Goal: Transaction & Acquisition: Purchase product/service

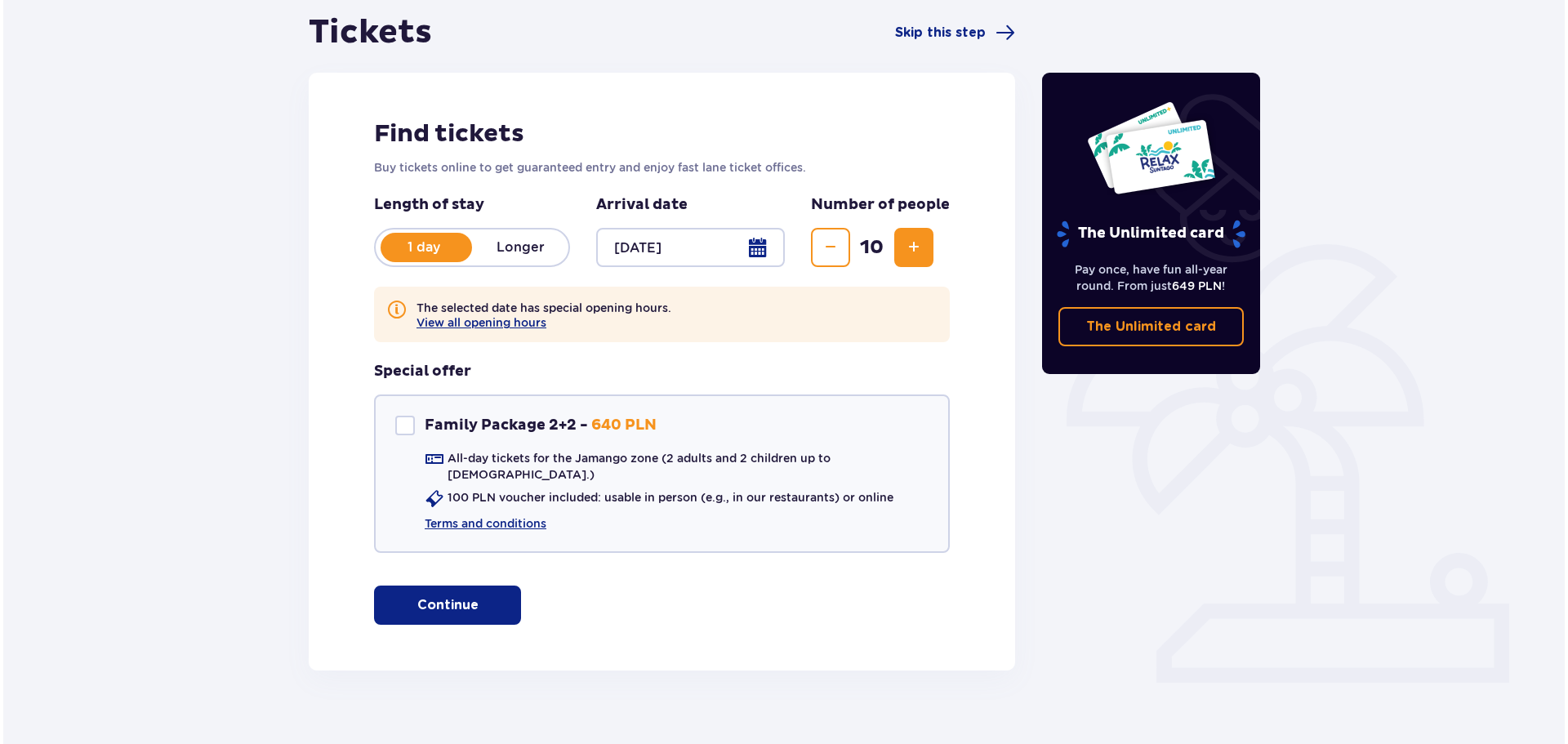
scroll to position [172, 0]
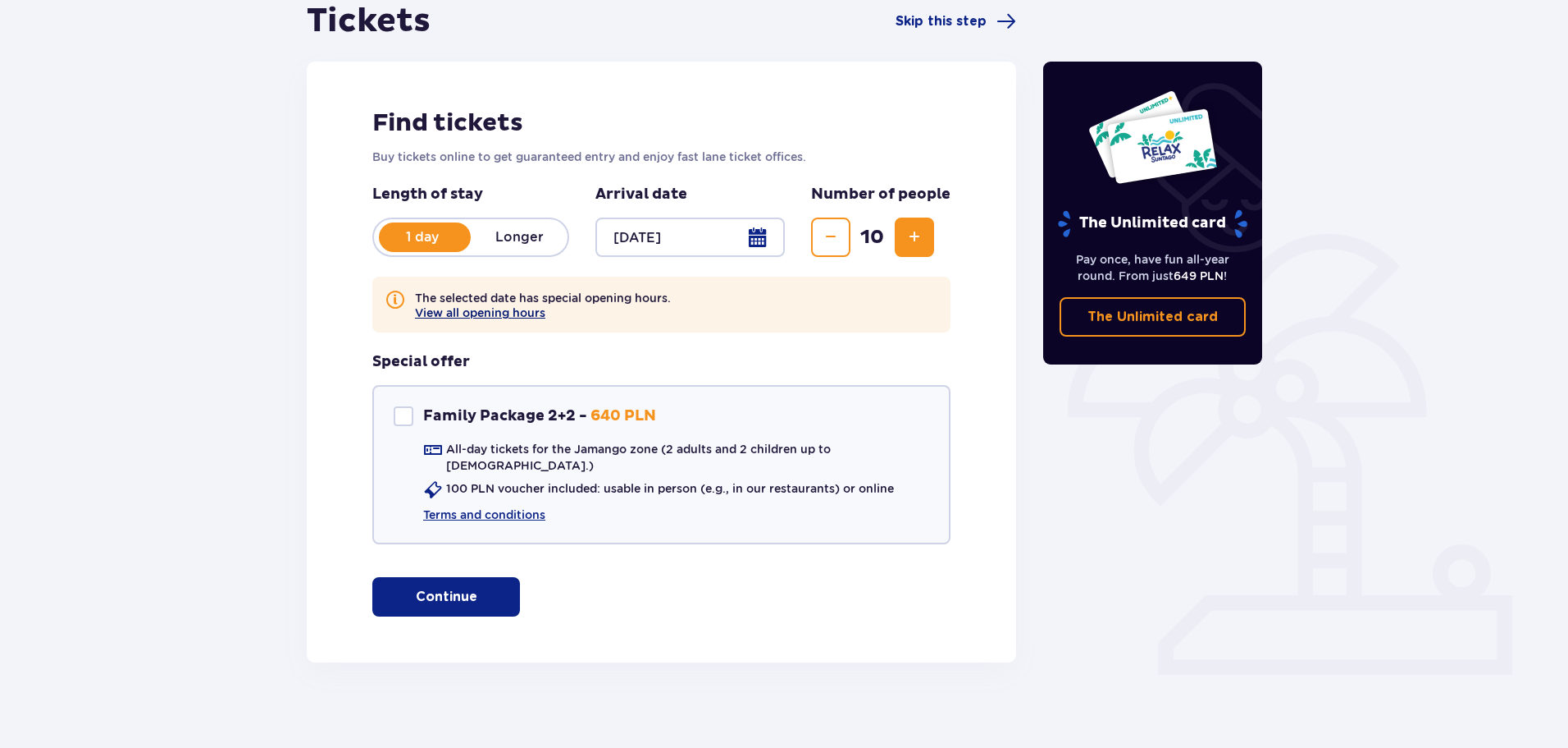
click at [501, 313] on button "View all opening hours" at bounding box center [480, 313] width 130 height 13
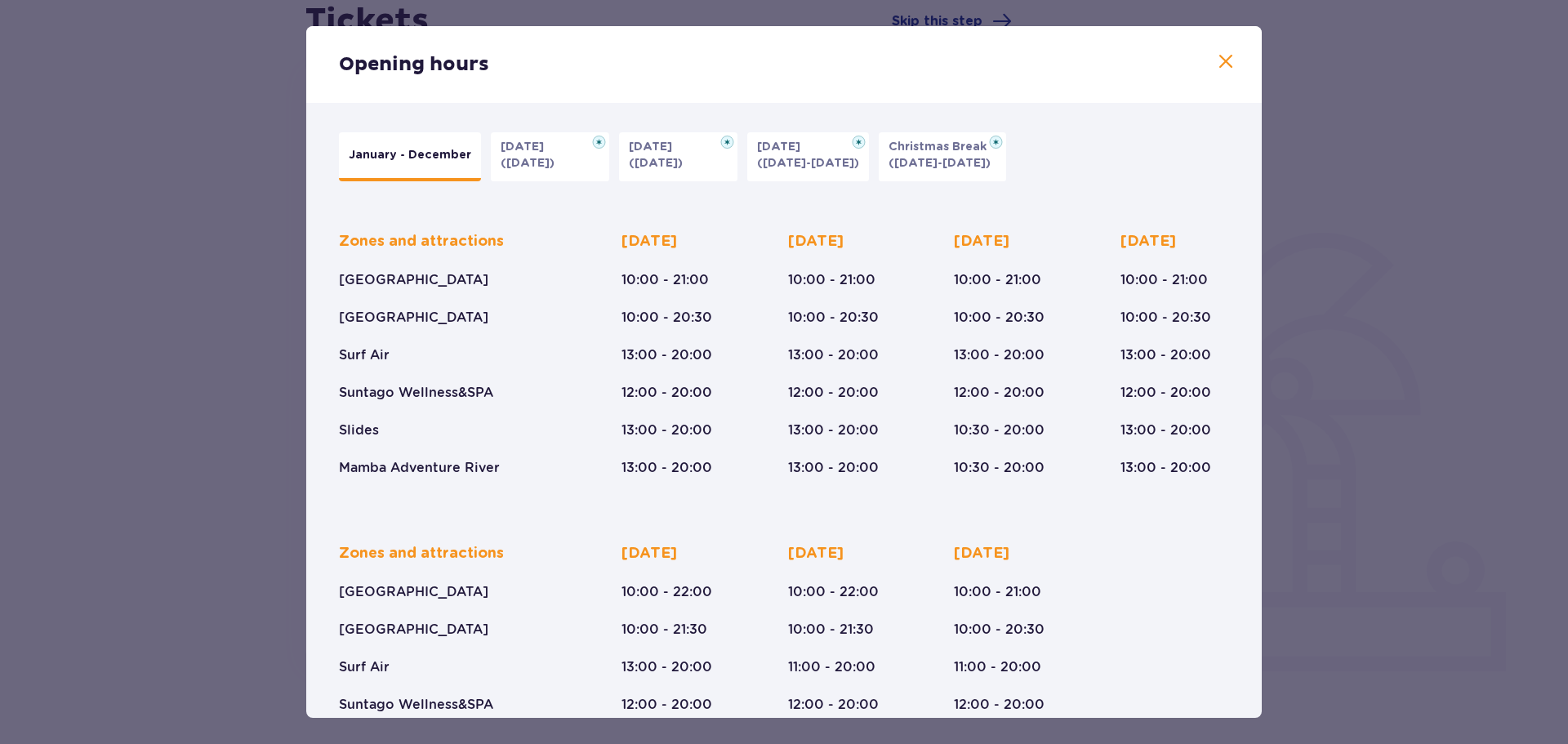
click at [651, 160] on p "([DATE])" at bounding box center [655, 164] width 54 height 17
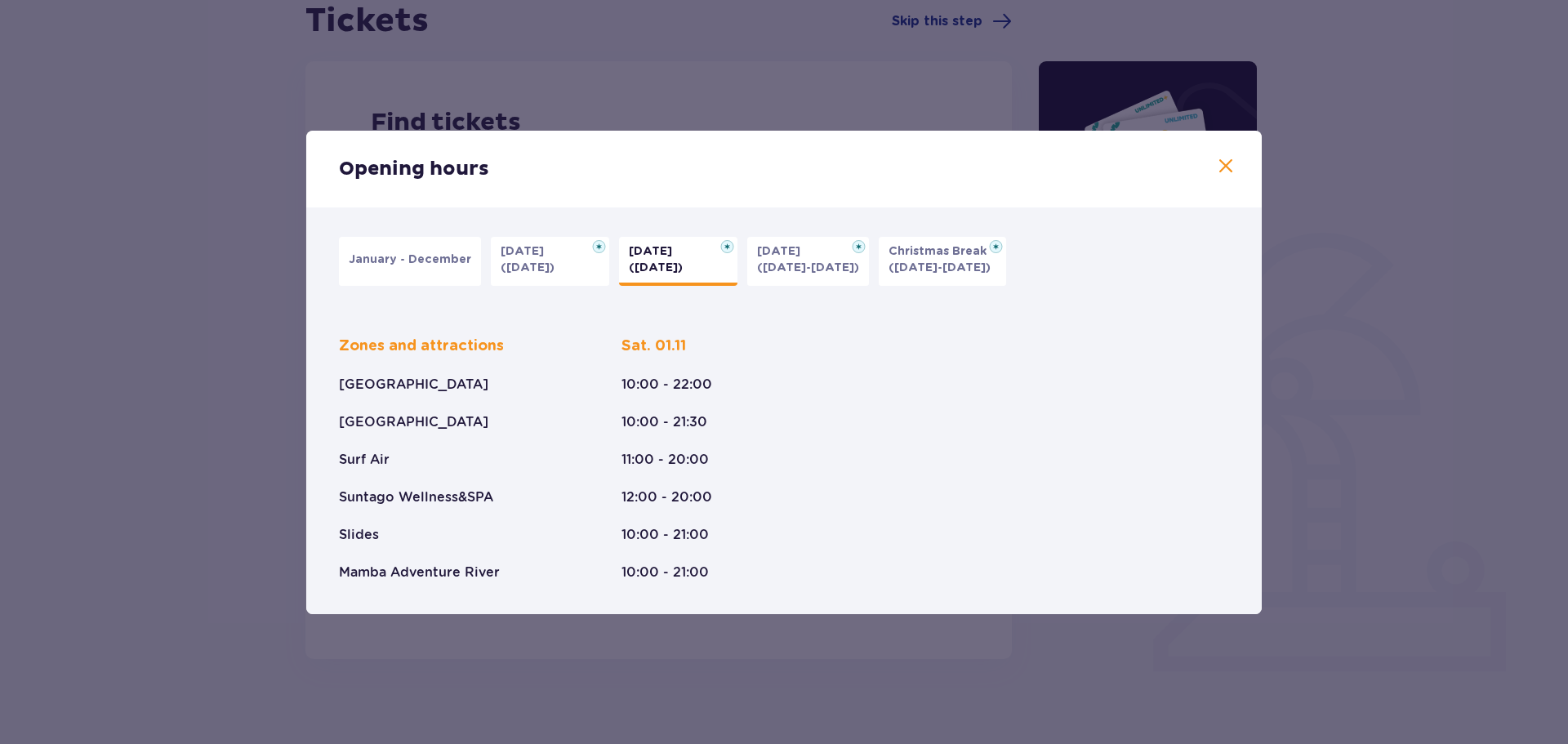
click at [807, 280] on button "[DATE] ([DATE]-[DATE])" at bounding box center [808, 260] width 121 height 49
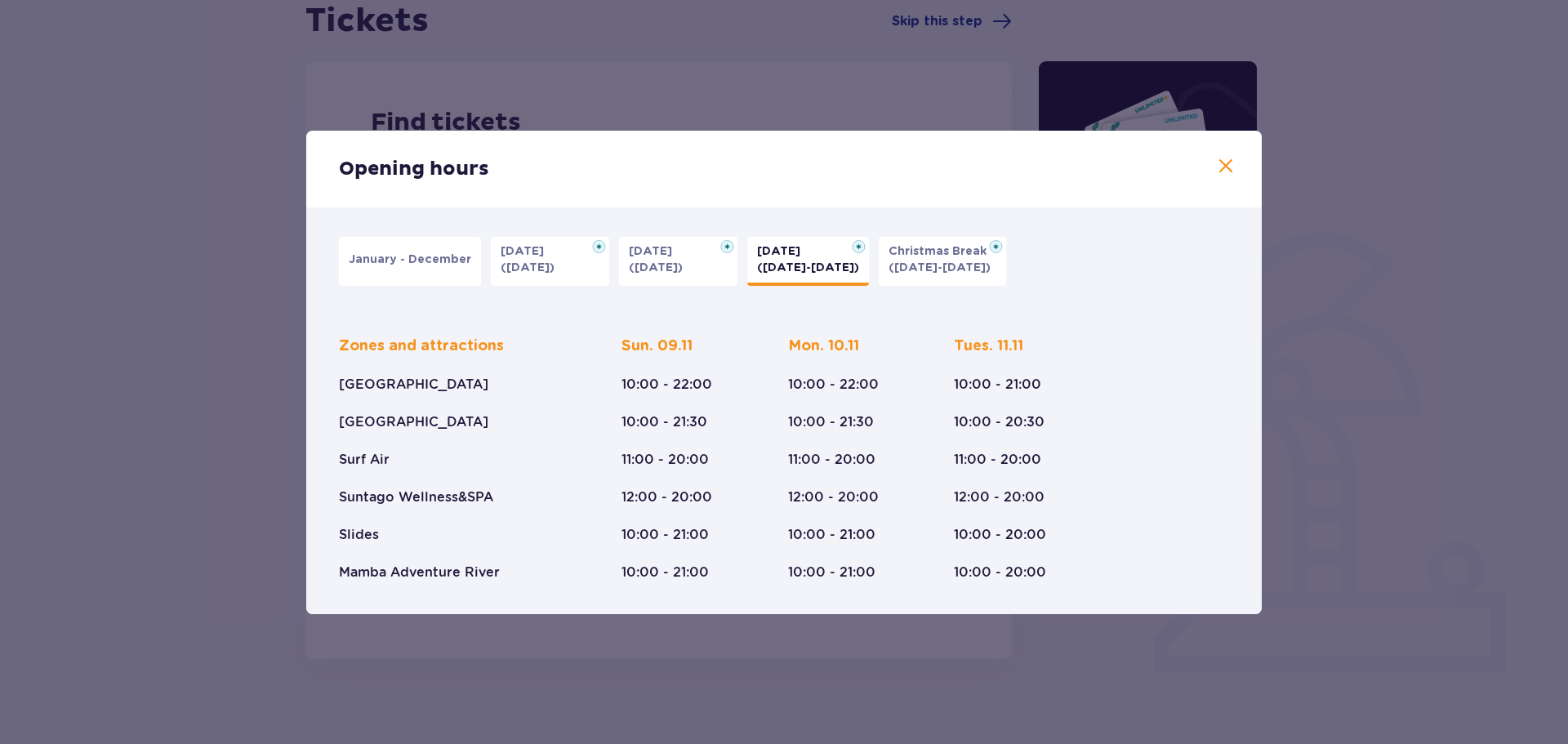
click at [926, 277] on button "Christmas Break ([DATE]-[DATE])" at bounding box center [942, 260] width 127 height 49
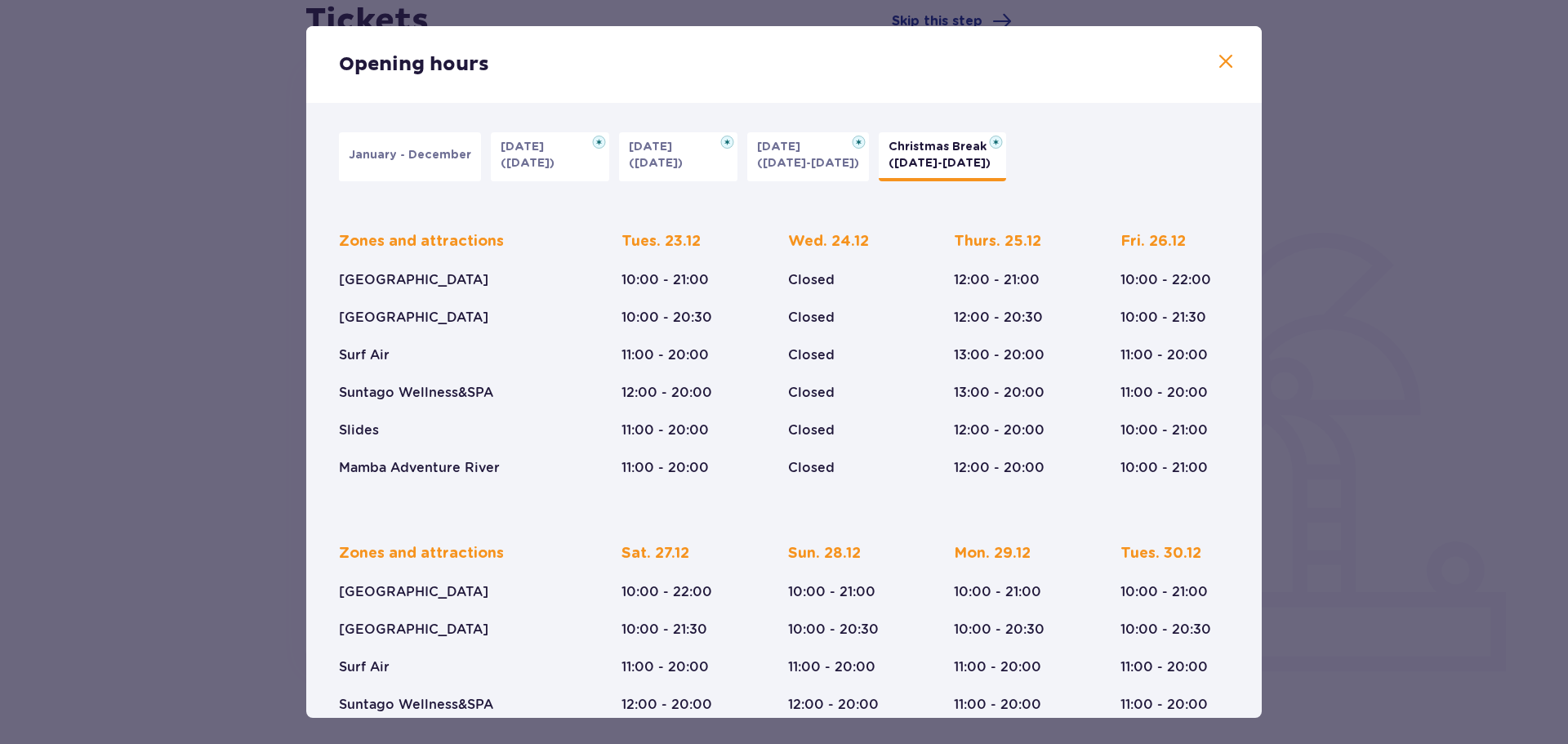
click at [1225, 62] on span at bounding box center [1226, 62] width 19 height 19
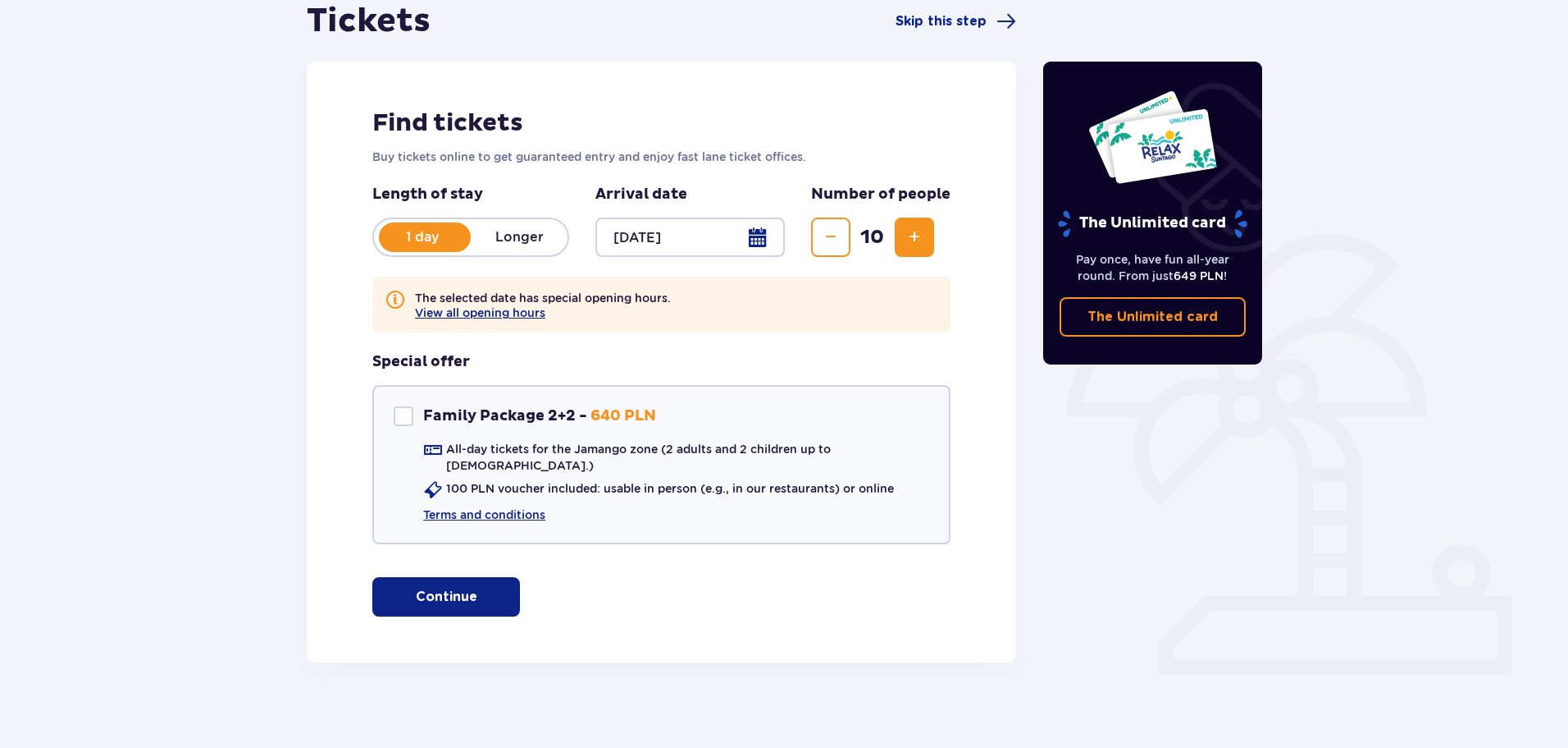
click at [479, 237] on p "Longer" at bounding box center [519, 238] width 97 height 18
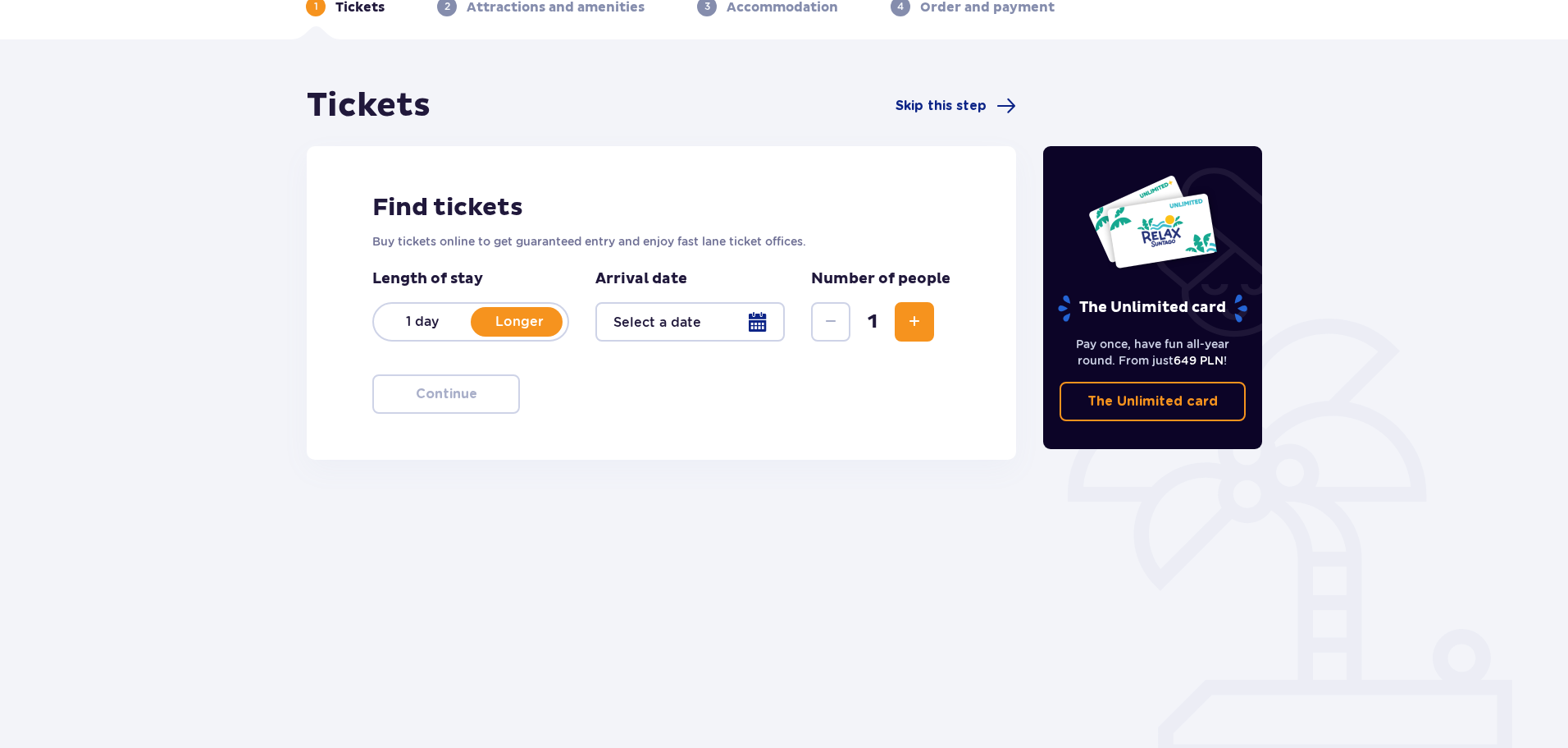
click at [756, 322] on div at bounding box center [689, 322] width 189 height 40
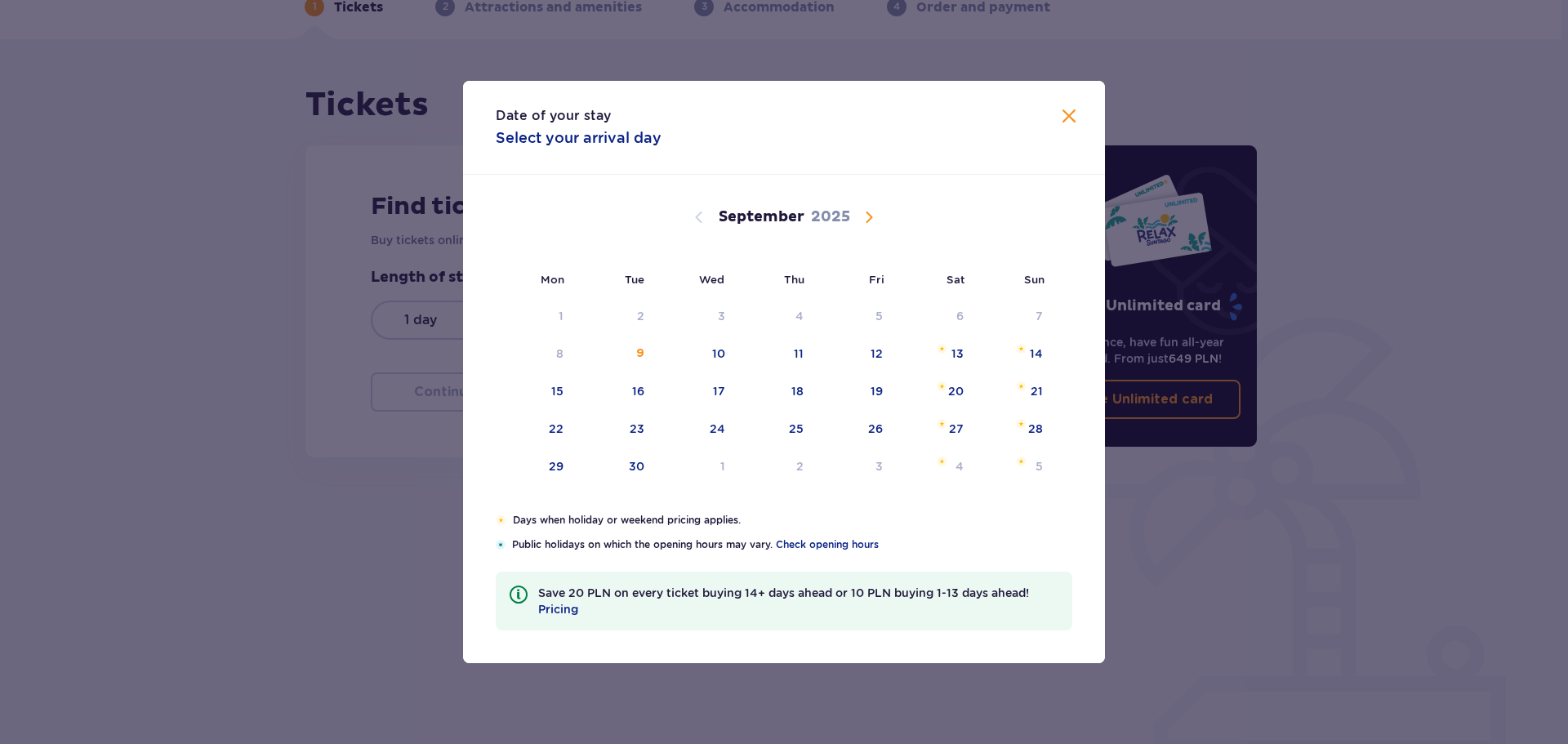
click at [859, 218] on span "Calendar" at bounding box center [869, 216] width 19 height 19
click at [866, 217] on span "Calendar" at bounding box center [869, 216] width 19 height 19
click at [876, 219] on span "Calendar" at bounding box center [869, 216] width 19 height 19
click at [698, 214] on span "Calendar" at bounding box center [698, 216] width 19 height 19
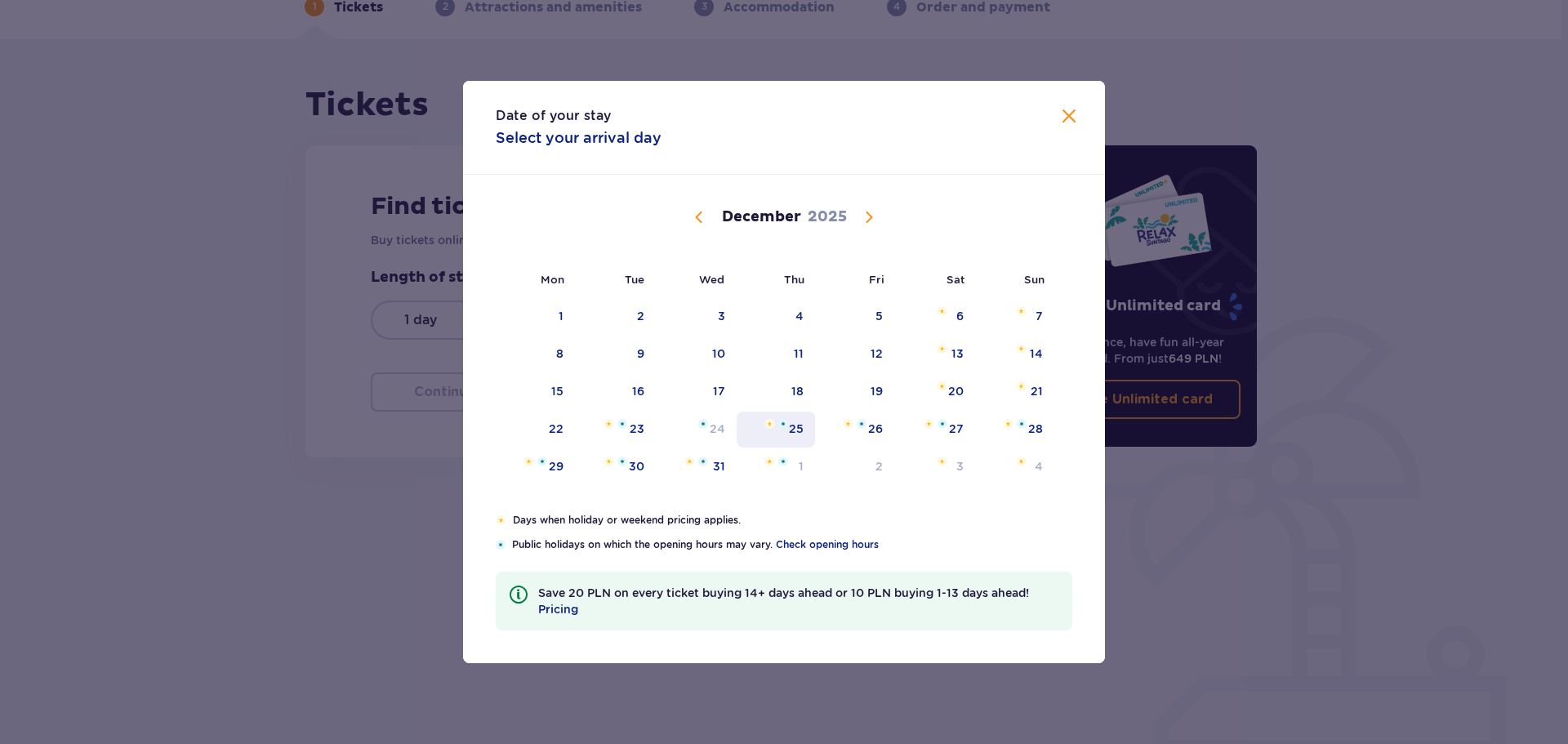
click at [791, 434] on div "25" at bounding box center [796, 429] width 15 height 17
click at [938, 423] on img "Choose Saturday, December 27, 2025 as your check-out date. It’s available." at bounding box center [942, 423] width 10 height 10
type input "25.12.25 - 27.12.25"
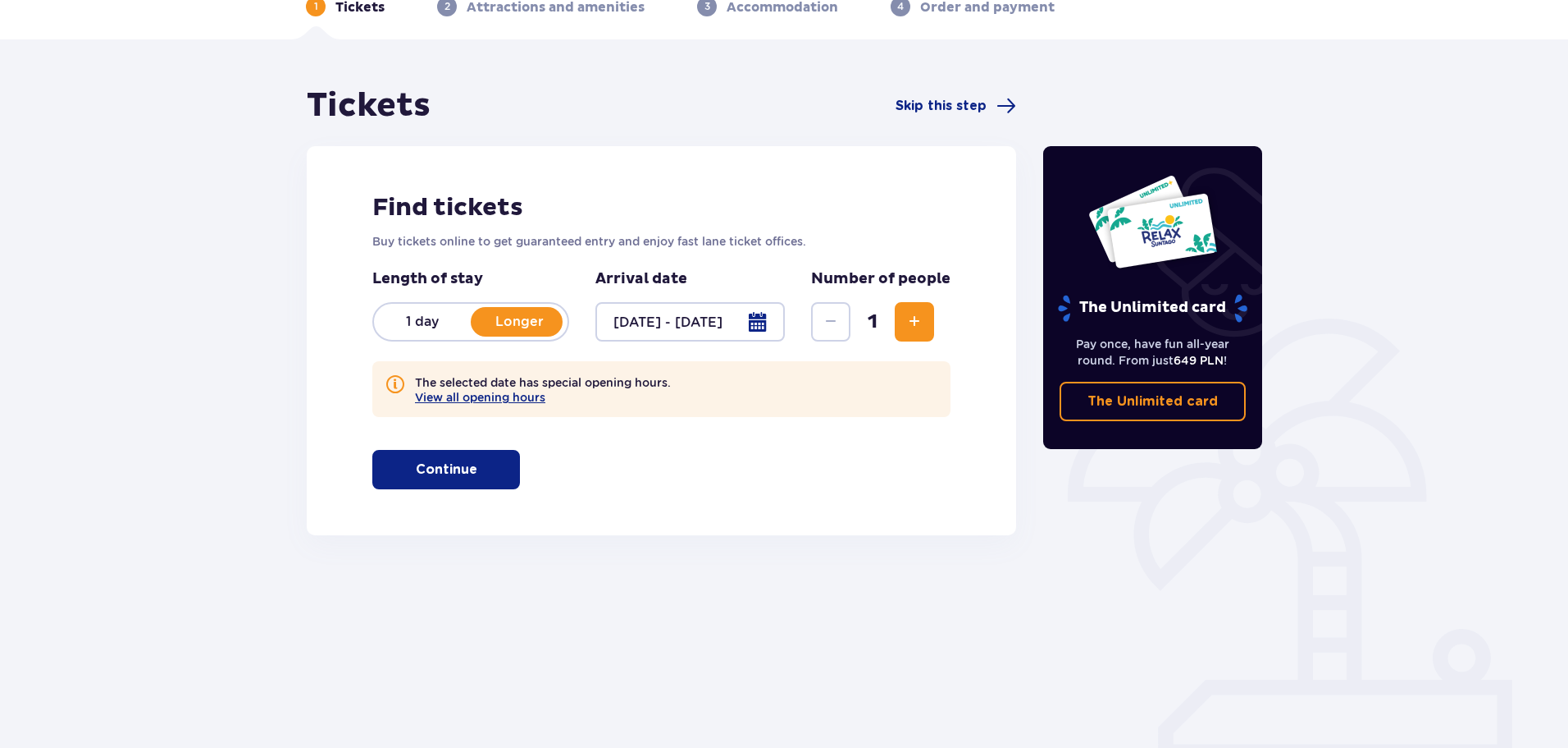
click at [909, 317] on span "Increase" at bounding box center [914, 321] width 19 height 19
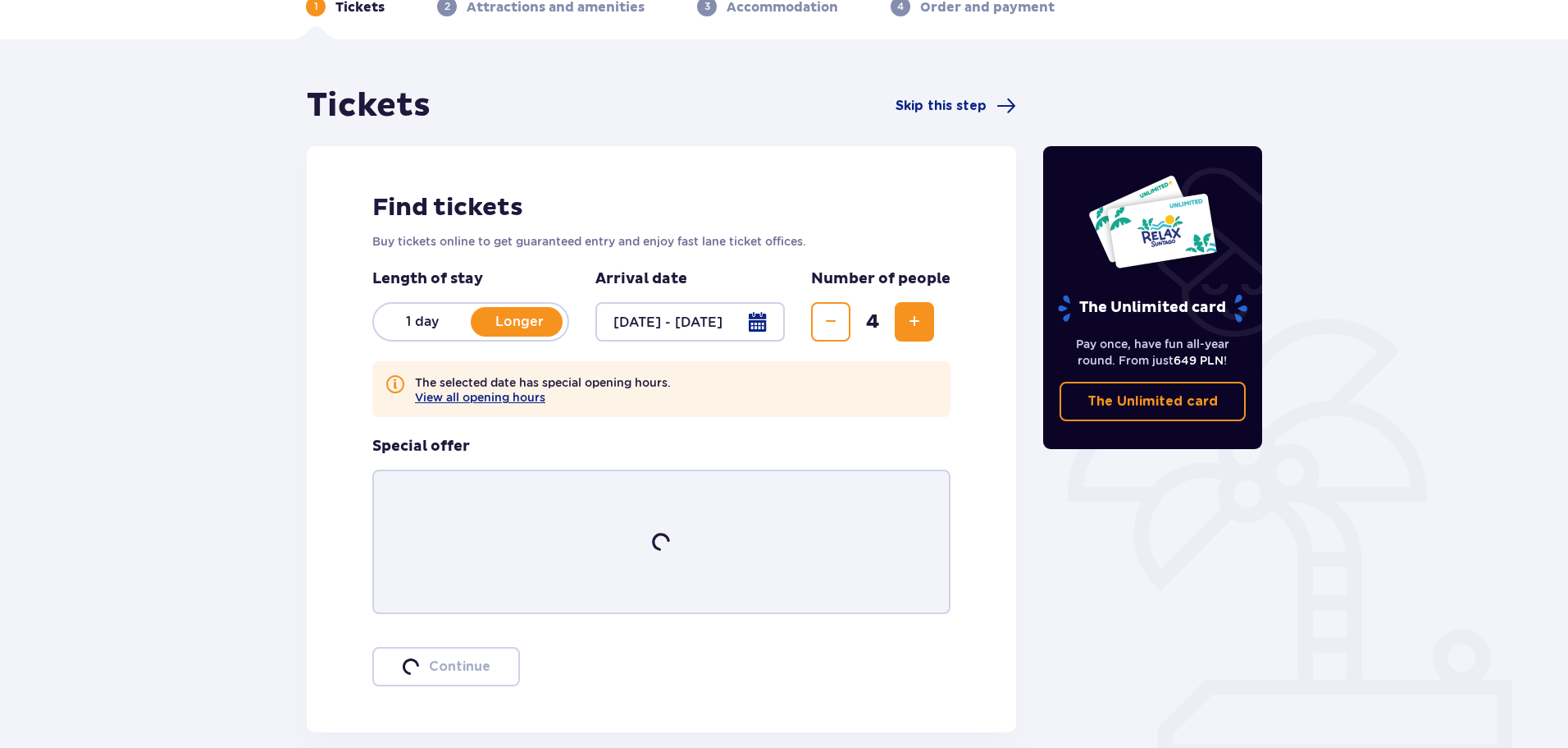
click at [909, 317] on span "Increase" at bounding box center [914, 321] width 19 height 19
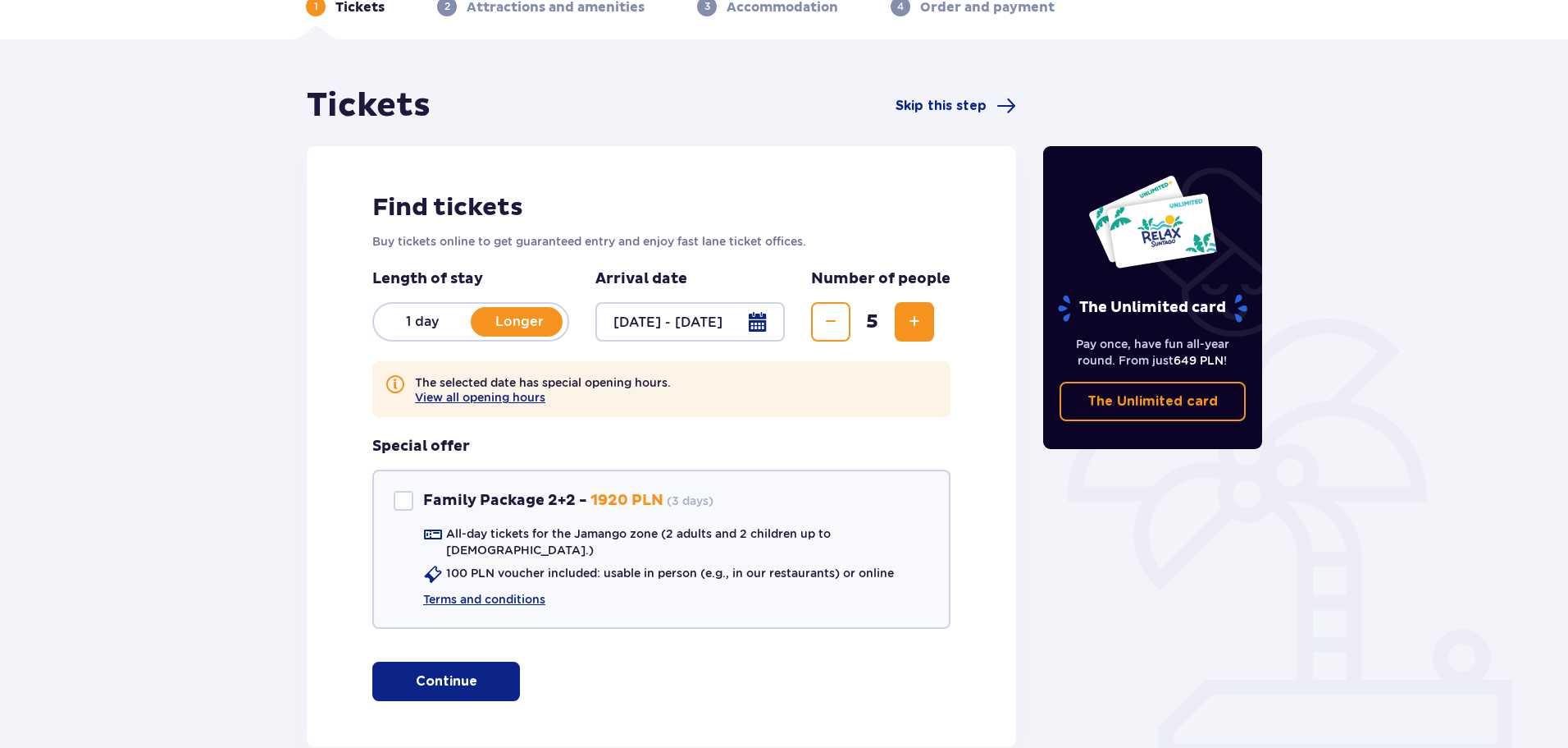
click at [910, 318] on span "Increase" at bounding box center [914, 321] width 19 height 19
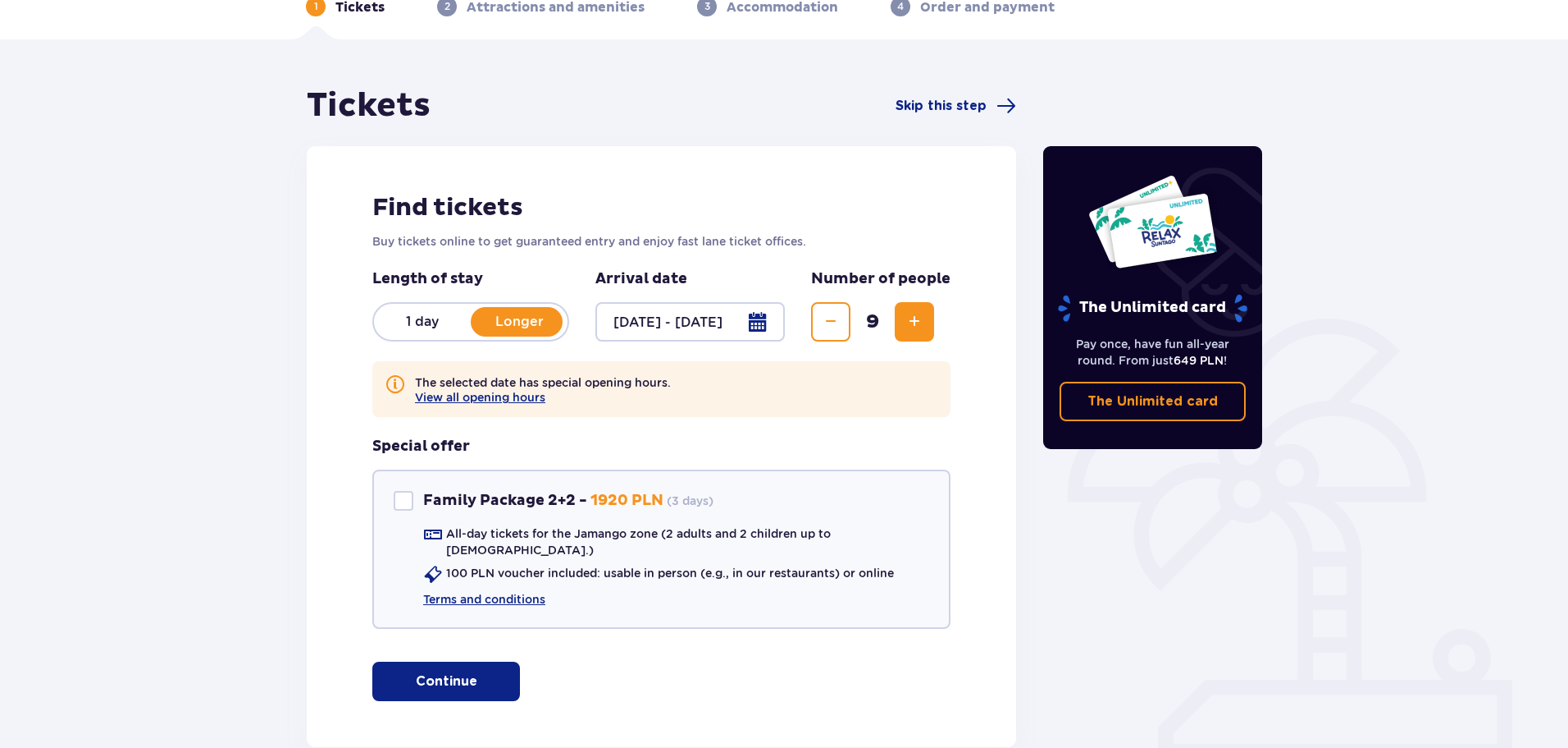
click at [910, 318] on span "Increase" at bounding box center [914, 321] width 19 height 19
click at [846, 314] on button "Decrease" at bounding box center [831, 322] width 40 height 40
click at [485, 671] on span "button" at bounding box center [480, 681] width 19 height 19
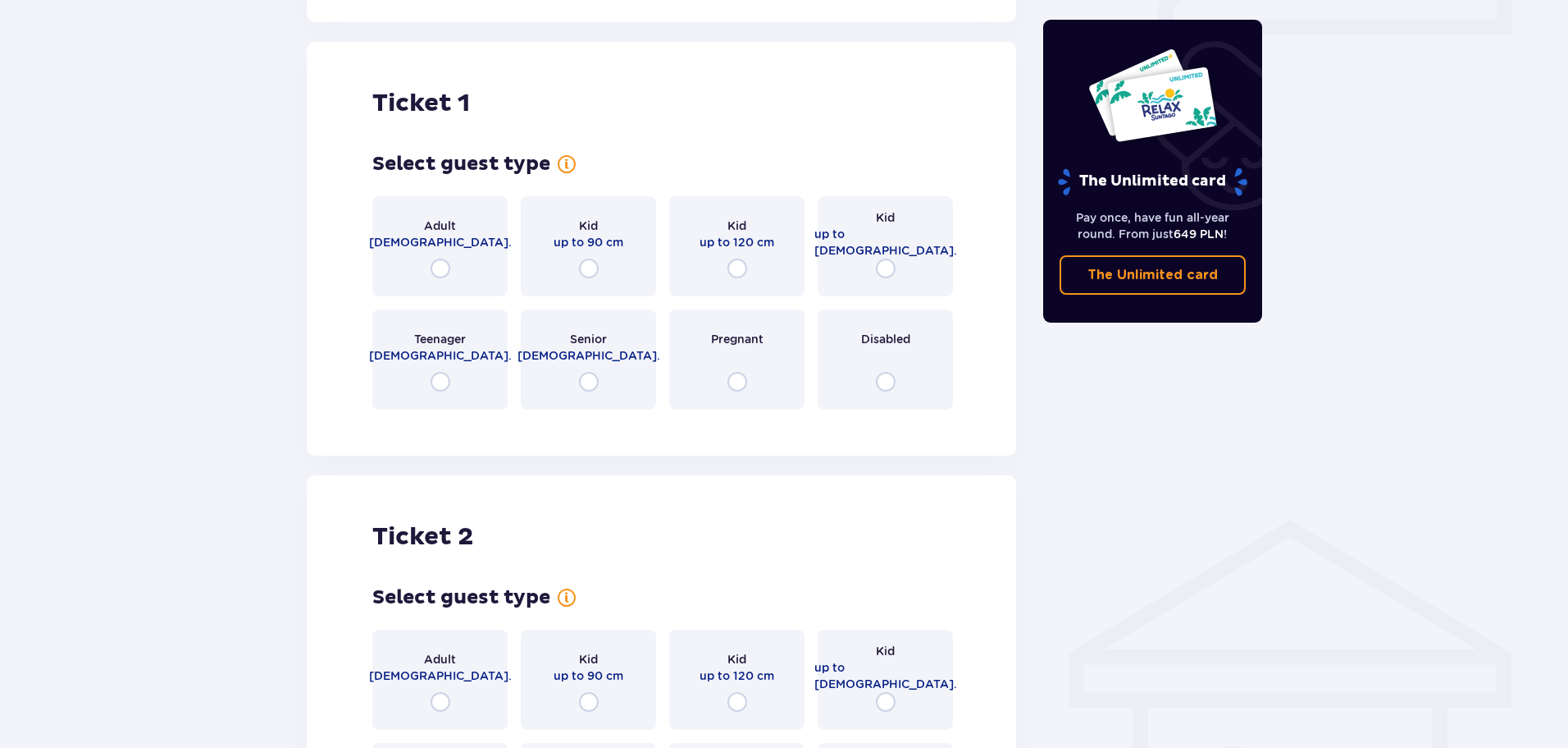
scroll to position [822, 0]
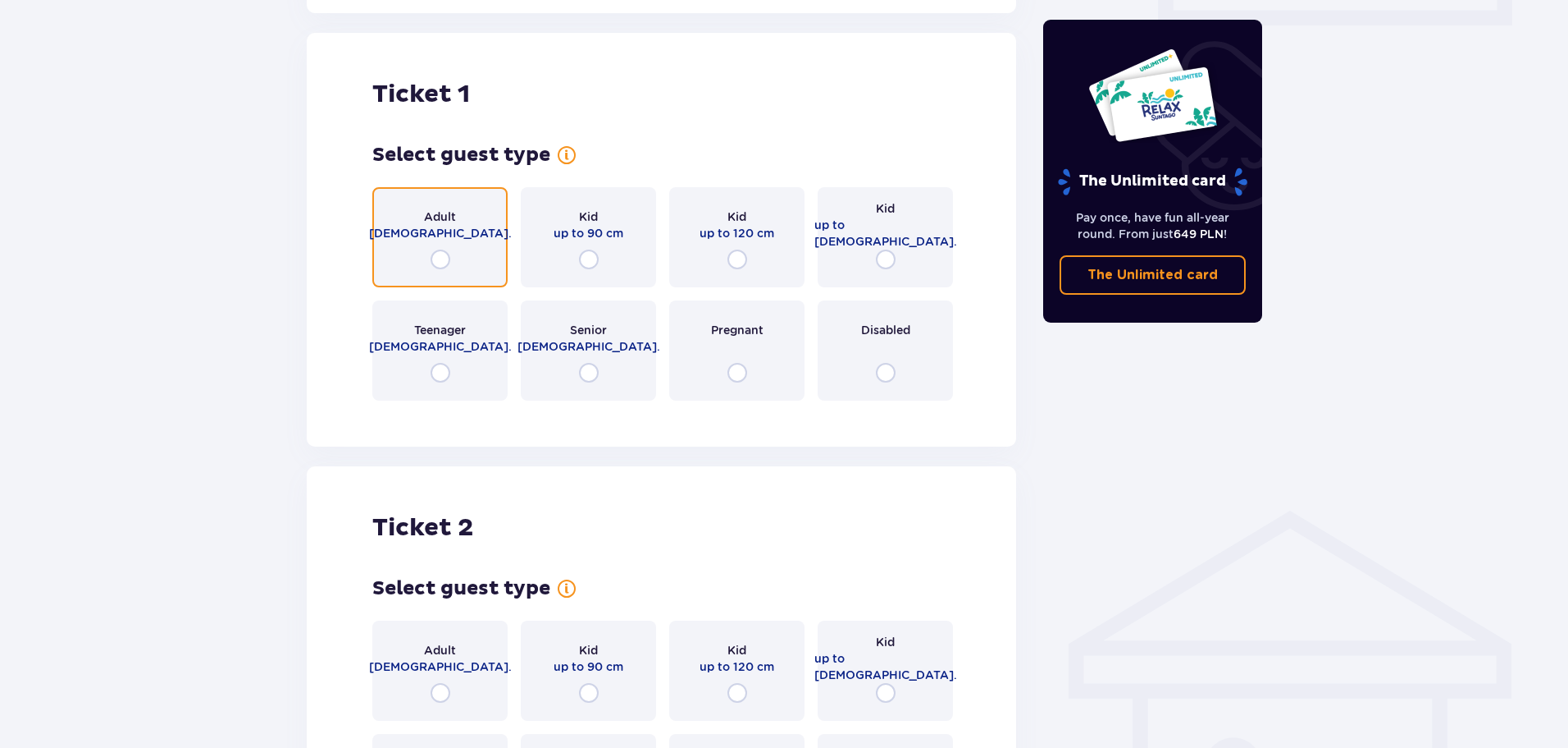
click at [435, 252] on input "radio" at bounding box center [440, 259] width 19 height 19
radio input "true"
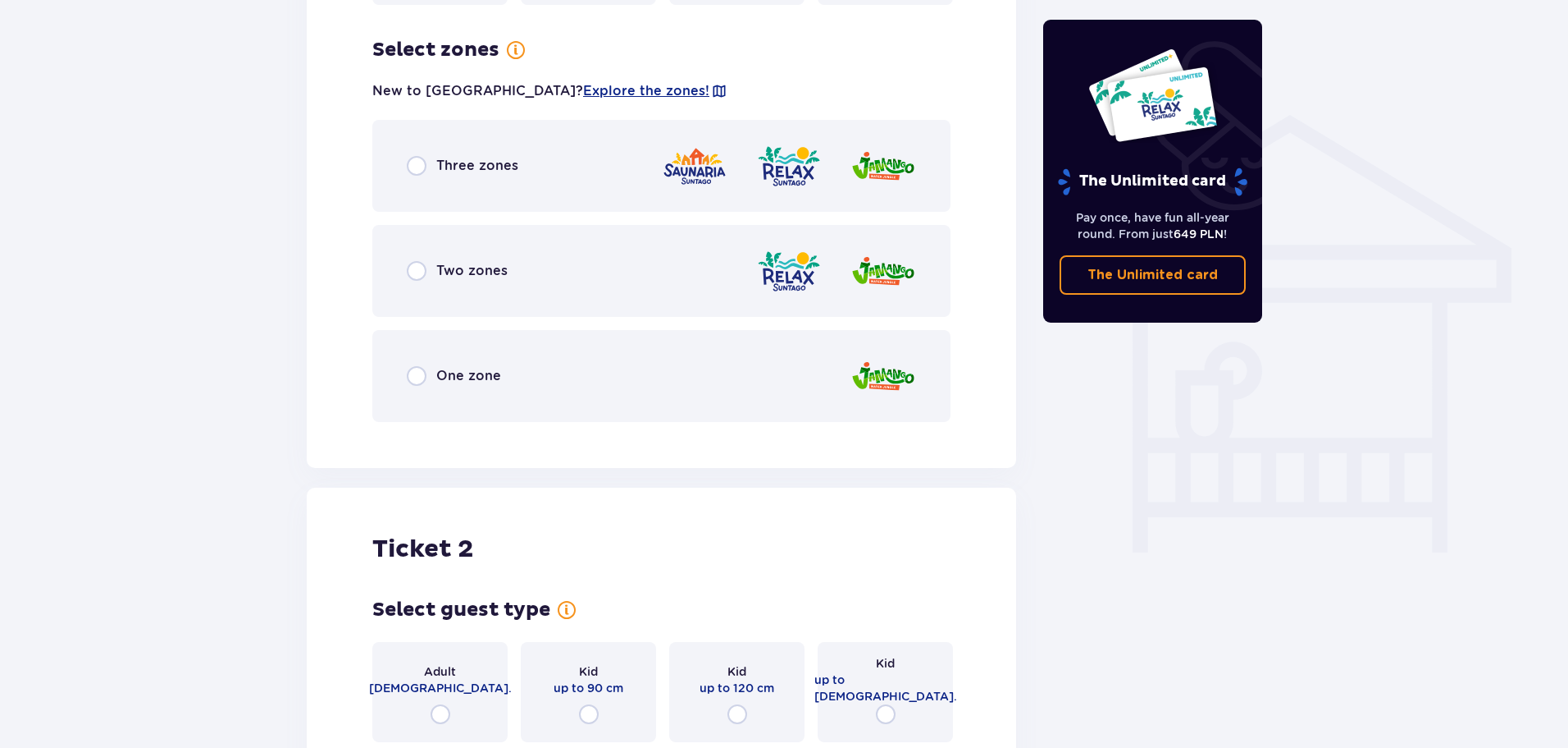
scroll to position [1223, 0]
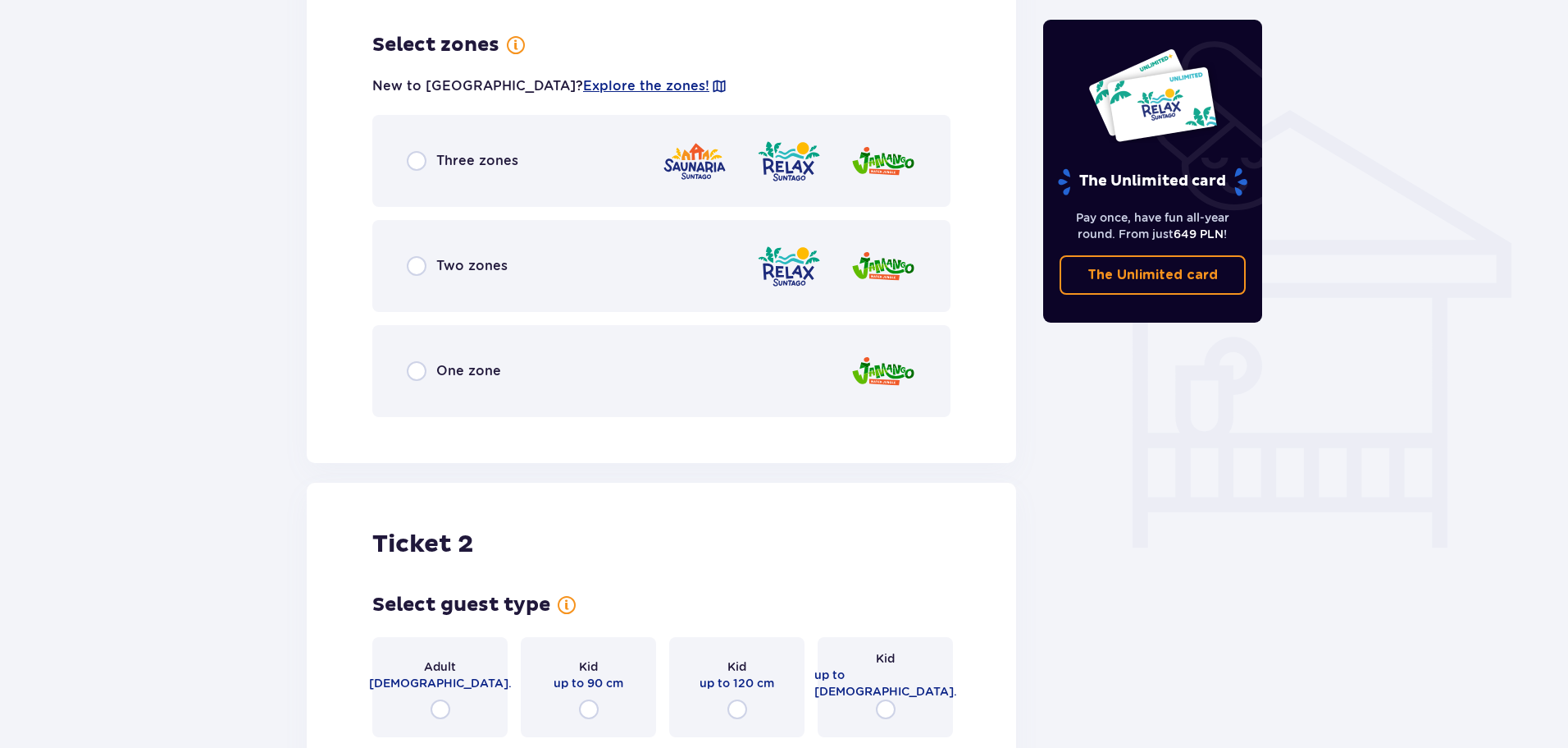
click at [471, 257] on p "Two zones" at bounding box center [471, 266] width 71 height 18
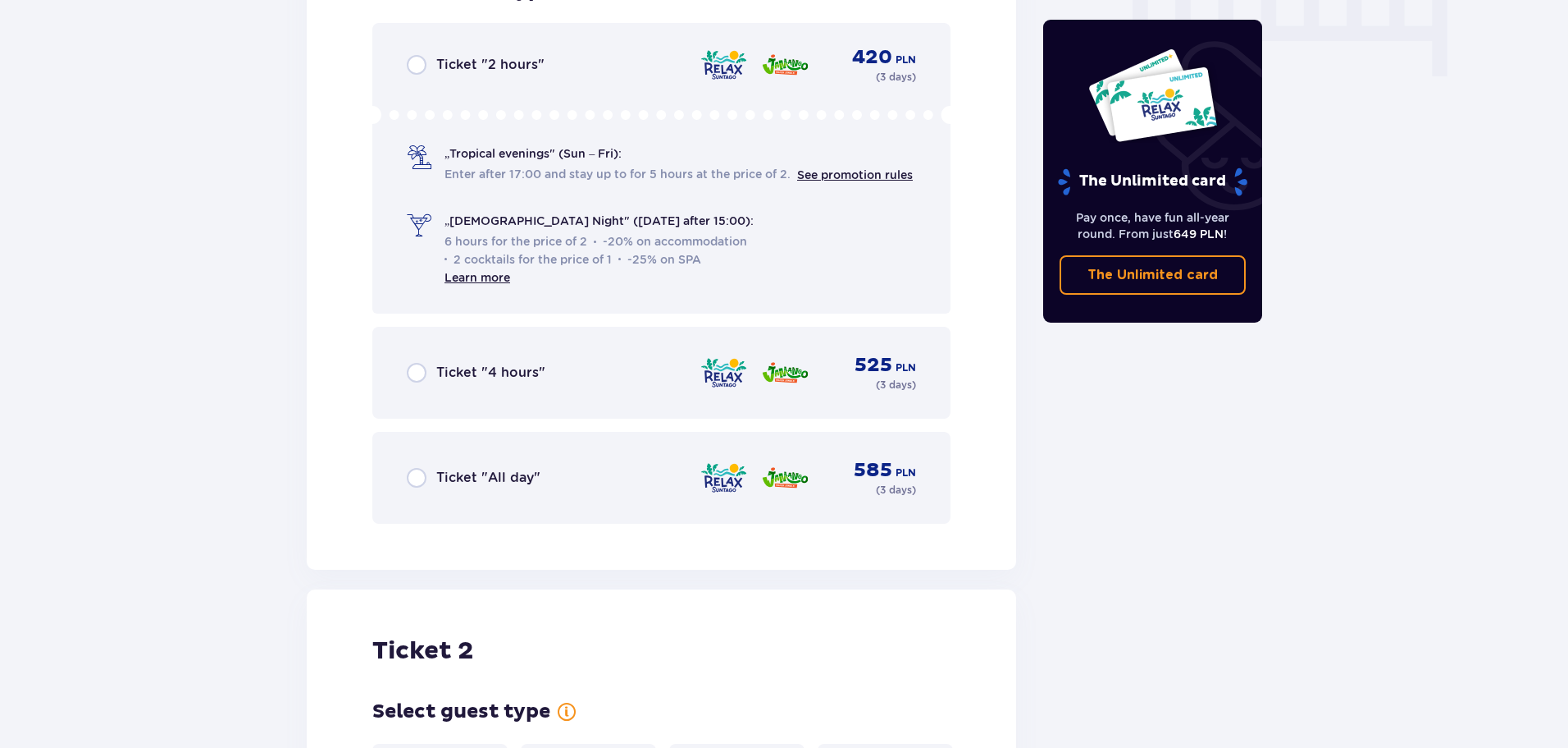
scroll to position [1558, 0]
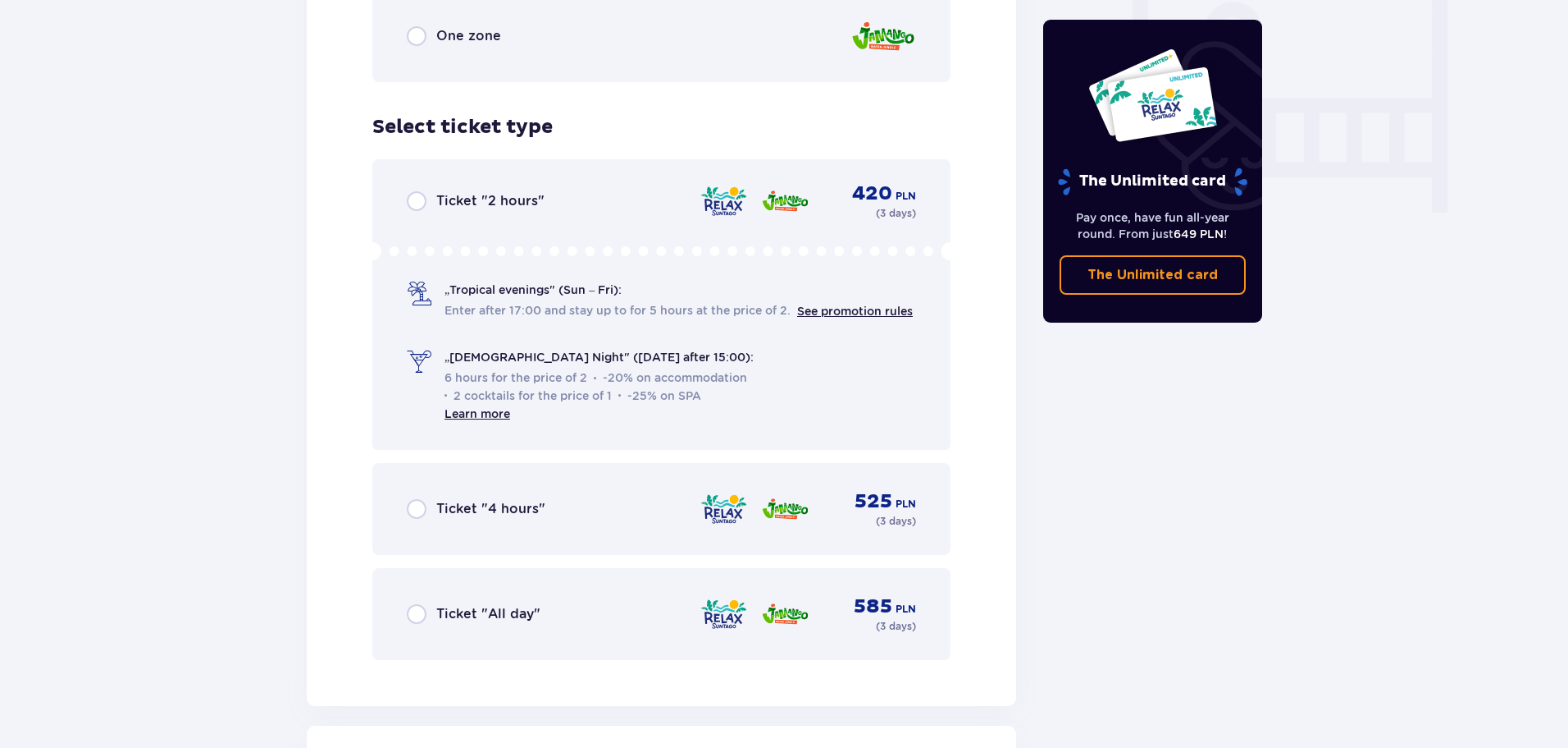
click at [461, 605] on p "Ticket "All day"" at bounding box center [488, 614] width 104 height 18
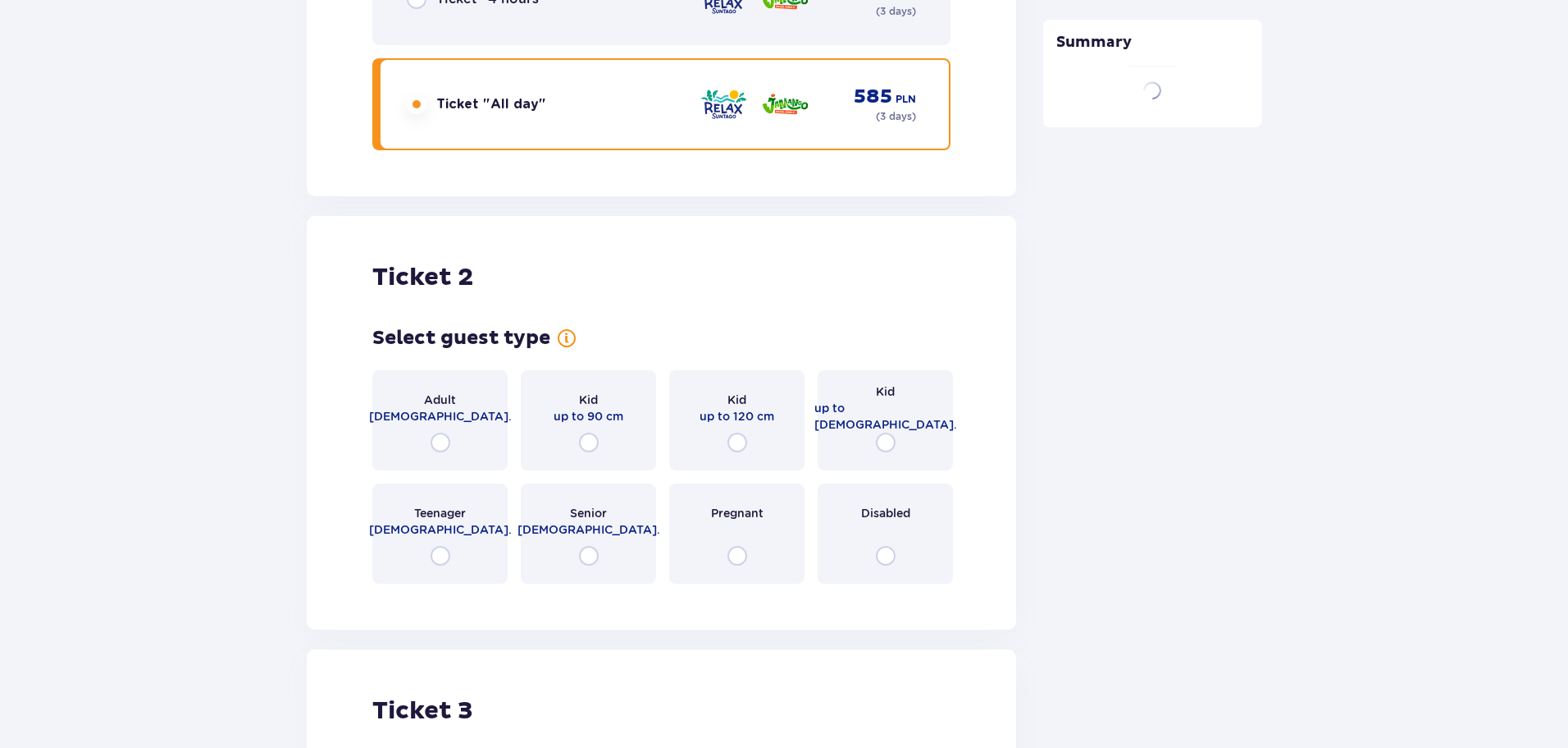
scroll to position [2250, 0]
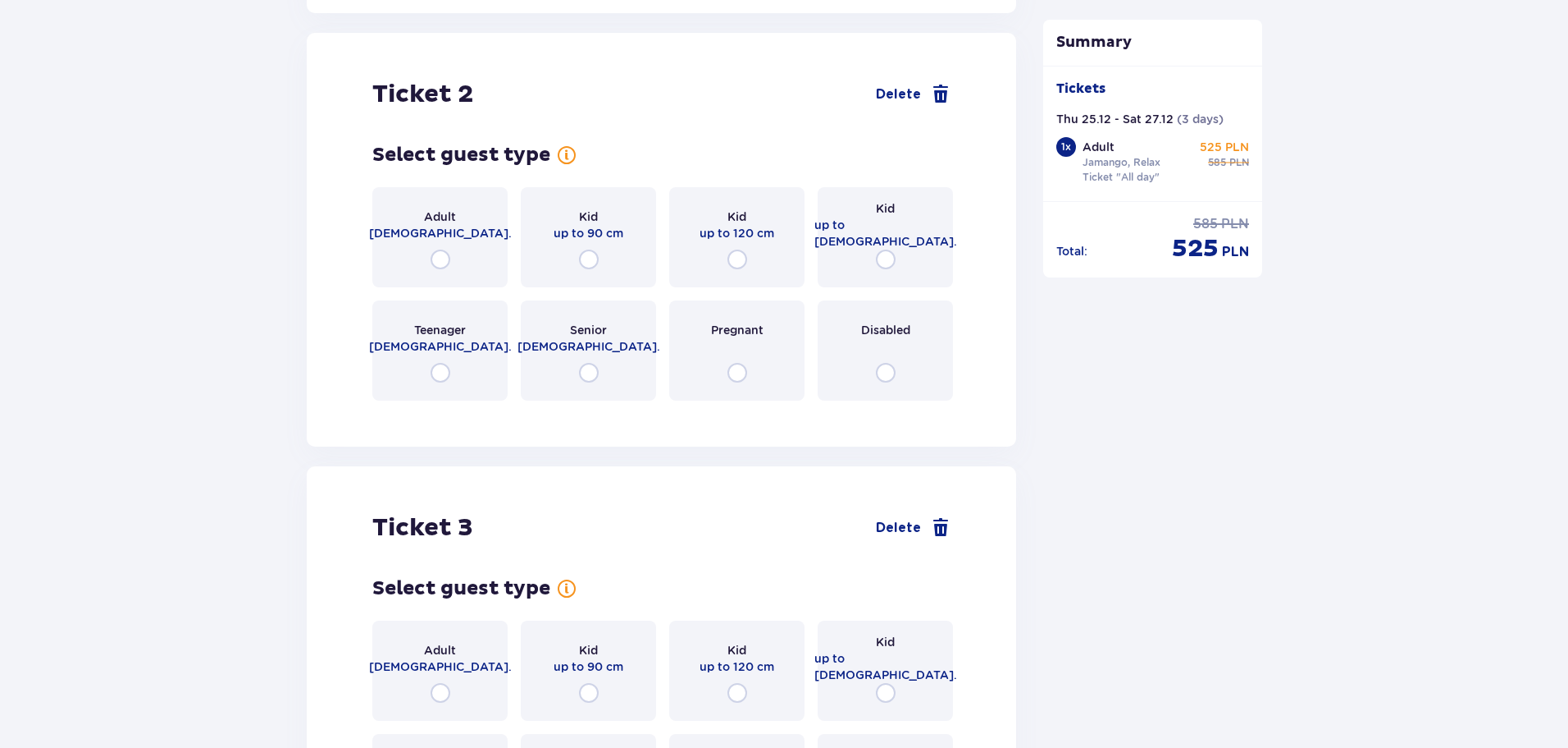
click at [458, 257] on div "Adult 18 - 65 y.o." at bounding box center [440, 237] width 135 height 100
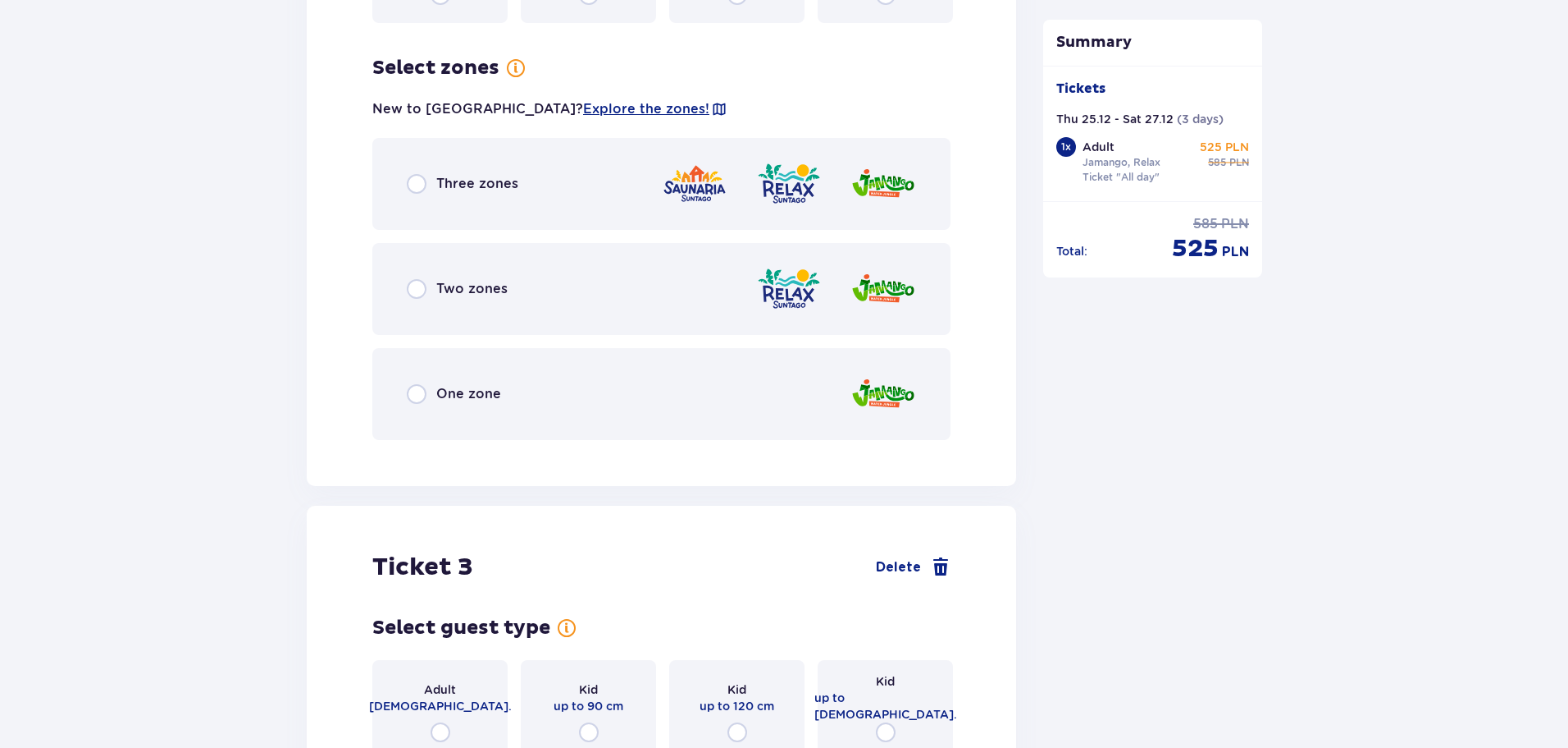
scroll to position [2651, 0]
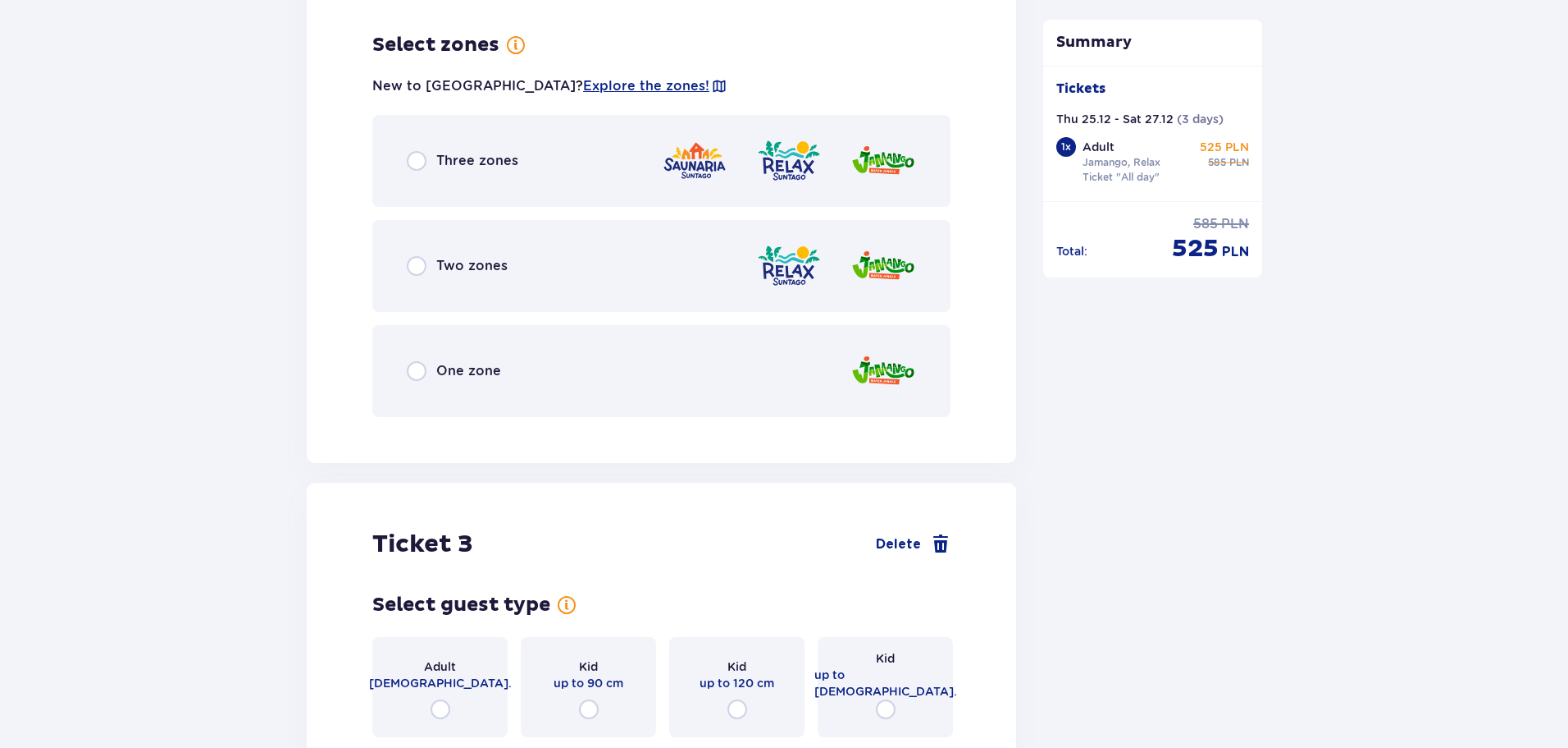
click at [513, 251] on div "Two zones" at bounding box center [662, 265] width 578 height 92
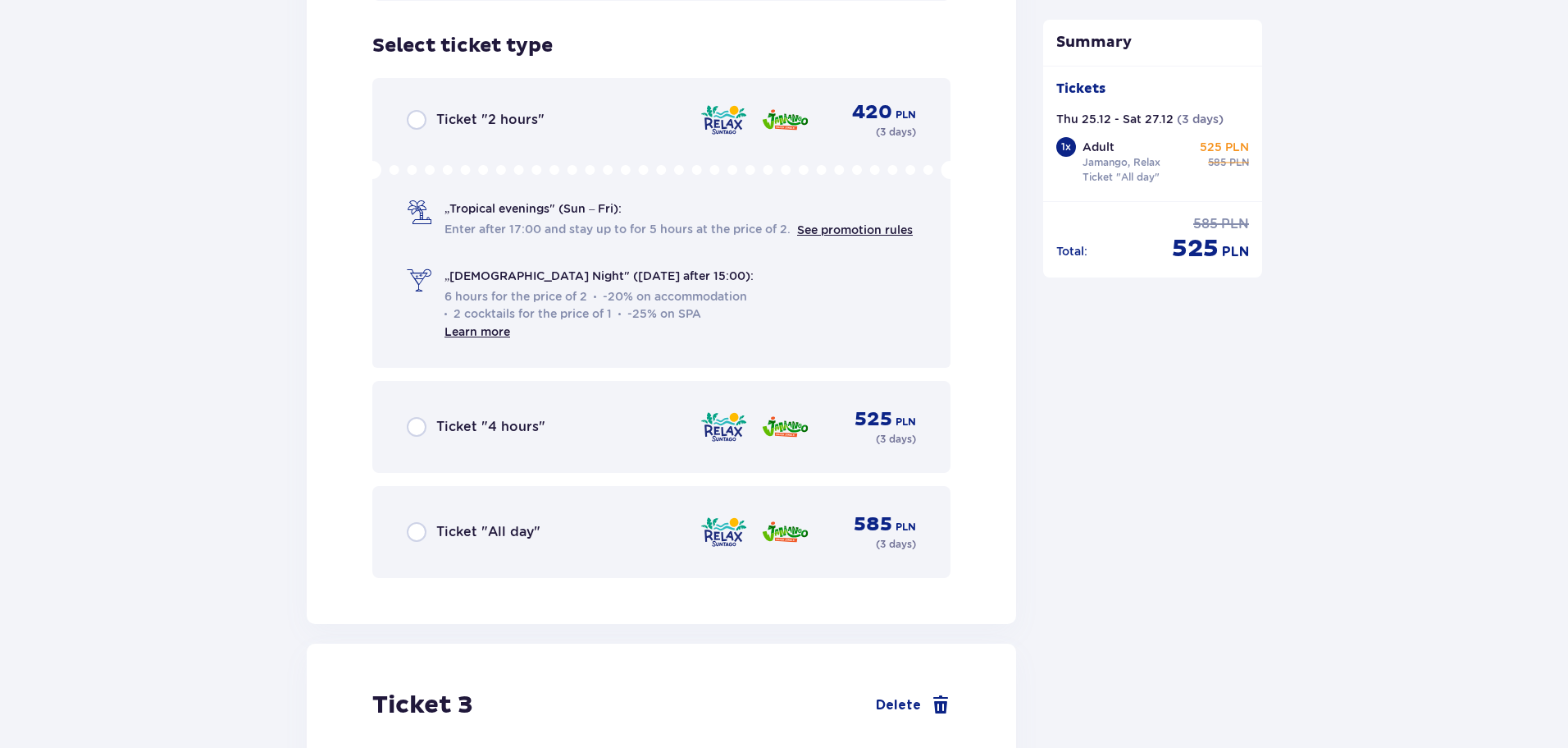
scroll to position [3068, 0]
click at [487, 522] on p "Ticket "All day"" at bounding box center [488, 532] width 104 height 18
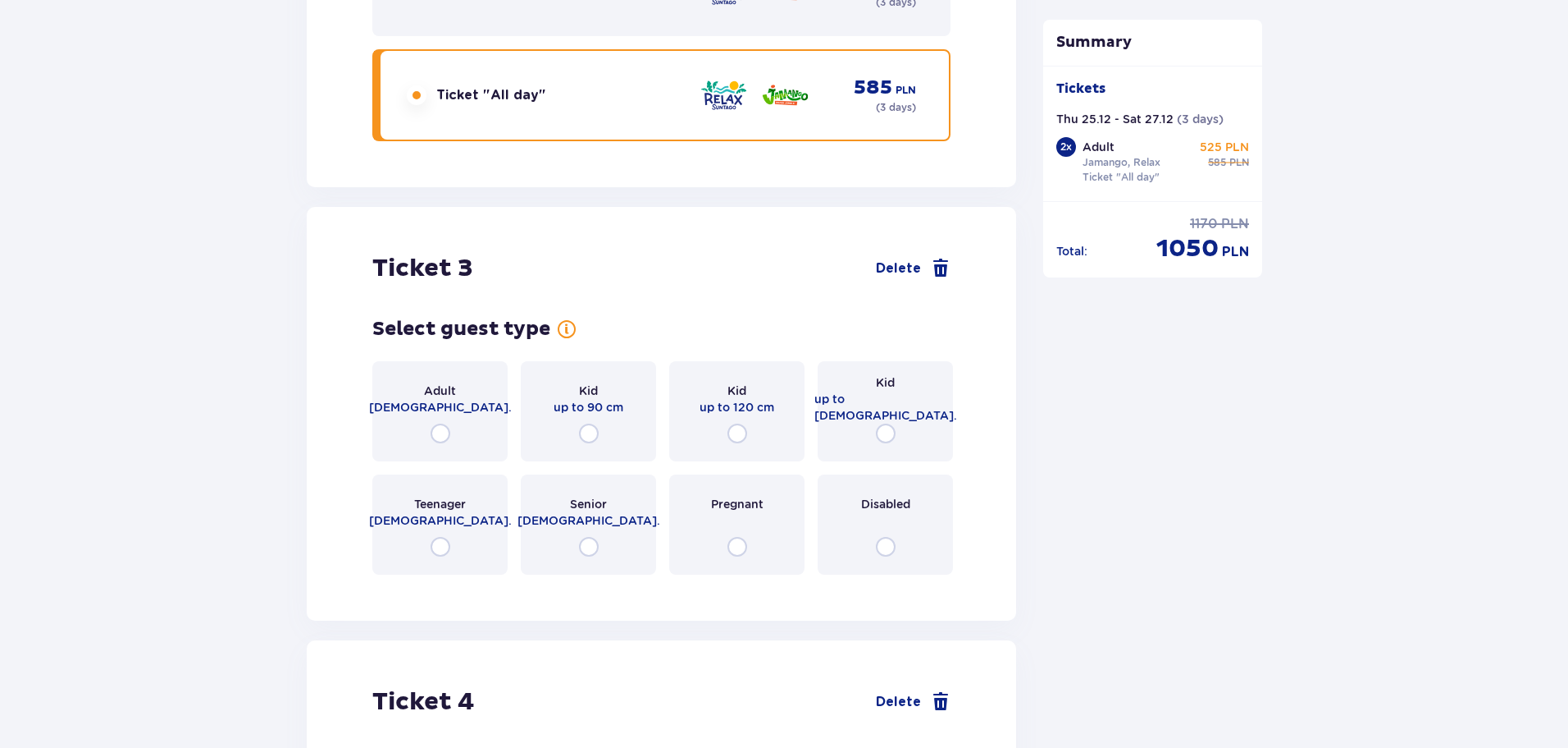
scroll to position [3678, 0]
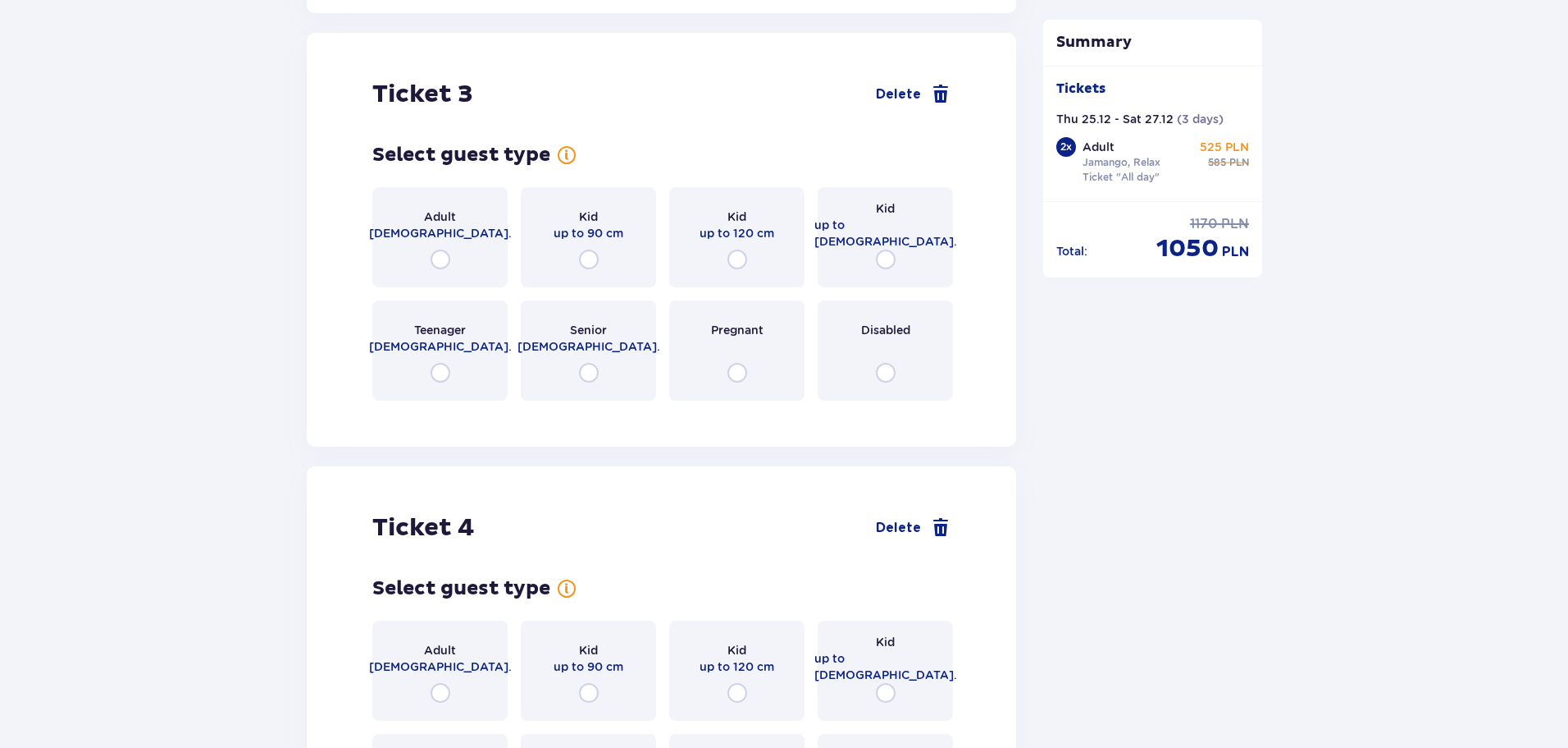
click at [450, 247] on div "Adult 18 - 65 y.o." at bounding box center [440, 237] width 135 height 100
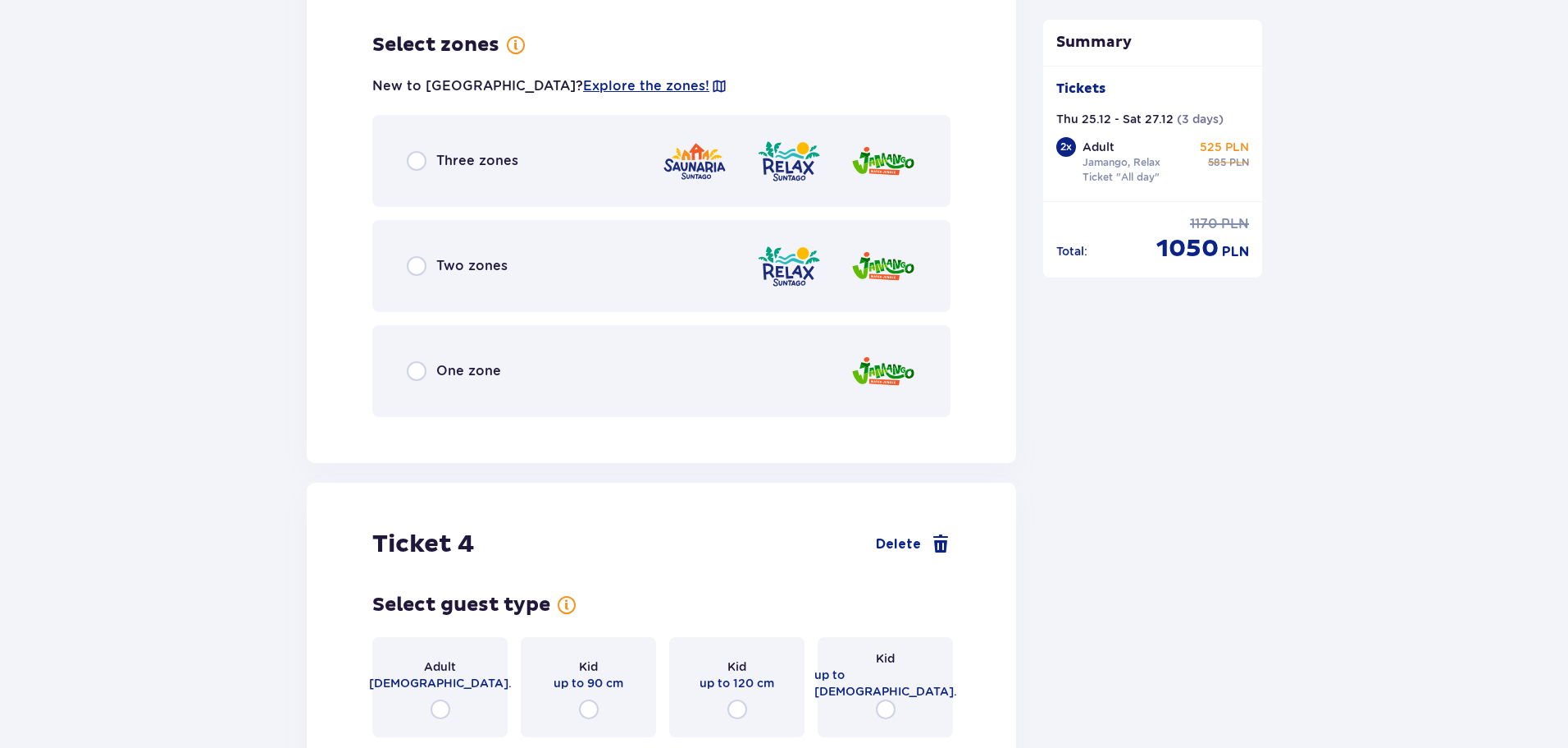
drag, startPoint x: 532, startPoint y: 272, endPoint x: 536, endPoint y: 286, distance: 14.6
click at [533, 272] on div "Two zones" at bounding box center [662, 265] width 578 height 92
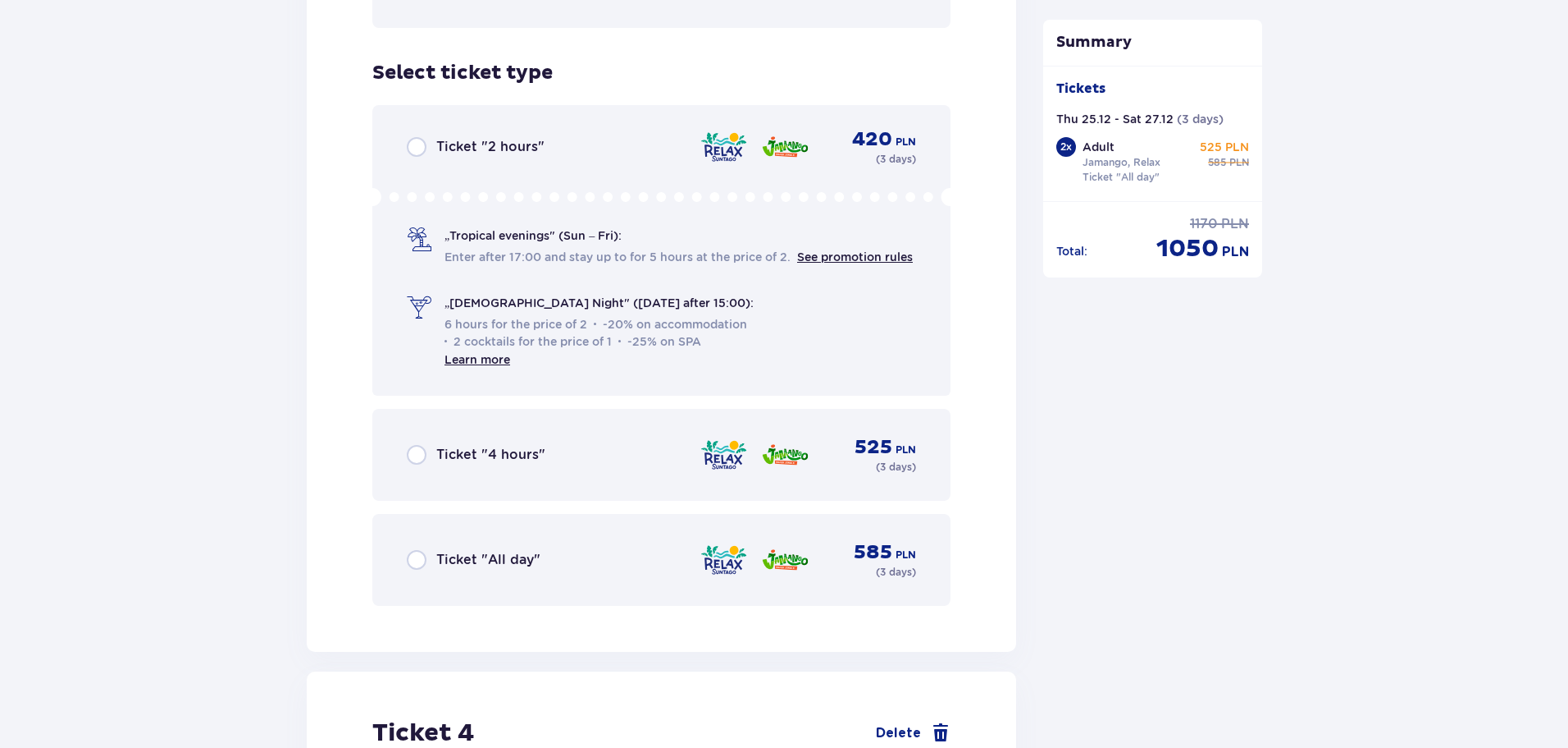
scroll to position [4495, 0]
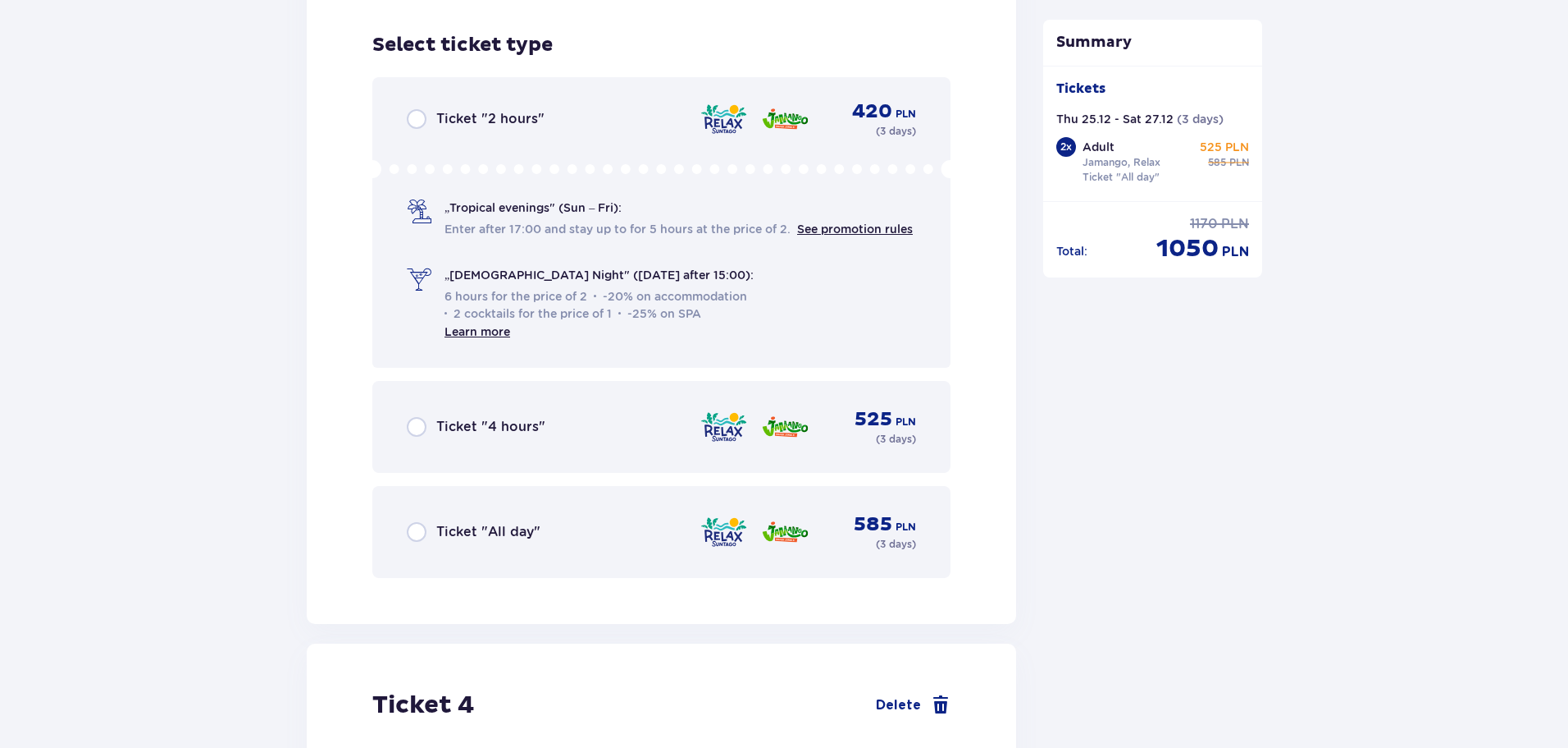
click at [510, 522] on p "Ticket "All day"" at bounding box center [488, 532] width 104 height 18
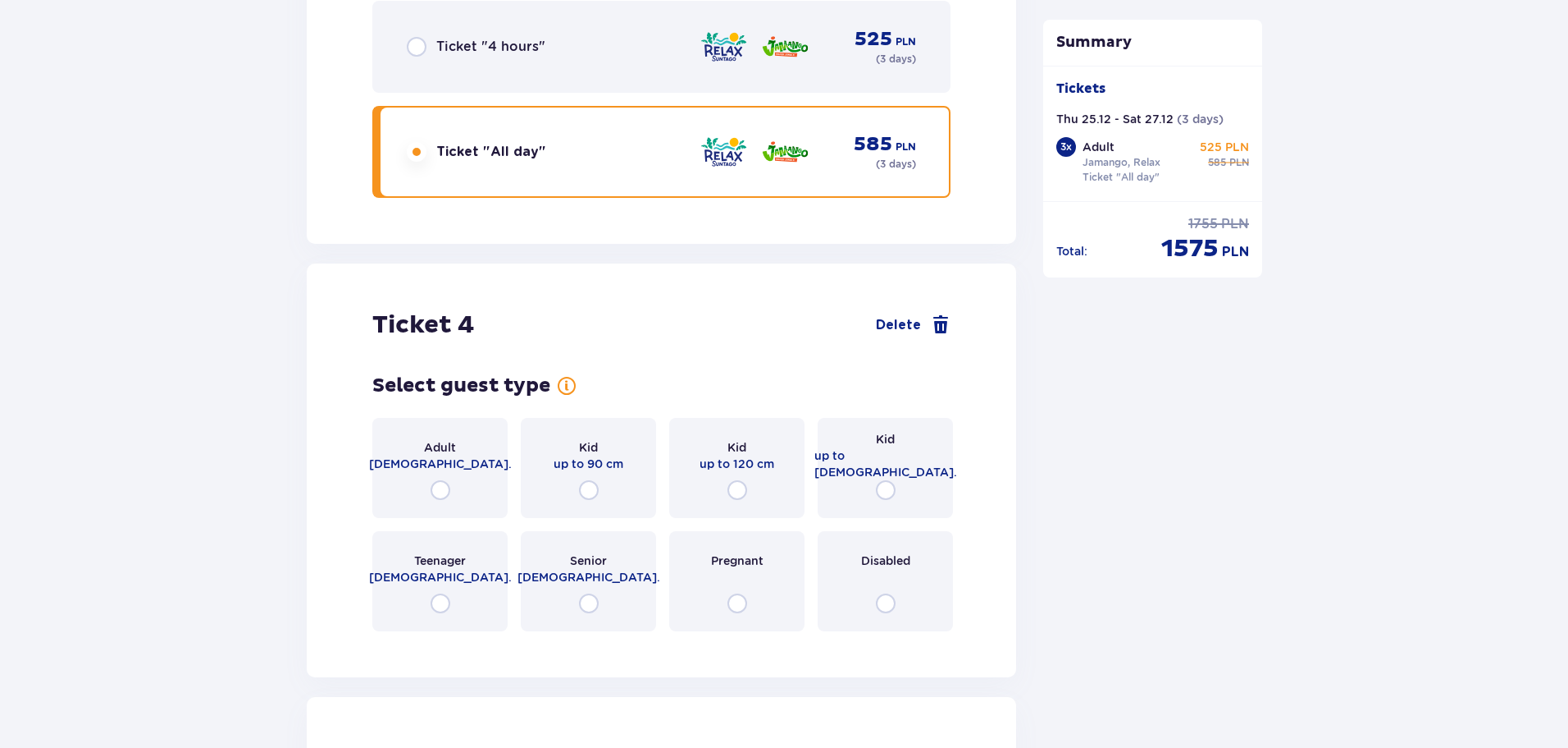
scroll to position [4942, 0]
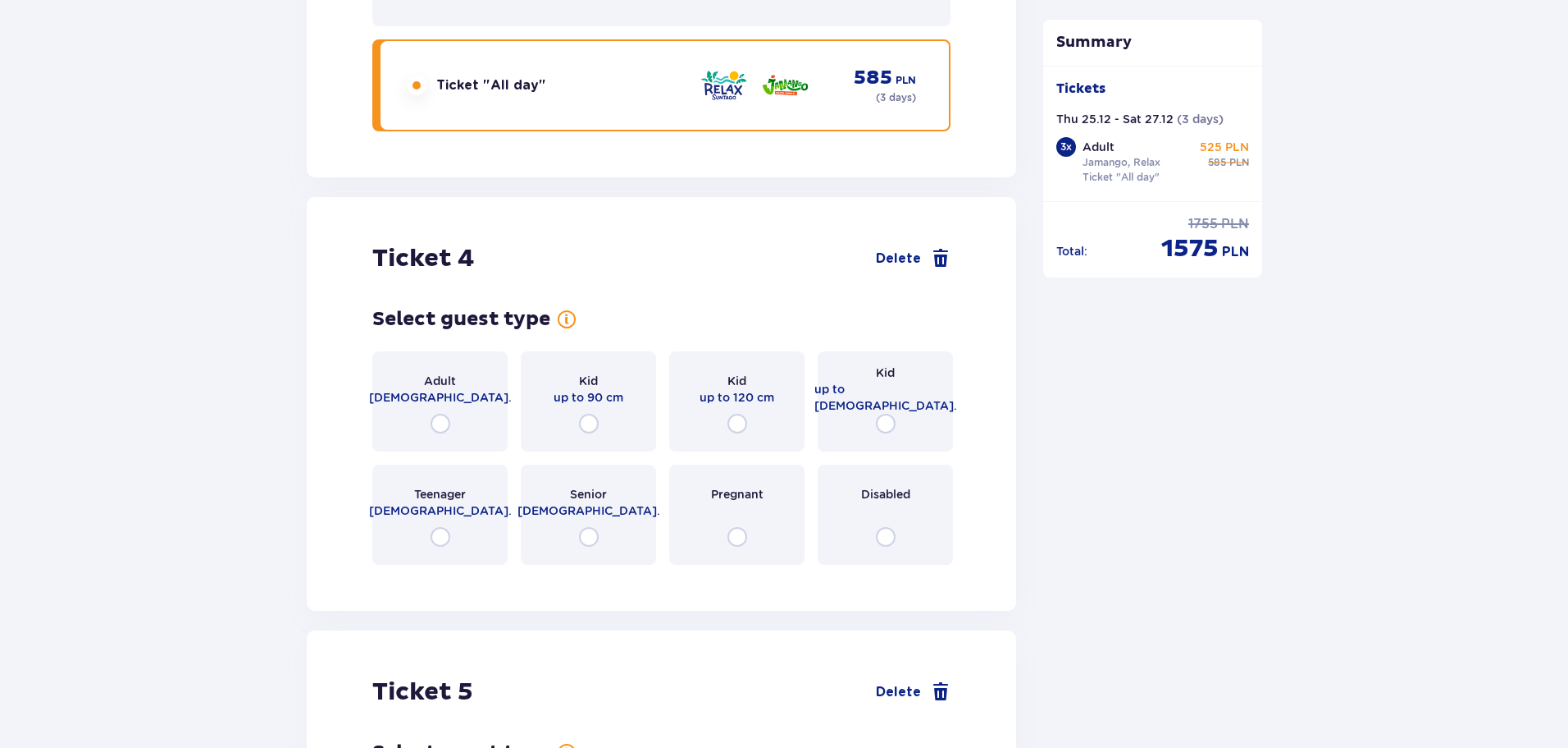
click at [474, 408] on div "Adult 18 - 65 y.o." at bounding box center [440, 401] width 135 height 100
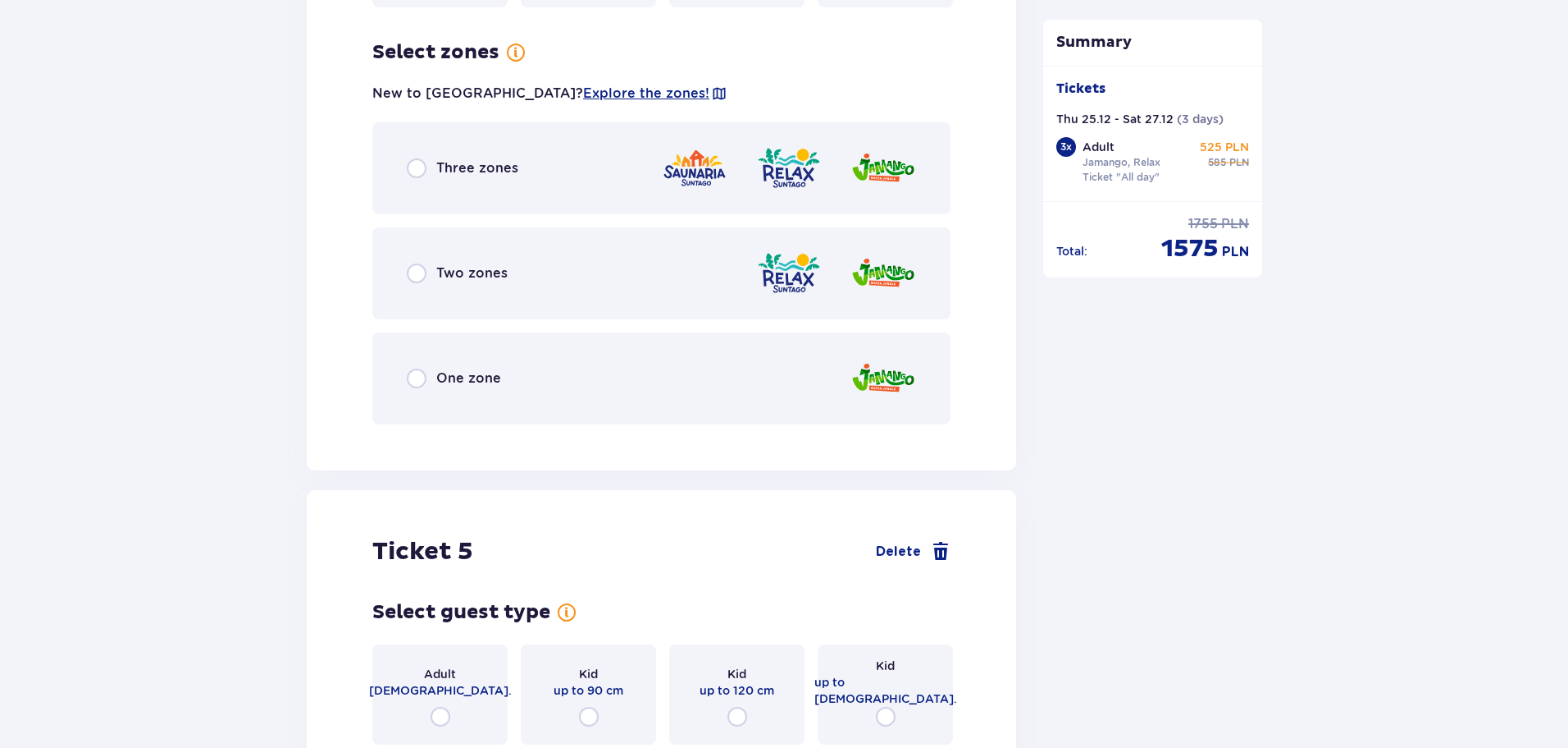
scroll to position [5506, 0]
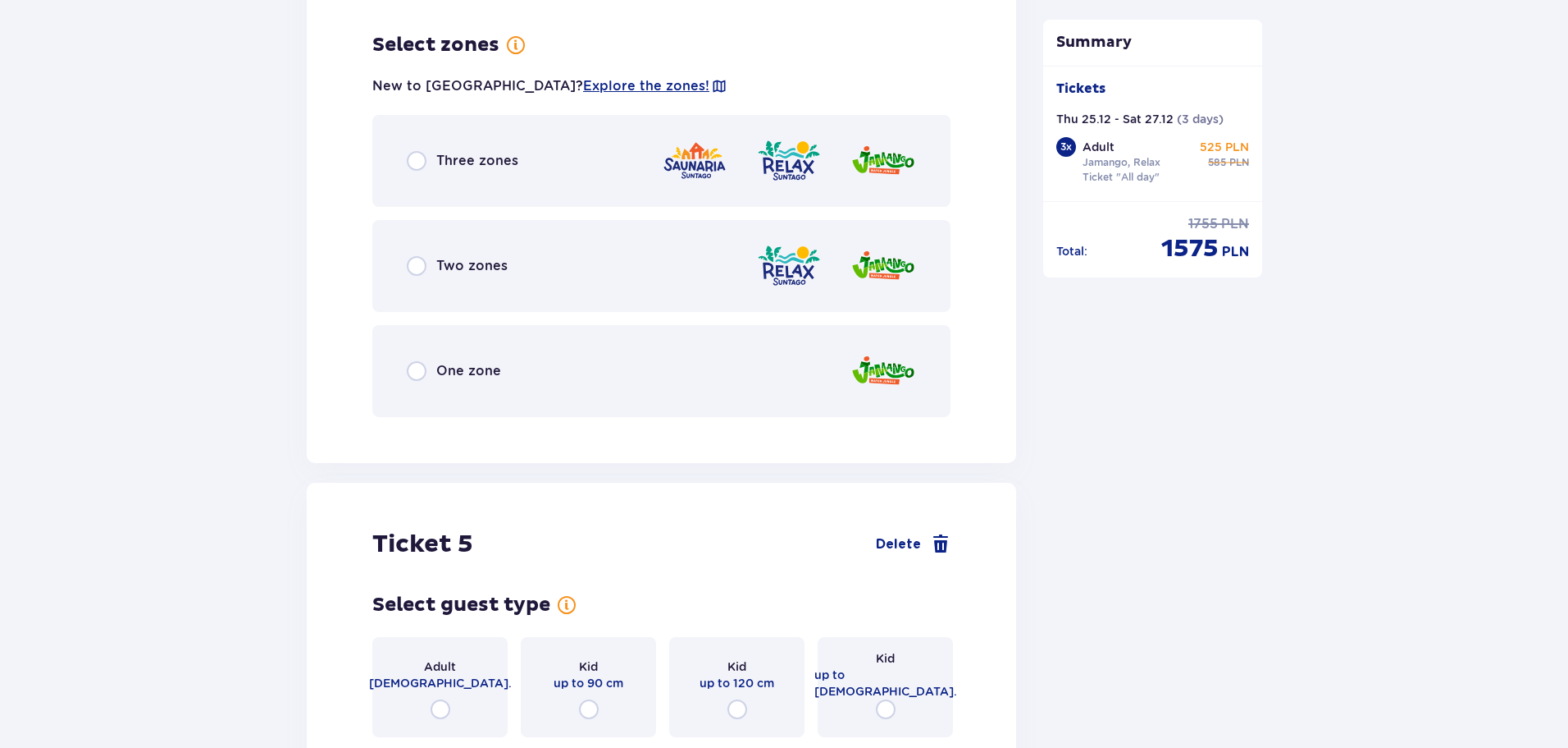
click at [551, 288] on div "Two zones" at bounding box center [662, 265] width 578 height 92
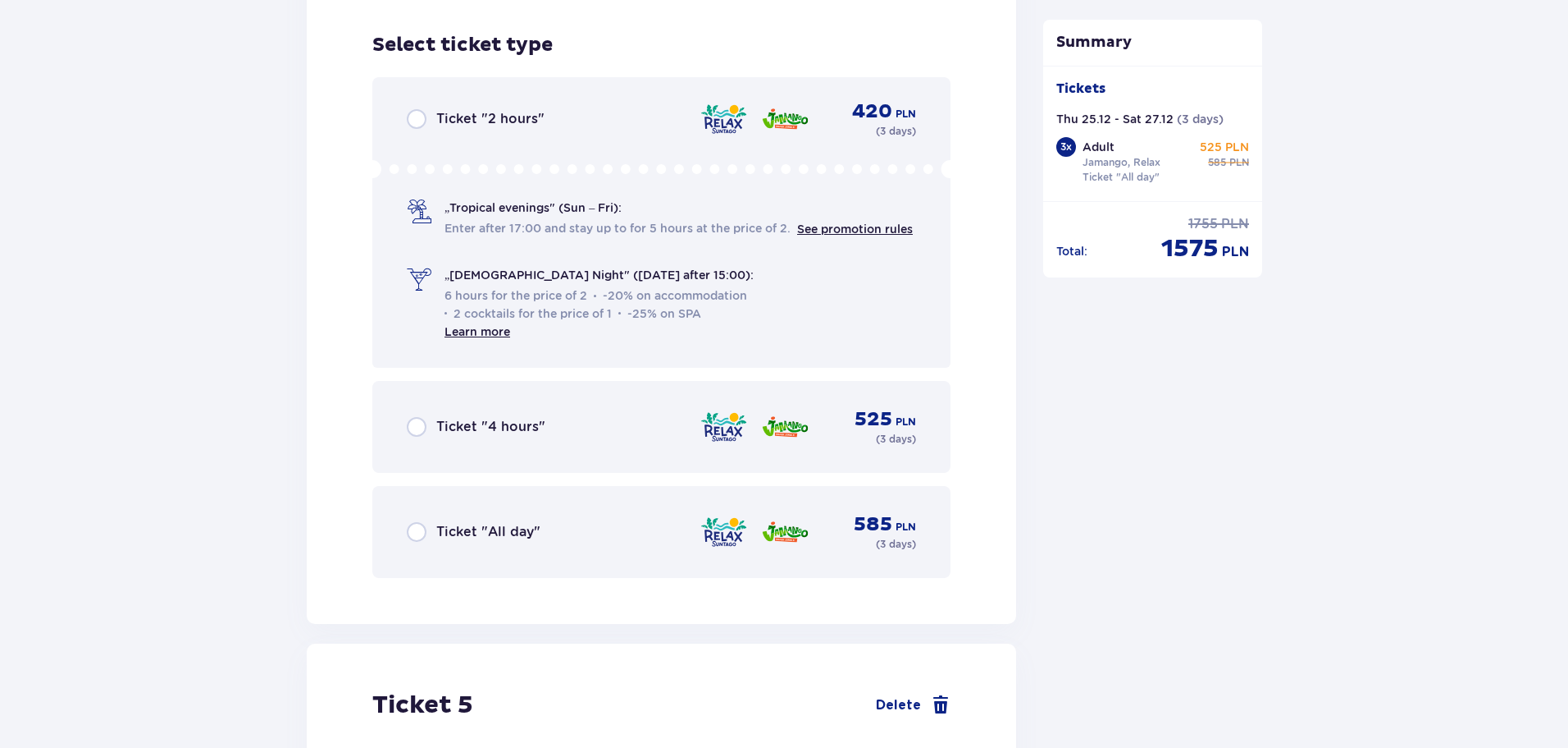
click at [479, 512] on div "Ticket "All day" 585 PLN ( 3 days )" at bounding box center [661, 532] width 509 height 40
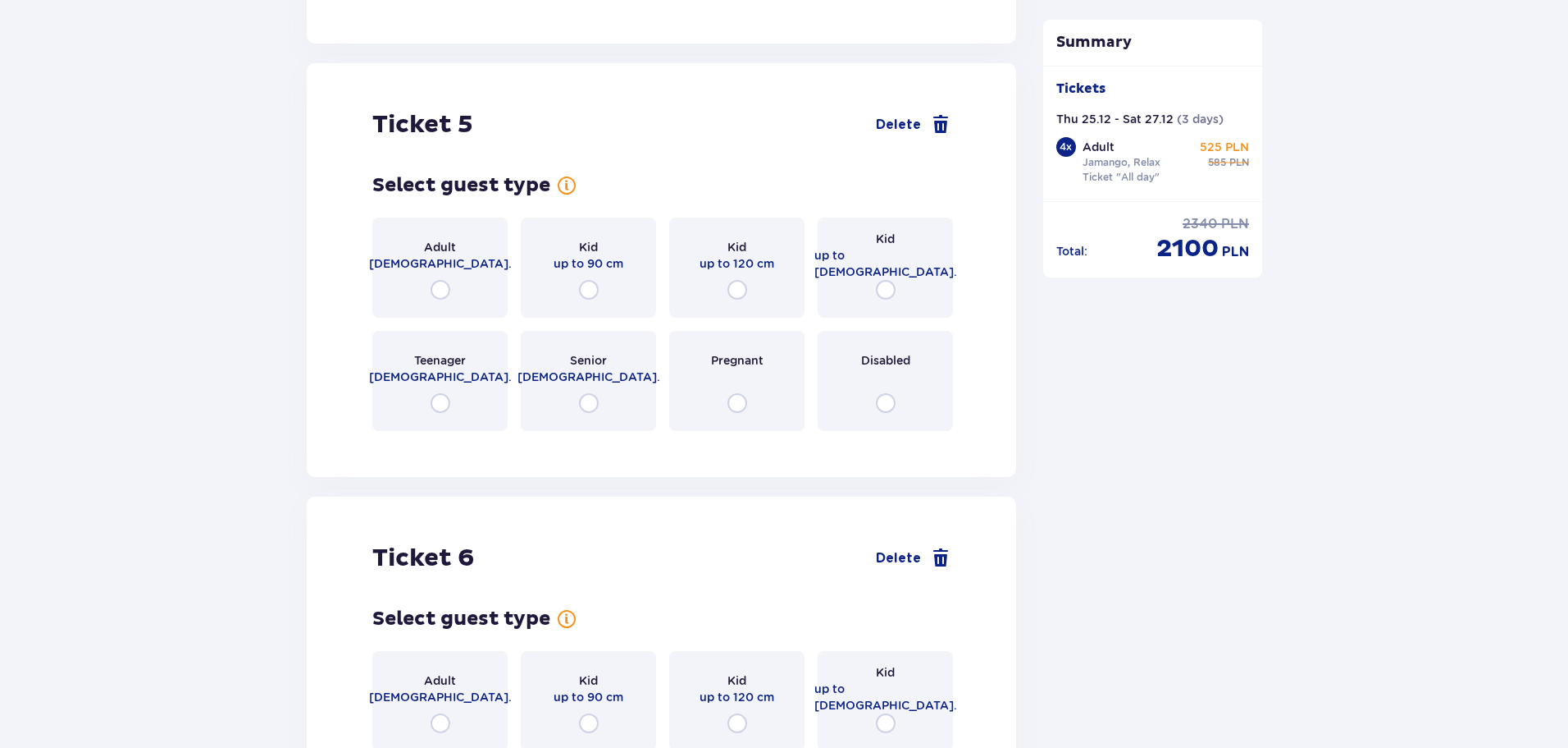
scroll to position [6534, 0]
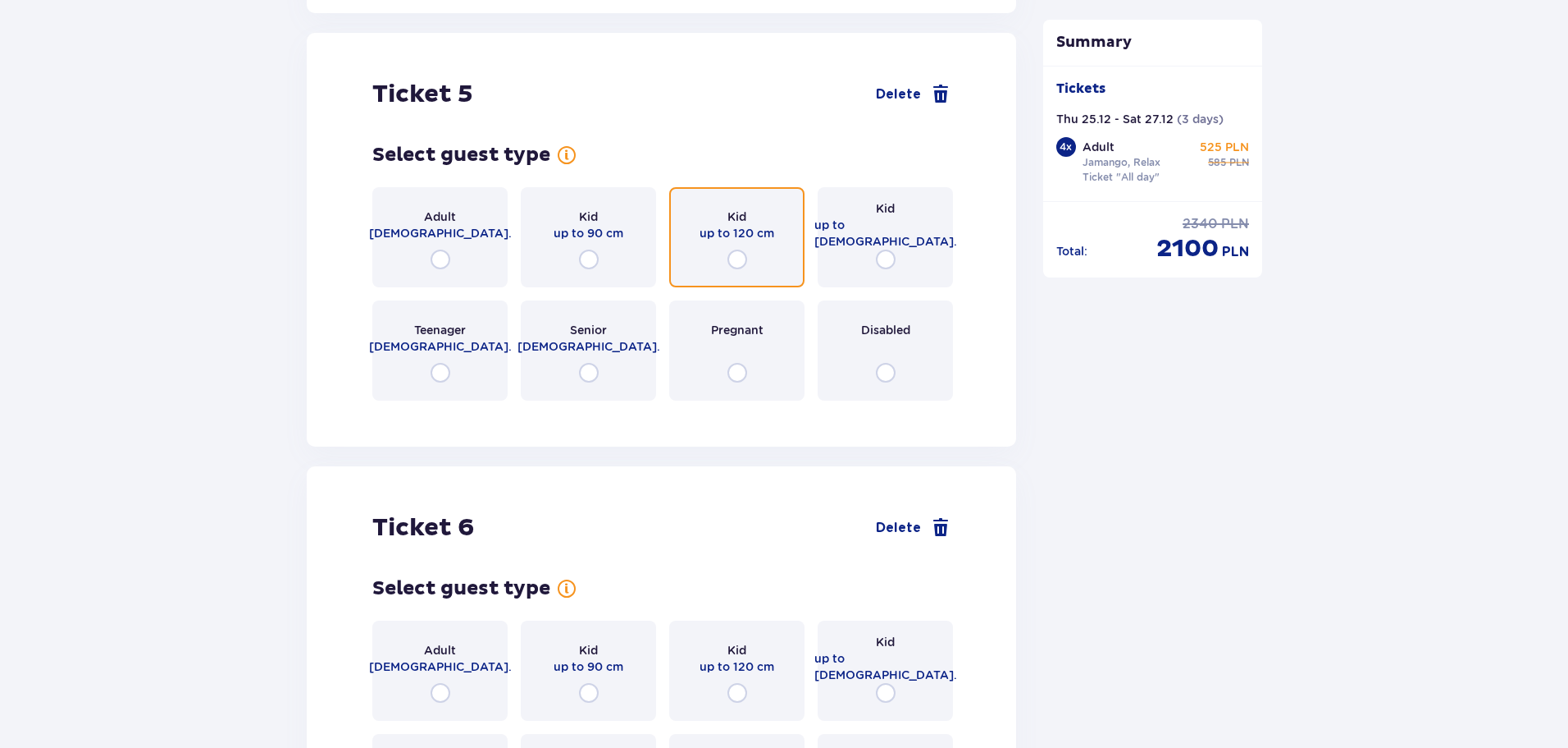
click at [745, 250] on input "radio" at bounding box center [736, 259] width 19 height 19
radio input "true"
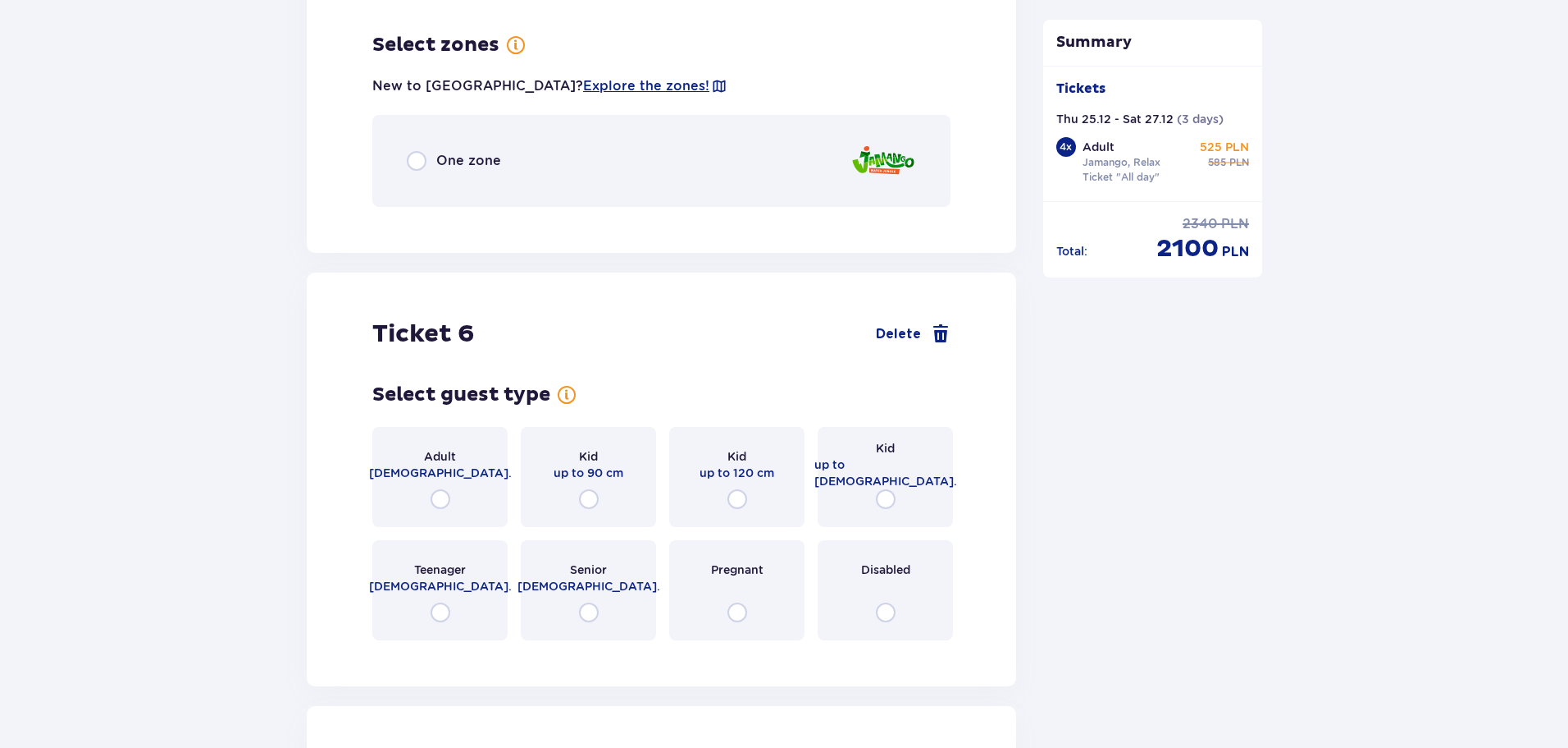
click at [597, 178] on div "One zone" at bounding box center [662, 160] width 578 height 92
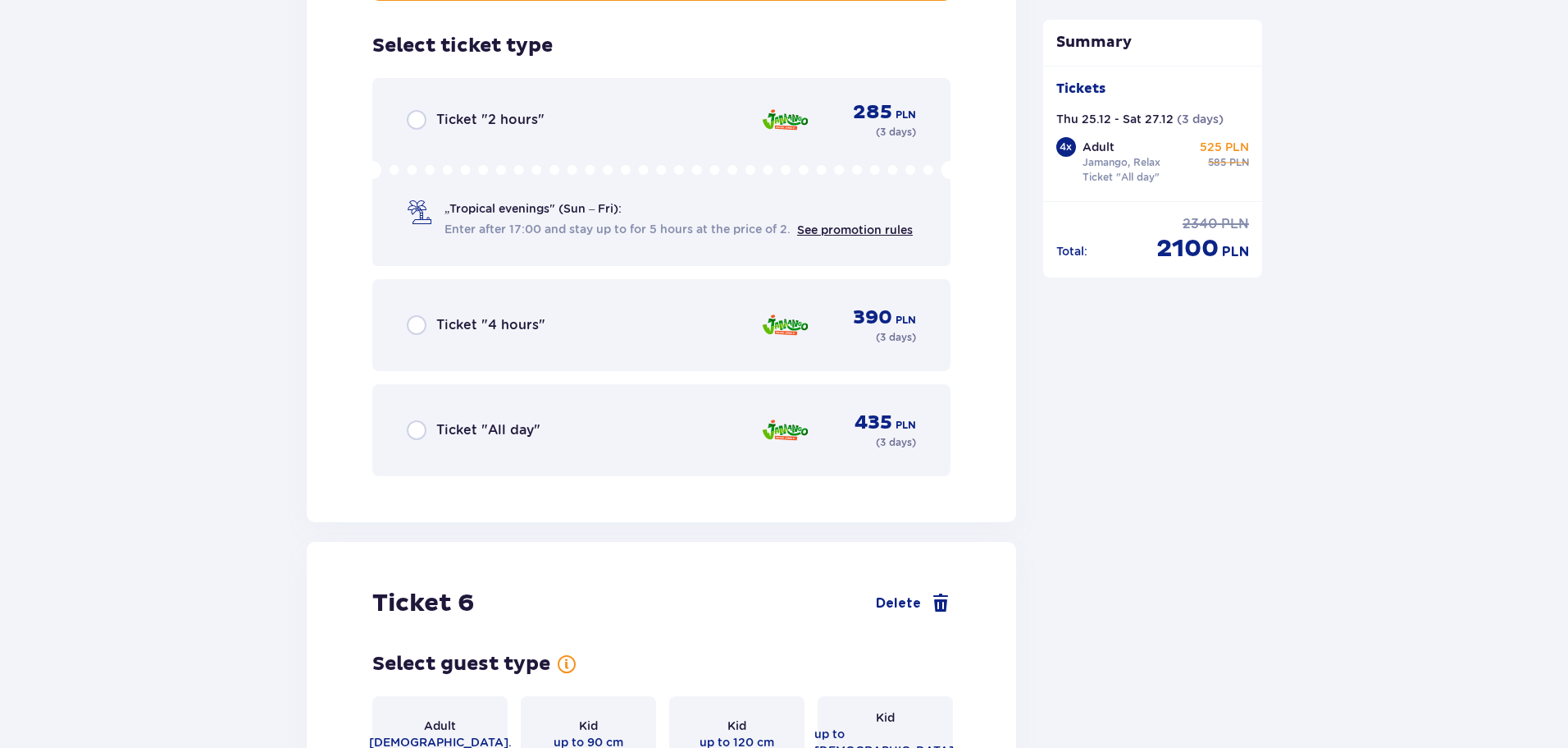
scroll to position [7141, 0]
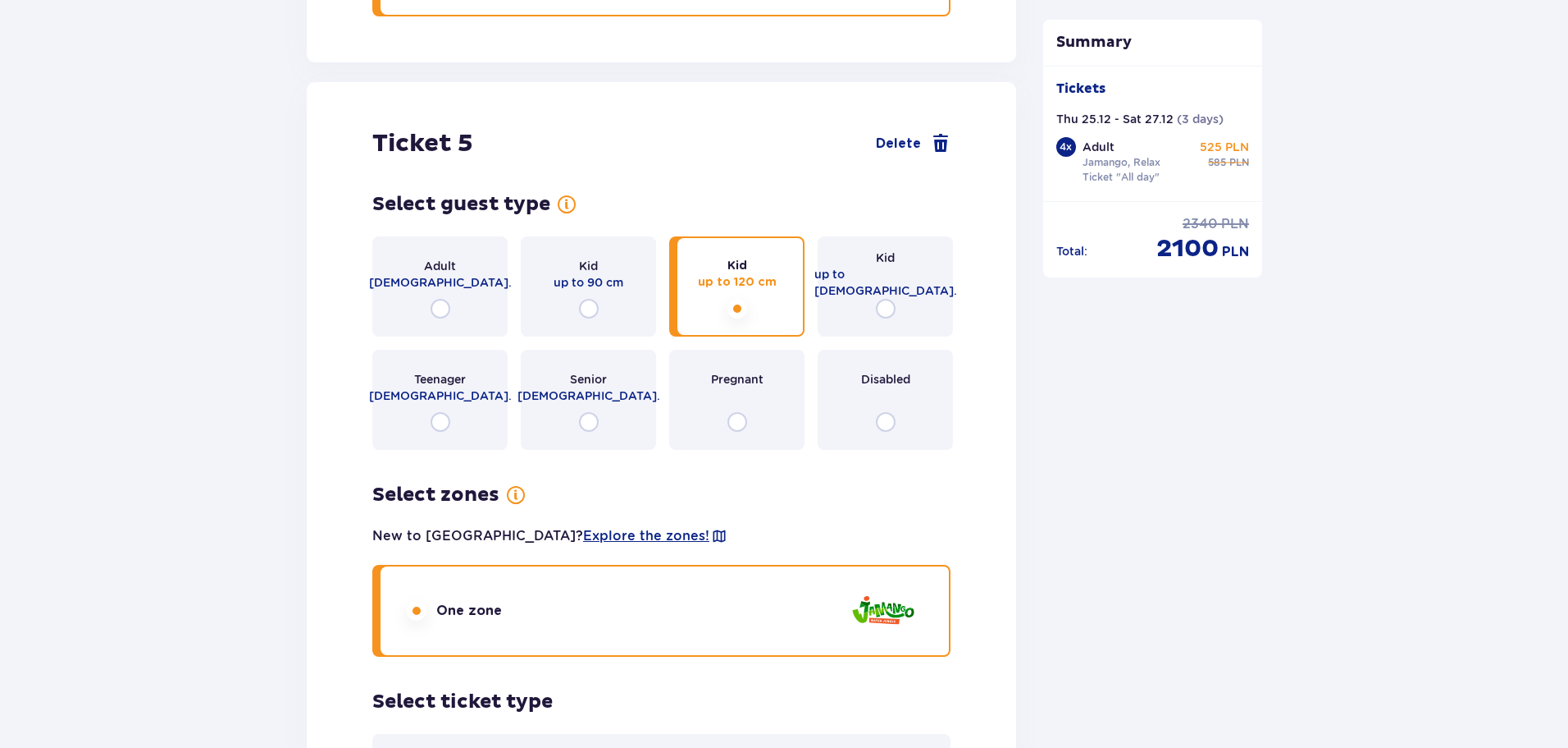
click at [897, 298] on div "Kid up to 16 y.o." at bounding box center [885, 287] width 135 height 100
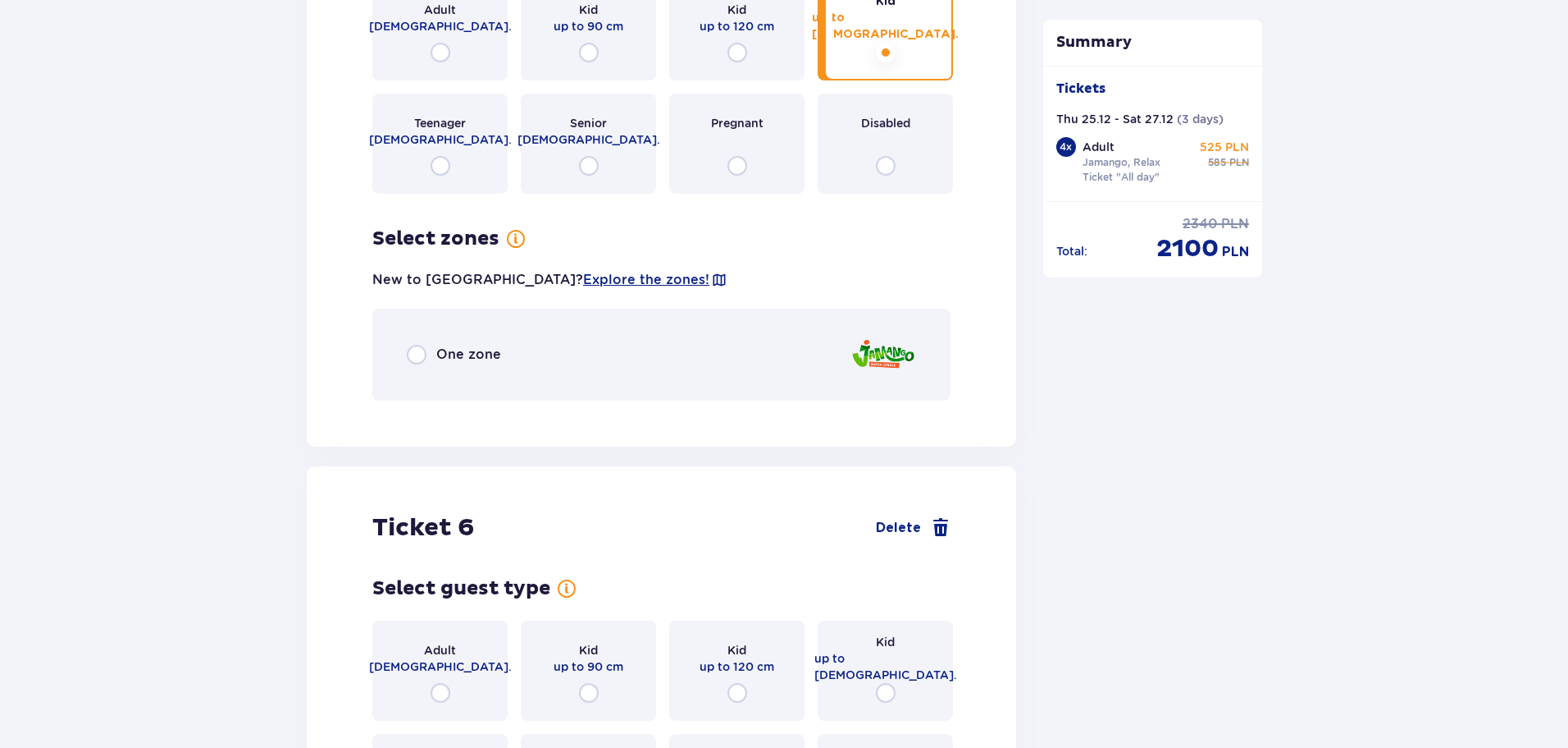
scroll to position [6606, 0]
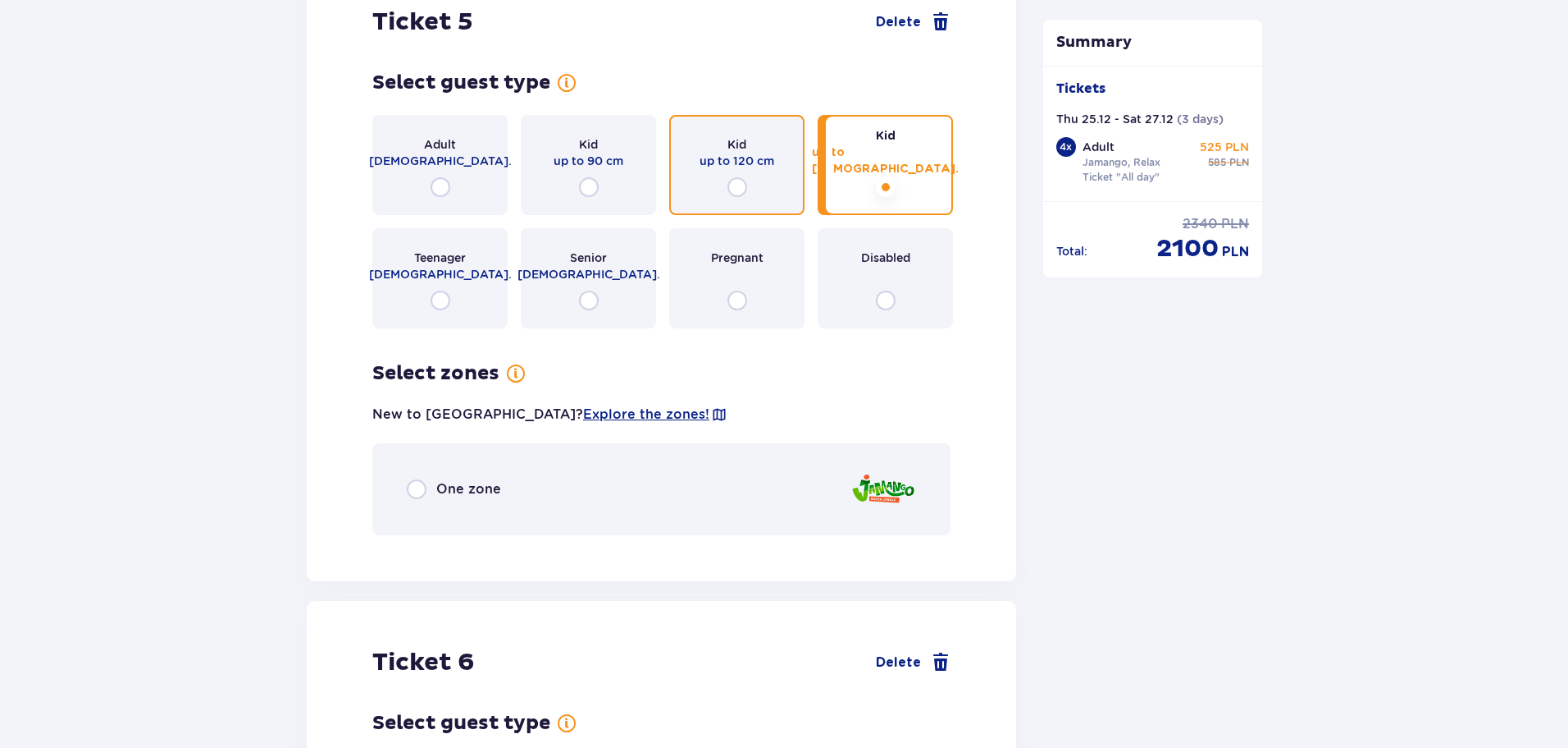
click at [732, 178] on input "radio" at bounding box center [736, 187] width 19 height 19
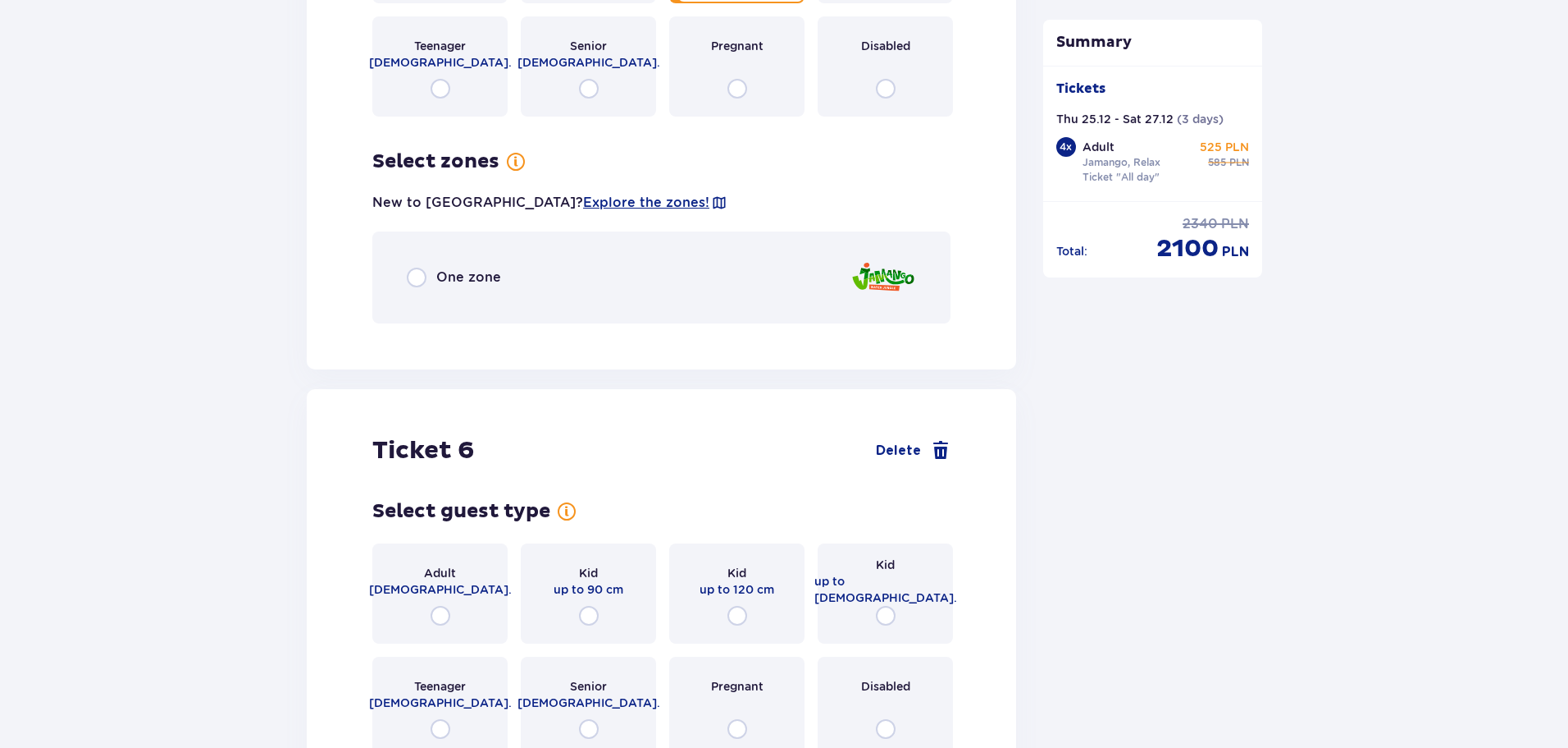
click at [630, 167] on div "Select zones New to Suntago? Explore the zones! One zone" at bounding box center [662, 237] width 578 height 174
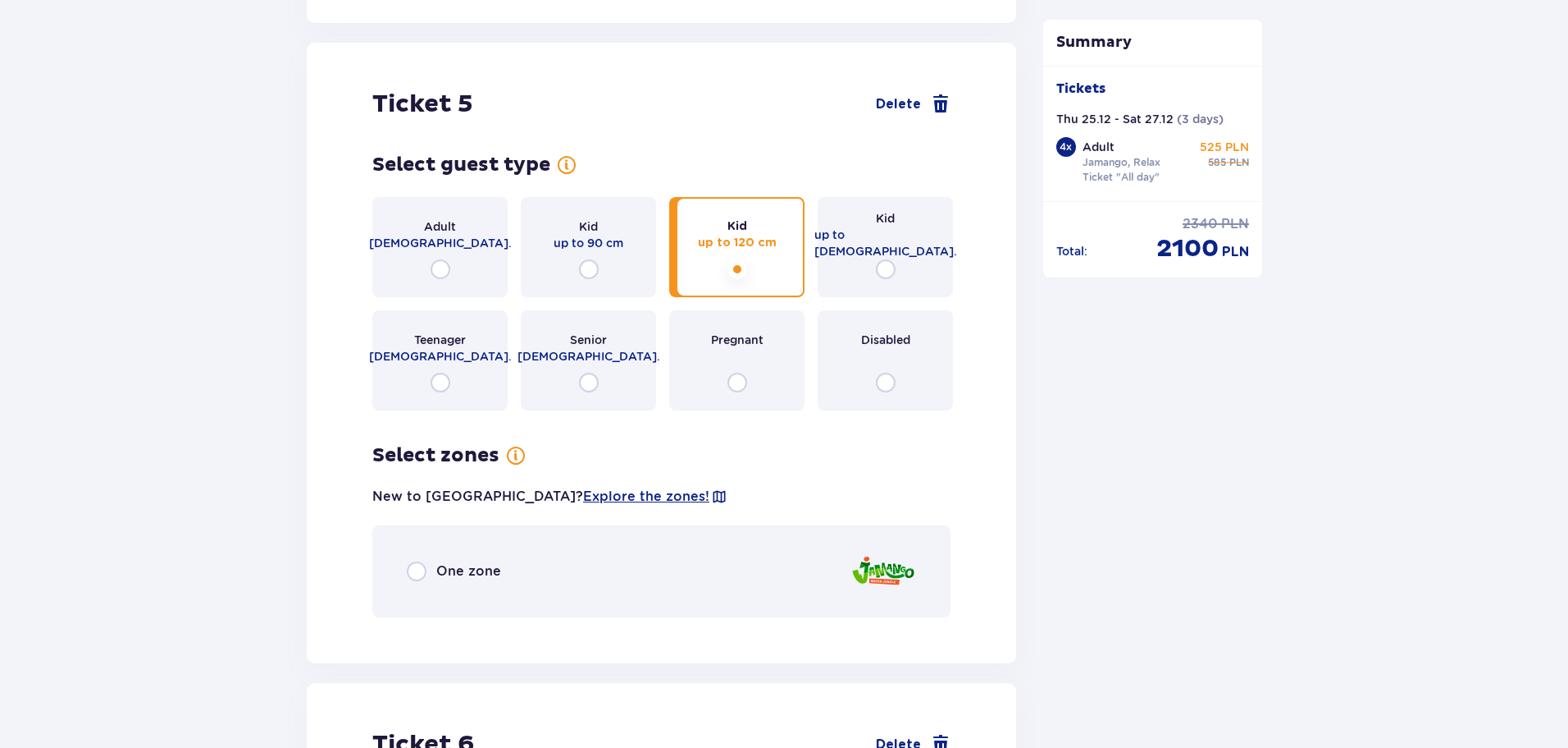
click at [559, 340] on div "Senior 65+ y.o." at bounding box center [589, 361] width 135 height 100
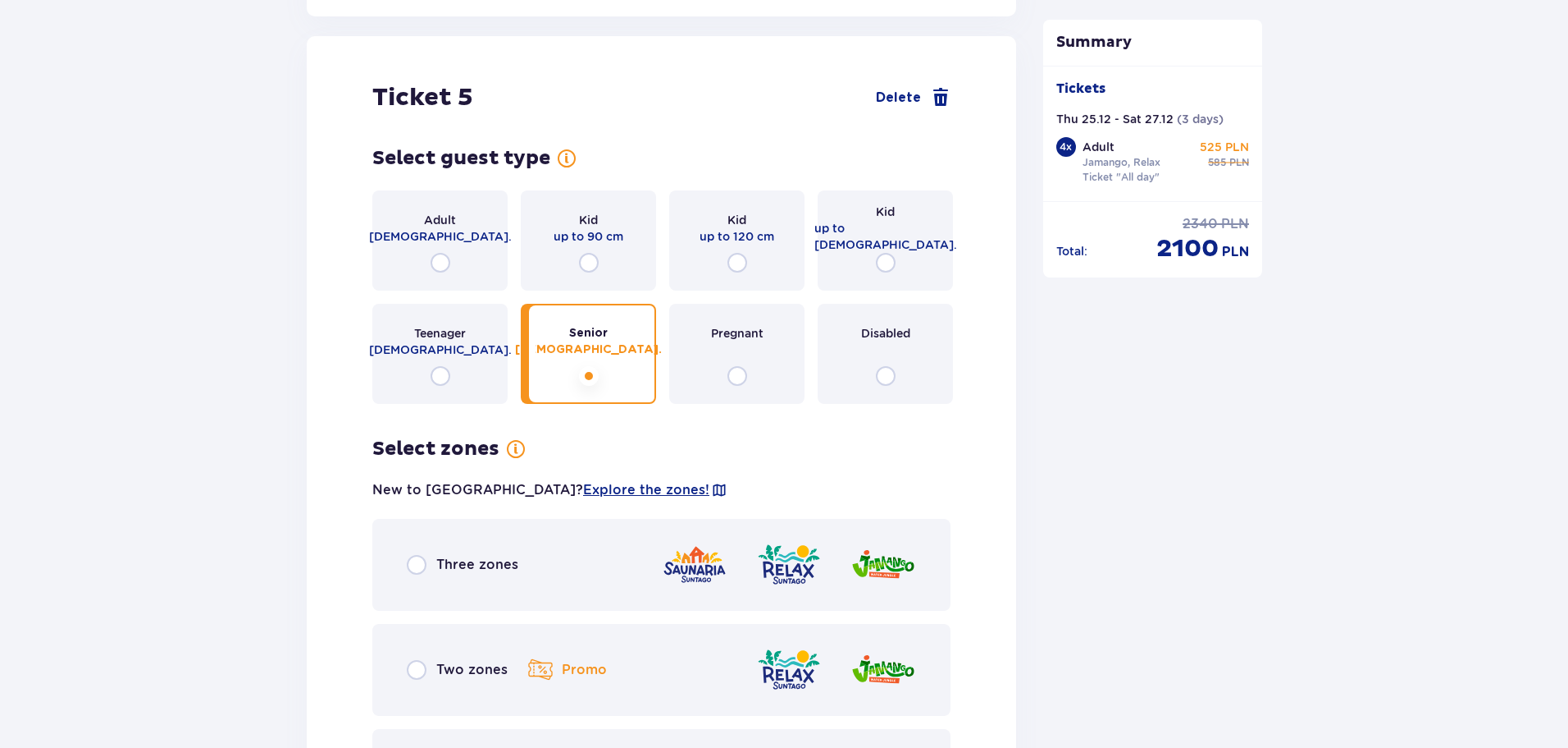
click at [831, 227] on div "Kid up to 16 y.o." at bounding box center [885, 240] width 135 height 100
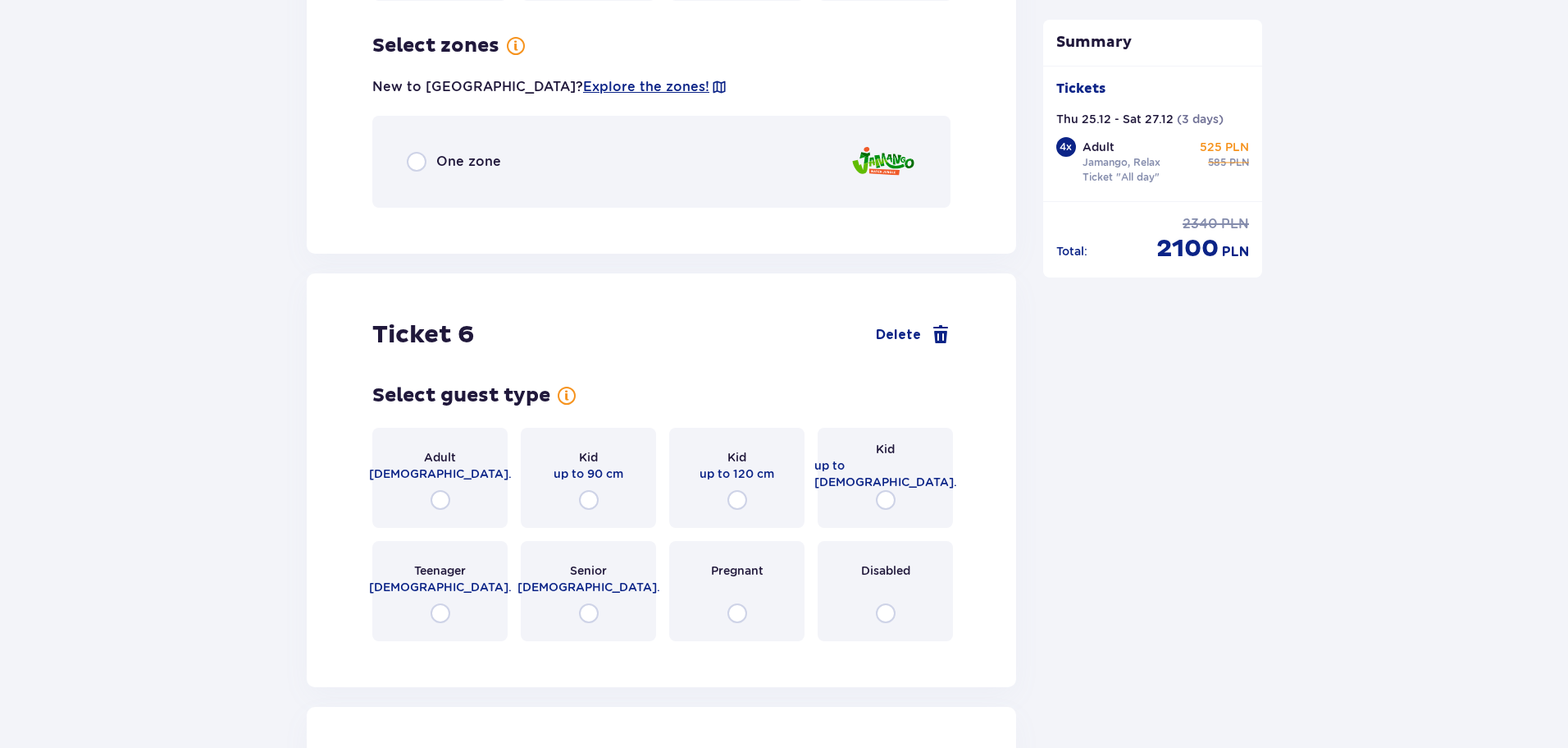
scroll to position [6934, 0]
click at [717, 561] on p "Pregnant" at bounding box center [737, 570] width 53 height 17
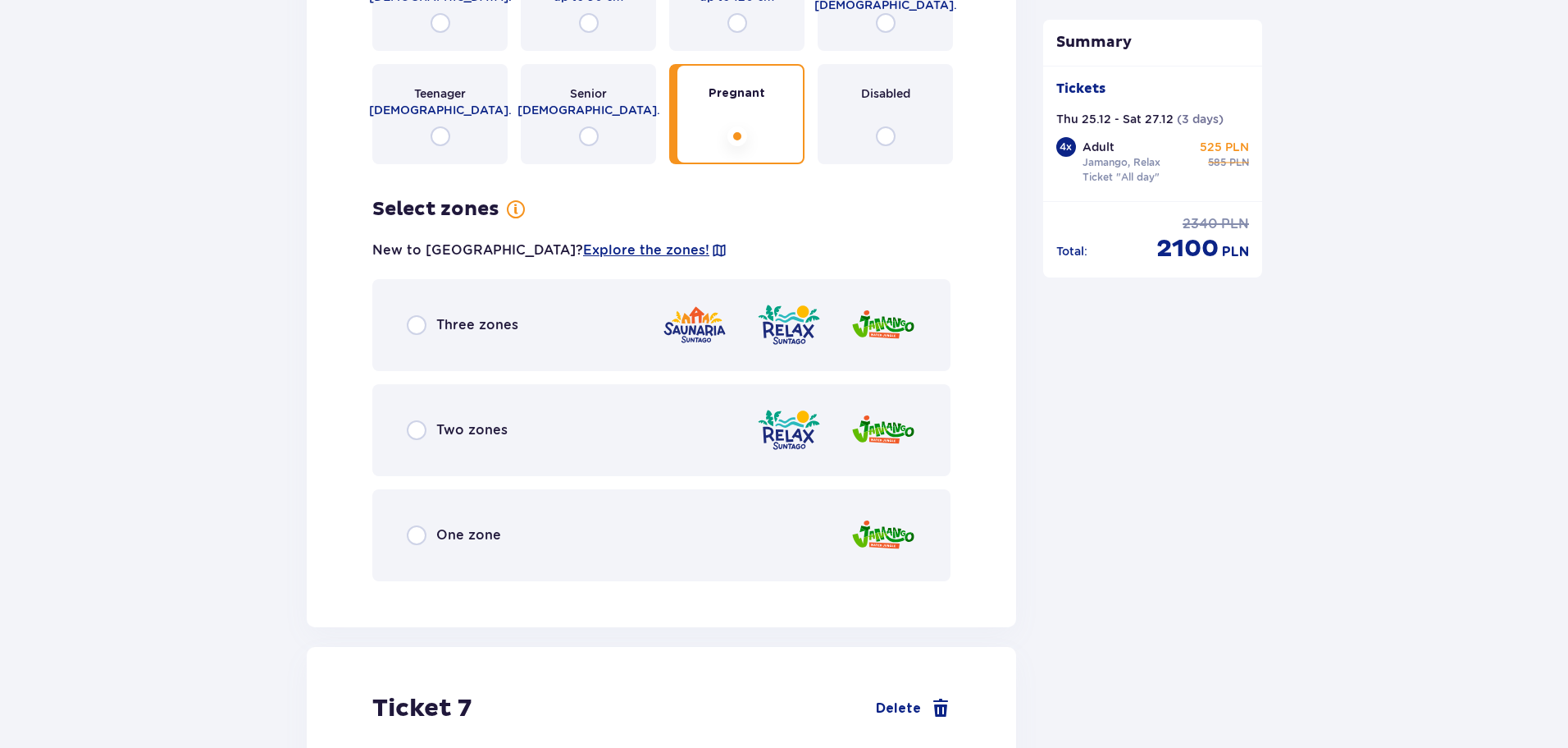
click at [854, 123] on div "Disabled" at bounding box center [885, 114] width 135 height 100
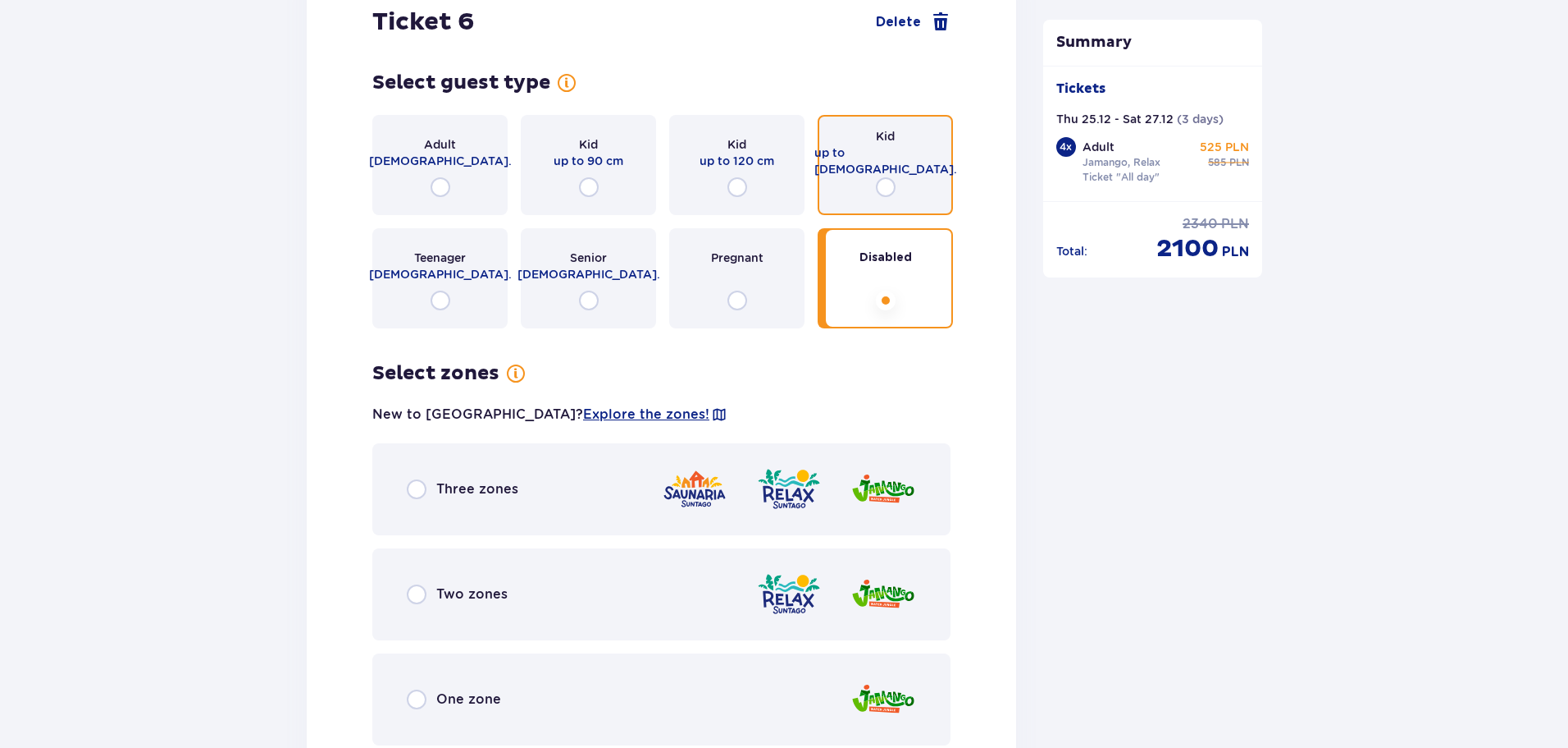
click at [889, 178] on input "radio" at bounding box center [885, 187] width 19 height 19
radio input "true"
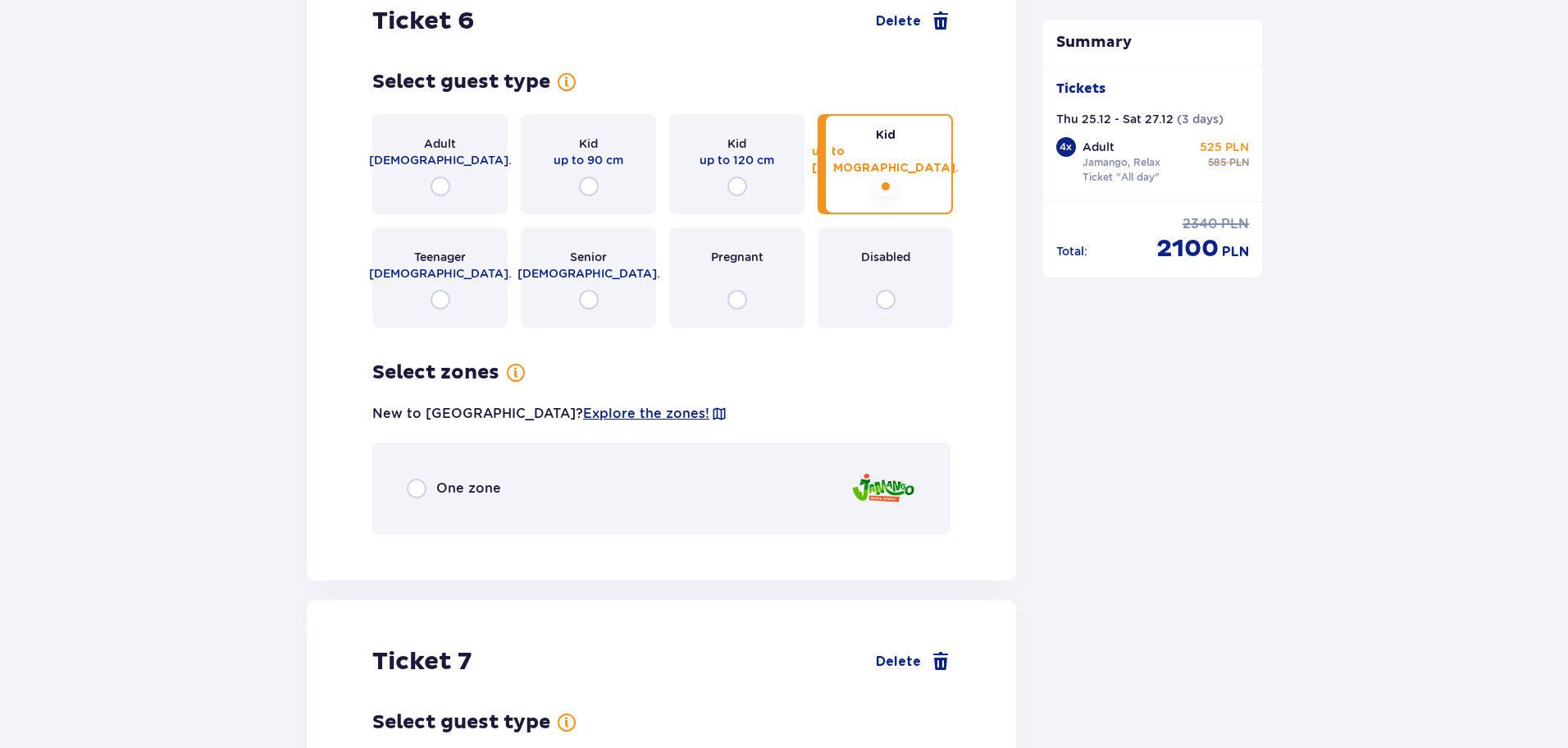
scroll to position [7246, 0]
drag, startPoint x: 905, startPoint y: 243, endPoint x: 917, endPoint y: 233, distance: 15.6
click at [914, 231] on div "Disabled" at bounding box center [885, 278] width 135 height 100
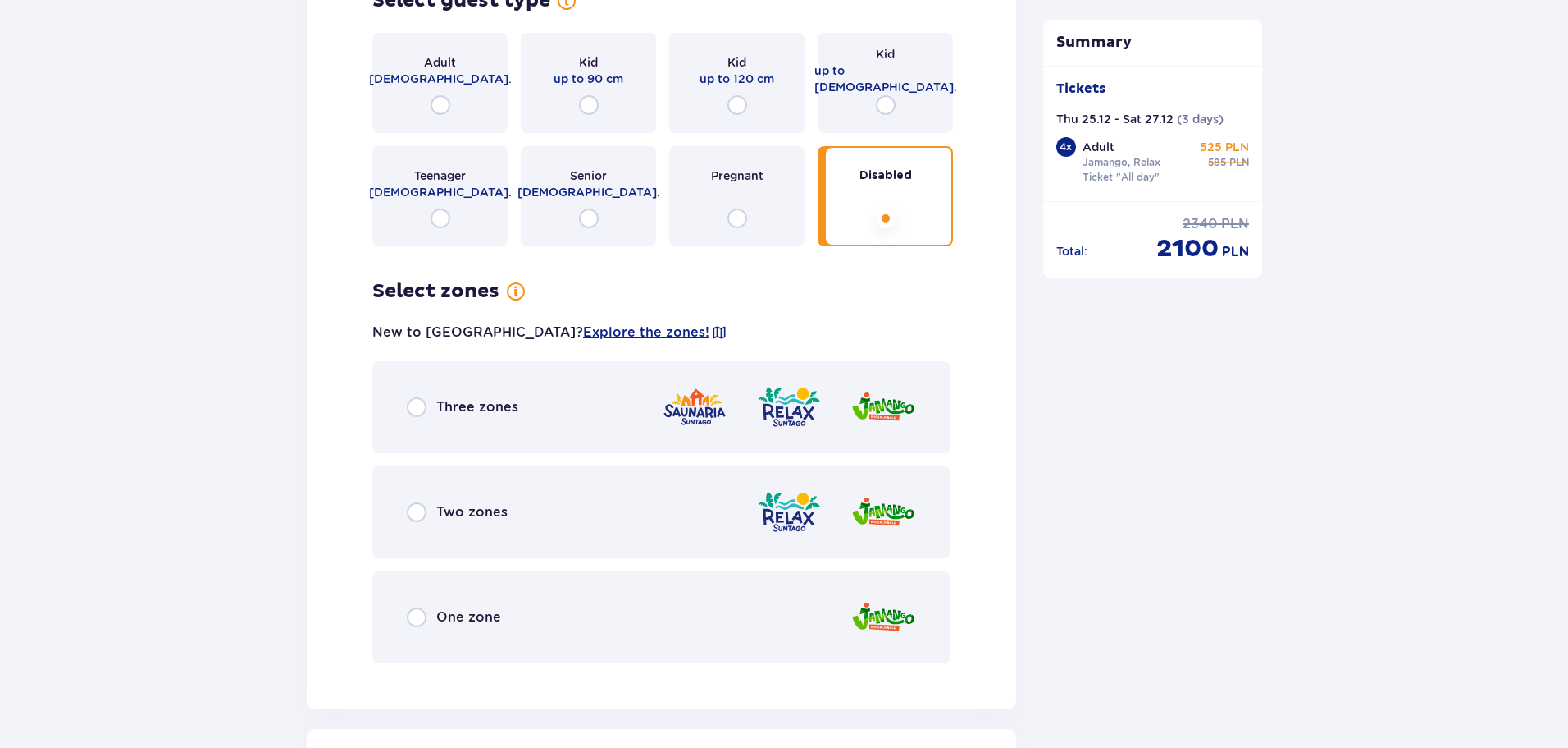
click at [720, 202] on div "Pregnant" at bounding box center [736, 196] width 135 height 100
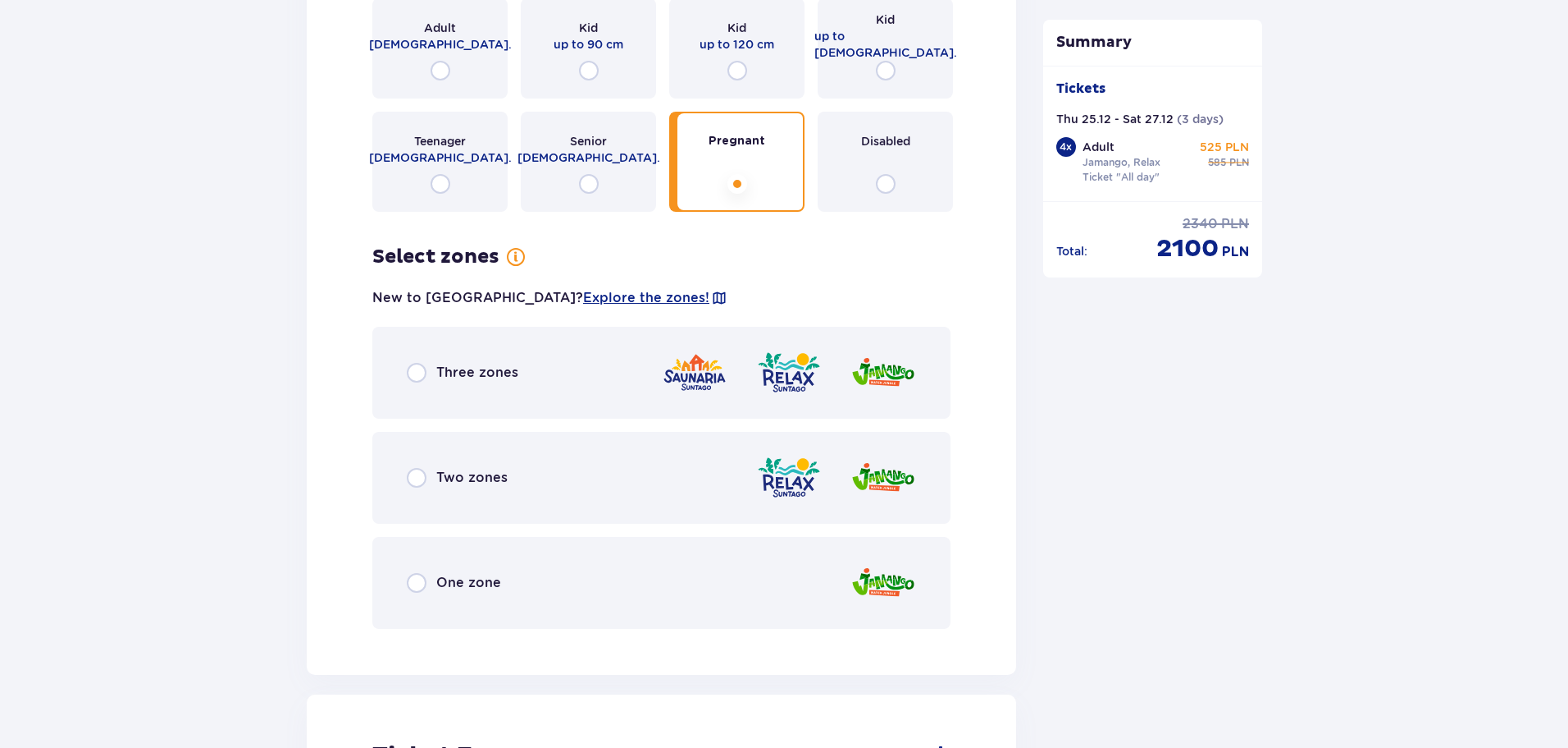
click at [902, 153] on div "Disabled" at bounding box center [885, 162] width 135 height 100
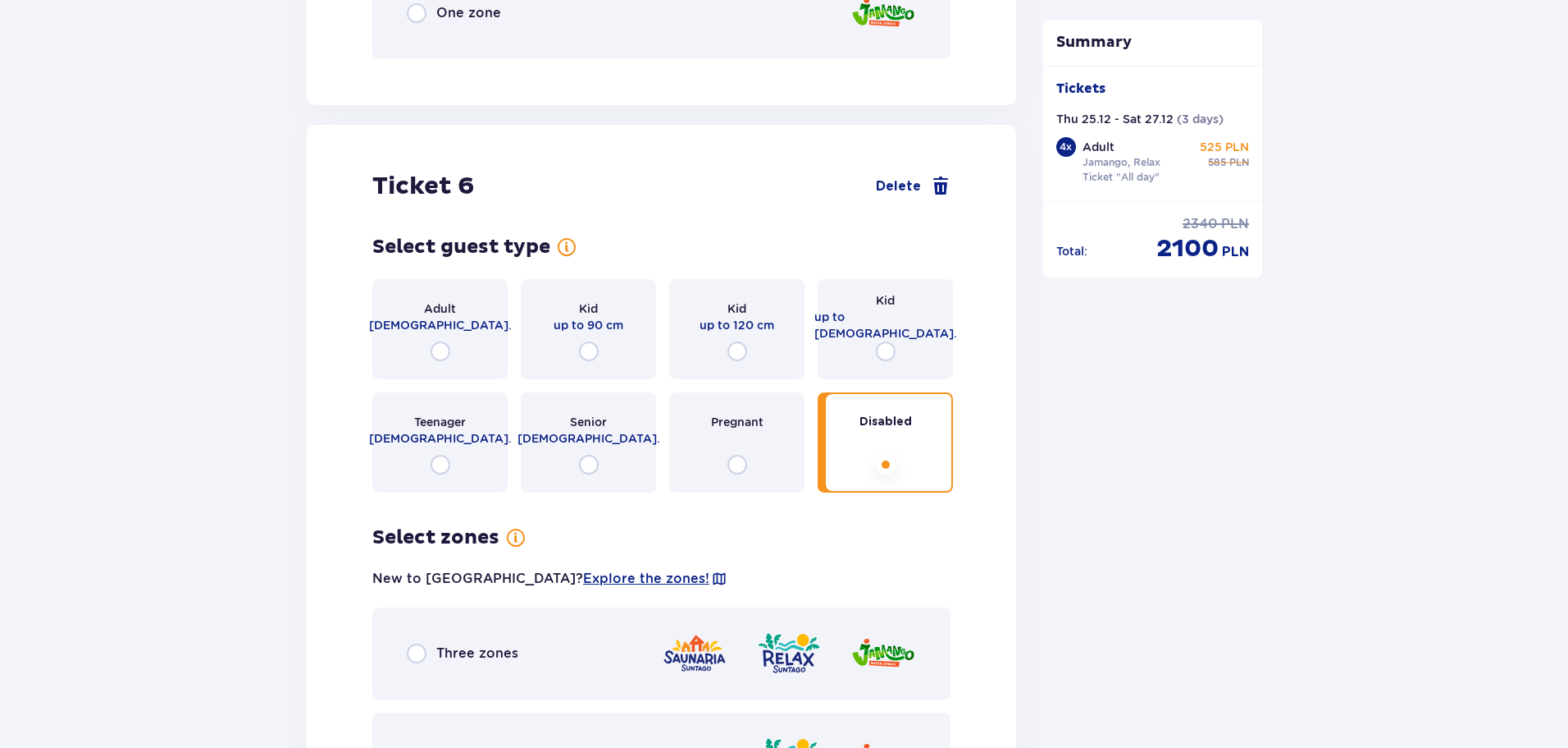
click at [876, 296] on p "Kid" at bounding box center [885, 300] width 18 height 17
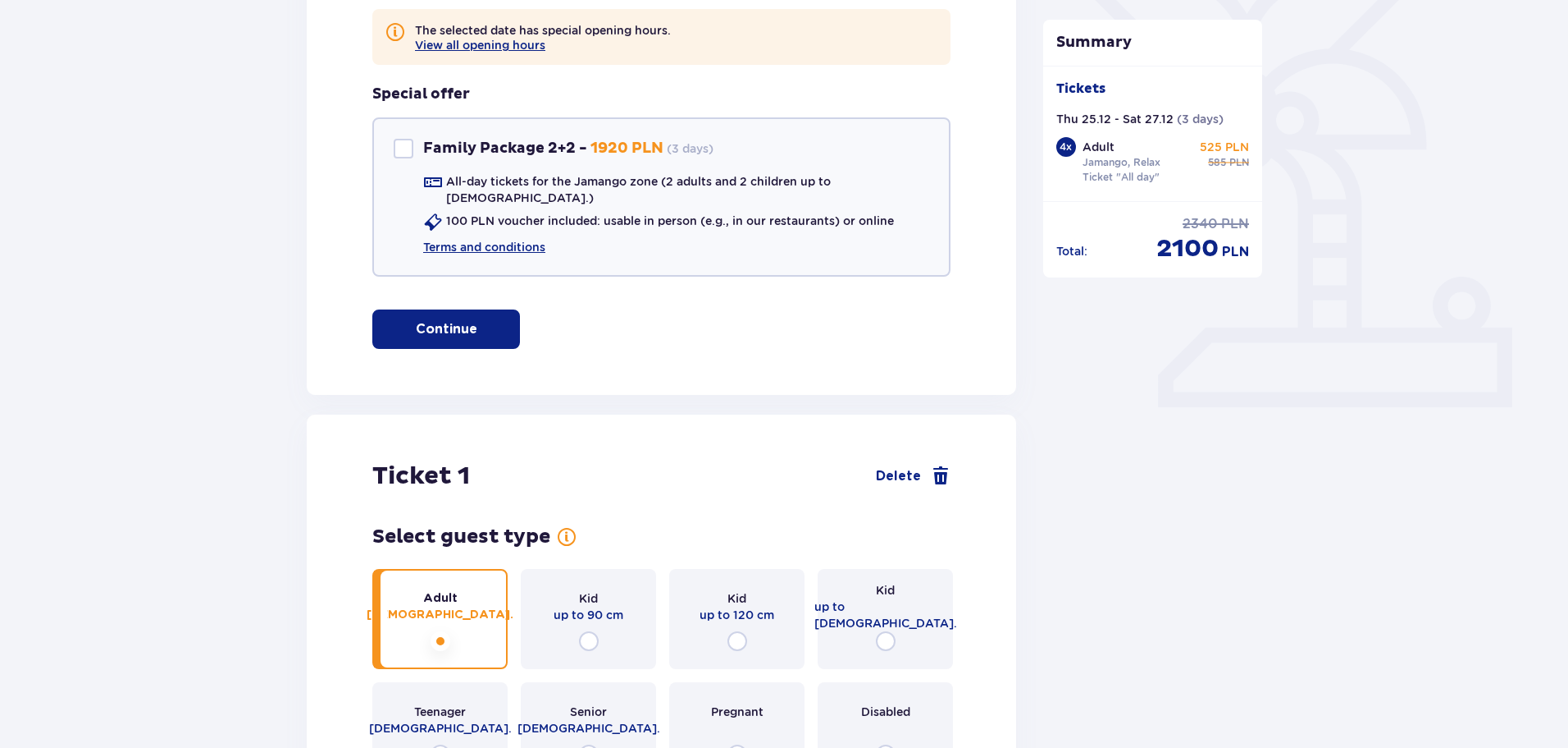
scroll to position [0, 0]
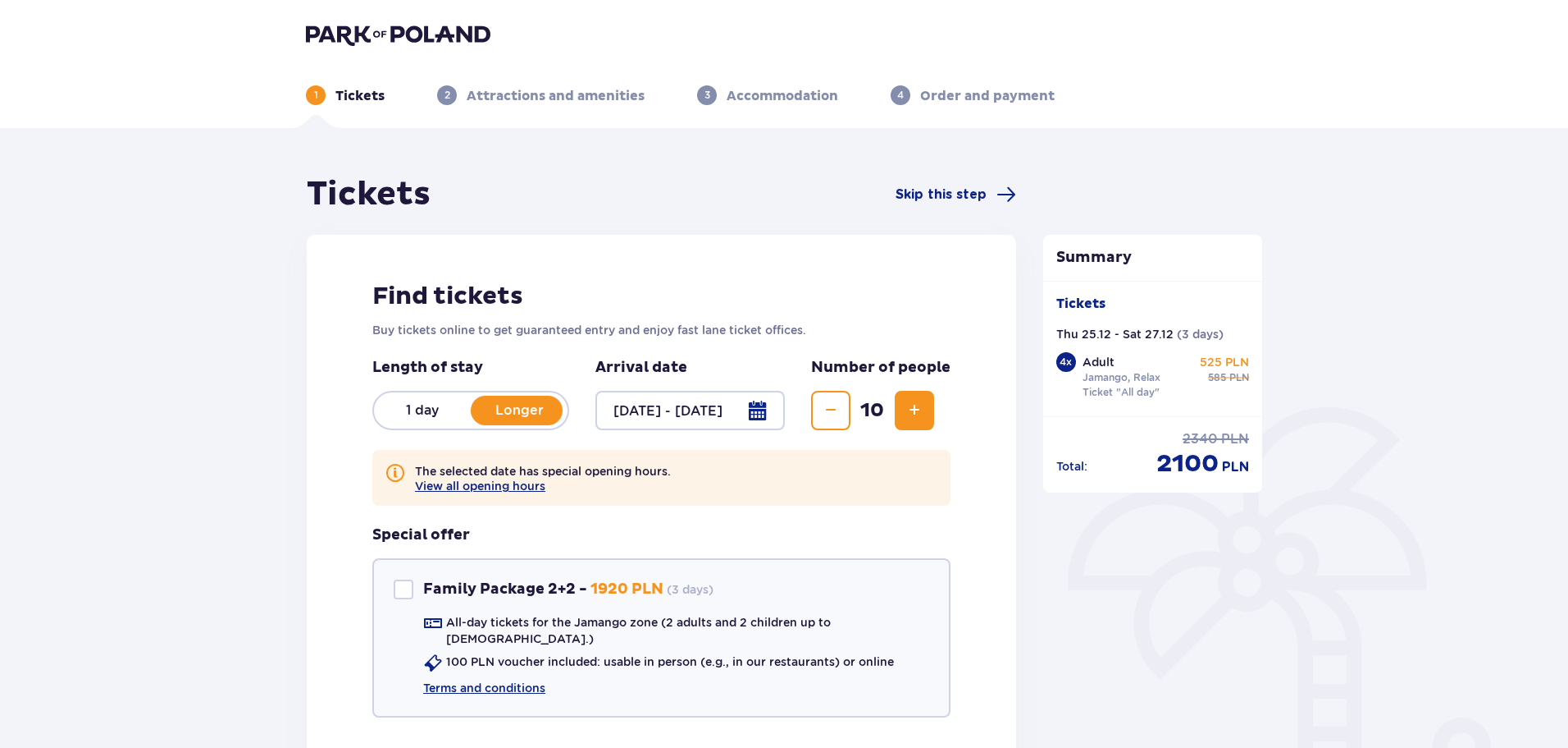
drag, startPoint x: 386, startPoint y: 31, endPoint x: 369, endPoint y: 31, distance: 17.0
click at [385, 31] on img at bounding box center [398, 34] width 185 height 23
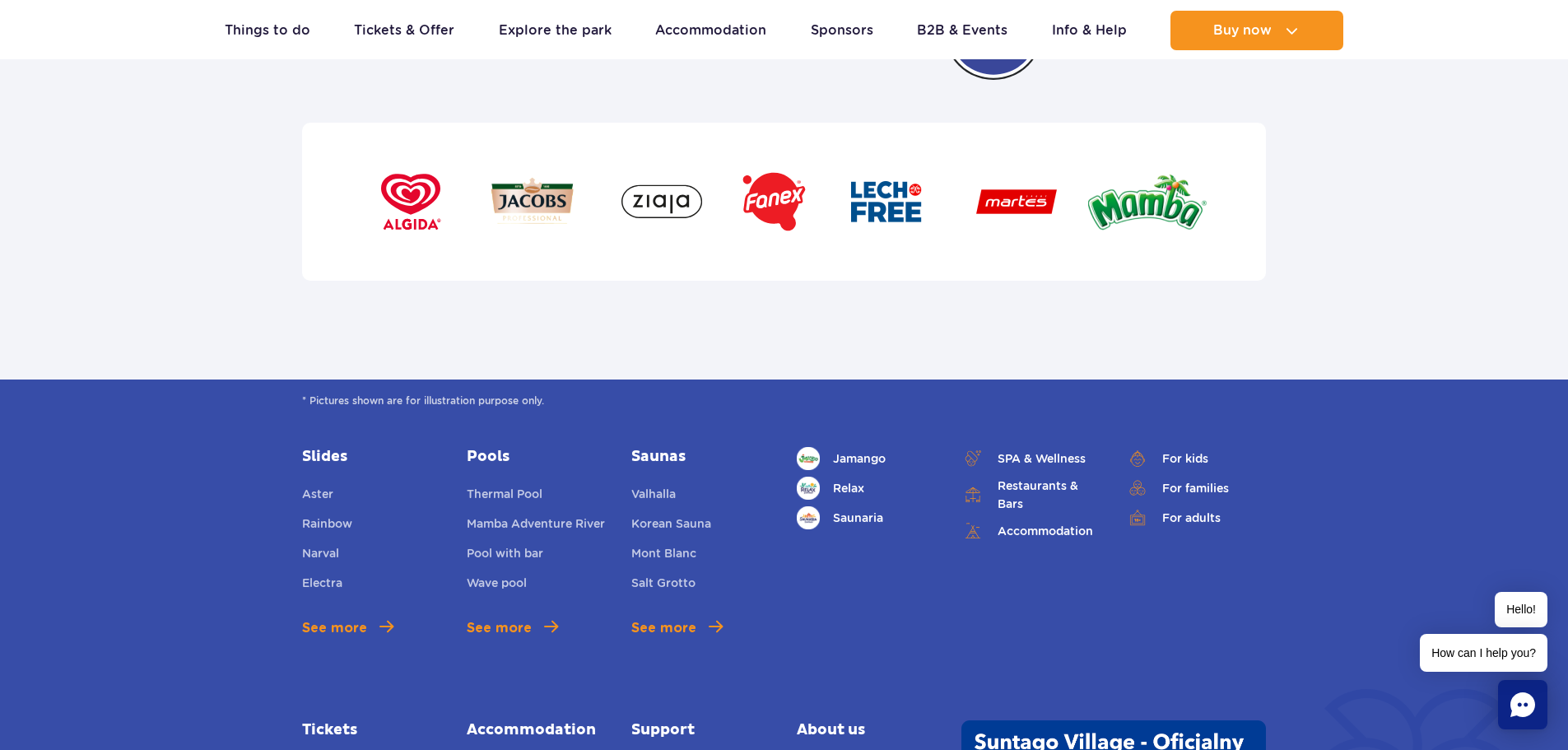
scroll to position [5349, 0]
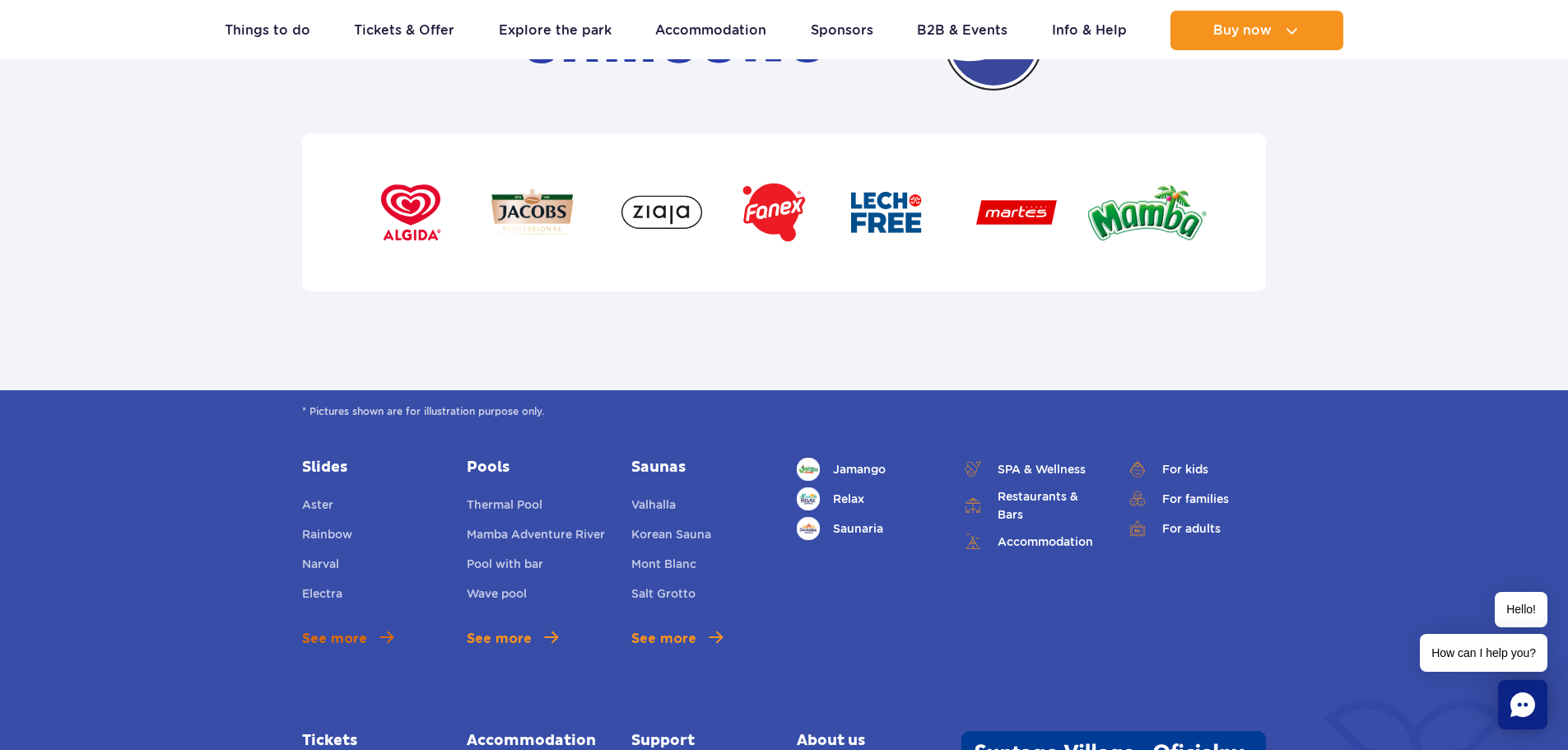
click at [374, 638] on link "See more" at bounding box center [348, 638] width 92 height 19
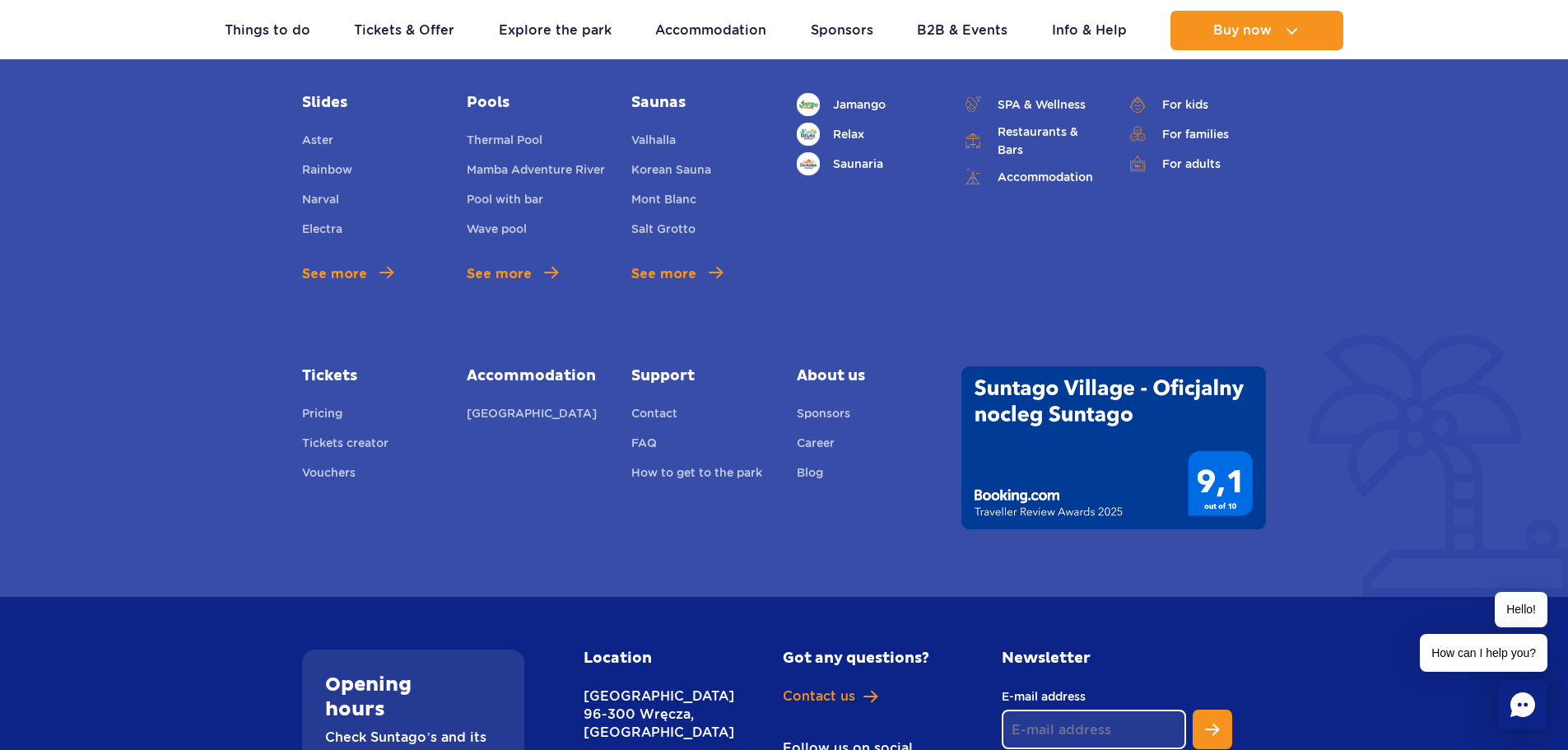
scroll to position [5696, 0]
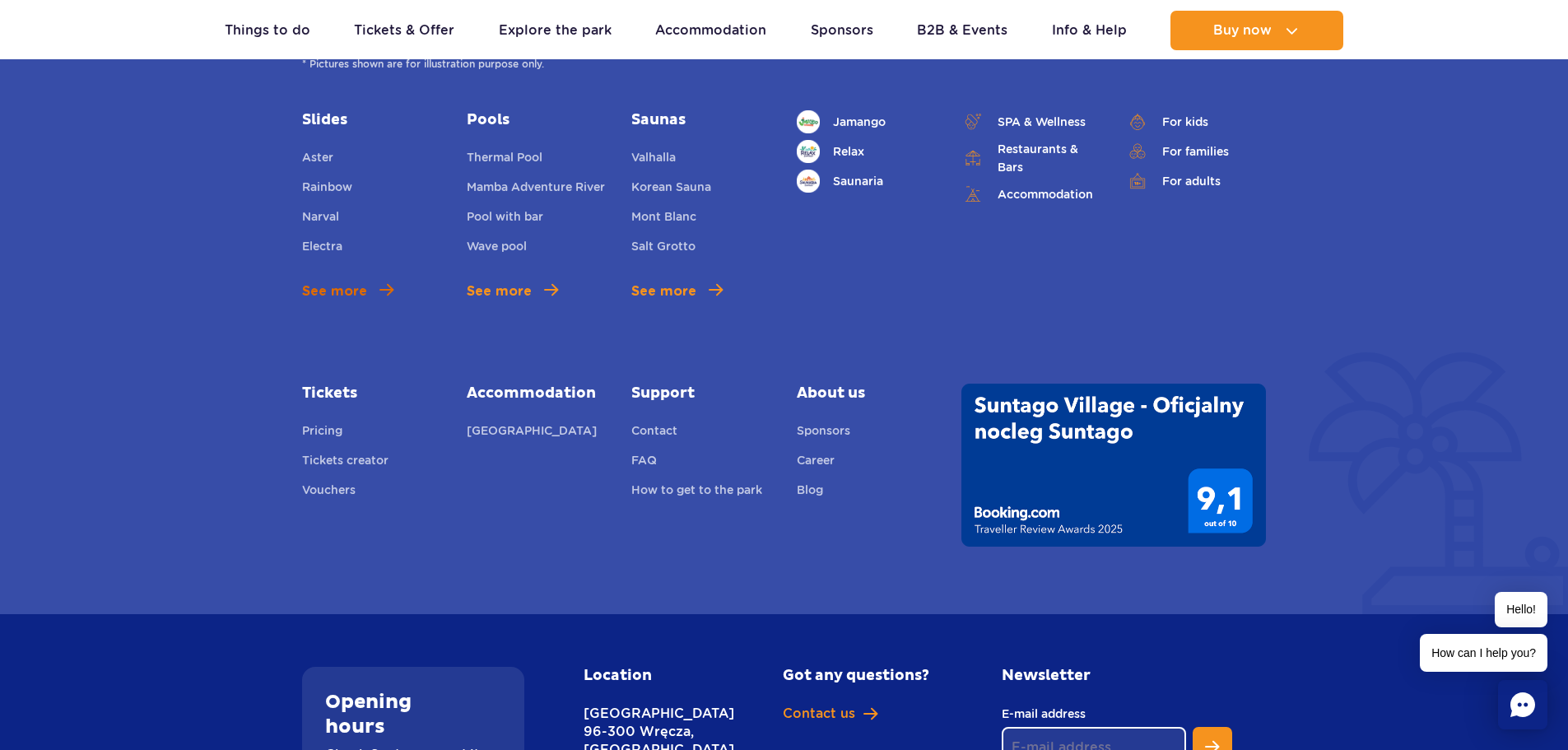
click at [361, 297] on span "See more" at bounding box center [335, 291] width 65 height 19
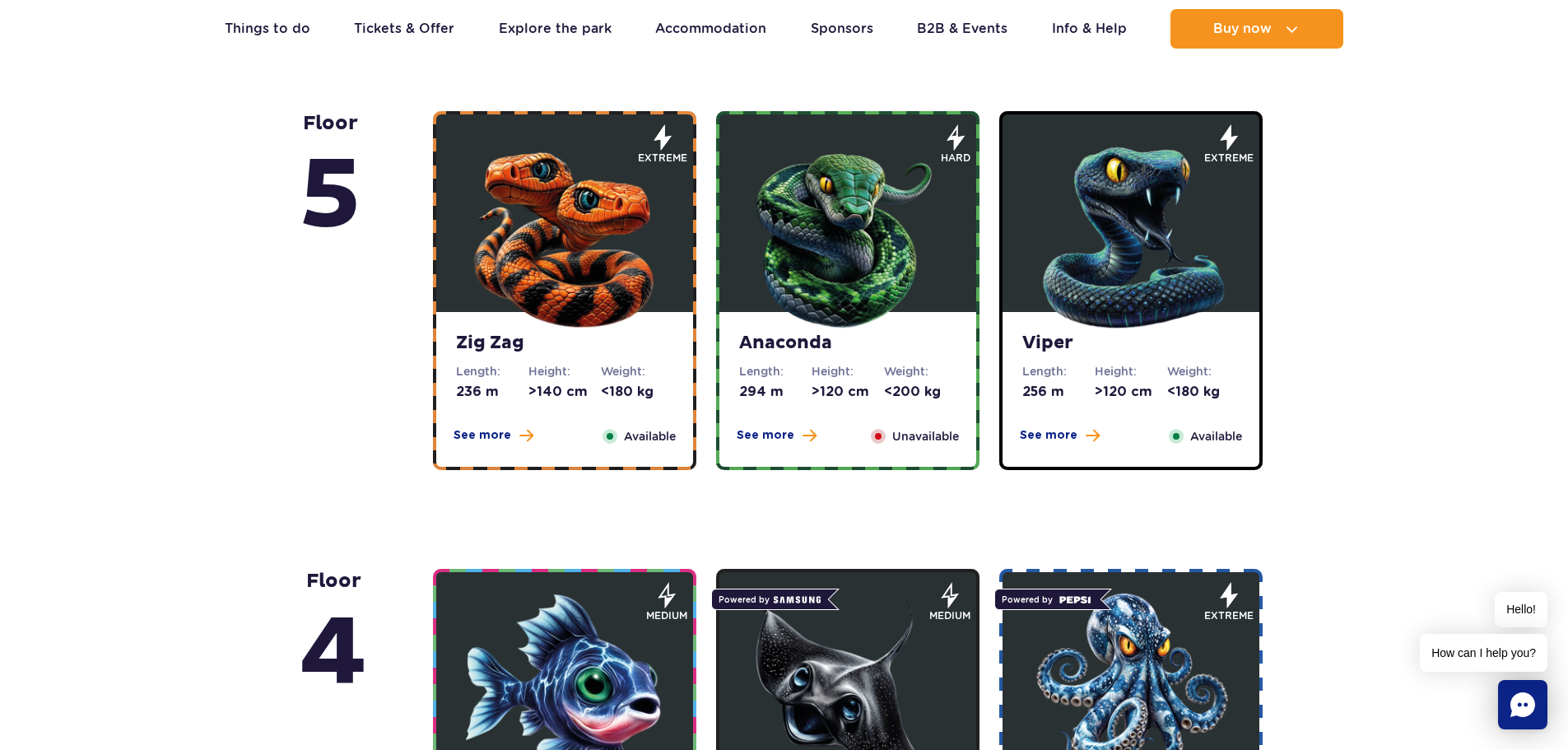
scroll to position [987, 0]
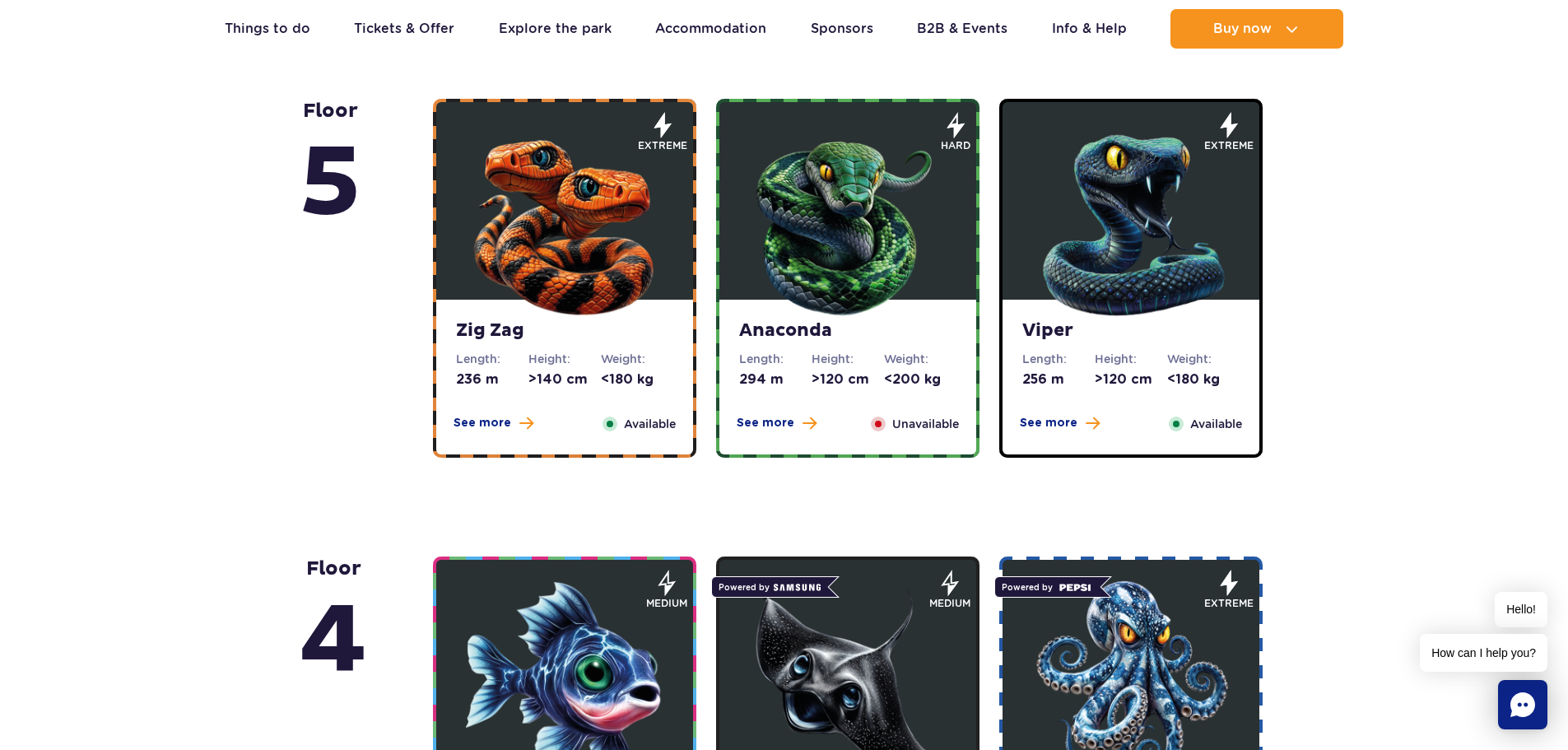
click at [604, 321] on div "Zig Zag Length: 236 m Height: >140 cm Weight: <180 kg See more Close Available" at bounding box center [565, 278] width 263 height 359
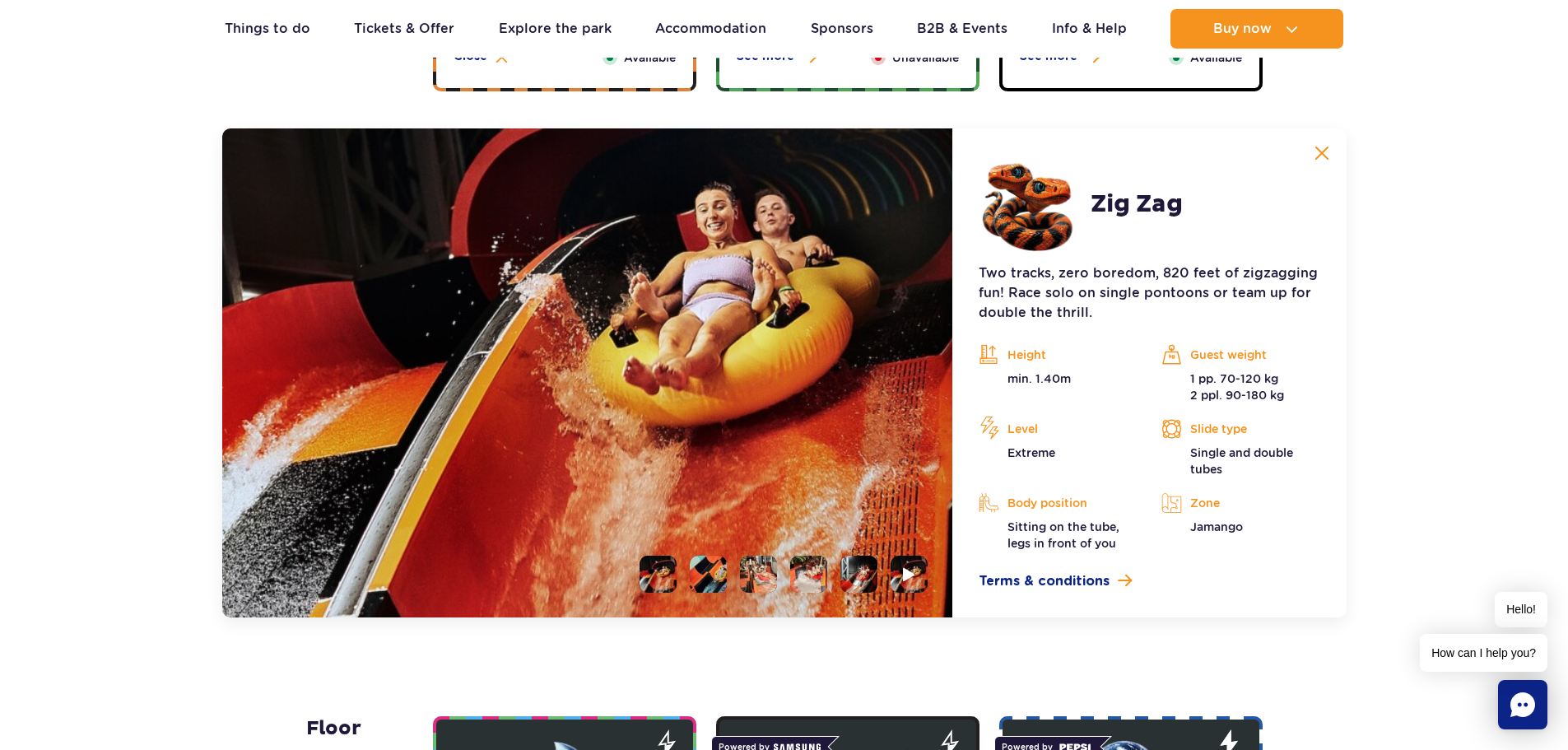
scroll to position [1383, 0]
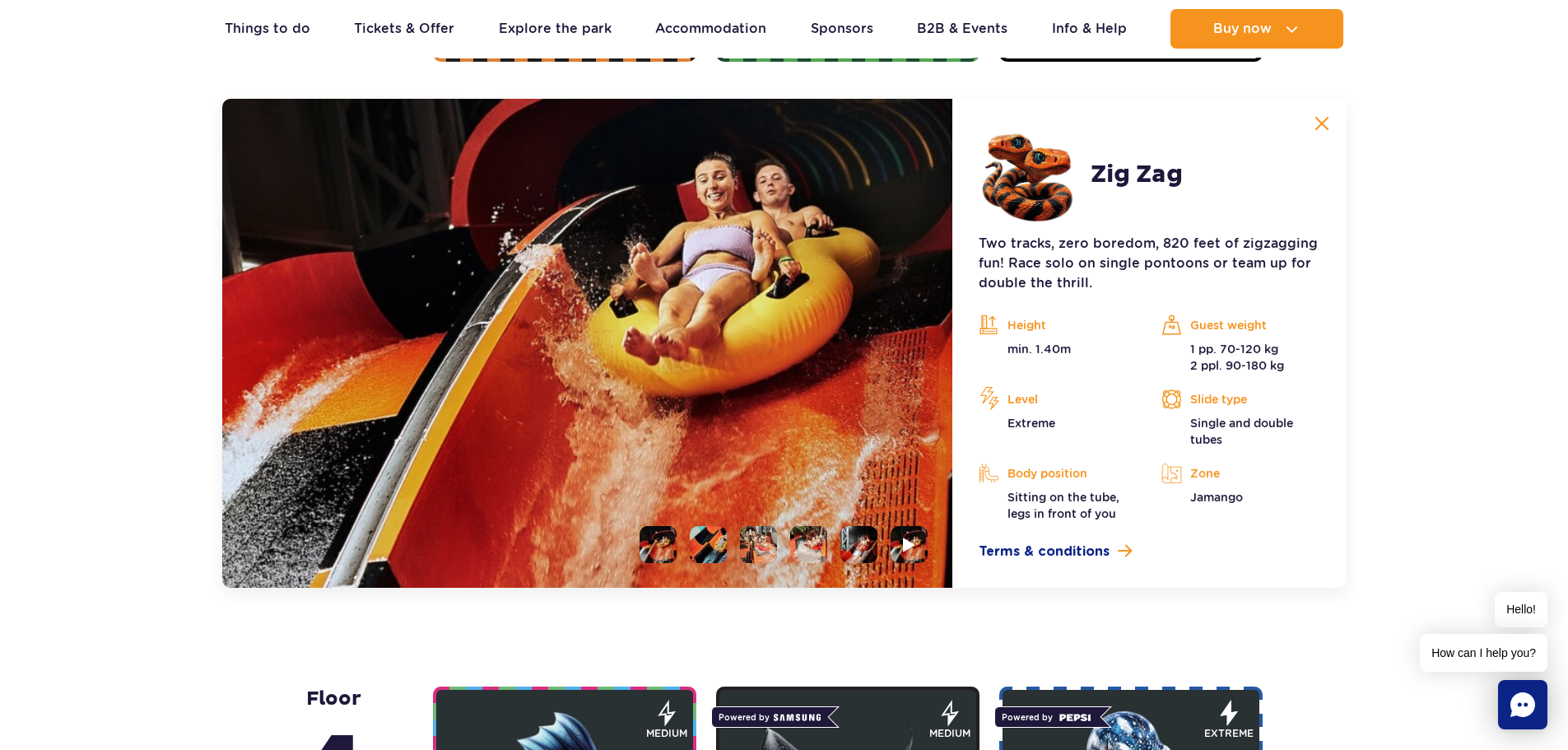
click at [700, 550] on li at bounding box center [708, 544] width 37 height 37
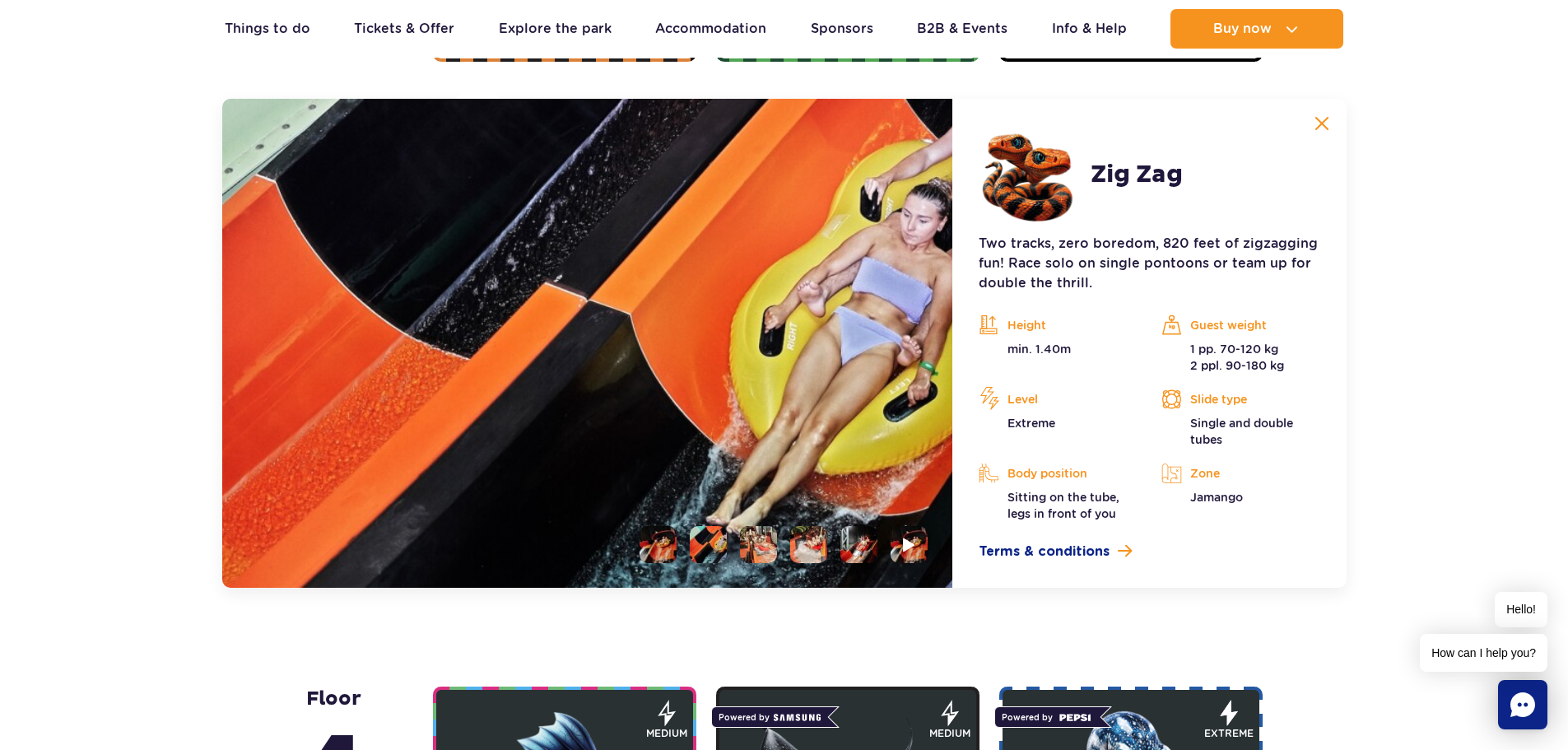
click at [773, 555] on li at bounding box center [759, 544] width 37 height 37
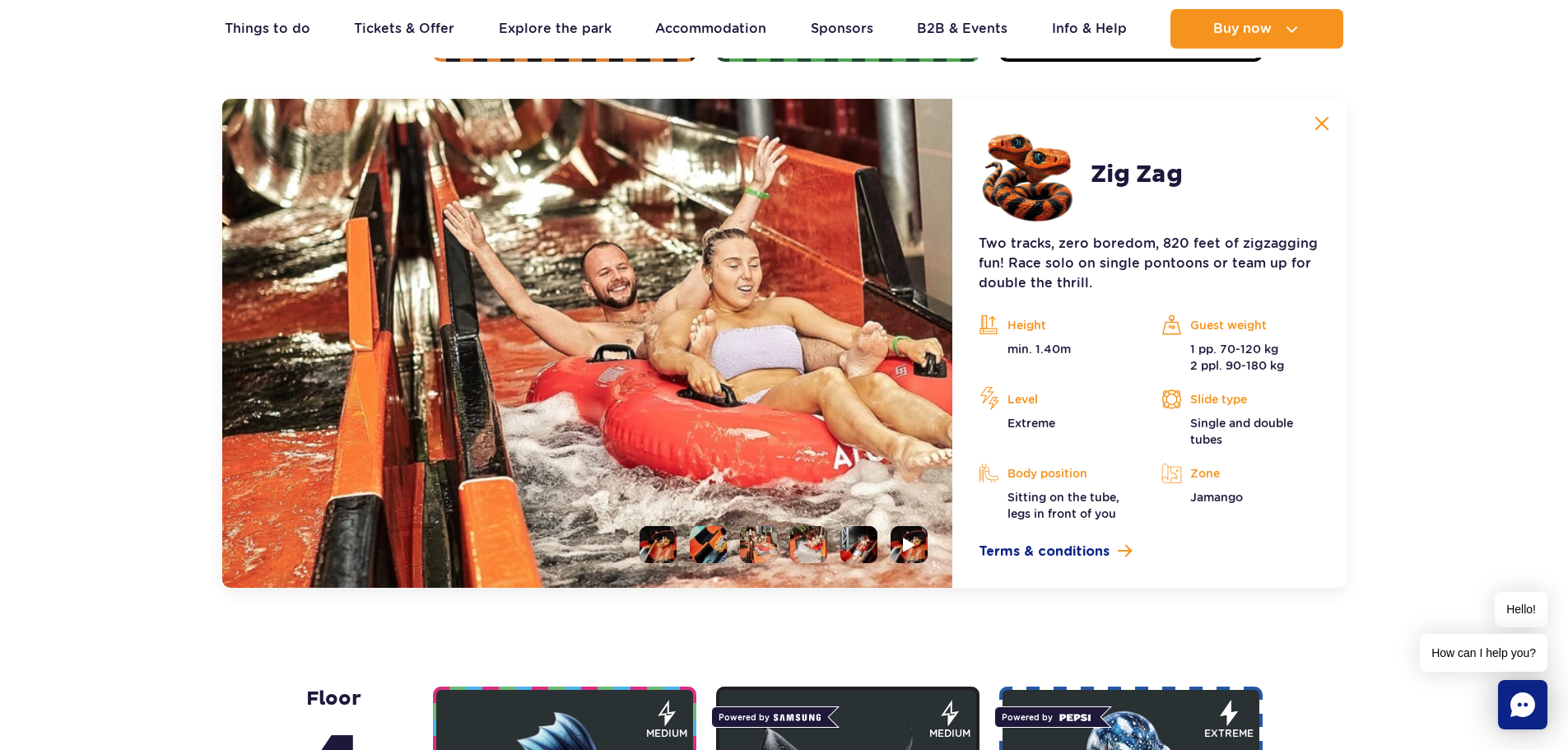
click at [842, 551] on li at bounding box center [859, 544] width 37 height 37
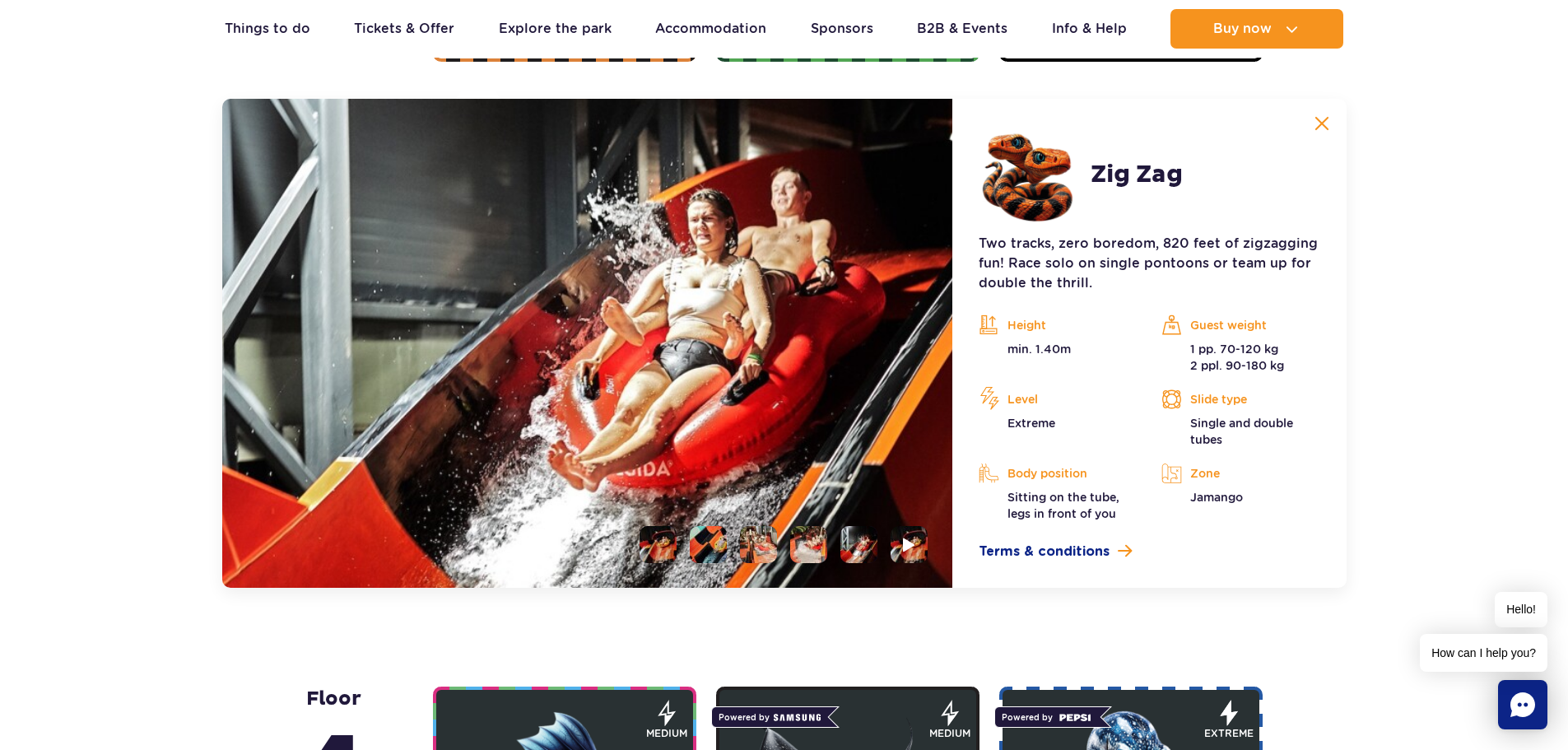
click at [885, 547] on ul at bounding box center [777, 544] width 301 height 37
click at [660, 543] on li at bounding box center [658, 544] width 37 height 37
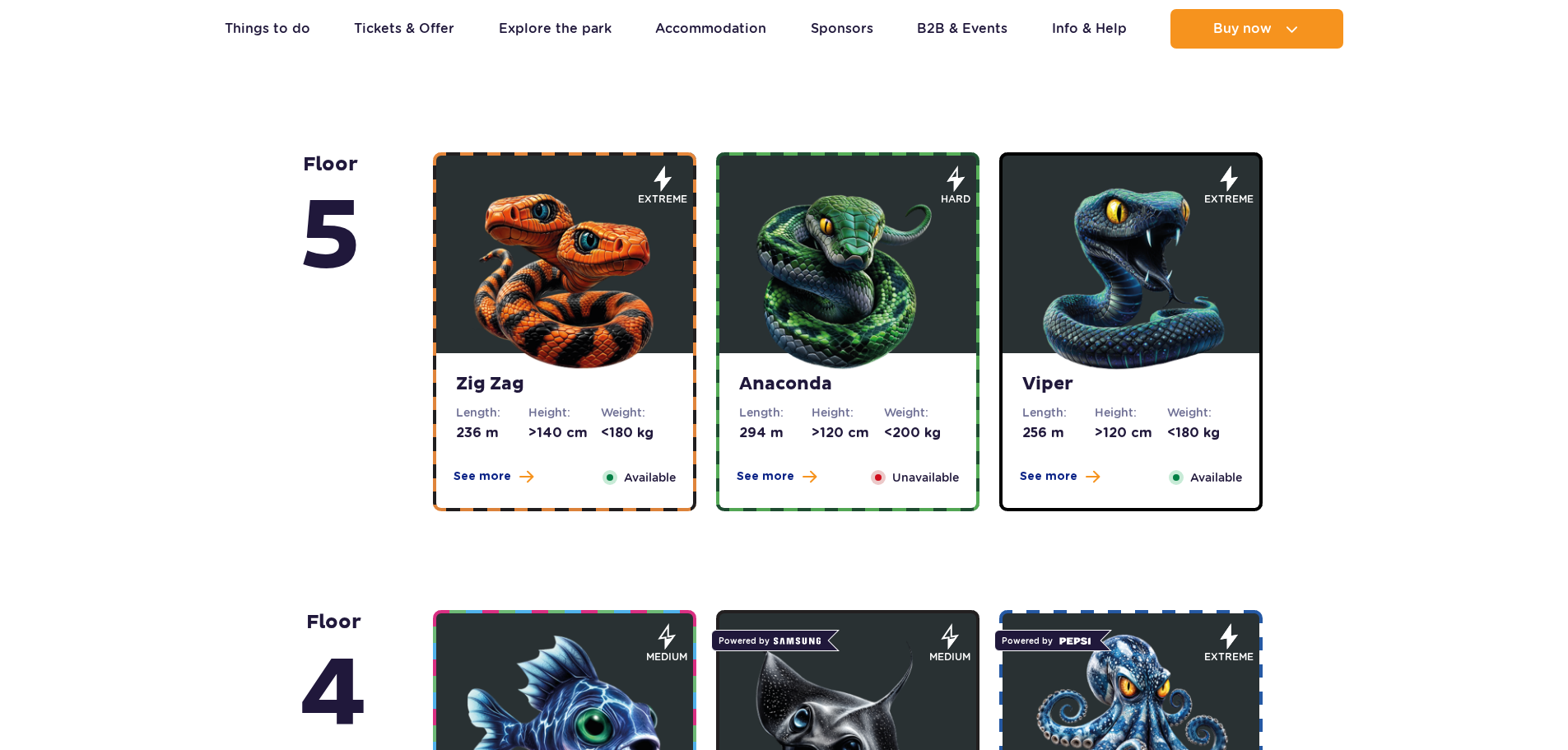
scroll to position [987, 0]
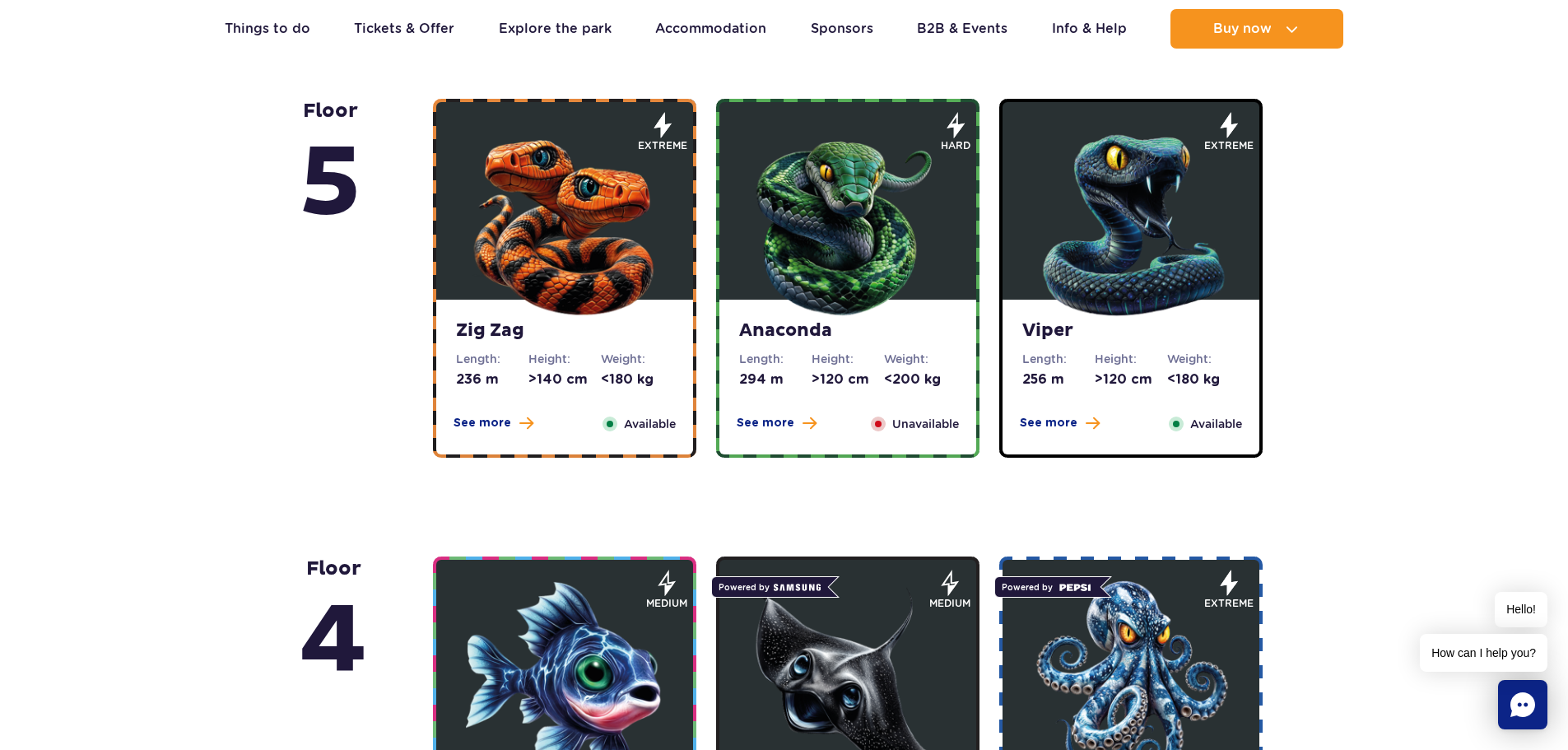
click at [1045, 143] on img at bounding box center [1130, 221] width 198 height 197
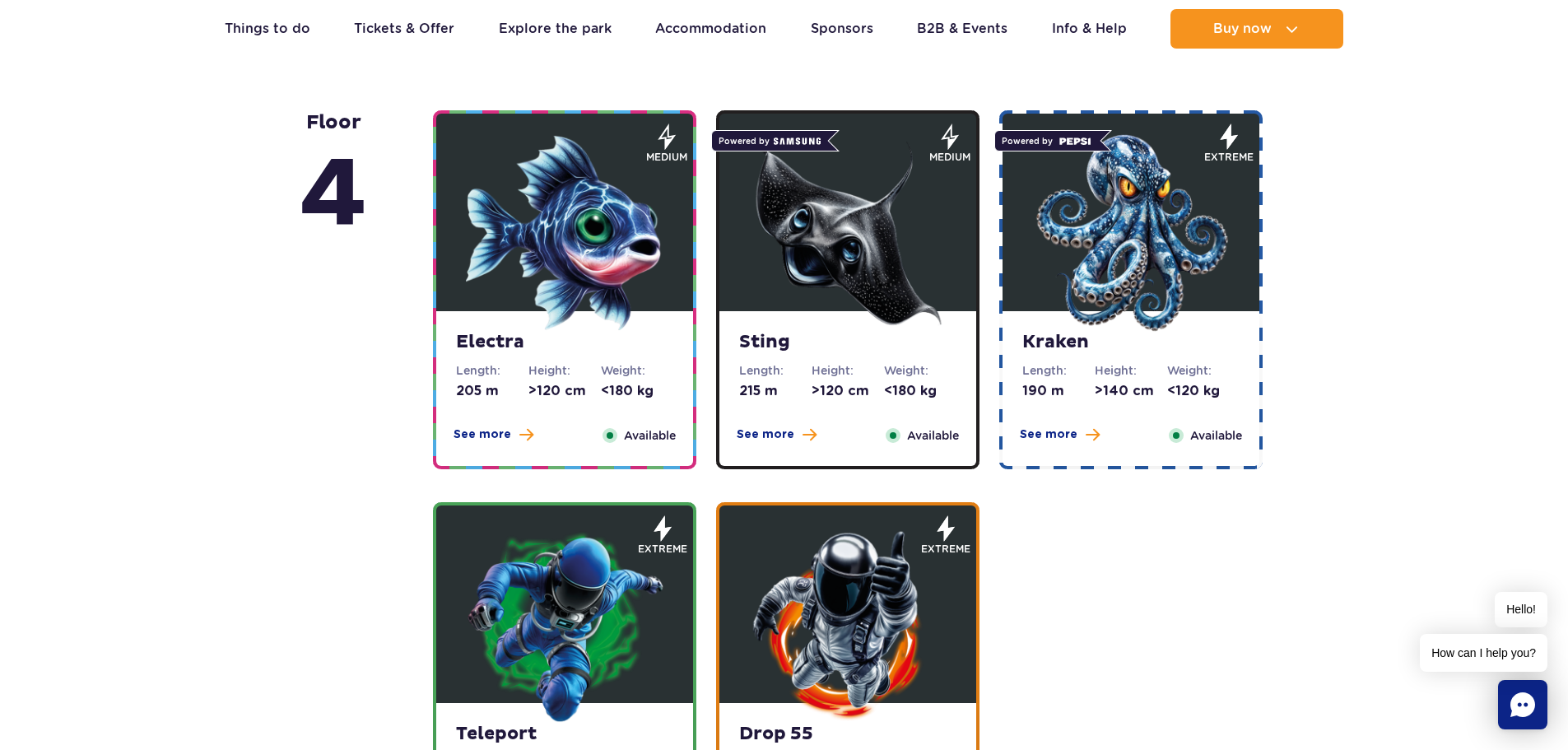
click at [596, 246] on img at bounding box center [564, 233] width 198 height 197
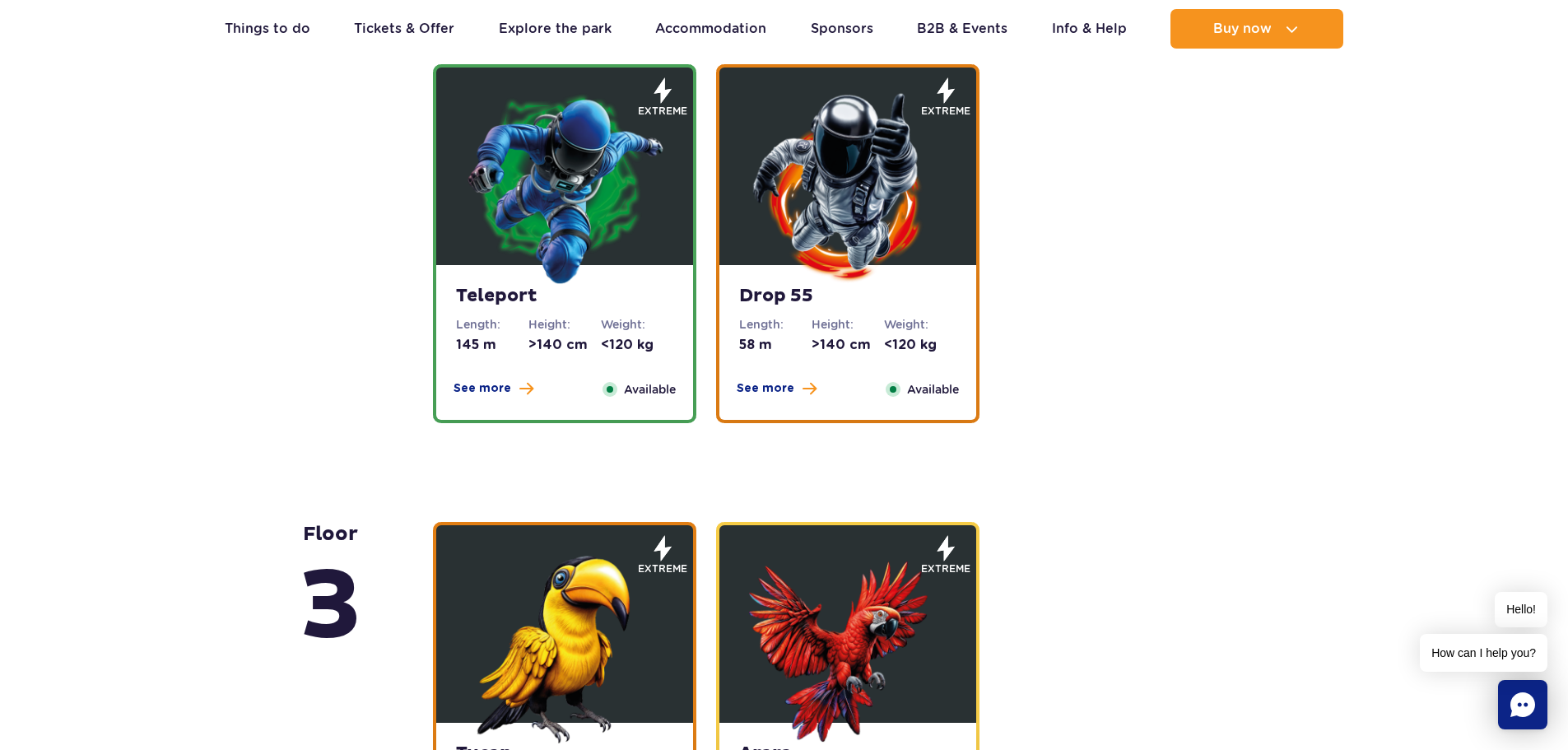
click at [796, 287] on strong "Drop 55" at bounding box center [848, 296] width 217 height 23
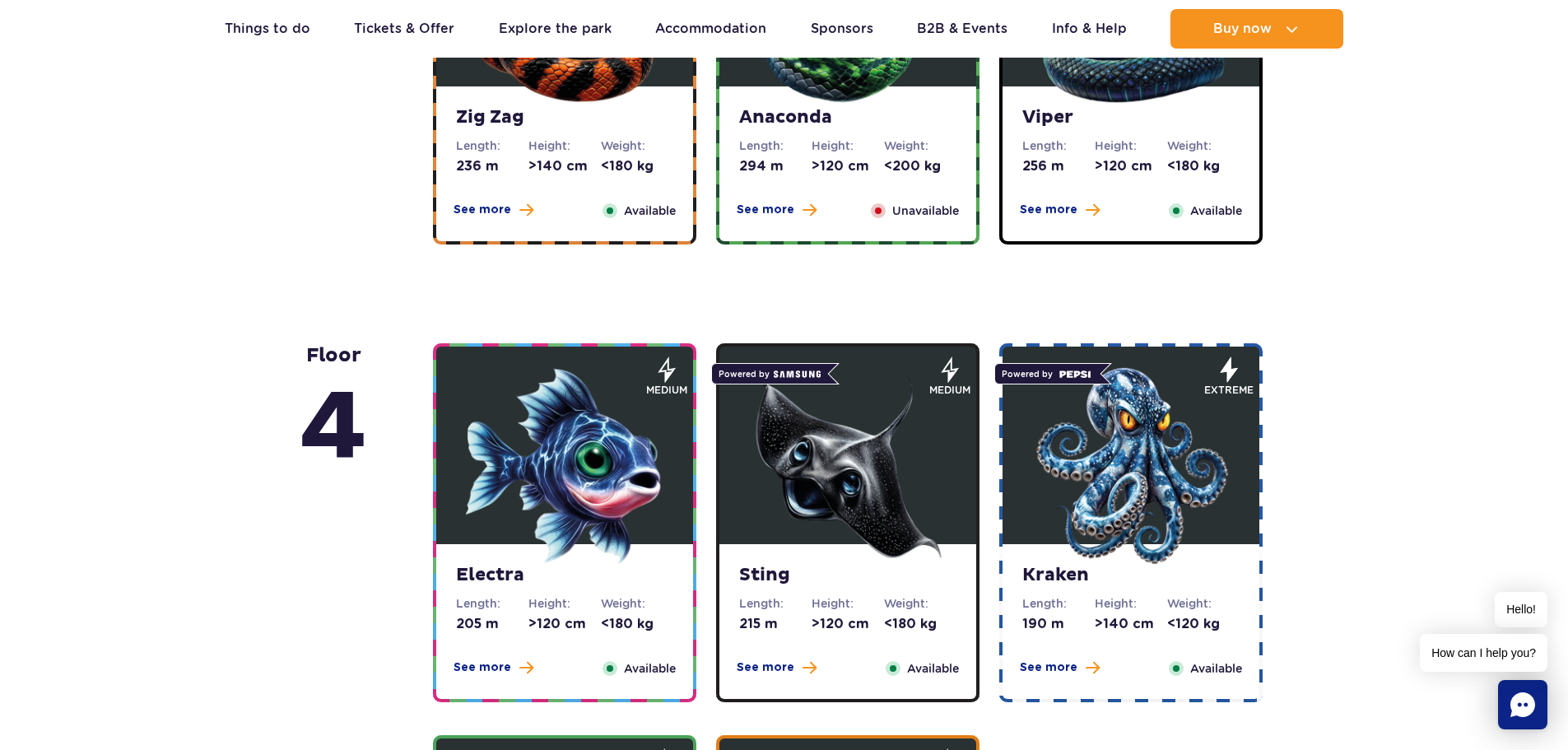
scroll to position [1410, 0]
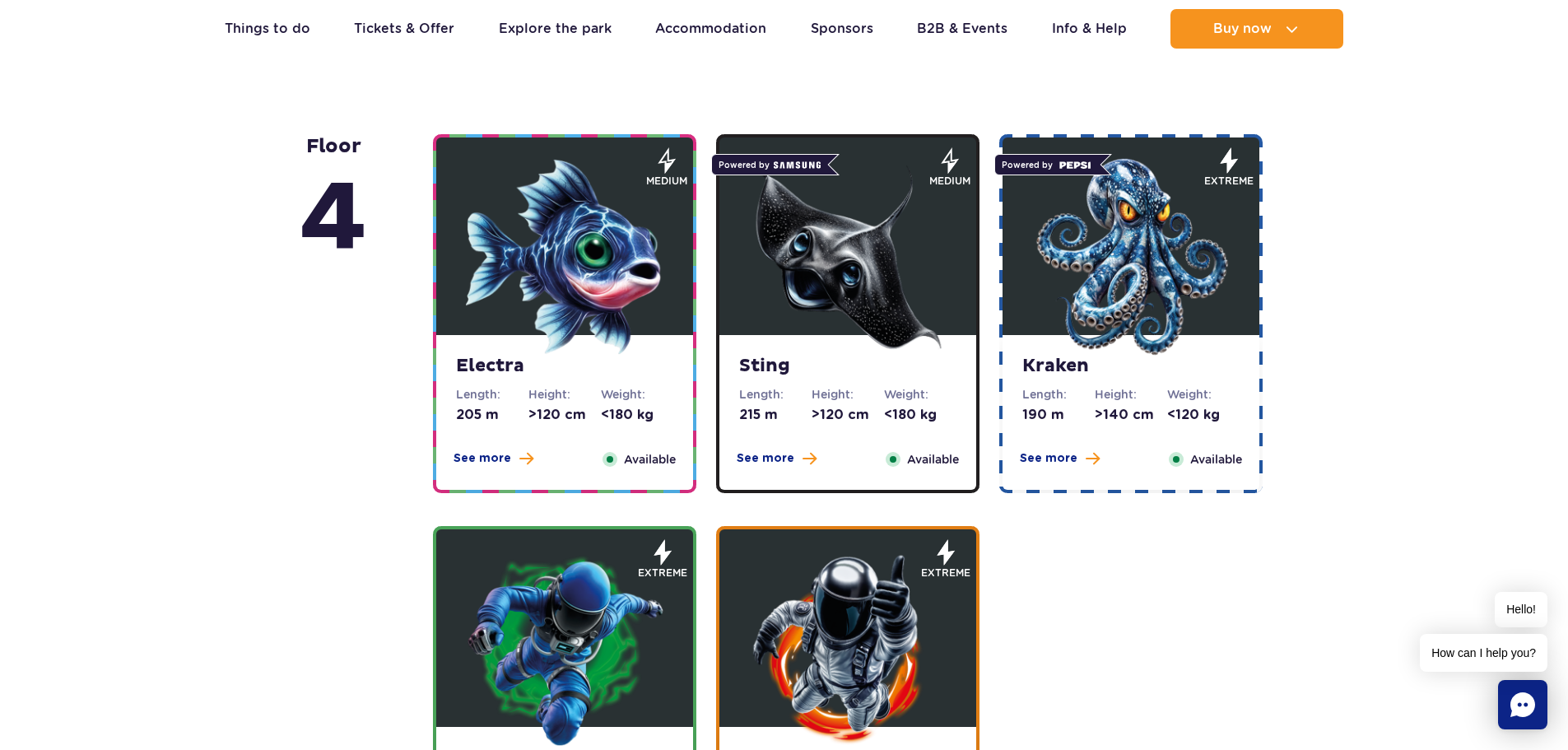
click at [1156, 263] on img at bounding box center [1130, 256] width 198 height 197
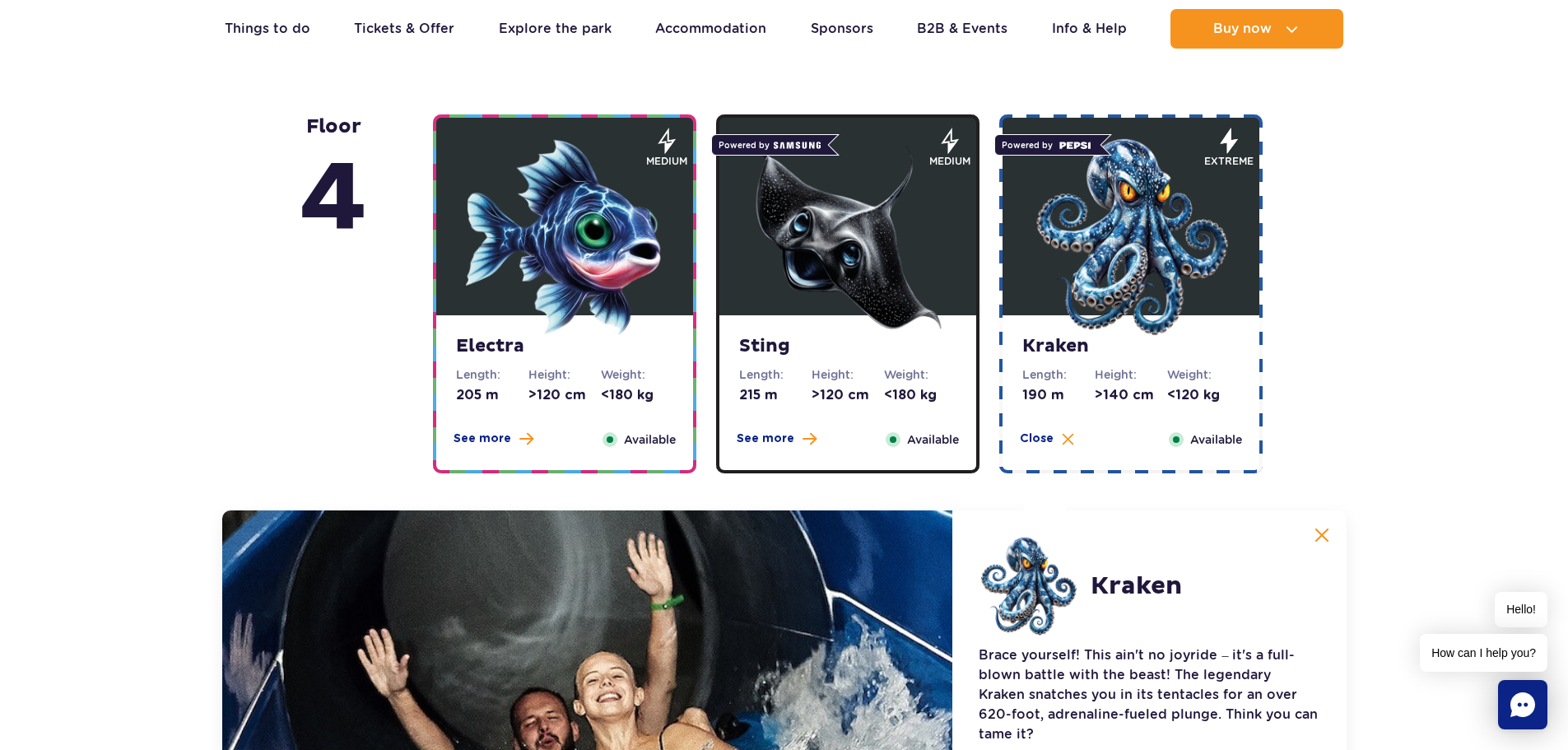
click at [911, 331] on img at bounding box center [848, 236] width 198 height 197
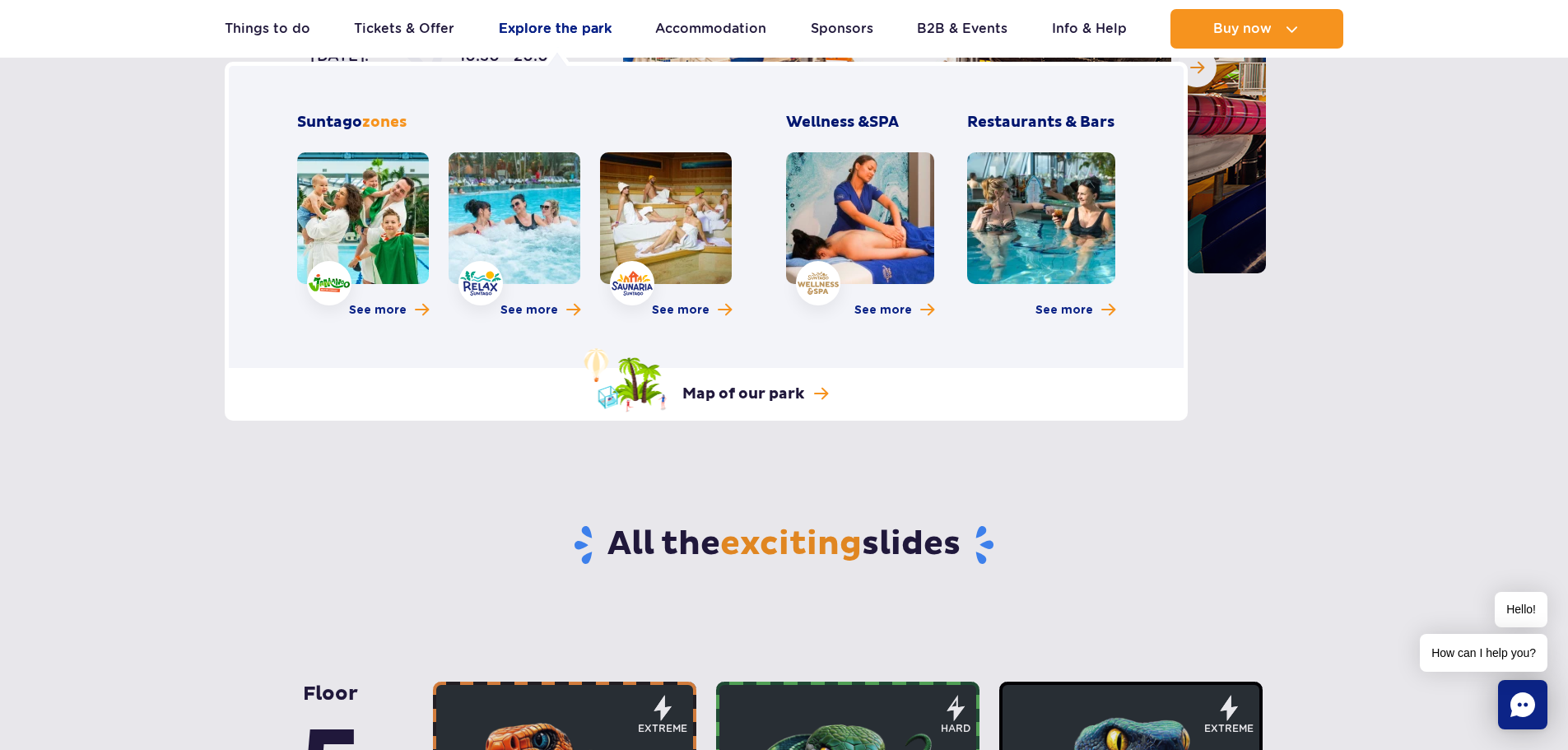
scroll to position [193, 0]
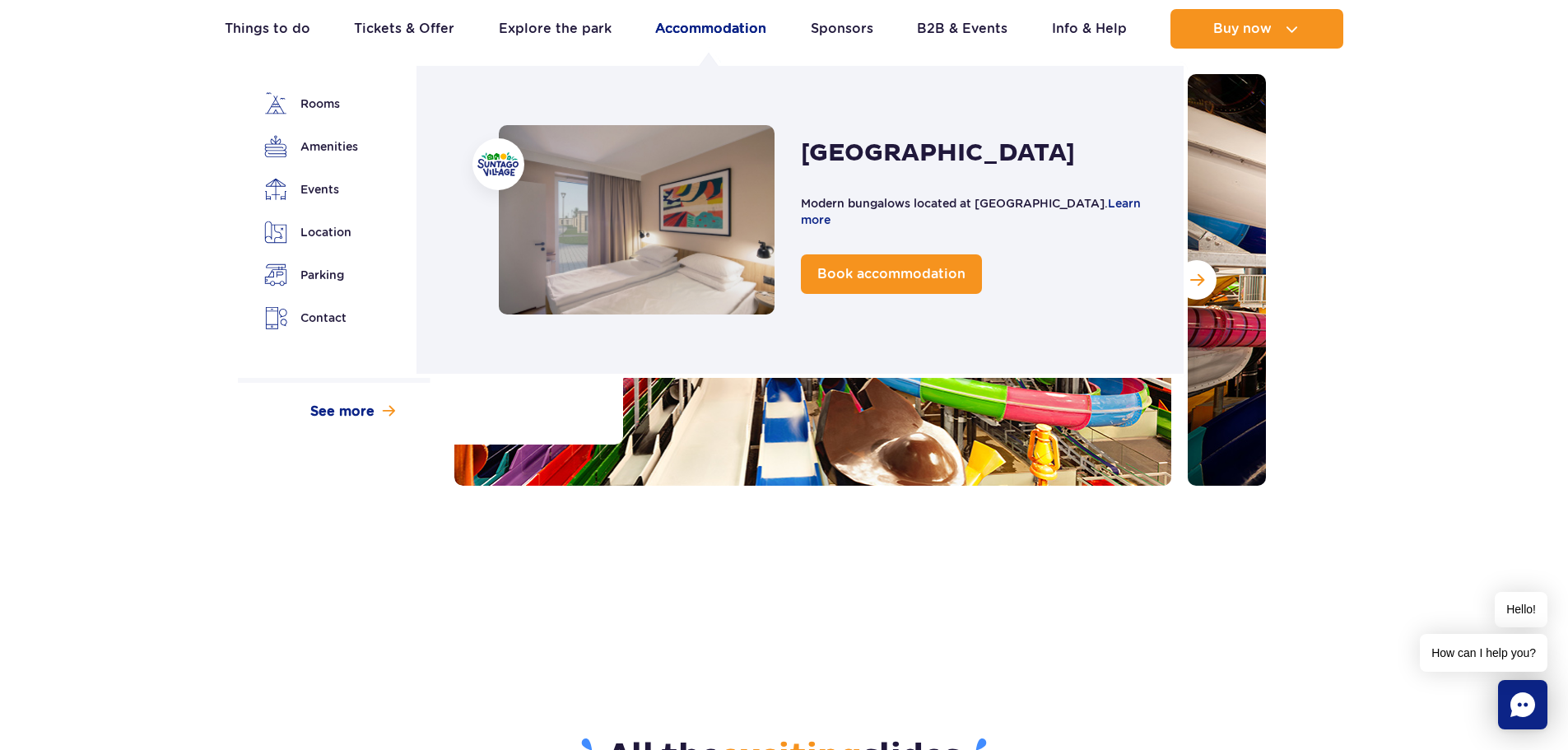
click at [720, 28] on link "Accommodation" at bounding box center [711, 29] width 111 height 40
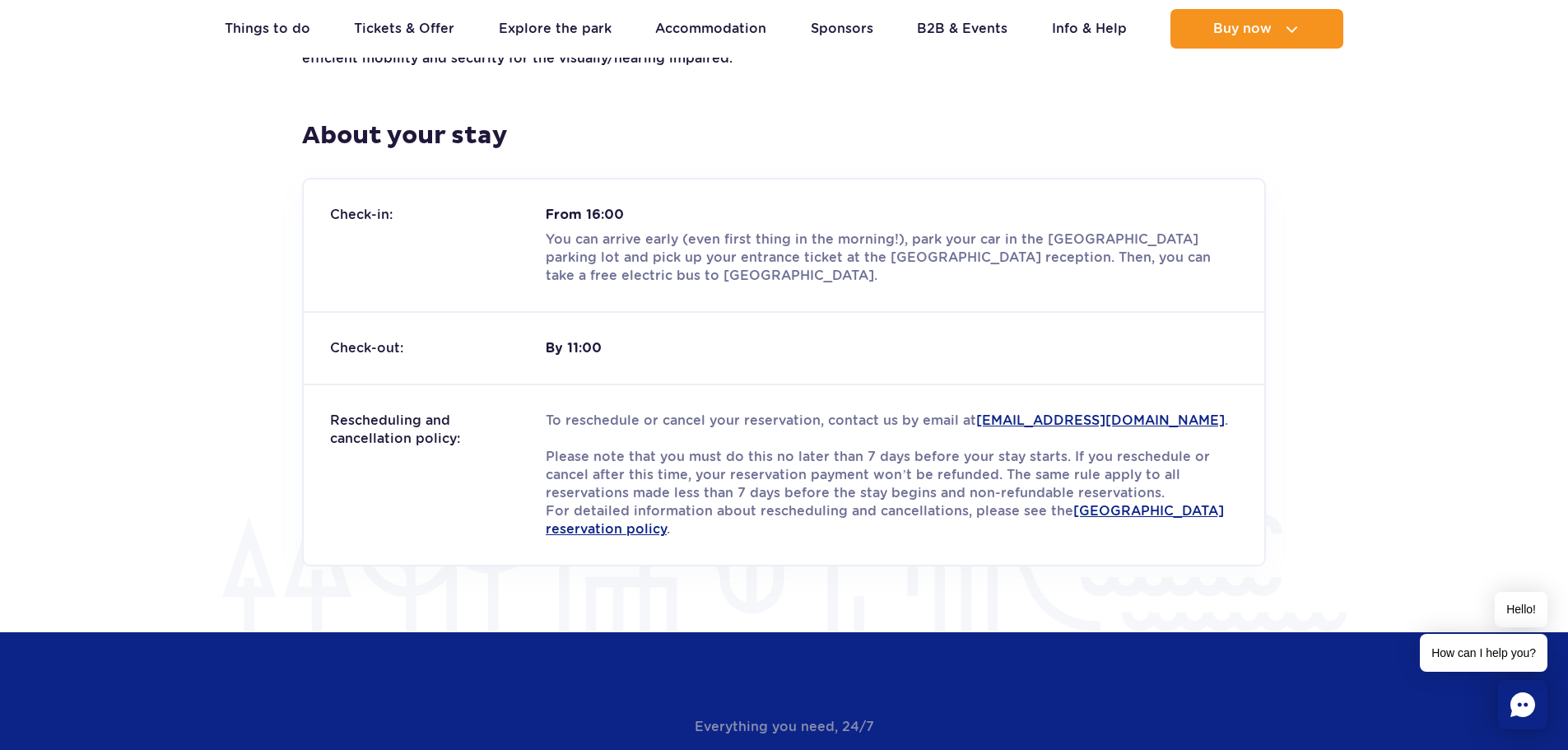
scroll to position [1893, 0]
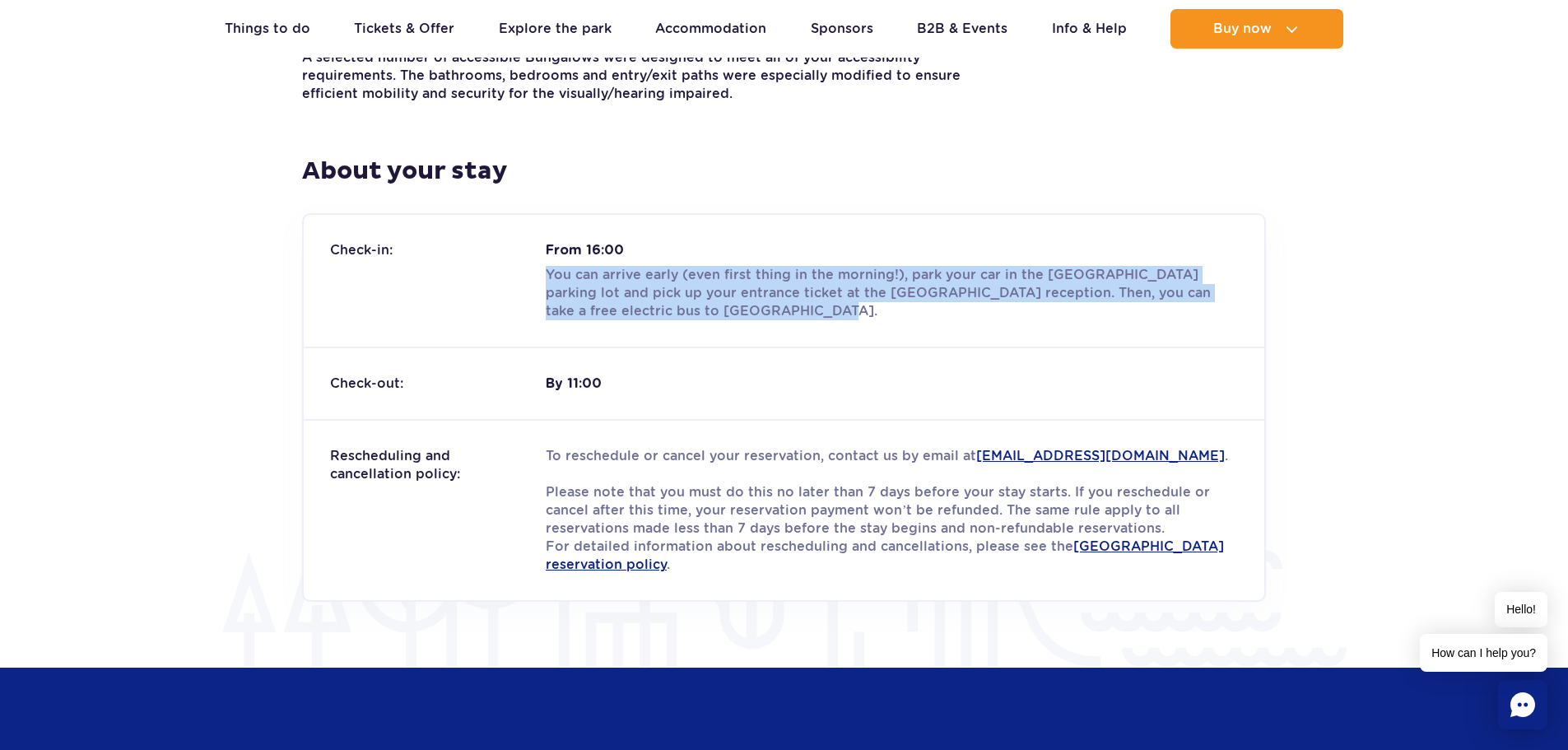
drag, startPoint x: 549, startPoint y: 230, endPoint x: 978, endPoint y: 273, distance: 431.1
click at [984, 273] on p "You can arrive early (even first thing in the morning!), park your car in the S…" at bounding box center [892, 293] width 693 height 55
click at [963, 274] on p "You can arrive early (even first thing in the morning!), park your car in the S…" at bounding box center [892, 293] width 693 height 55
click at [919, 266] on p "You can arrive early (even first thing in the morning!), park your car in the S…" at bounding box center [892, 293] width 693 height 55
click at [678, 266] on p "You can arrive early (even first thing in the morning!), park your car in the S…" at bounding box center [892, 293] width 693 height 55
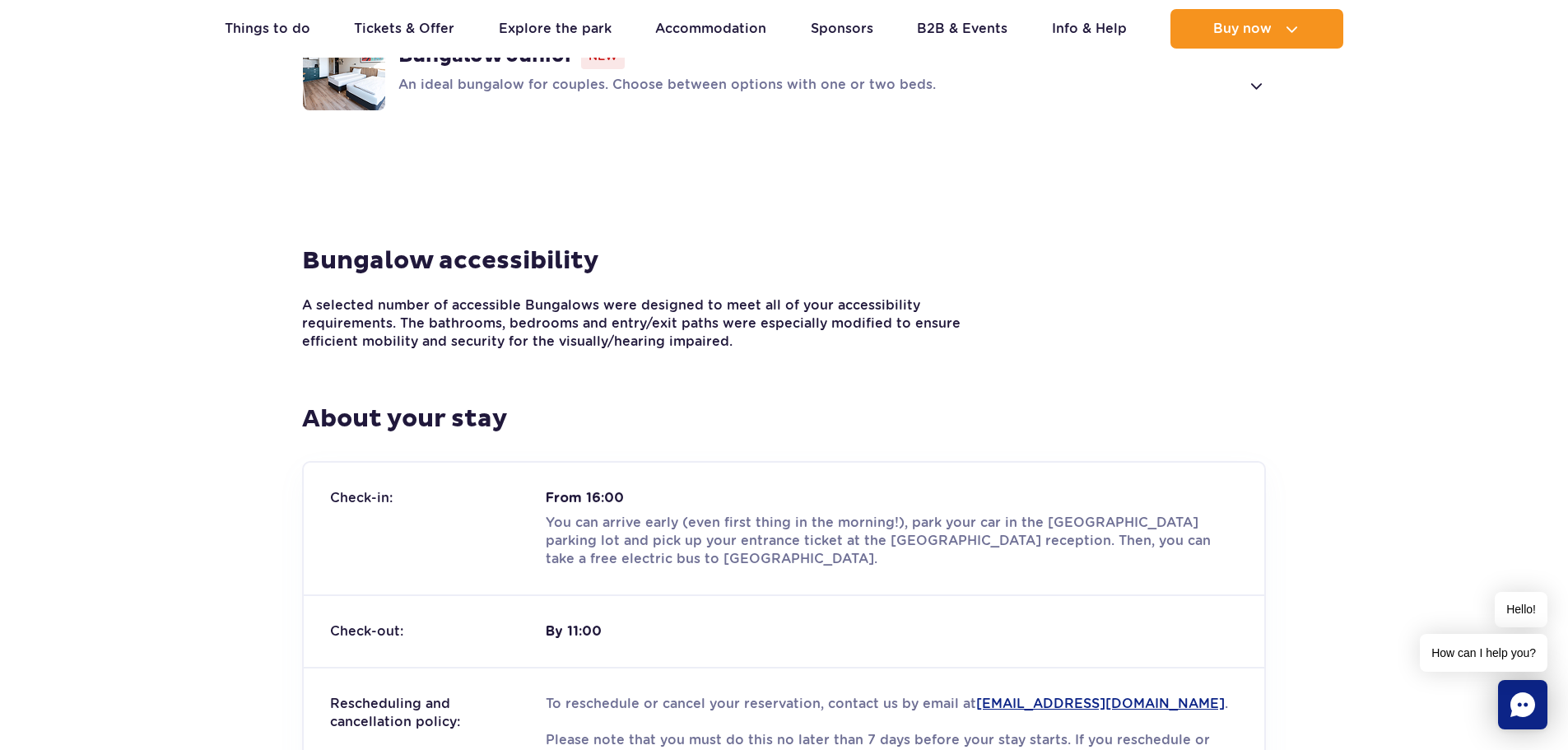
scroll to position [1152, 0]
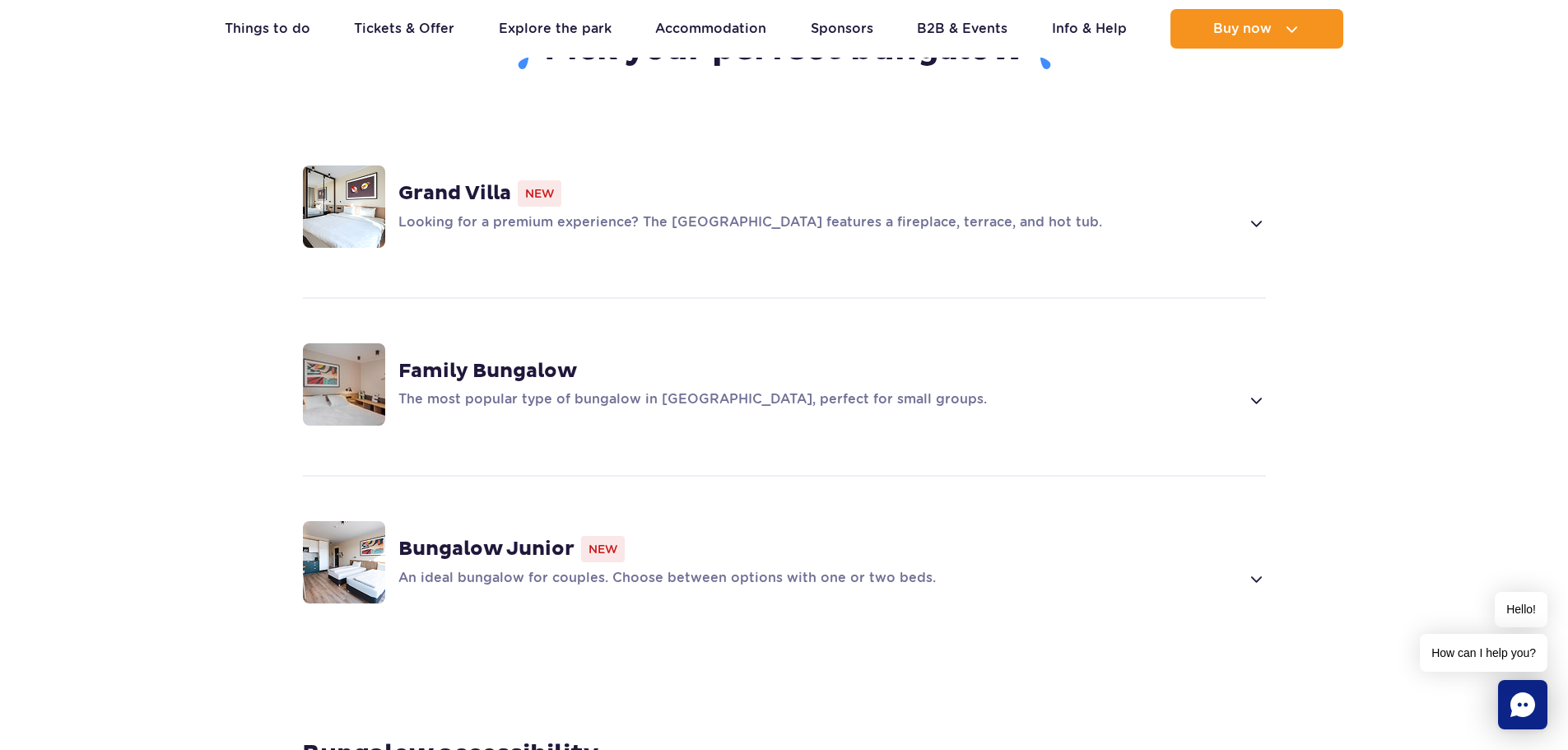
click at [1069, 213] on p "Looking for a premium experience? The Grand Villa features a fireplace, terrace…" at bounding box center [820, 222] width 842 height 19
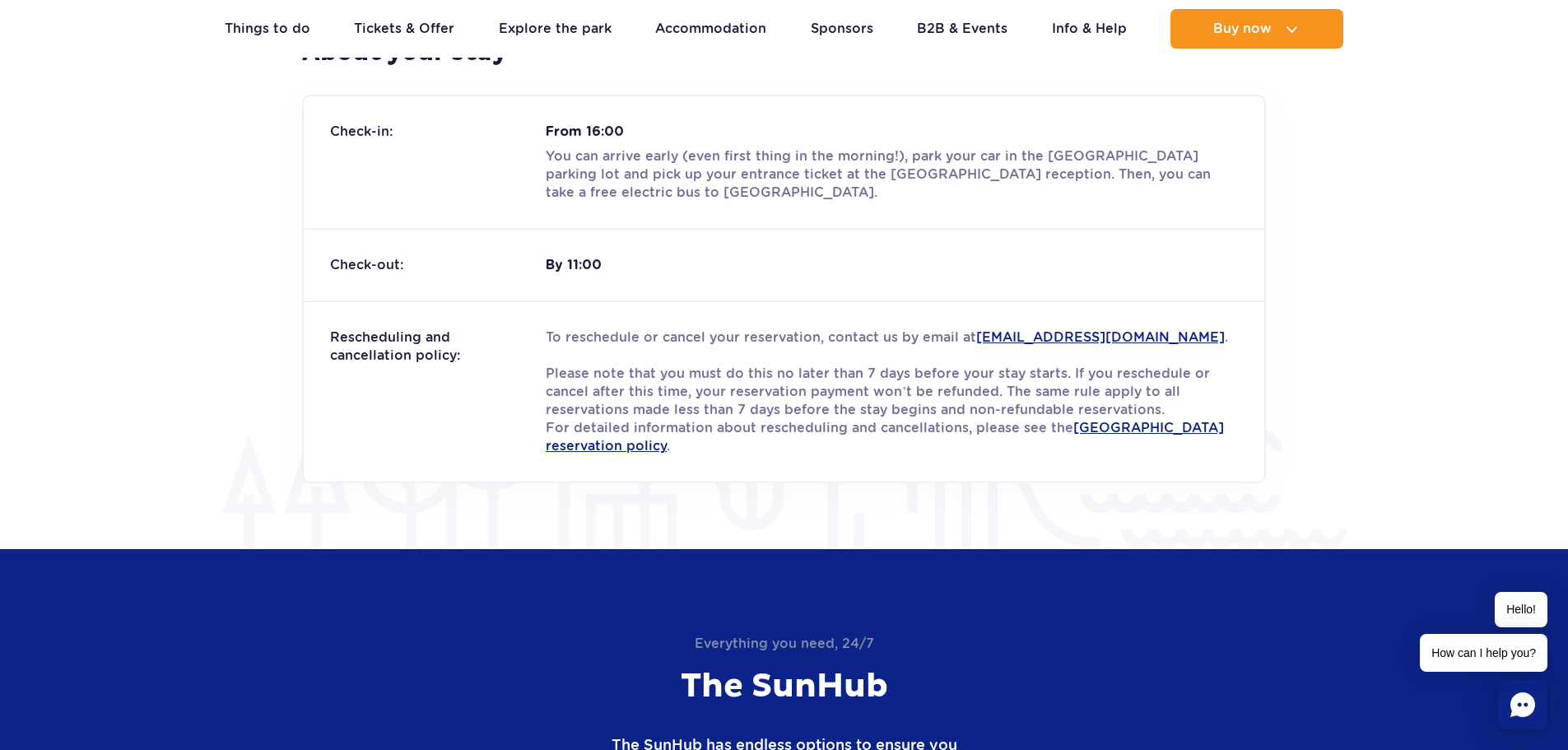
scroll to position [2141, 0]
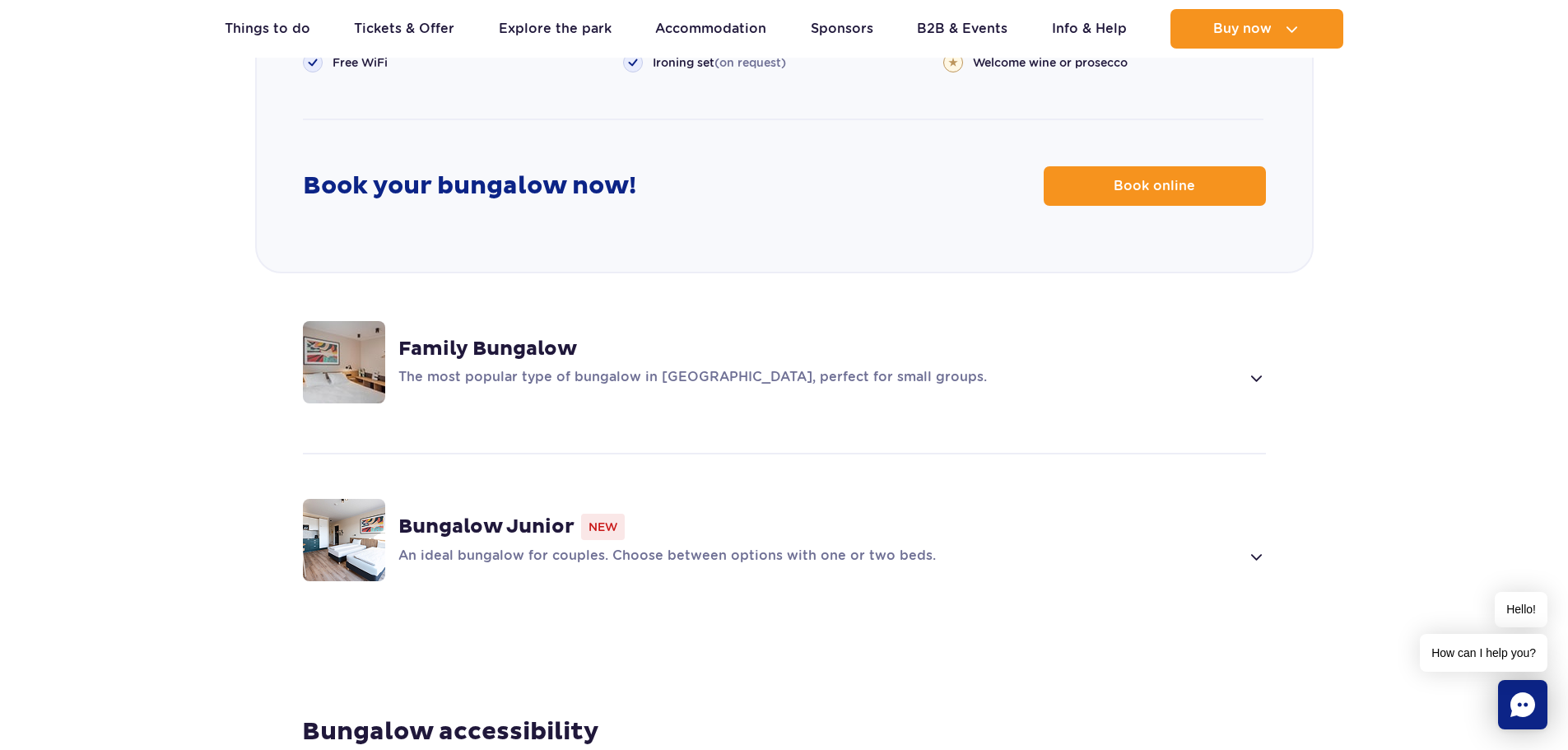
click at [759, 514] on div "Bungalow Junior New" at bounding box center [833, 527] width 868 height 26
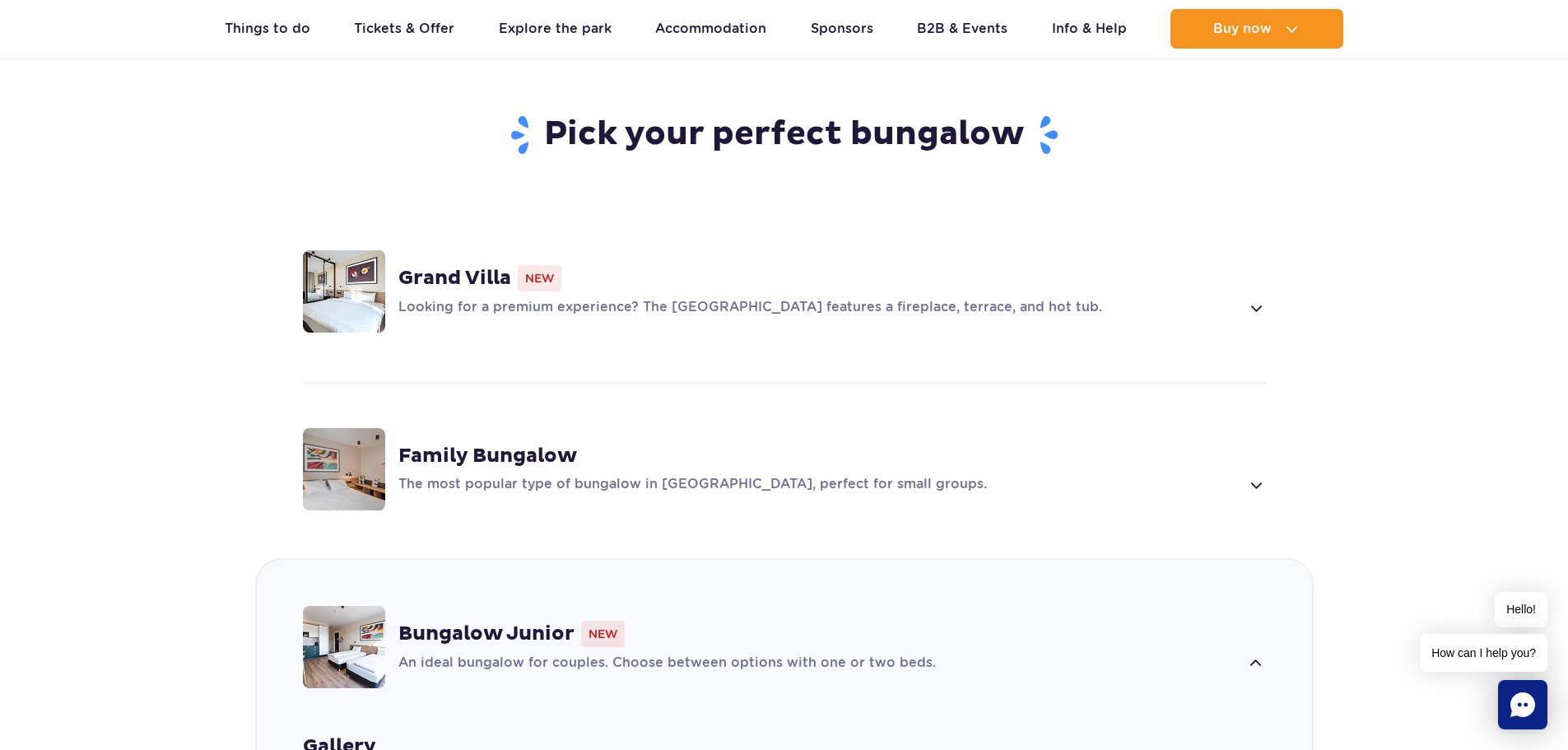
scroll to position [1014, 0]
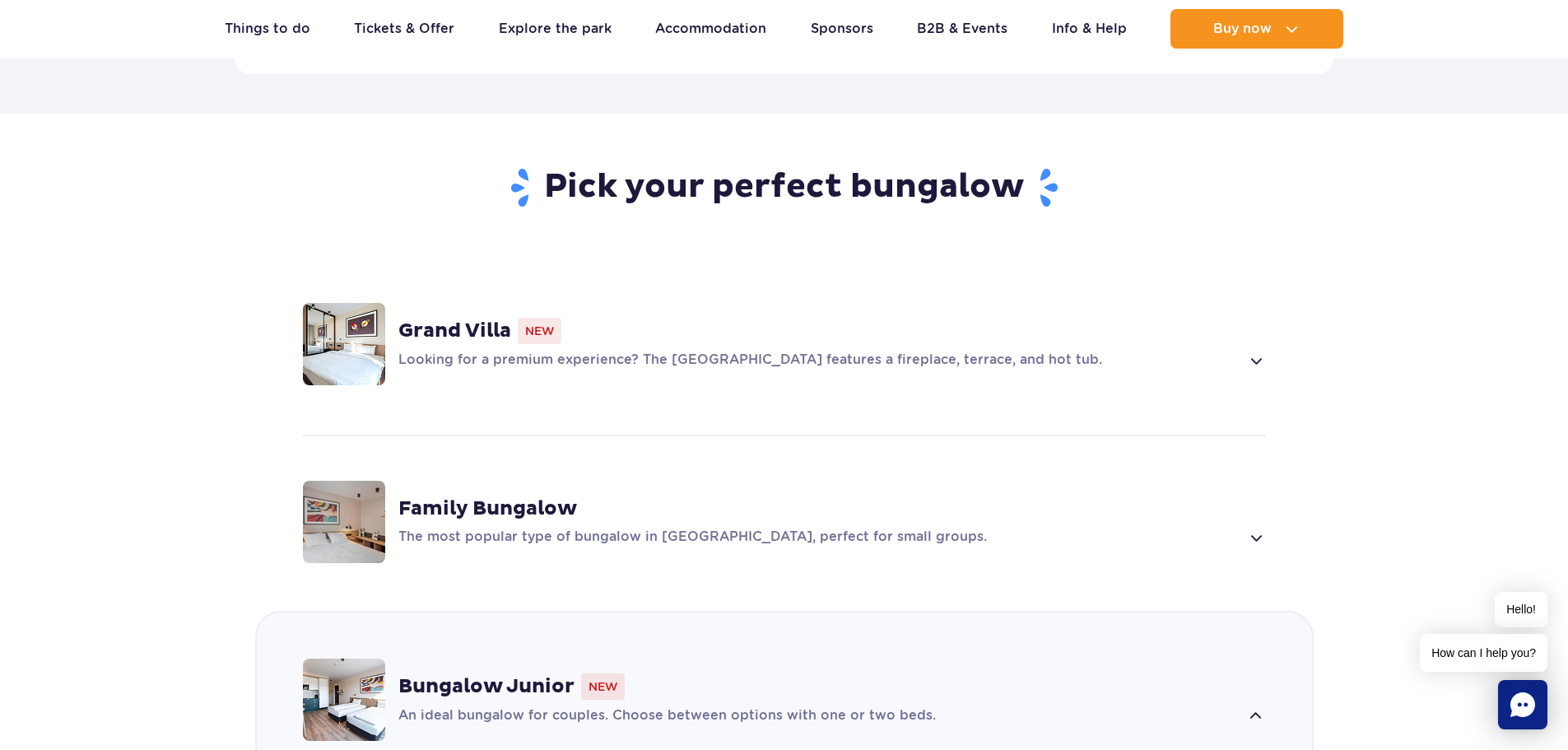
click at [647, 318] on div "Grand Villa New" at bounding box center [833, 331] width 868 height 26
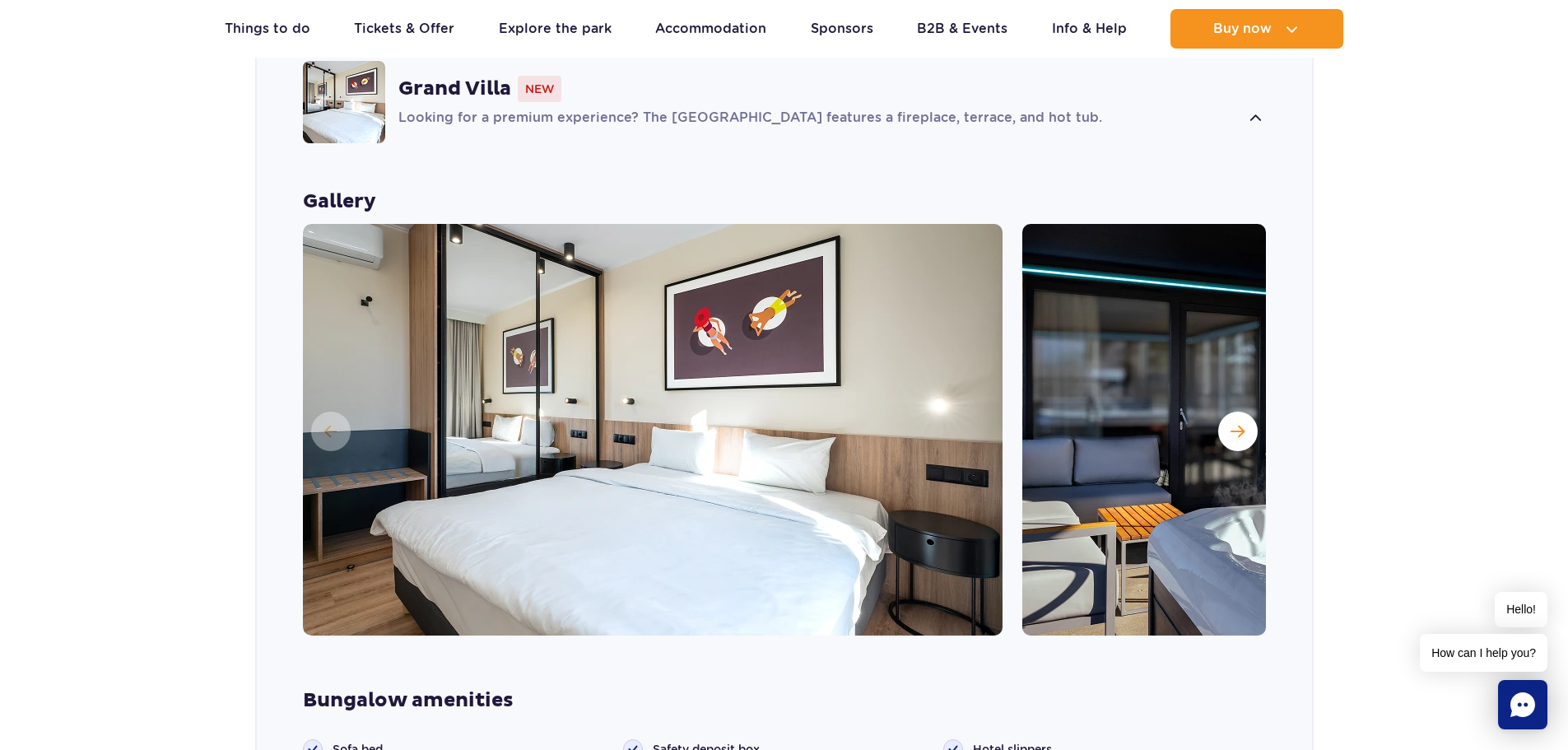
scroll to position [1367, 0]
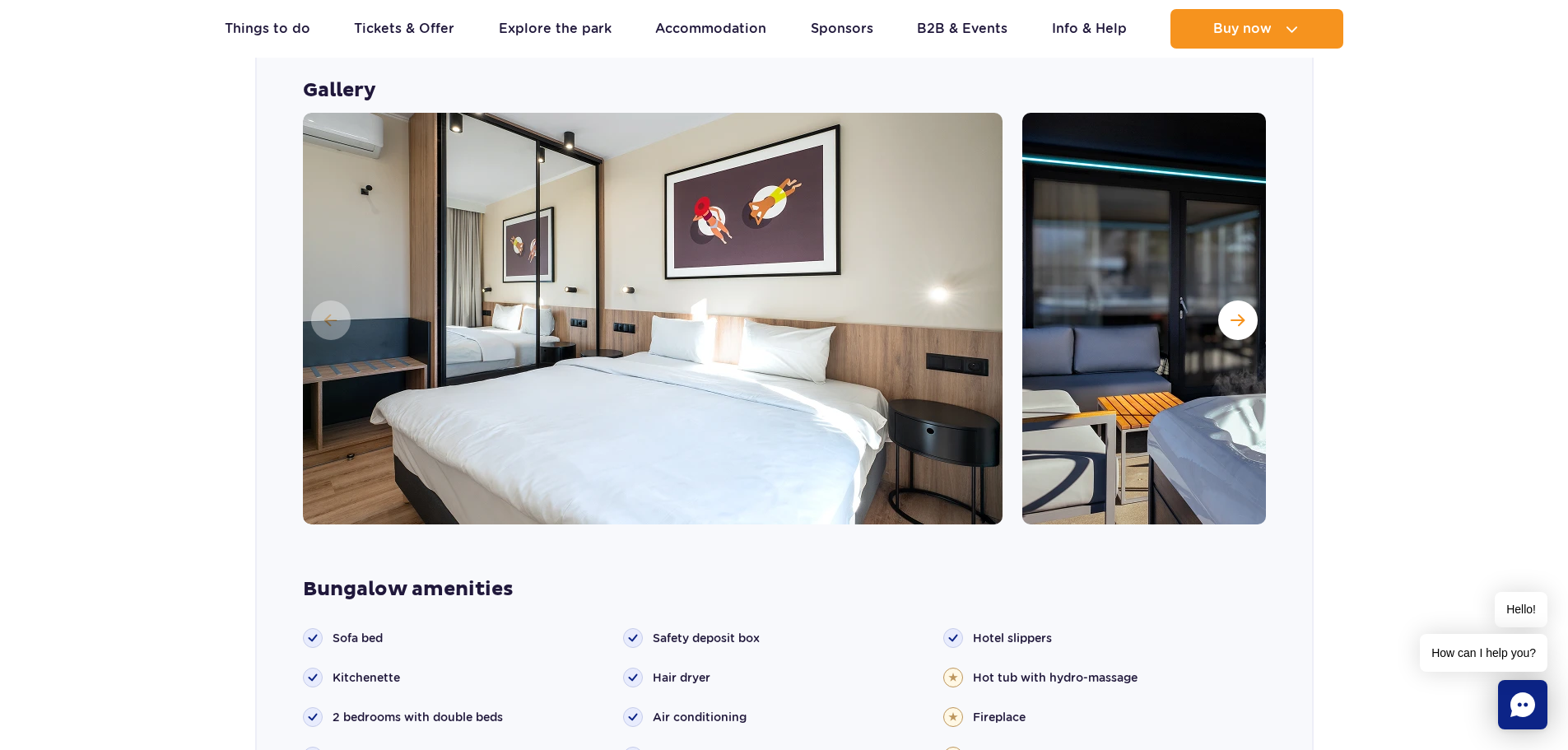
click at [1210, 271] on img at bounding box center [1371, 319] width 700 height 412
click at [1233, 312] on span "Next slide" at bounding box center [1237, 320] width 14 height 15
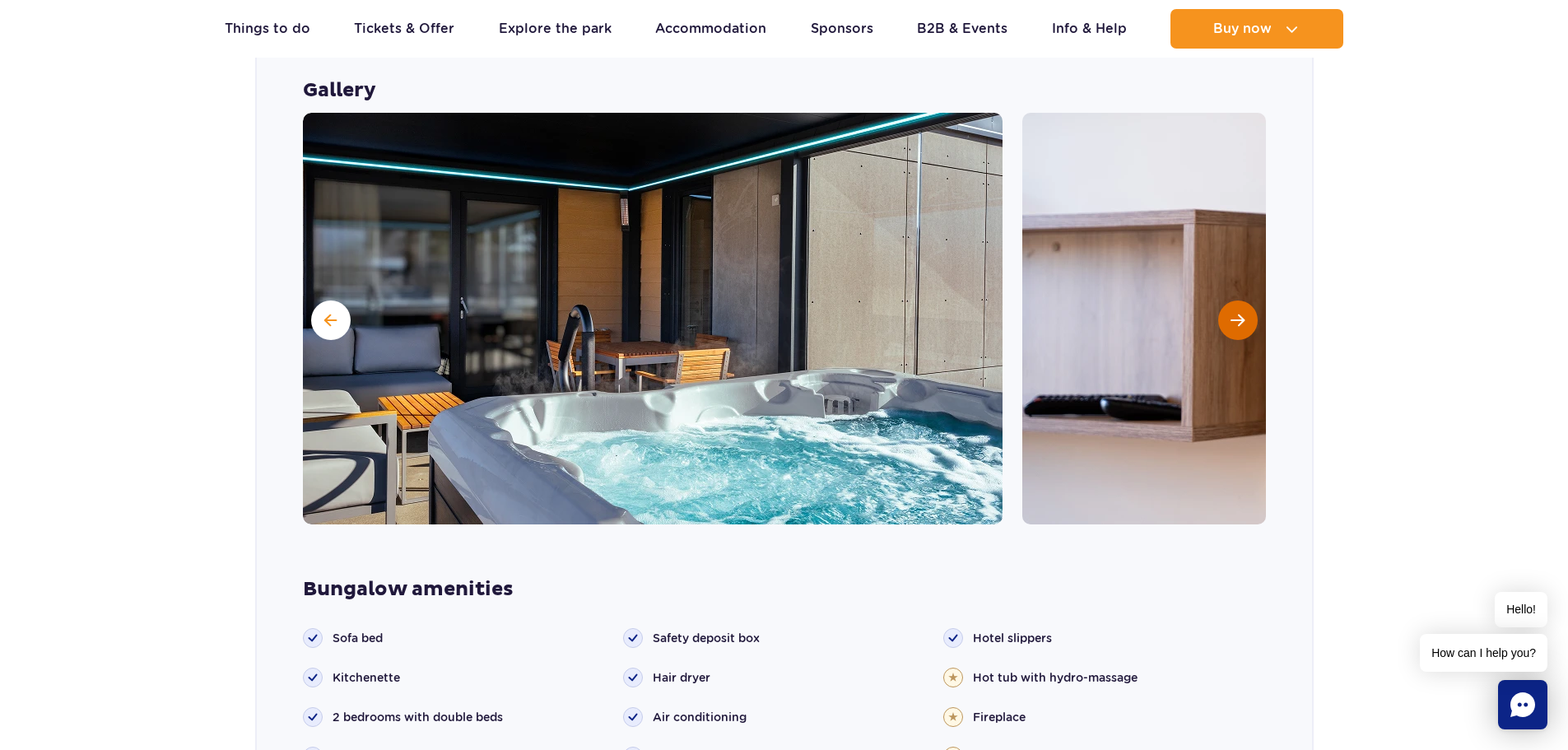
click at [1232, 312] on span "Next slide" at bounding box center [1237, 320] width 14 height 15
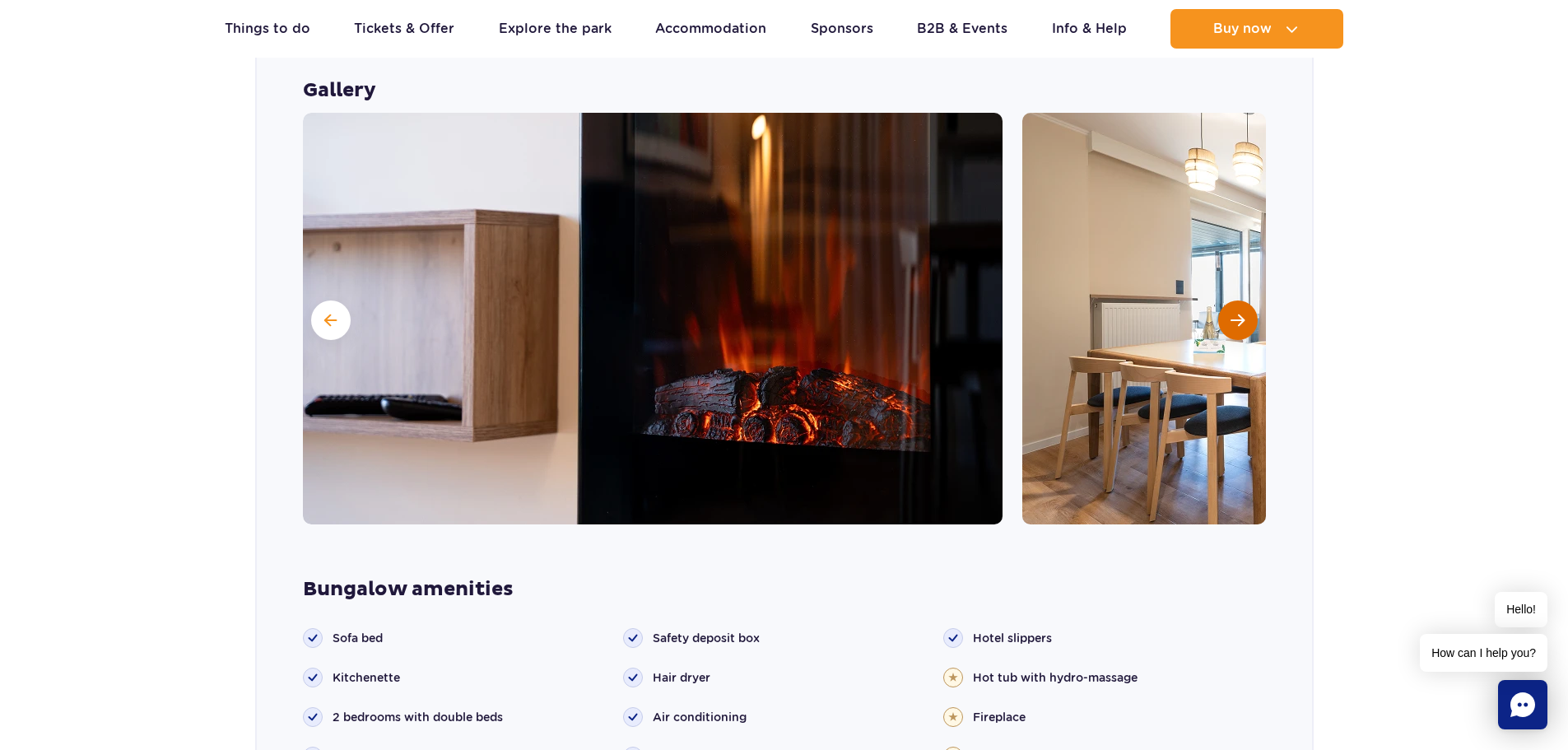
click at [1232, 300] on button "Next slide" at bounding box center [1238, 320] width 40 height 40
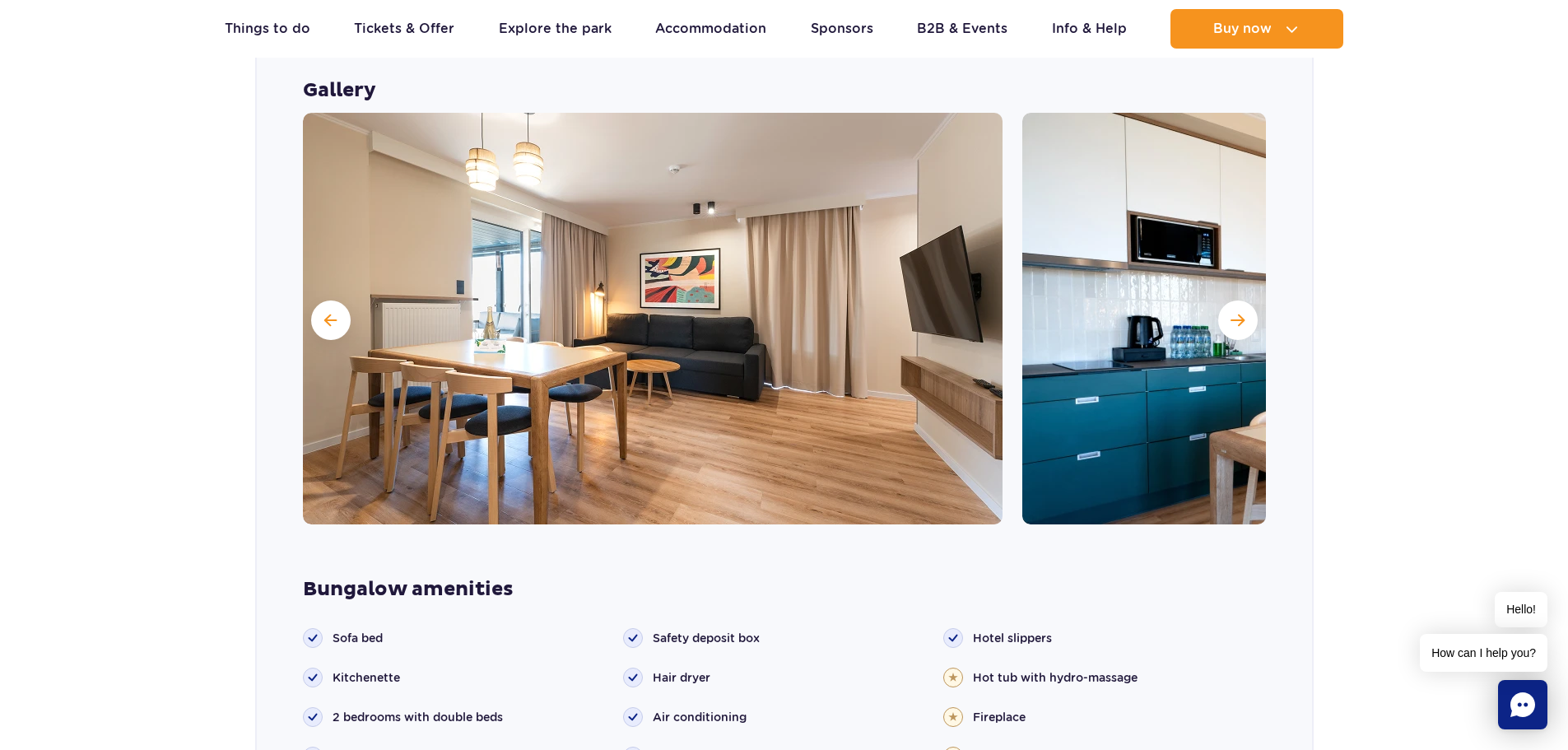
click at [1229, 258] on img at bounding box center [1371, 319] width 700 height 412
click at [1233, 312] on span "Next slide" at bounding box center [1237, 320] width 14 height 15
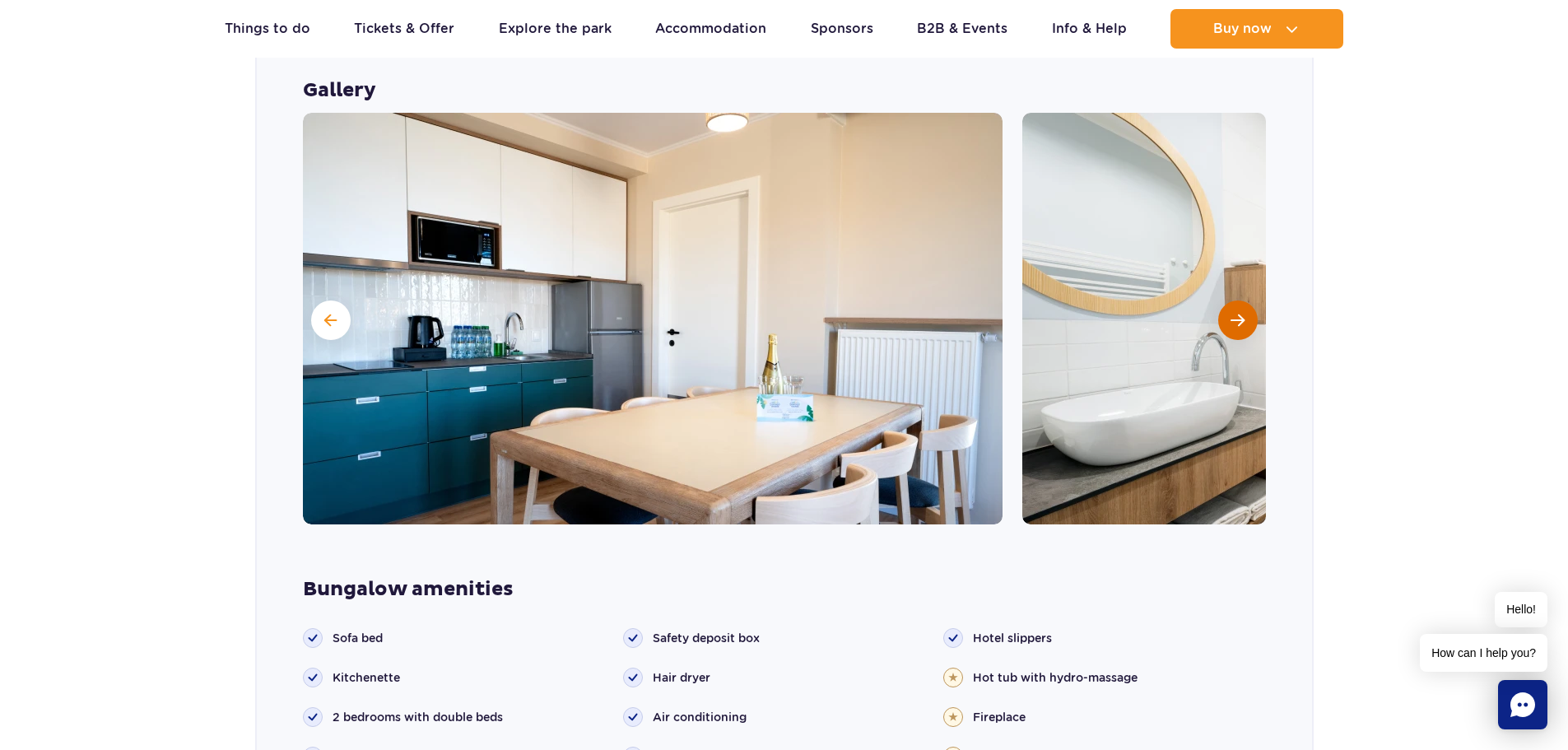
click at [1233, 312] on span "Next slide" at bounding box center [1237, 320] width 14 height 15
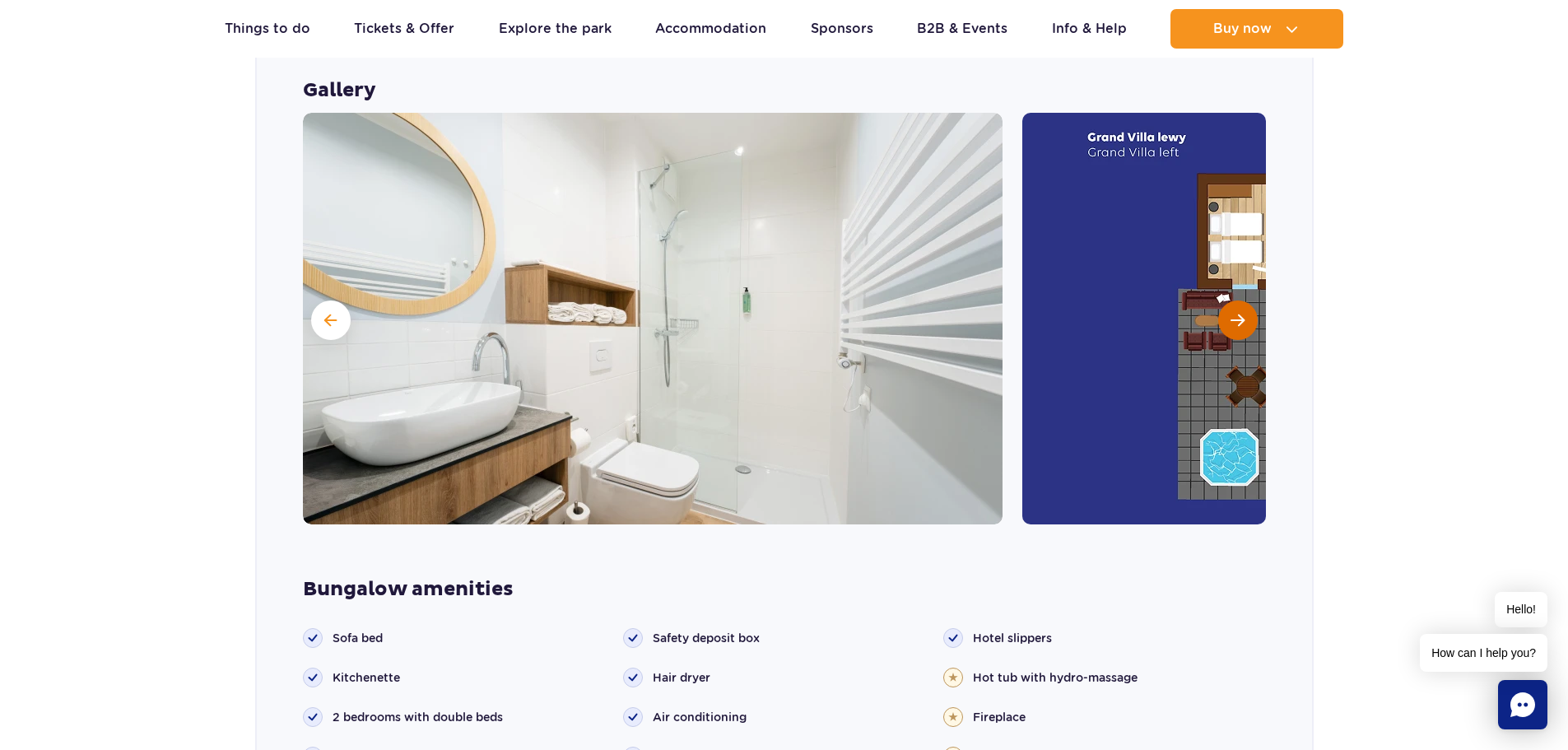
click at [1227, 300] on button "Next slide" at bounding box center [1238, 320] width 40 height 40
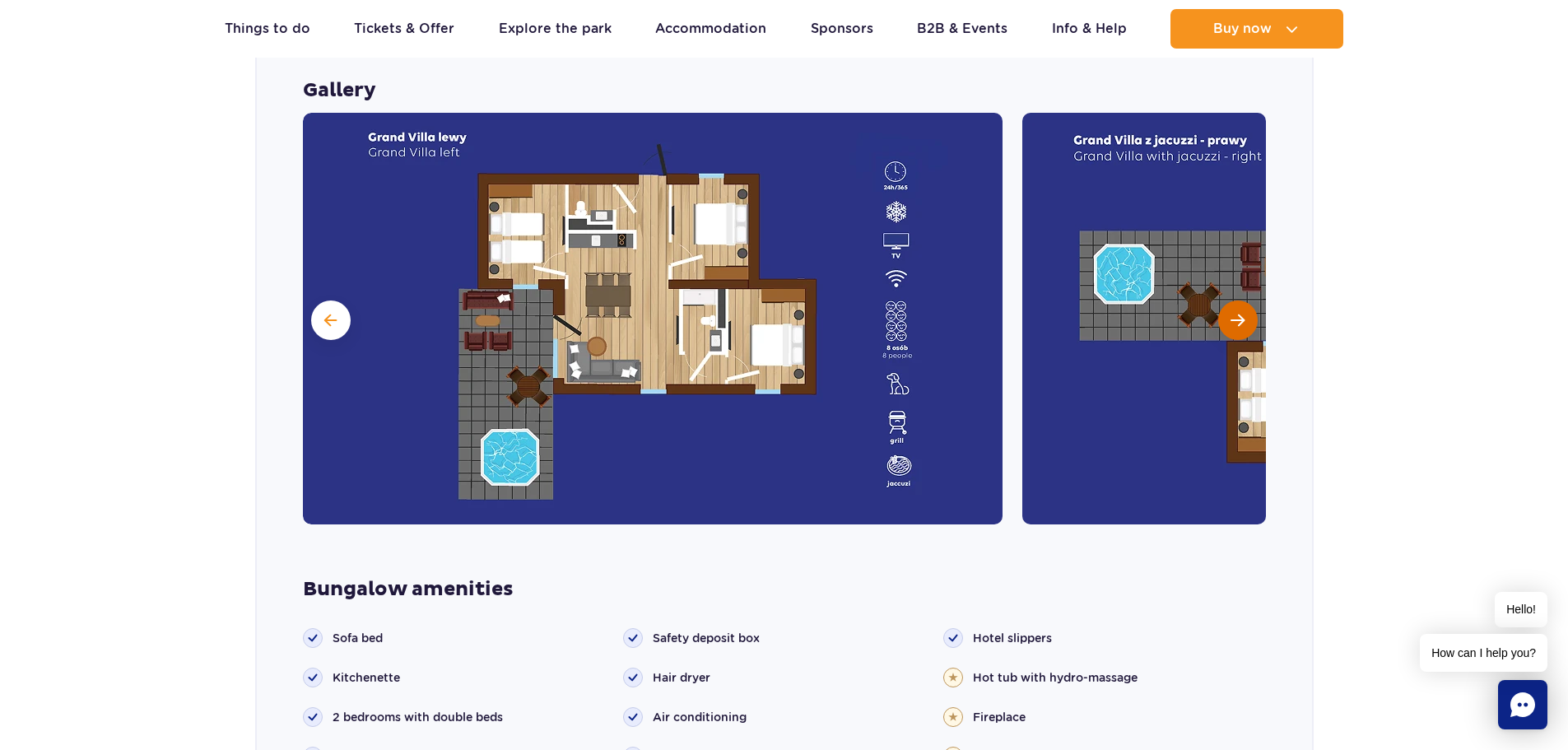
click at [1227, 300] on button "Next slide" at bounding box center [1238, 320] width 40 height 40
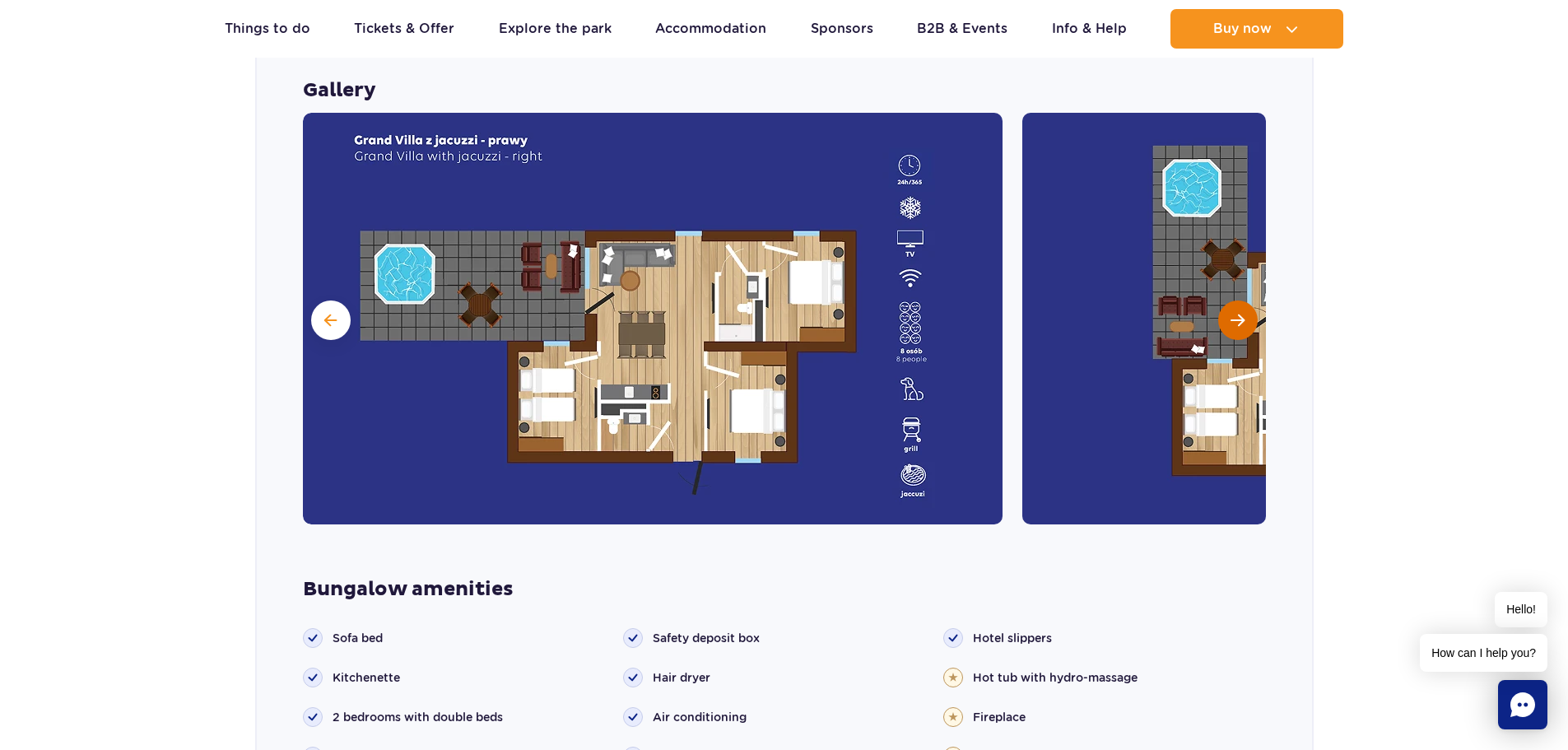
click at [1227, 300] on button "Next slide" at bounding box center [1238, 320] width 40 height 40
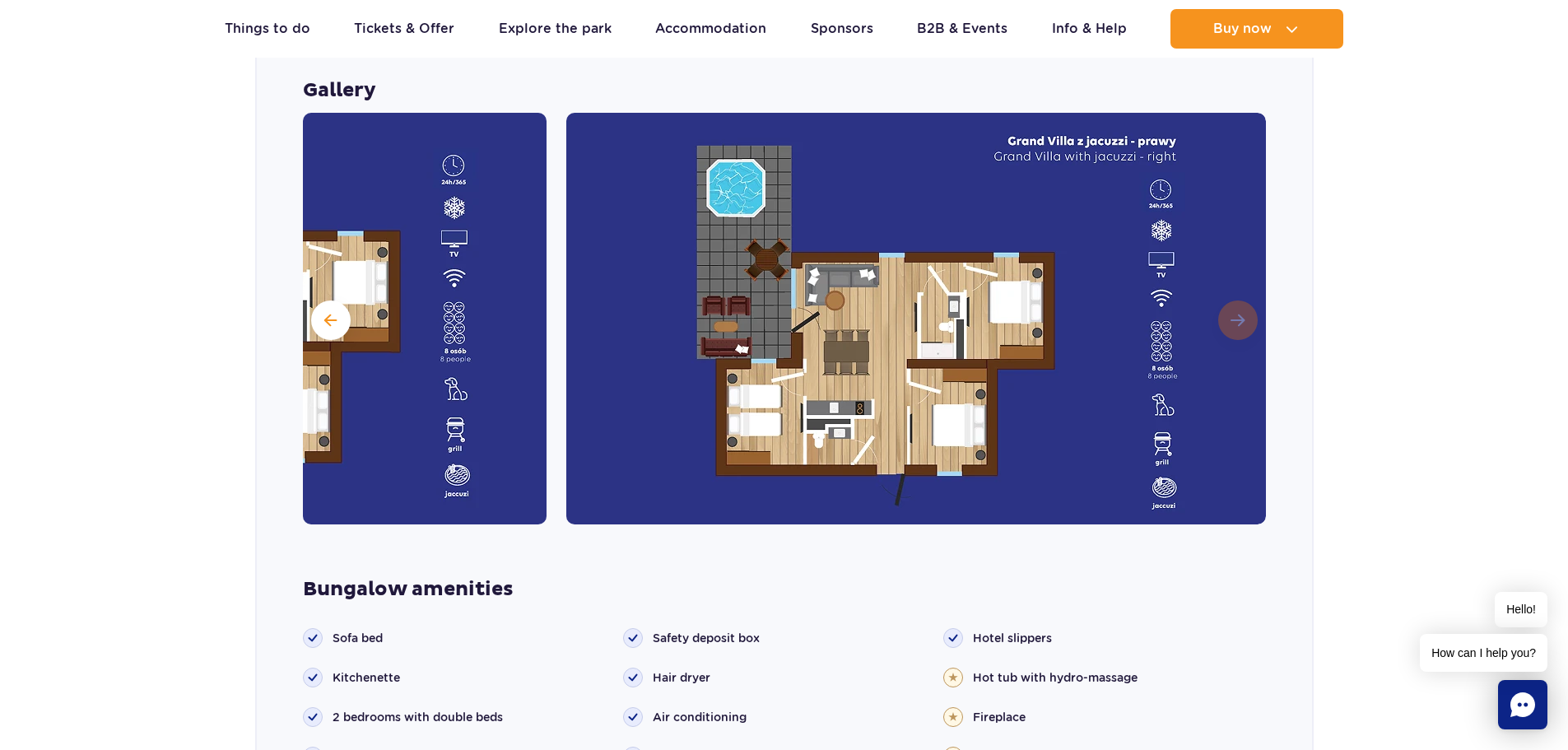
click at [1227, 268] on img at bounding box center [916, 319] width 700 height 412
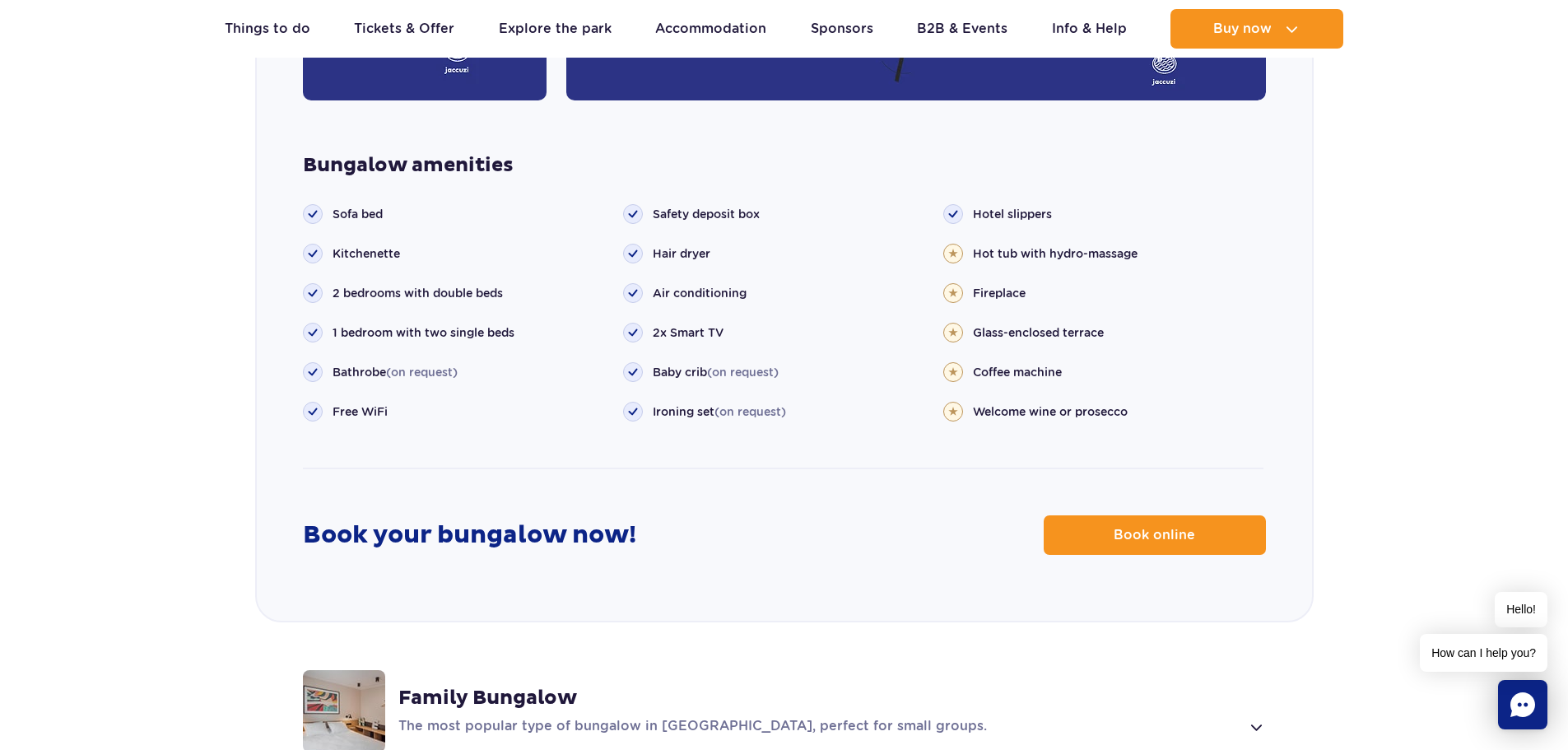
scroll to position [1779, 0]
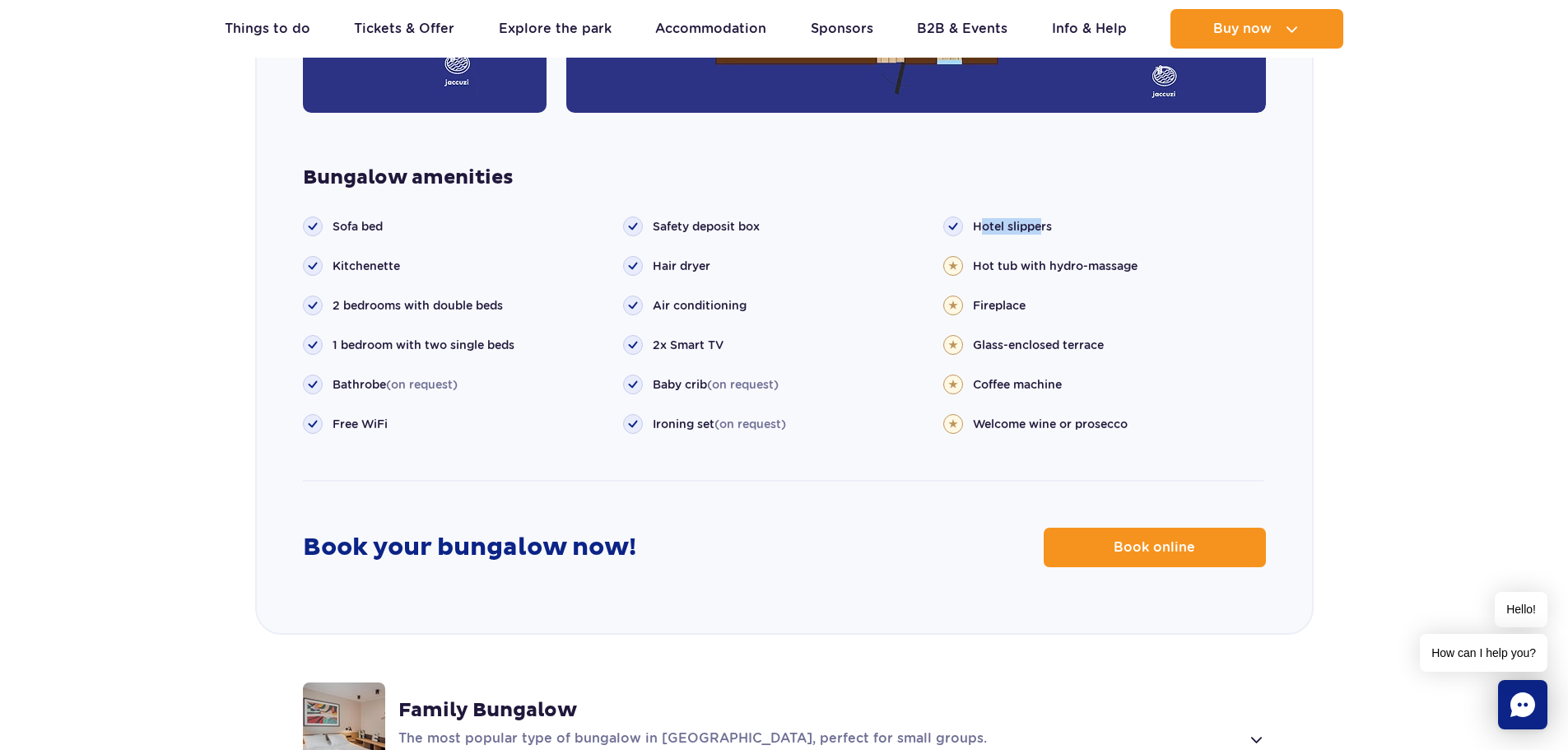
drag, startPoint x: 986, startPoint y: 184, endPoint x: 1052, endPoint y: 231, distance: 81.0
click at [1045, 216] on ul "Hotel slippers Hot tub with hydro-massage Fireplace" at bounding box center [1103, 324] width 320 height 217
click at [1053, 296] on li "Fireplace" at bounding box center [1103, 305] width 320 height 19
drag, startPoint x: 989, startPoint y: 213, endPoint x: 1051, endPoint y: 228, distance: 63.8
click at [1047, 256] on li "Hot tub with hydro-massage" at bounding box center [1103, 265] width 320 height 19
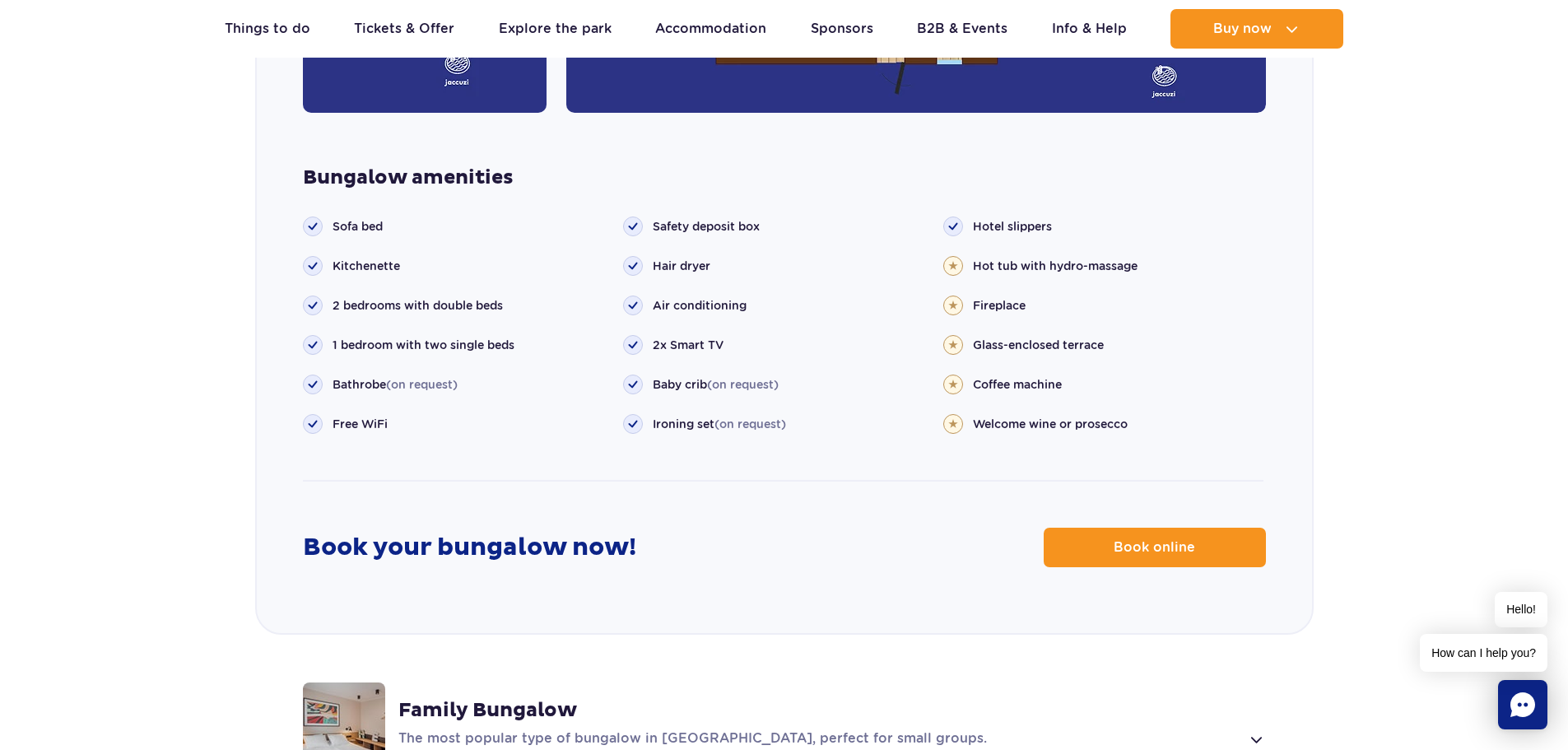
click at [1063, 242] on ul "Hotel slippers Hot tub with hydro-massage Fireplace" at bounding box center [1103, 324] width 320 height 217
drag, startPoint x: 975, startPoint y: 257, endPoint x: 1004, endPoint y: 259, distance: 29.1
click at [1002, 296] on li "Fireplace" at bounding box center [1103, 305] width 320 height 19
click at [968, 296] on li "Fireplace" at bounding box center [1103, 305] width 320 height 19
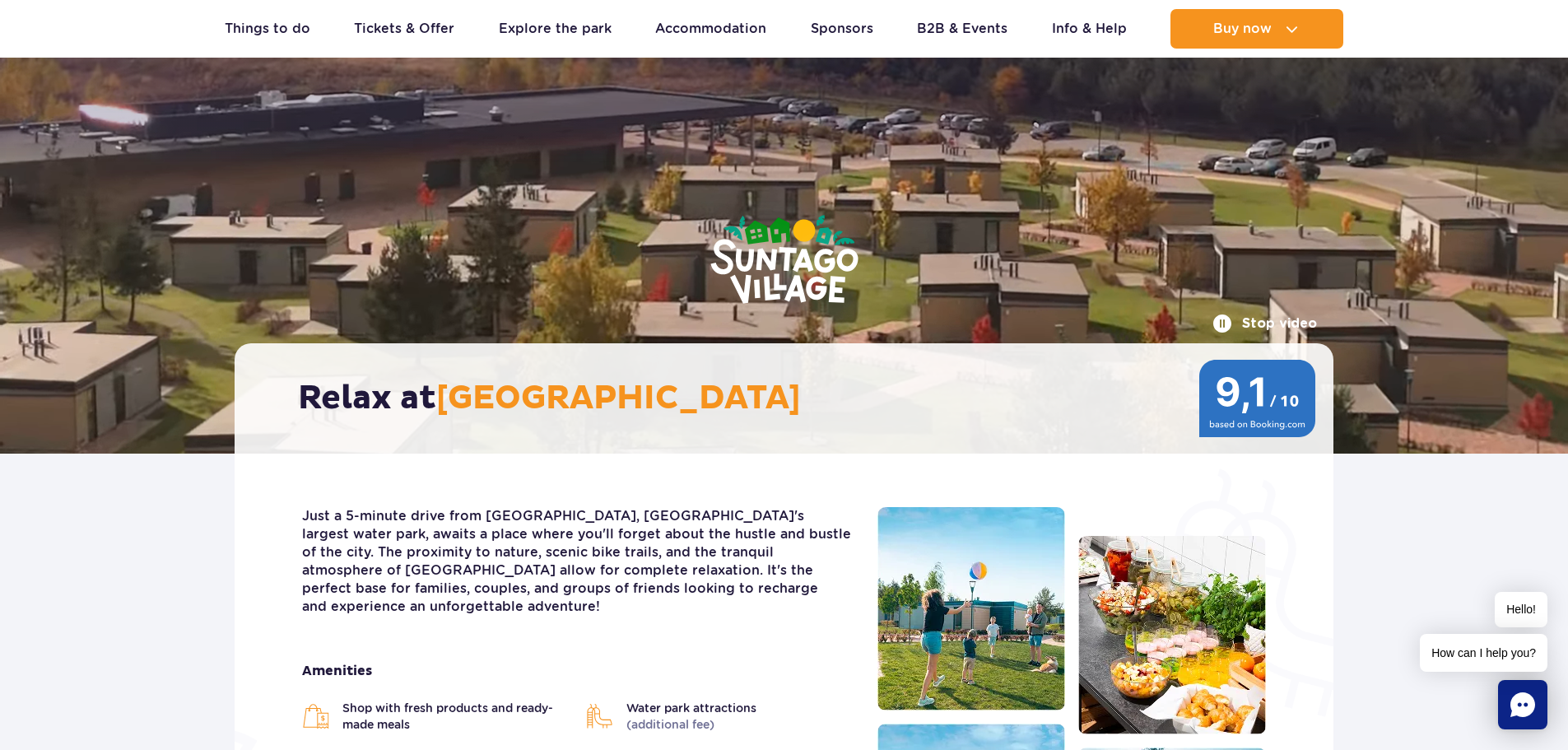
scroll to position [0, 0]
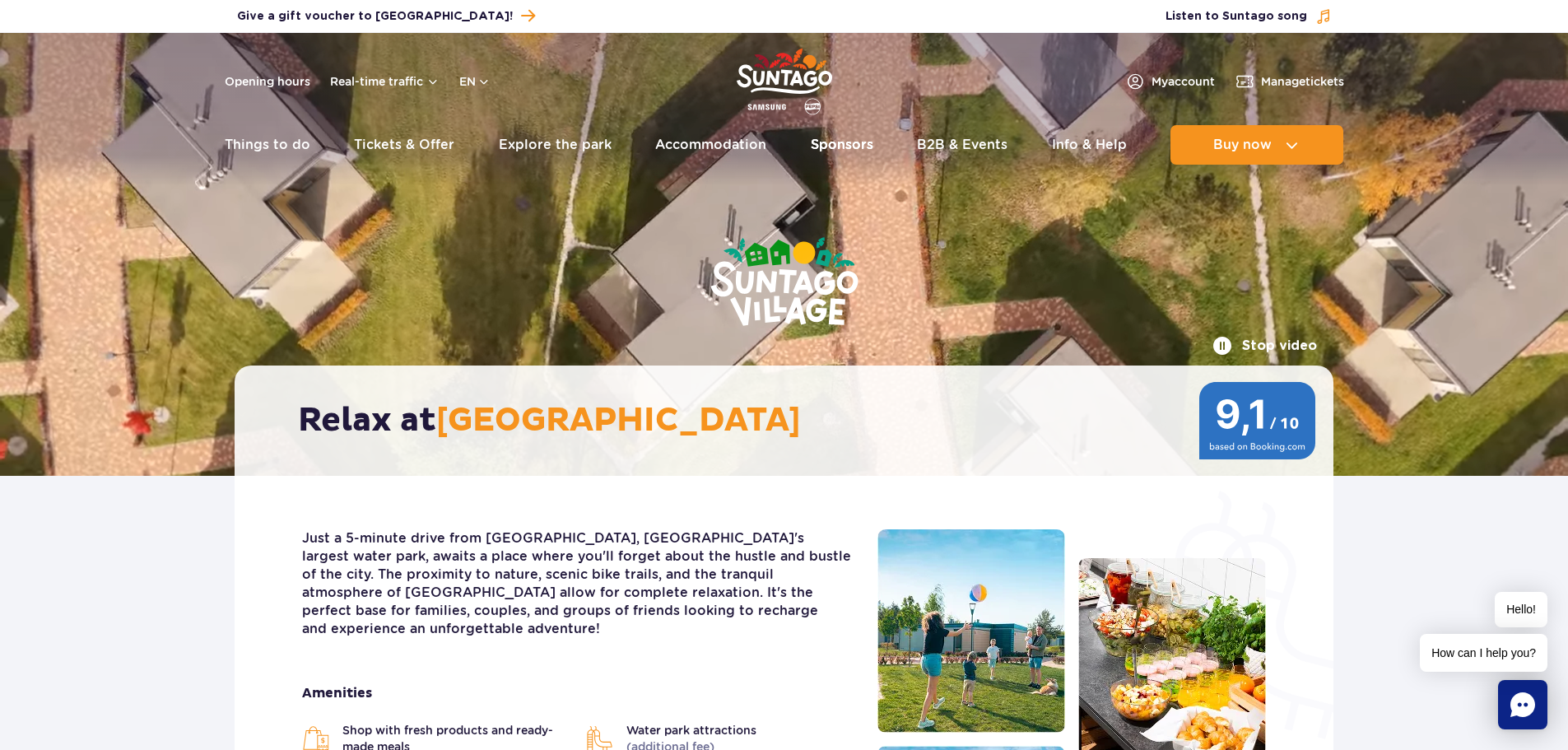
click at [835, 137] on link "Sponsors" at bounding box center [841, 145] width 62 height 40
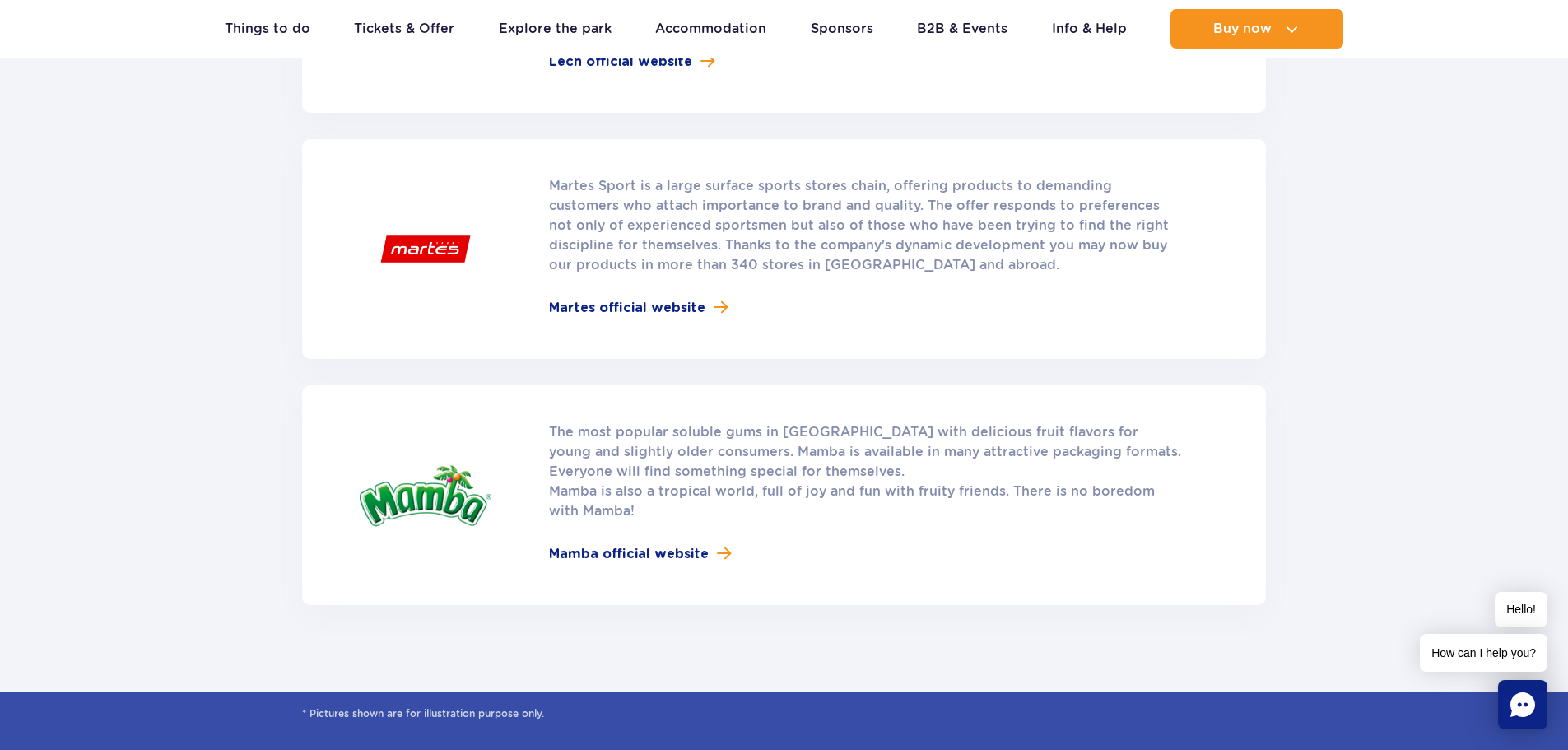
scroll to position [1728, 0]
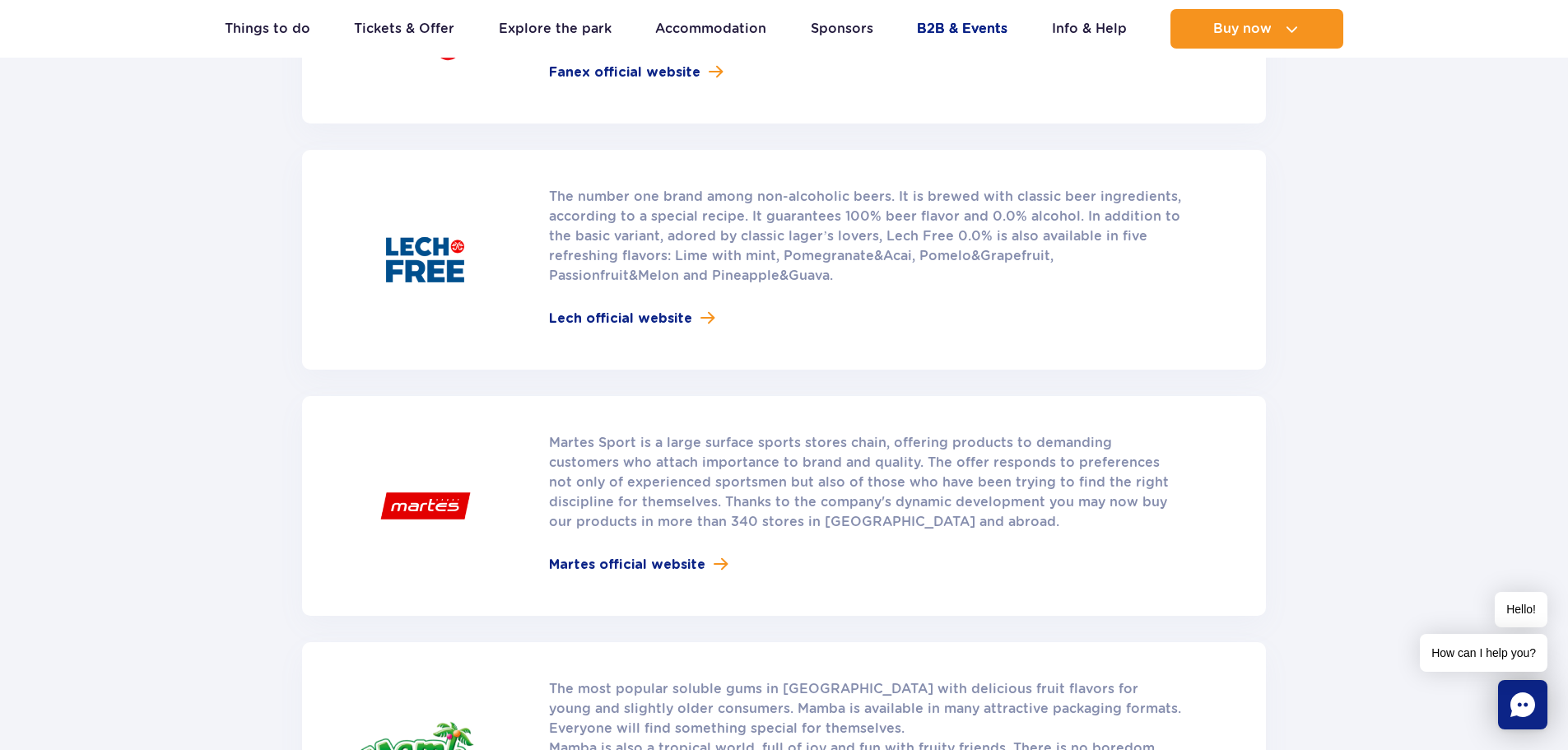
click at [950, 19] on link "B2B & Events" at bounding box center [962, 29] width 91 height 40
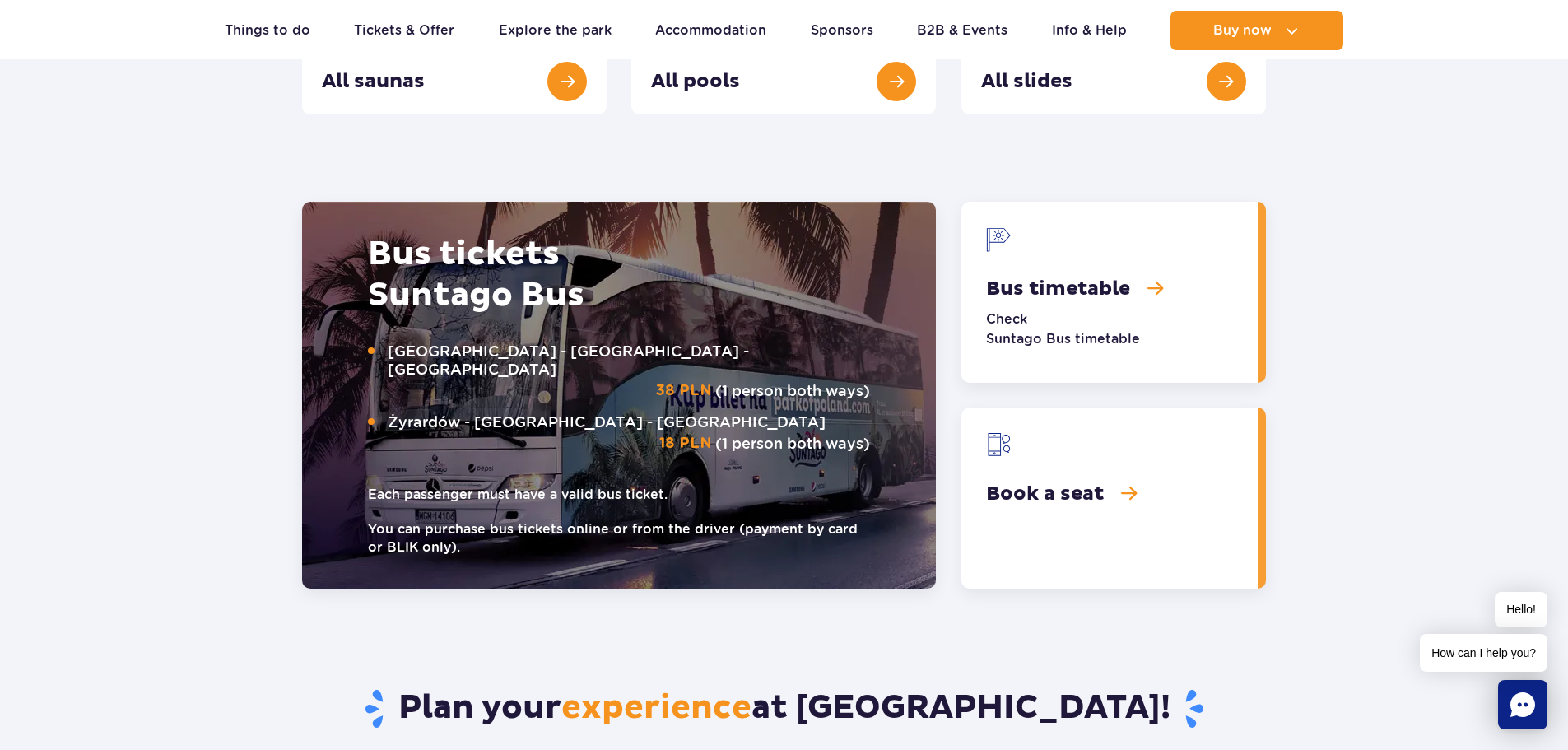
scroll to position [1919, 0]
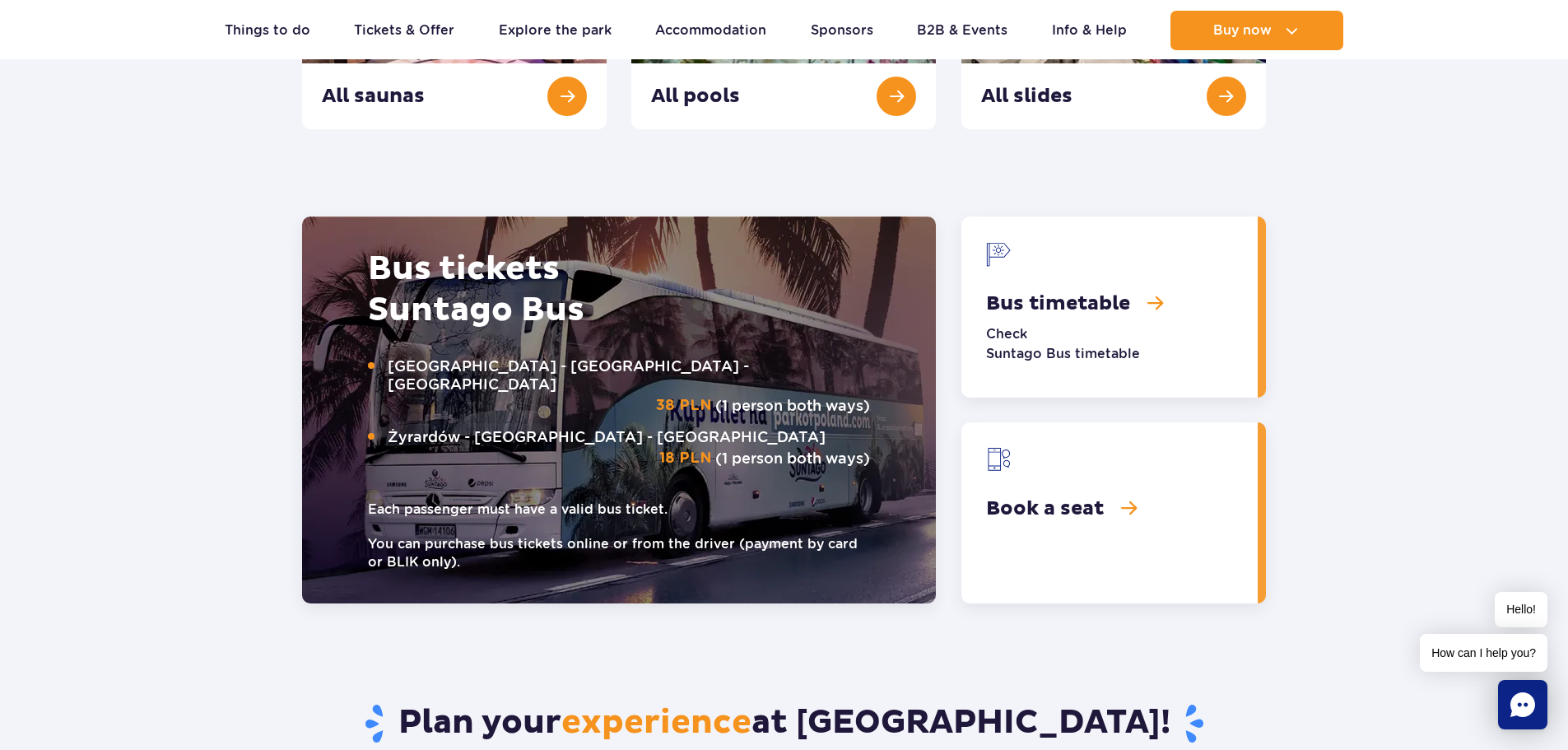
click at [1056, 314] on link "Bus timetable" at bounding box center [1110, 306] width 297 height 181
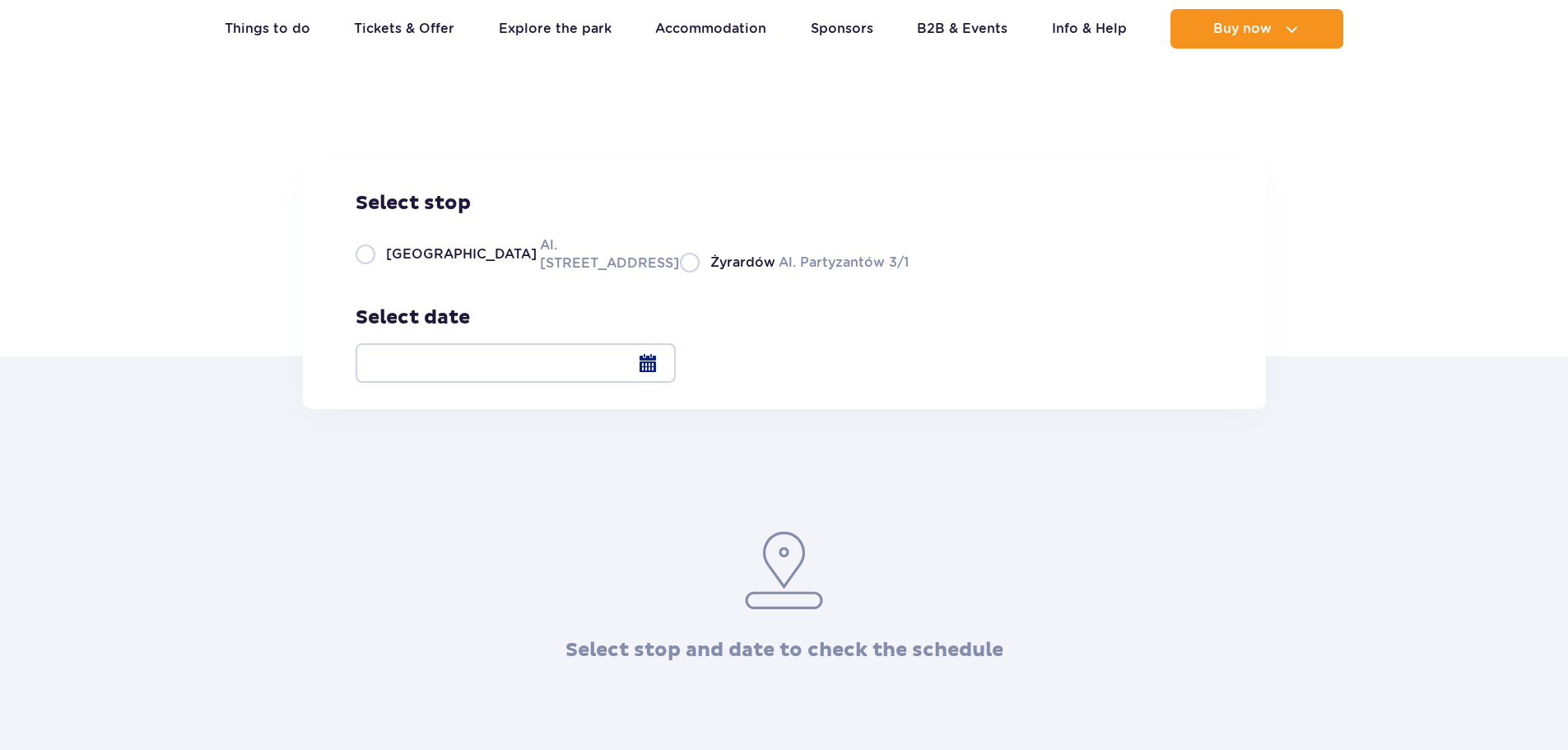
scroll to position [247, 0]
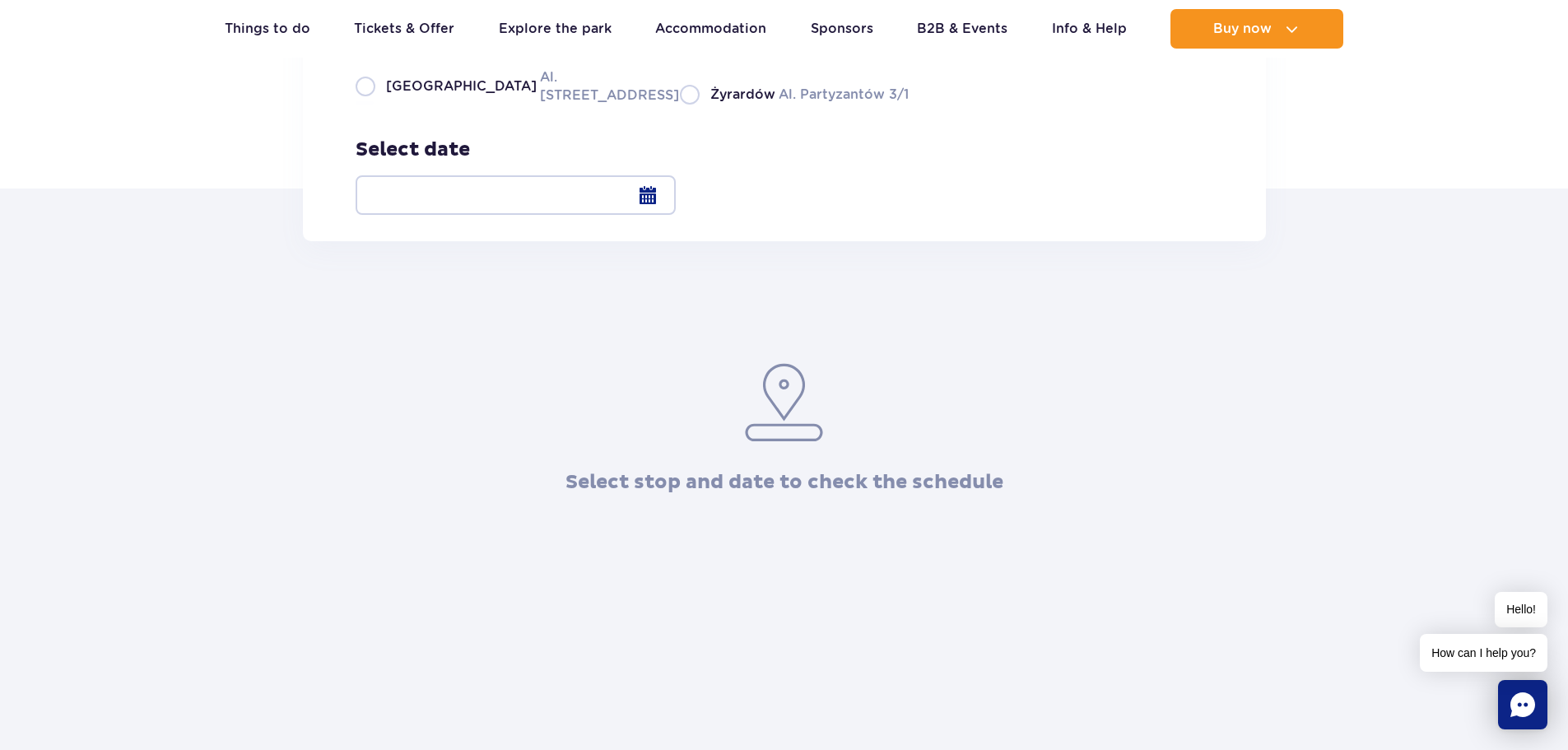
click at [474, 105] on label "Warsaw Al. [STREET_ADDRESS]" at bounding box center [507, 86] width 304 height 37
click at [374, 105] on input "Warsaw Al. [STREET_ADDRESS]" at bounding box center [364, 103] width 19 height 4
radio input "true"
click at [676, 200] on div at bounding box center [515, 195] width 320 height 40
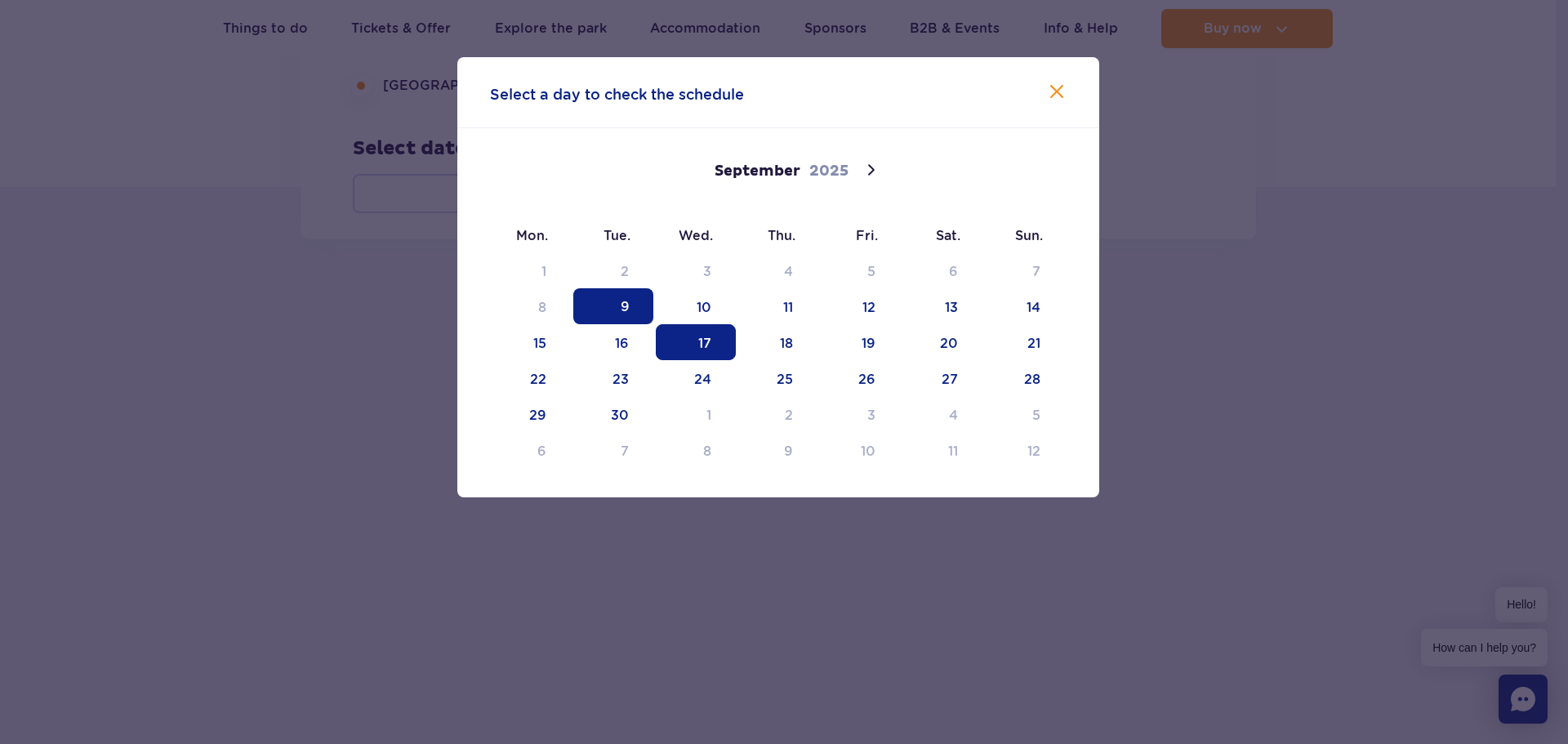
click at [699, 333] on span "17" at bounding box center [696, 341] width 80 height 36
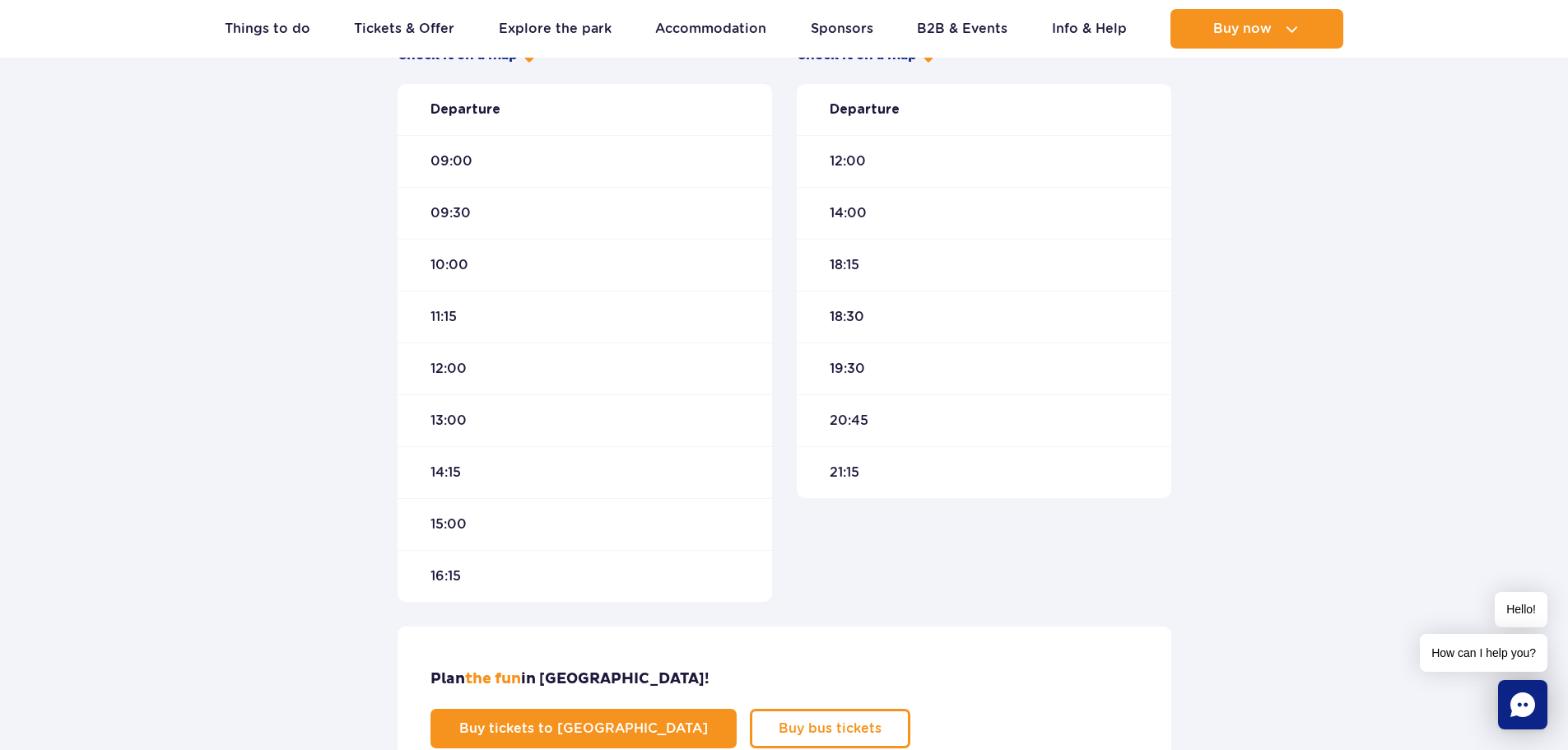
scroll to position [576, 0]
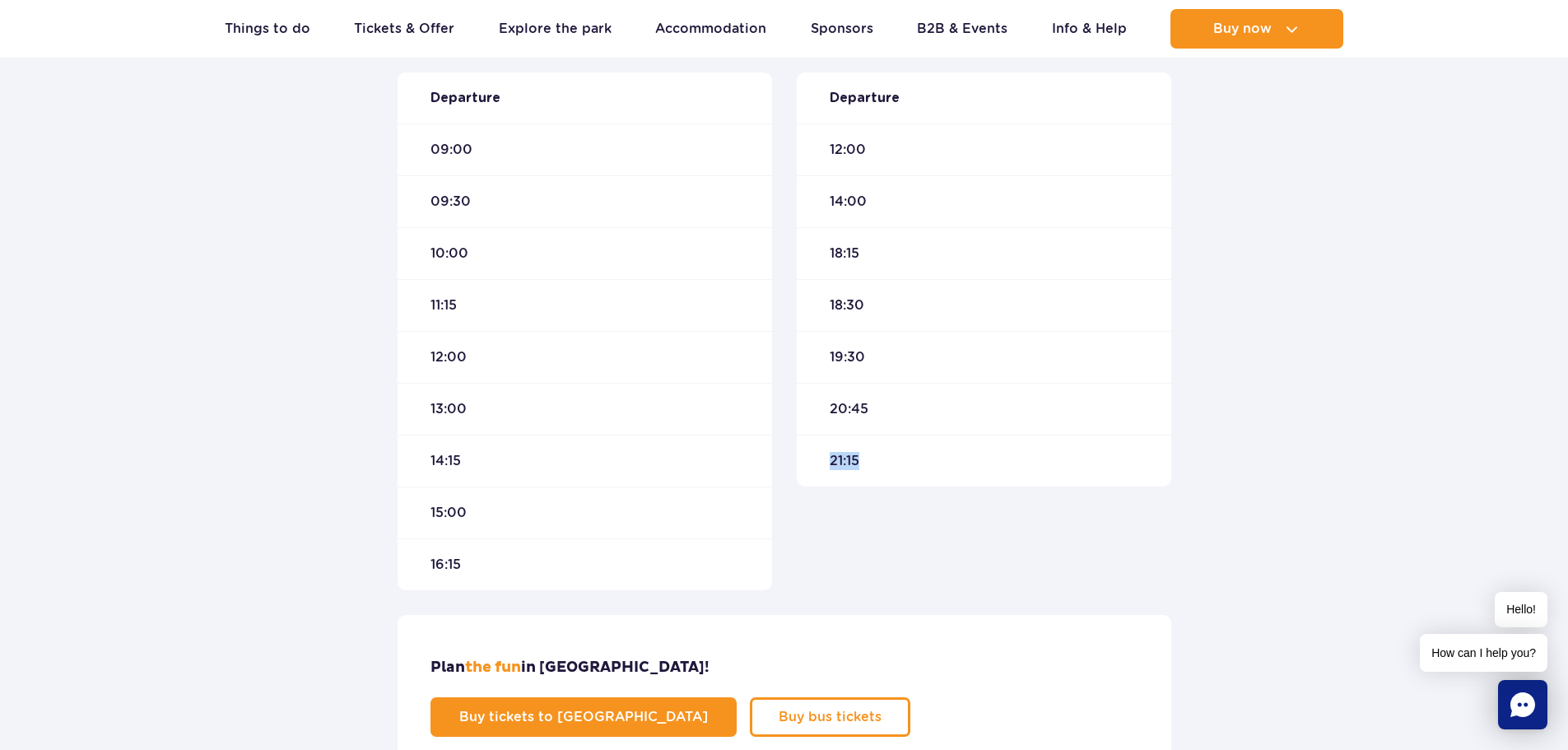
drag, startPoint x: 901, startPoint y: 458, endPoint x: 780, endPoint y: 466, distance: 121.3
click at [785, 465] on div "Suntago Warsaw Travel time : around 55 min Check it on a map Departure 12:00 14…" at bounding box center [984, 286] width 400 height 610
click at [924, 465] on div "21:15" at bounding box center [984, 461] width 375 height 52
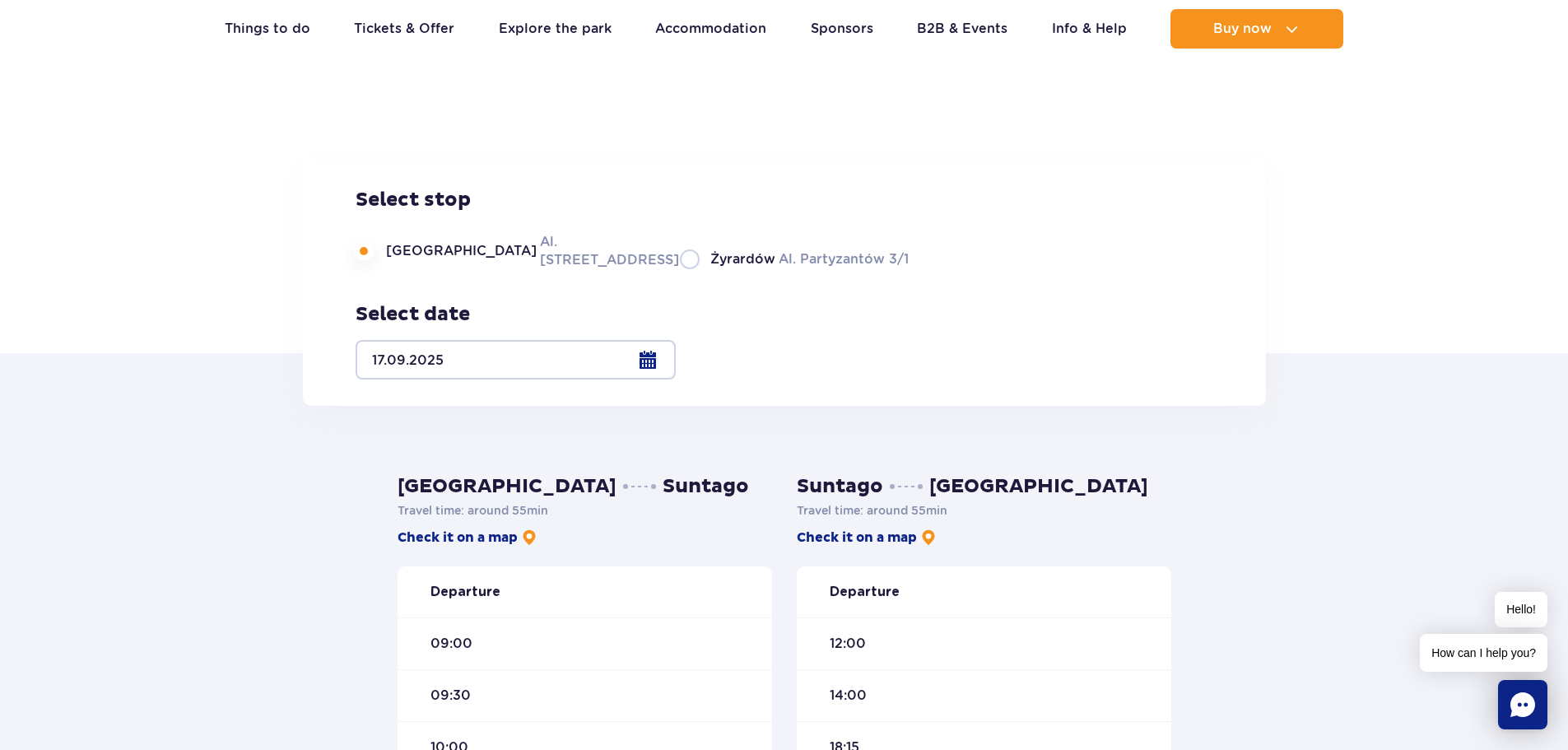
click at [1006, 509] on p "Travel time : around 55 min" at bounding box center [984, 510] width 375 height 17
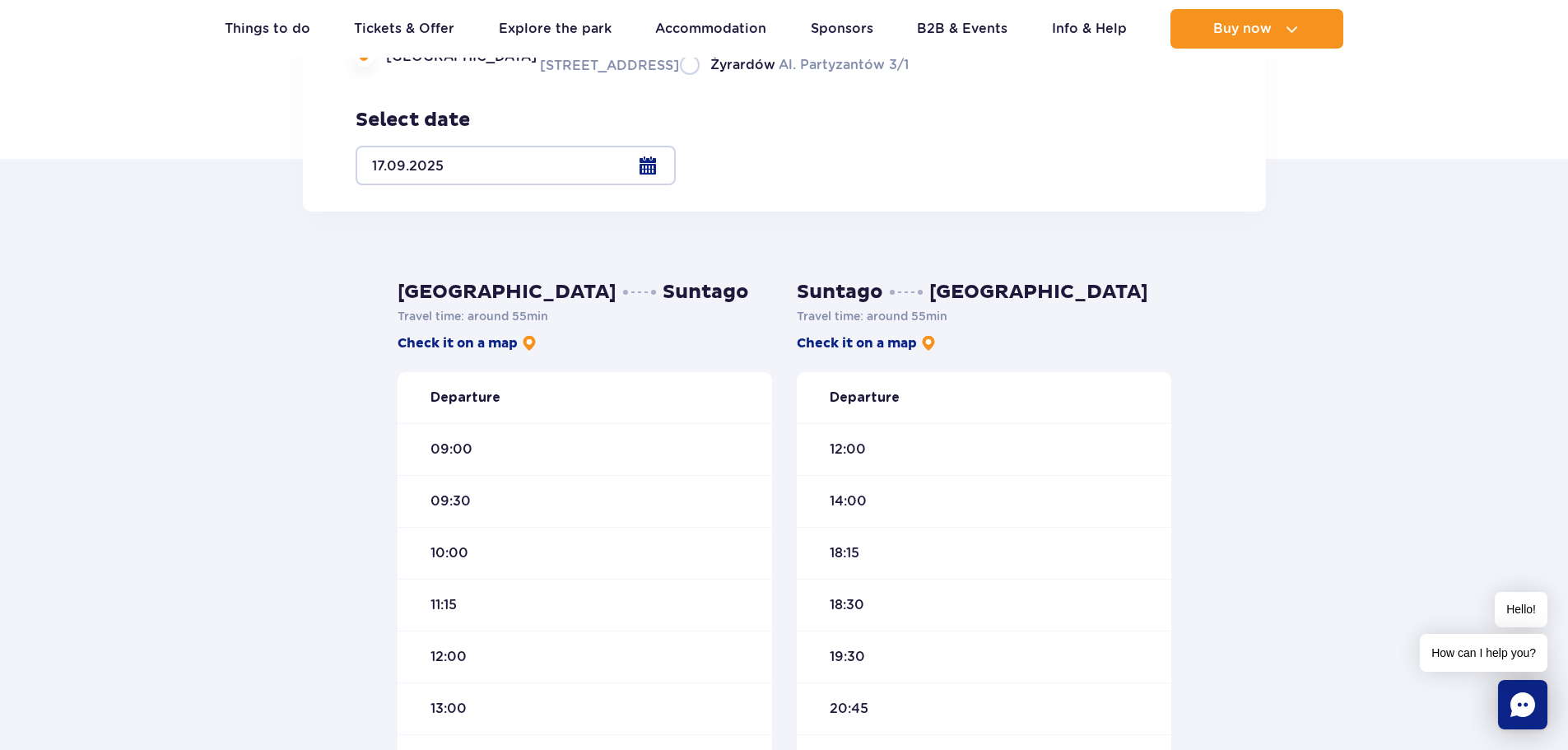
scroll to position [247, 0]
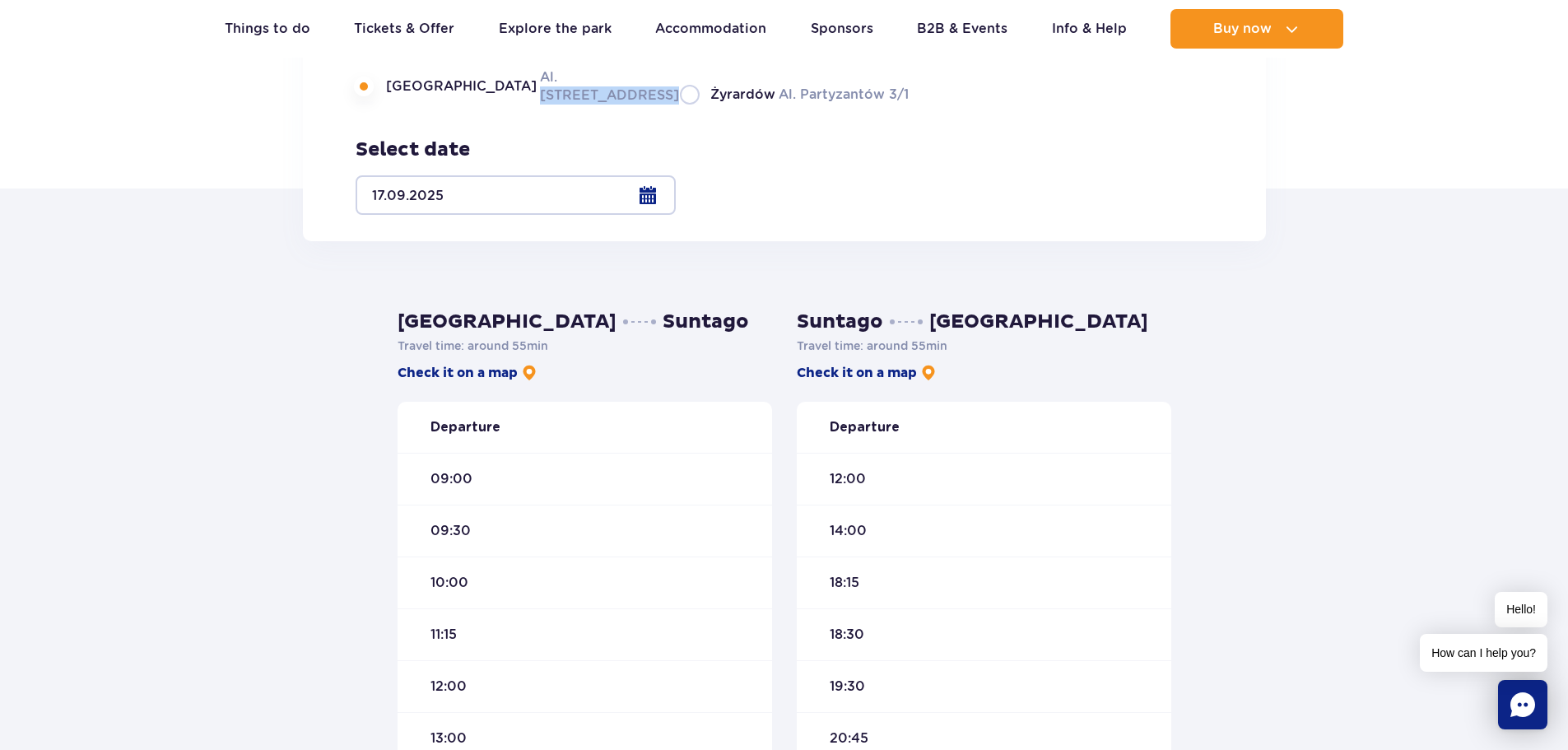
drag, startPoint x: 461, startPoint y: 194, endPoint x: 570, endPoint y: 199, distance: 109.1
click at [570, 105] on label "Warsaw Al. Jerozolimskie 56" at bounding box center [507, 86] width 304 height 37
click at [564, 105] on label "Warsaw Al. Jerozolimskie 56" at bounding box center [507, 86] width 304 height 37
click at [374, 105] on input "Warsaw Al. Jerozolimskie 56" at bounding box center [364, 103] width 19 height 4
click at [564, 105] on label "Warsaw Al. Jerozolimskie 56" at bounding box center [507, 86] width 304 height 37
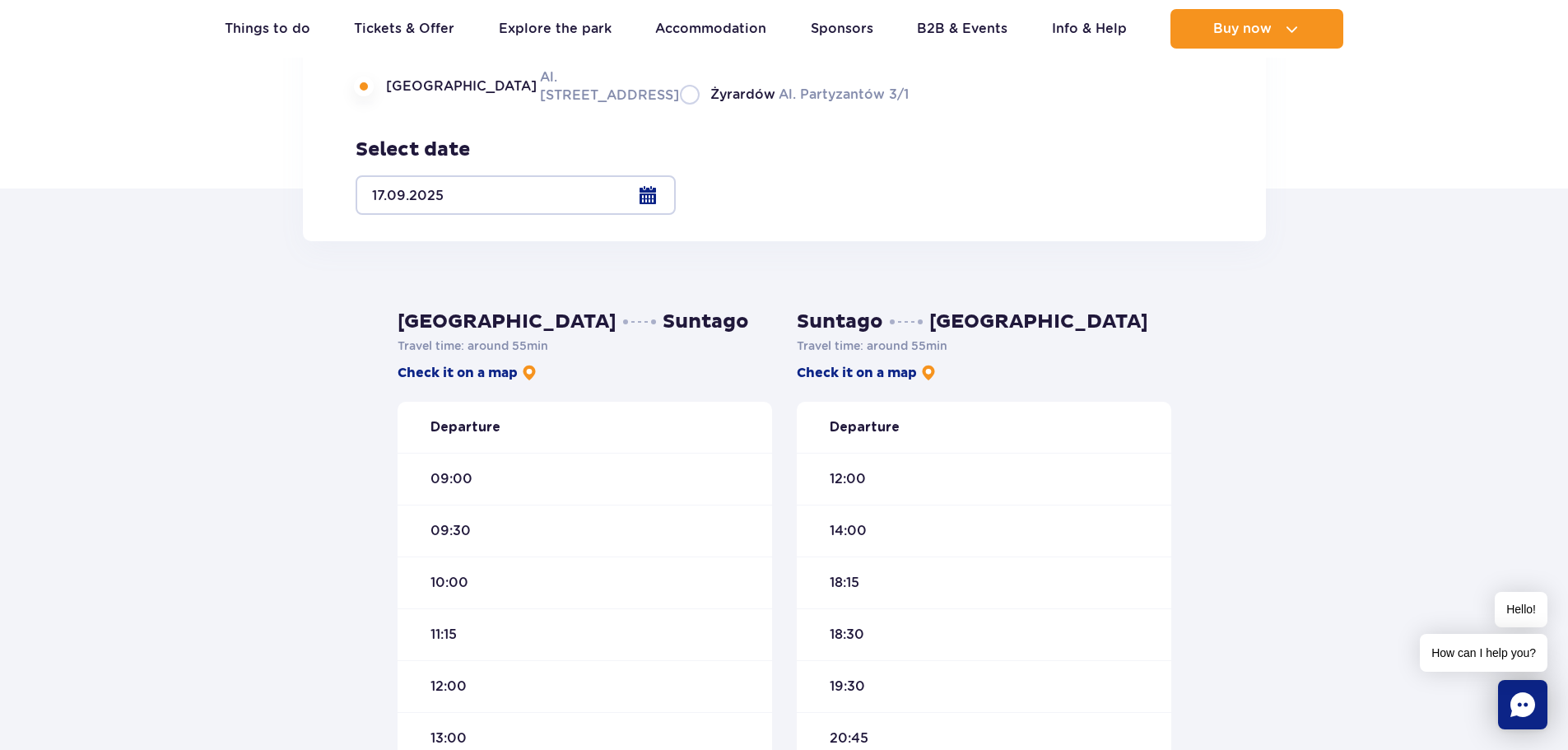
click at [374, 105] on input "Warsaw Al. Jerozolimskie 56" at bounding box center [364, 103] width 19 height 4
drag, startPoint x: 913, startPoint y: 310, endPoint x: 1052, endPoint y: 322, distance: 139.5
click at [1042, 319] on h3 "Suntago Warsaw" at bounding box center [984, 322] width 375 height 25
click at [993, 314] on h3 "Suntago Warsaw" at bounding box center [984, 322] width 375 height 25
drag, startPoint x: 1022, startPoint y: 325, endPoint x: 789, endPoint y: 349, distance: 234.2
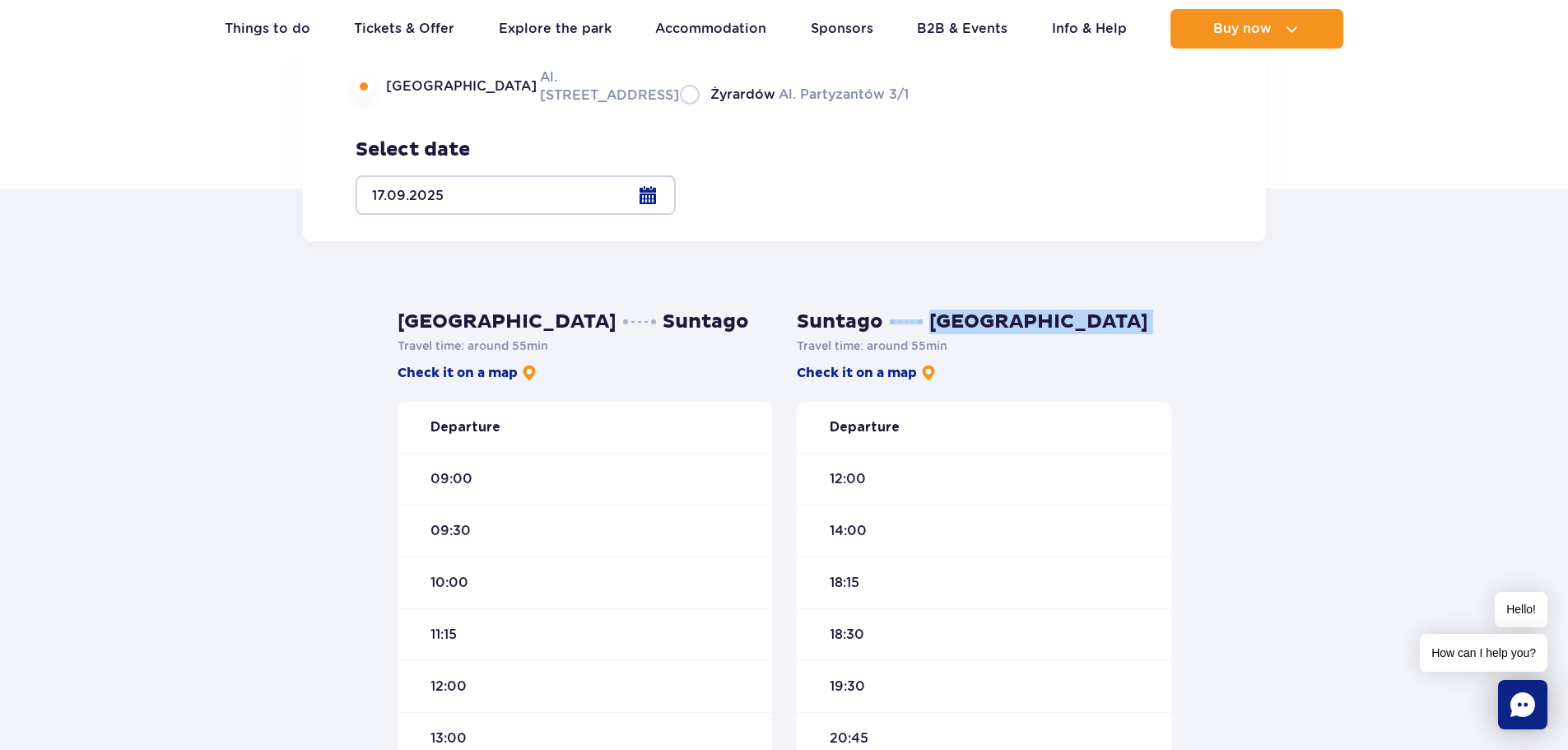
click at [793, 348] on div "Suntago Warsaw Travel time : around 55 min Check it on a map Departure 12:00 14…" at bounding box center [984, 615] width 400 height 610
click at [936, 311] on h3 "Suntago Warsaw" at bounding box center [984, 322] width 375 height 25
drag, startPoint x: 912, startPoint y: 345, endPoint x: 1022, endPoint y: 320, distance: 112.8
click at [1056, 350] on div "Suntago Warsaw Travel time : around 55 min Check it on a map Departure 12:00 14…" at bounding box center [984, 563] width 375 height 506
click at [958, 309] on div "Warsaw Suntago Travel time : around 55 min Check it on a map Departure 09:00 09…" at bounding box center [784, 675] width 798 height 868
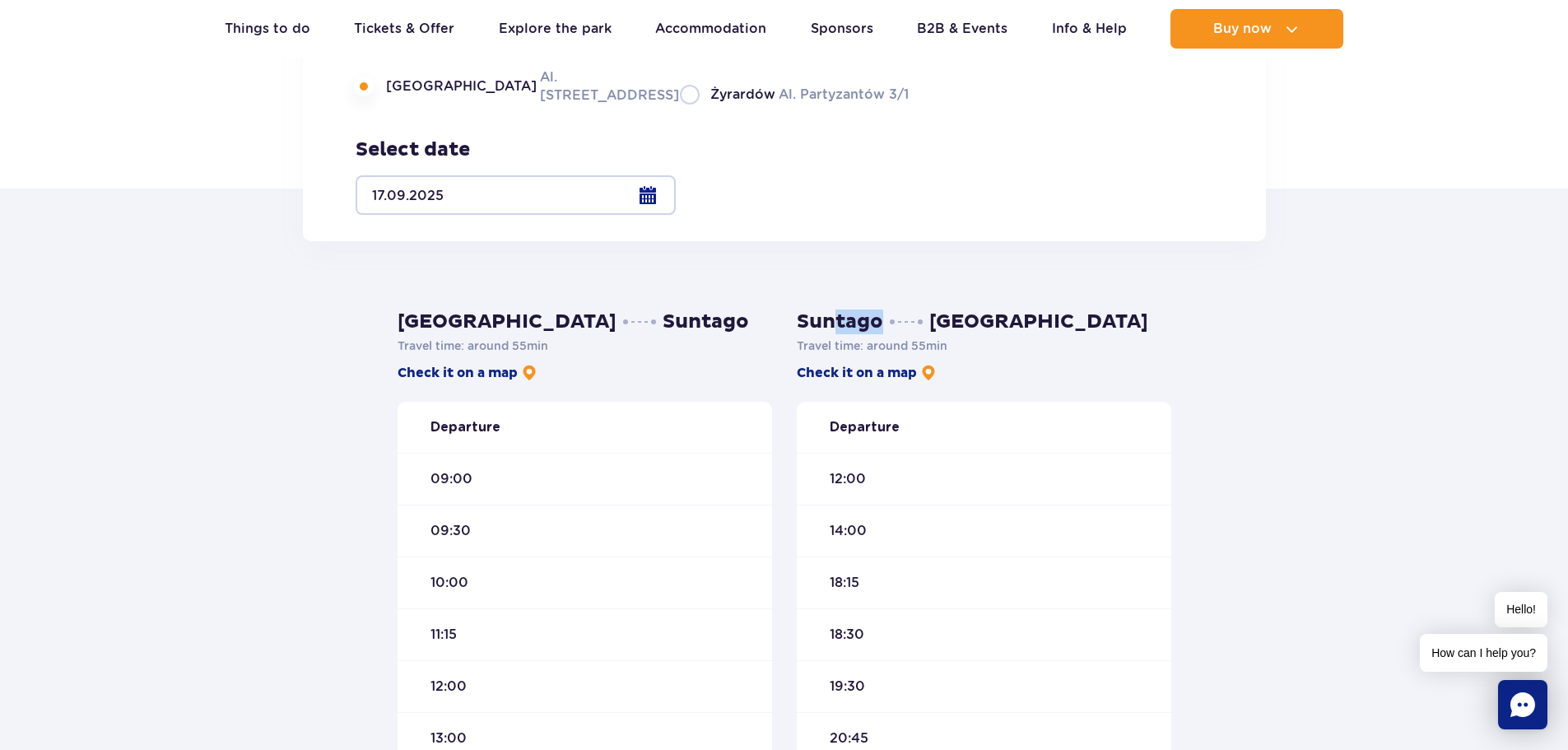
drag, startPoint x: 860, startPoint y: 318, endPoint x: 966, endPoint y: 287, distance: 110.4
click at [943, 292] on div "Warsaw Suntago Travel time : around 55 min Check it on a map Departure 09:00 09…" at bounding box center [784, 675] width 798 height 868
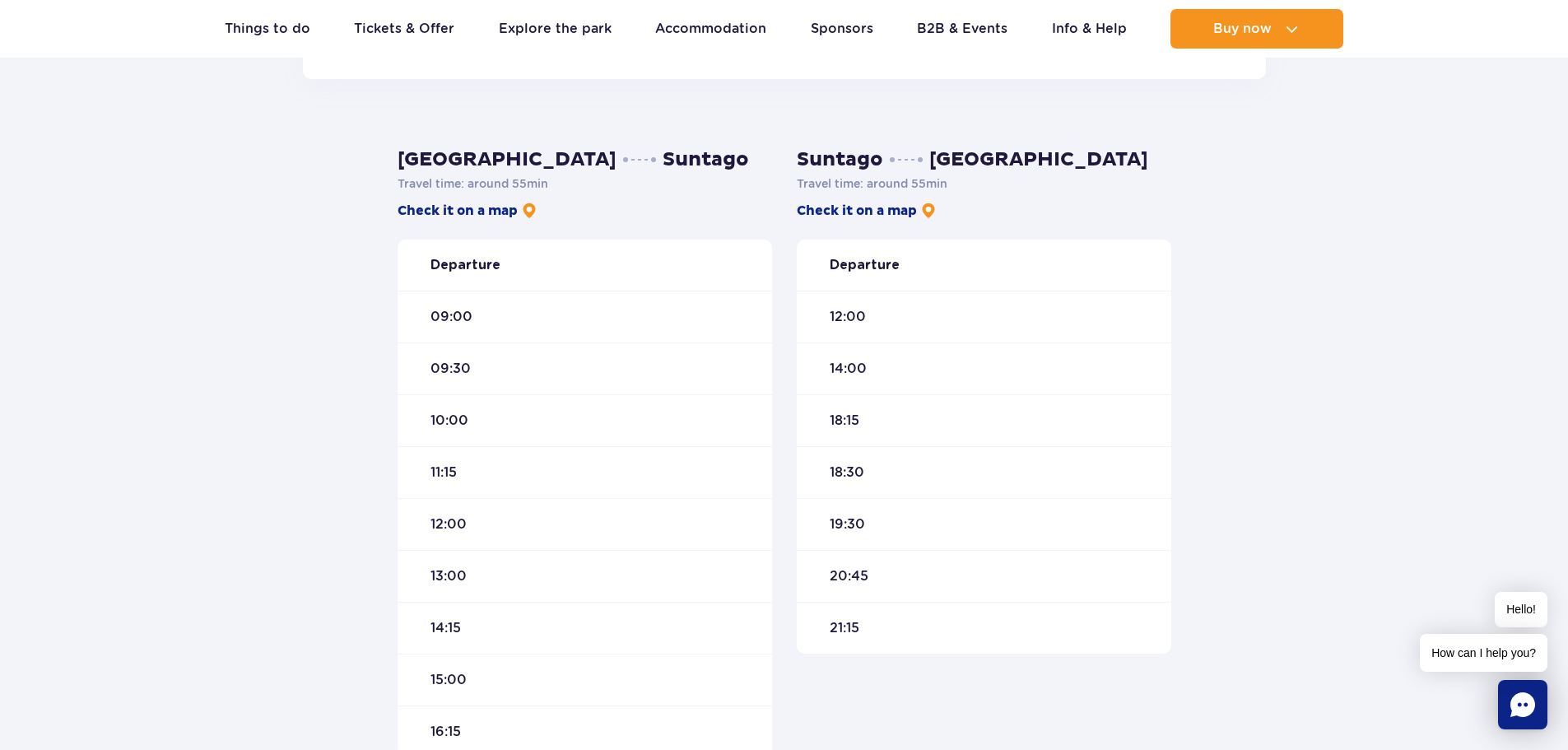
click at [700, 299] on div "Departure 09:00 09:30 10:00 11:15 12:00 13:00 14:15 15:00 16:15" at bounding box center [585, 498] width 375 height 517
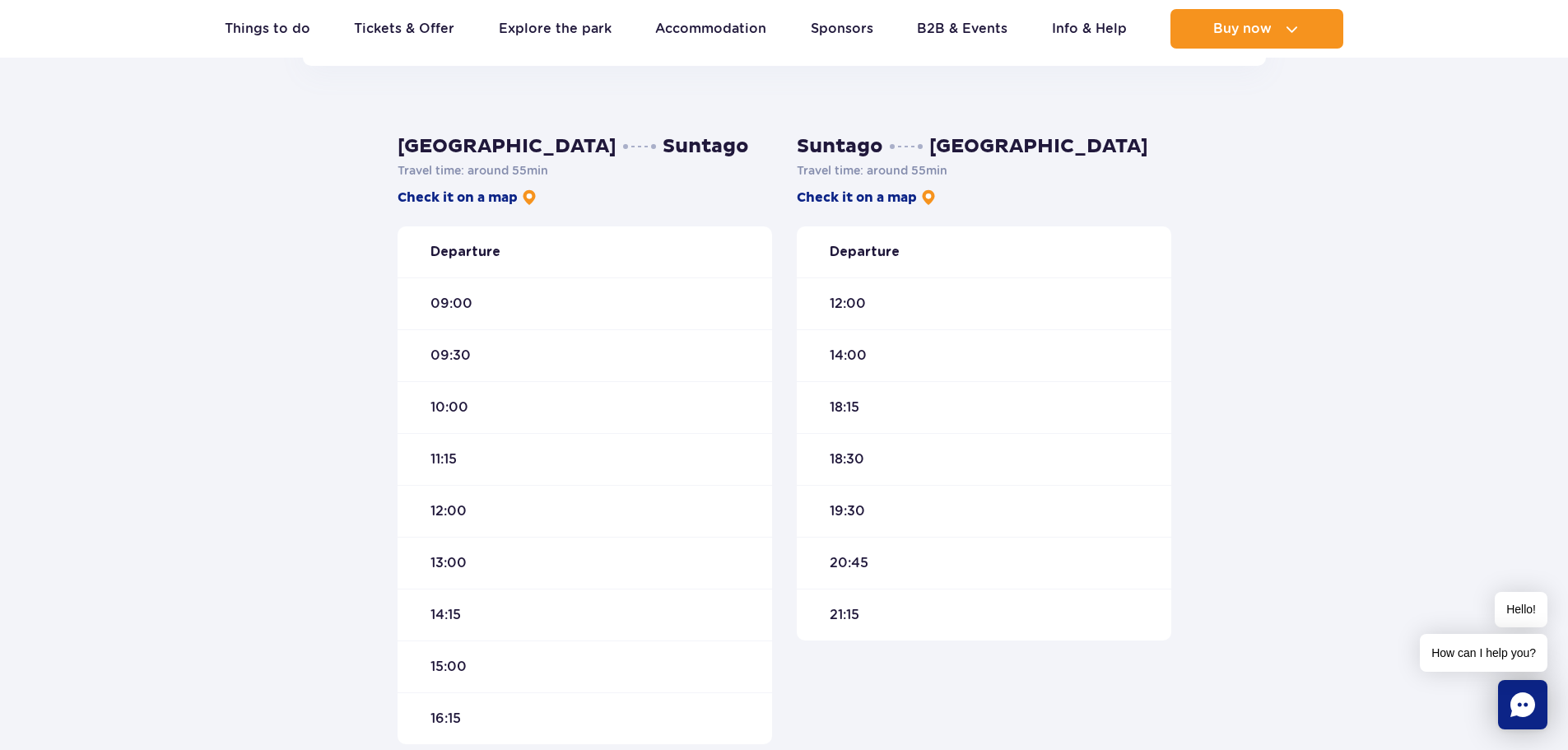
scroll to position [412, 0]
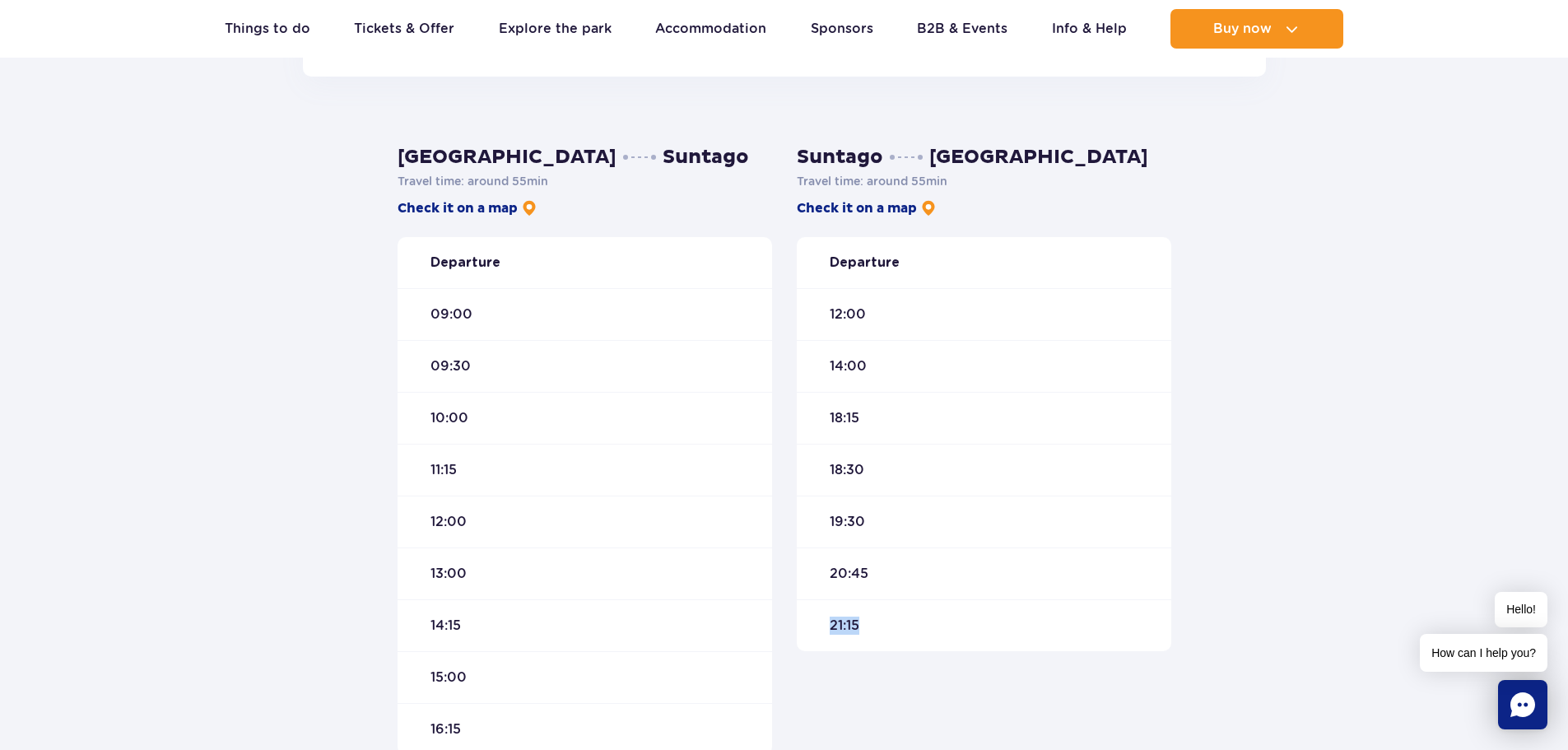
drag, startPoint x: 890, startPoint y: 628, endPoint x: 819, endPoint y: 640, distance: 72.0
click at [819, 640] on div "21:15" at bounding box center [984, 625] width 375 height 52
click at [856, 649] on div "21:15" at bounding box center [984, 625] width 375 height 52
drag, startPoint x: 855, startPoint y: 629, endPoint x: 824, endPoint y: 629, distance: 31.0
click at [824, 629] on div "21:15" at bounding box center [984, 625] width 375 height 52
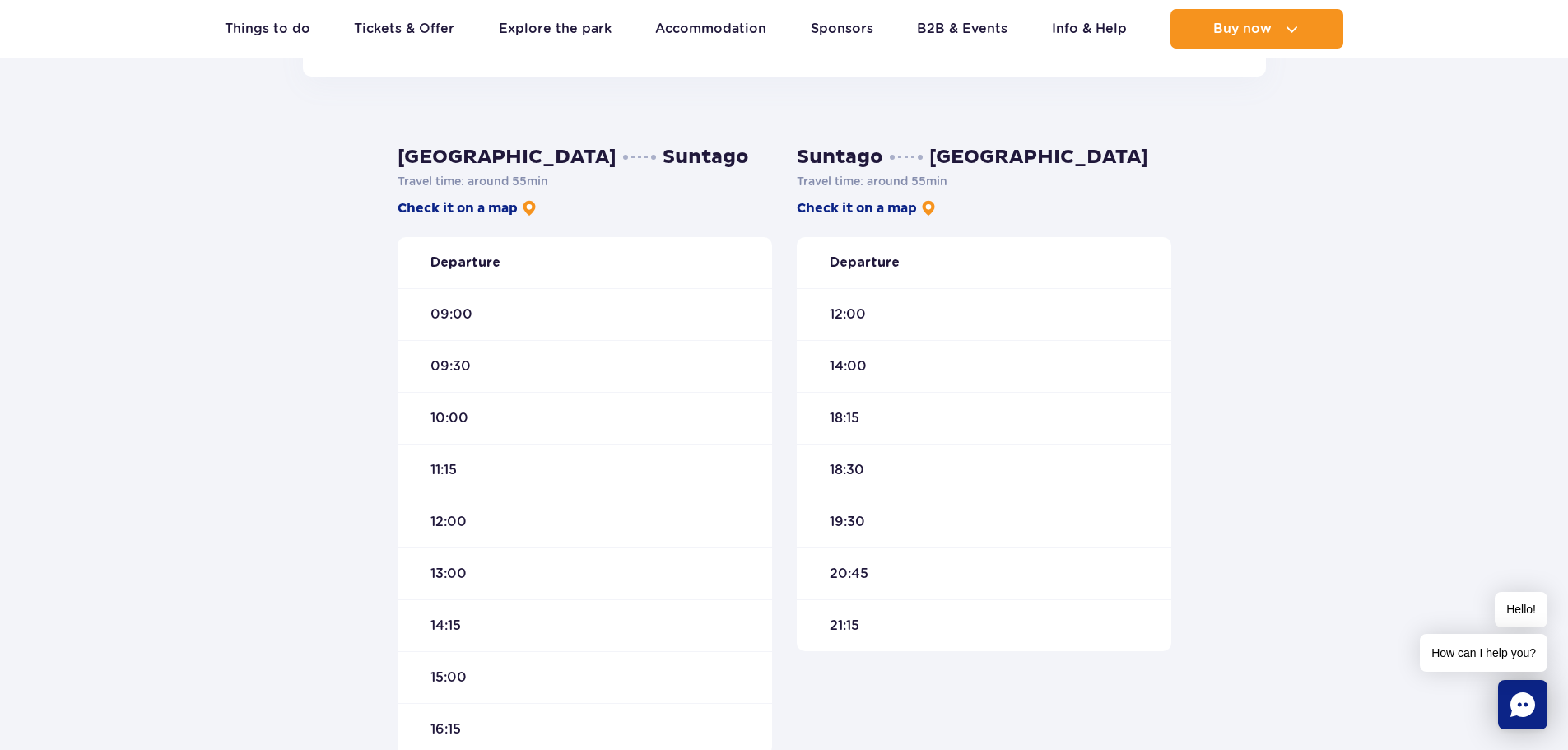
click at [875, 619] on div "21:15" at bounding box center [984, 625] width 375 height 52
click at [814, 617] on div "21:15" at bounding box center [984, 625] width 375 height 52
drag, startPoint x: 842, startPoint y: 630, endPoint x: 850, endPoint y: 631, distance: 8.1
click at [842, 631] on span "21:15" at bounding box center [845, 626] width 30 height 19
click at [883, 617] on div "21:15" at bounding box center [984, 625] width 375 height 52
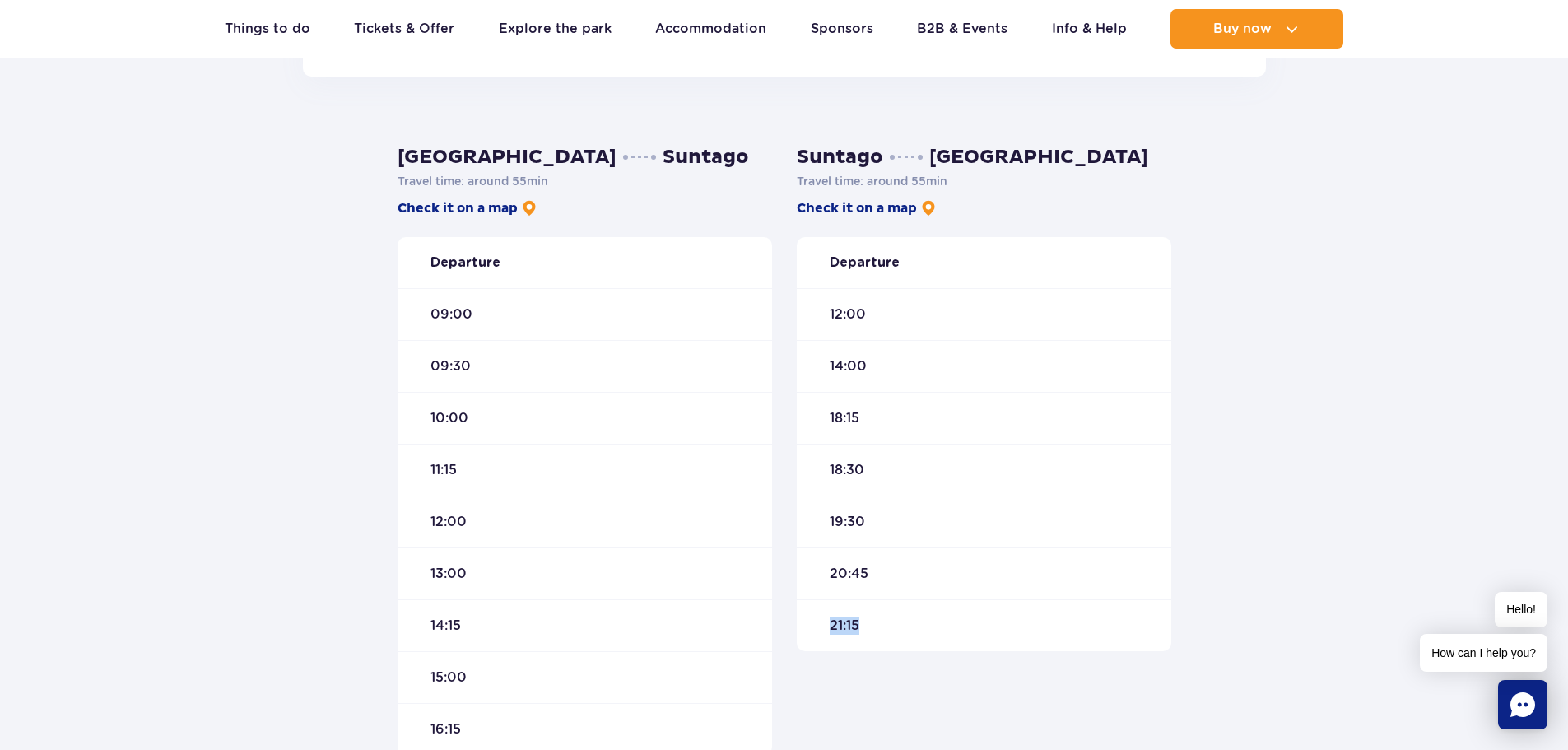
click at [880, 619] on div "21:15" at bounding box center [984, 625] width 375 height 52
drag, startPoint x: 494, startPoint y: 312, endPoint x: 322, endPoint y: 309, distance: 172.0
click at [381, 307] on div "Warsaw Suntago Travel time : around 55 min Check it on a map Departure 09:00 09…" at bounding box center [784, 511] width 1568 height 868
click at [575, 378] on div "09:30" at bounding box center [585, 366] width 375 height 52
drag, startPoint x: 809, startPoint y: 627, endPoint x: 700, endPoint y: 639, distance: 109.7
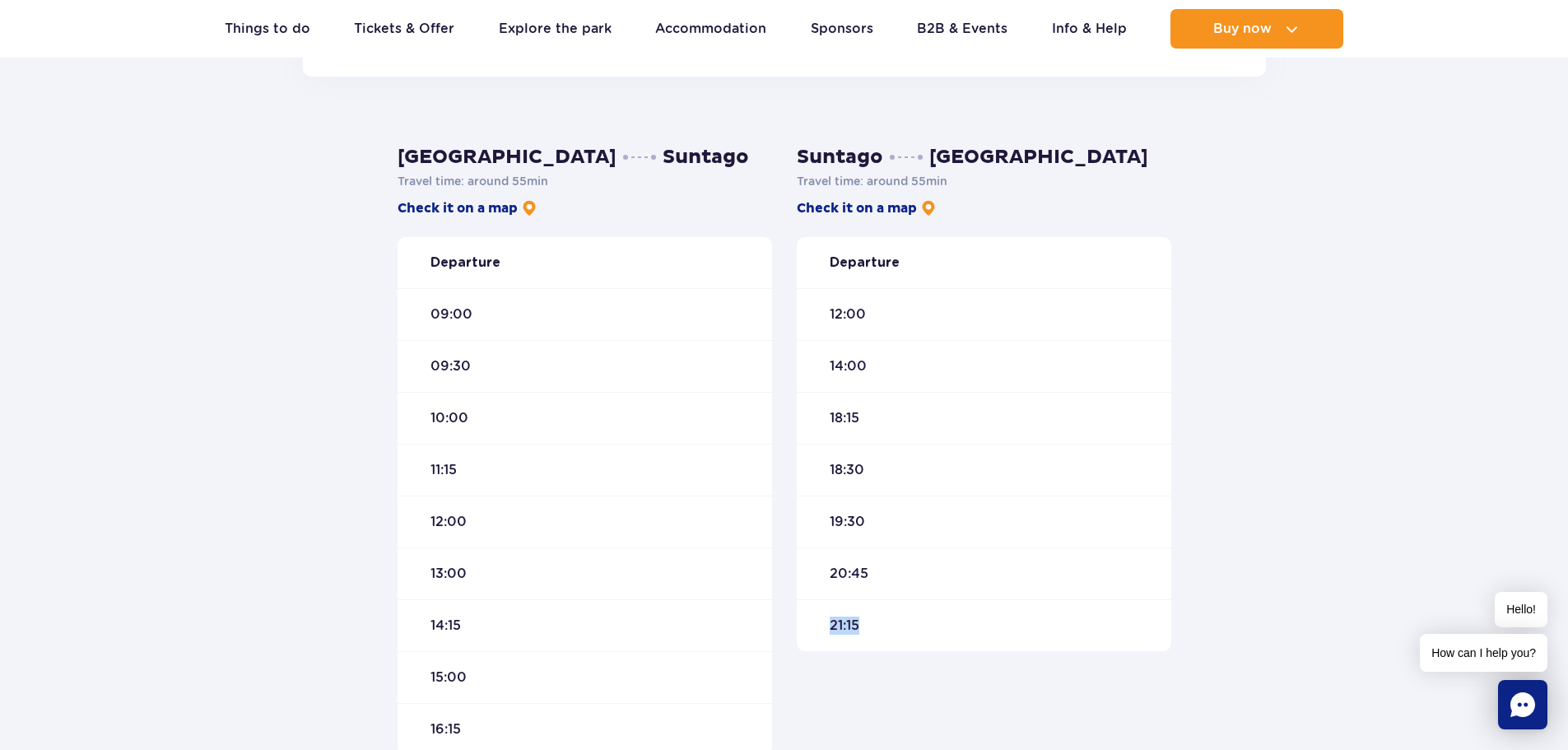
click at [776, 624] on div "Warsaw Suntago Travel time : around 55 min Check it on a map Departure 09:00 09…" at bounding box center [784, 450] width 798 height 610
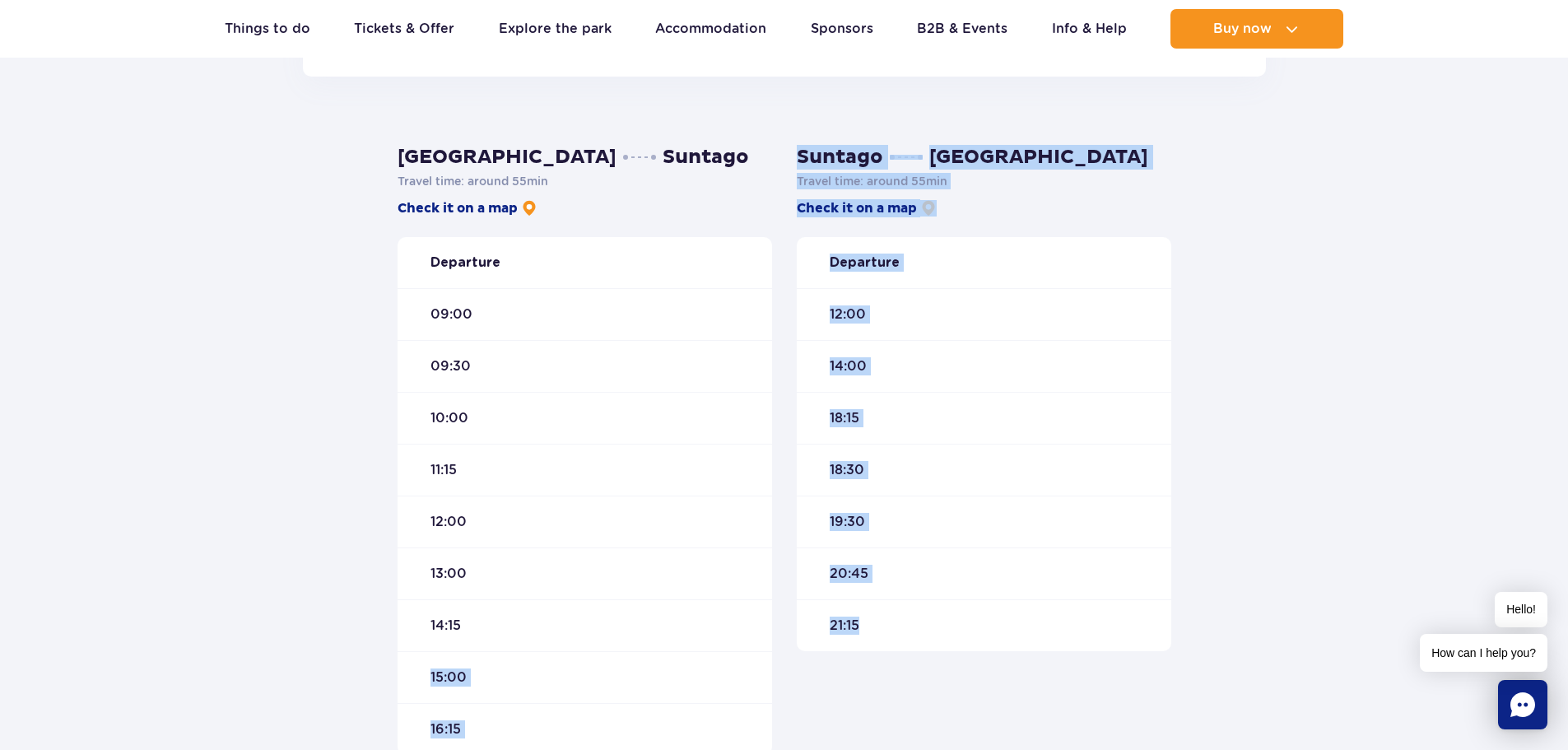
click at [920, 641] on div "21:15" at bounding box center [984, 625] width 375 height 52
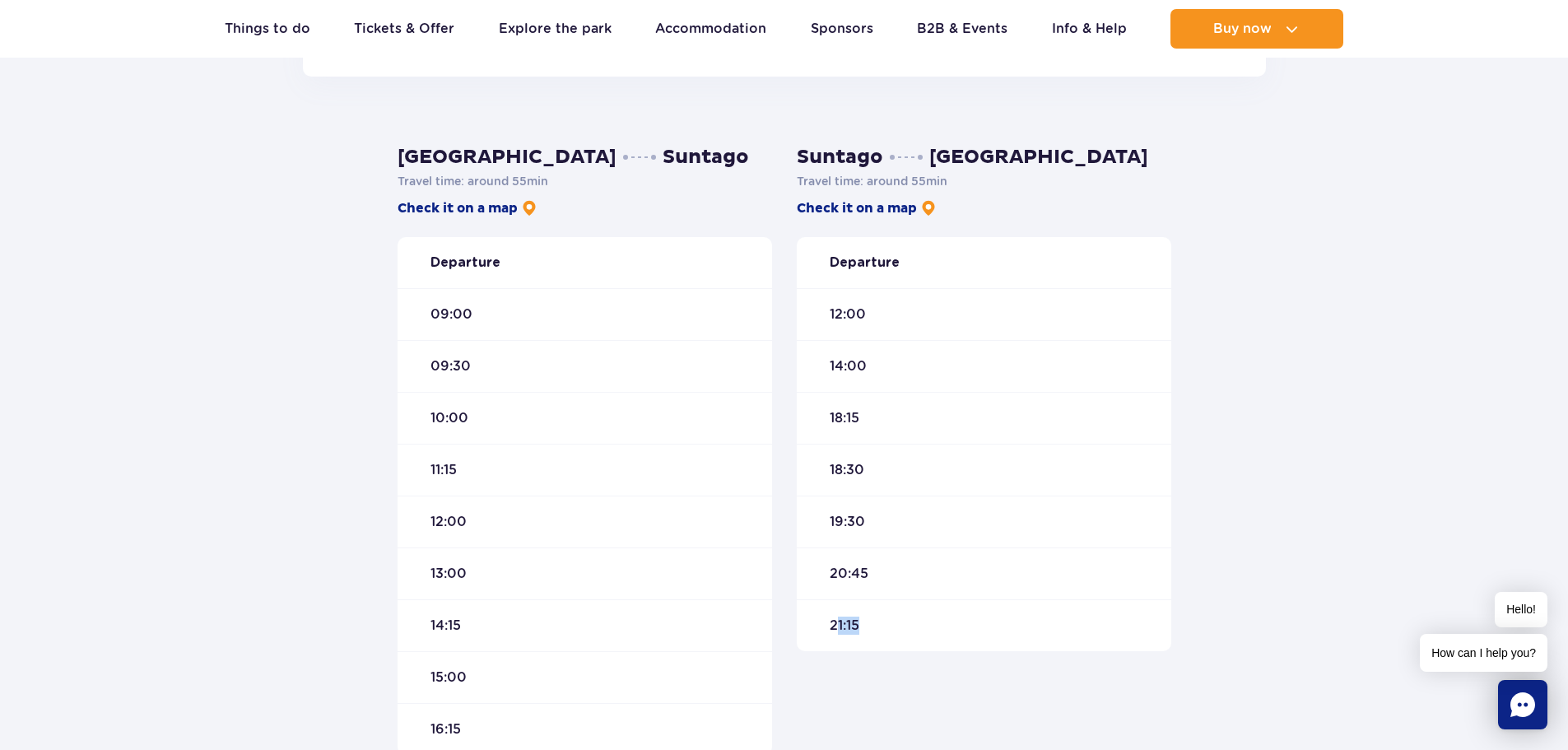
drag, startPoint x: 853, startPoint y: 624, endPoint x: 831, endPoint y: 633, distance: 23.8
click at [836, 625] on div "21:15" at bounding box center [984, 625] width 375 height 52
click at [861, 651] on div "Suntago Warsaw Travel time : around 55 min Check it on a map Departure 12:00 14…" at bounding box center [984, 450] width 400 height 610
drag, startPoint x: 858, startPoint y: 628, endPoint x: 811, endPoint y: 629, distance: 47.0
click at [799, 631] on div "21:15" at bounding box center [984, 625] width 375 height 52
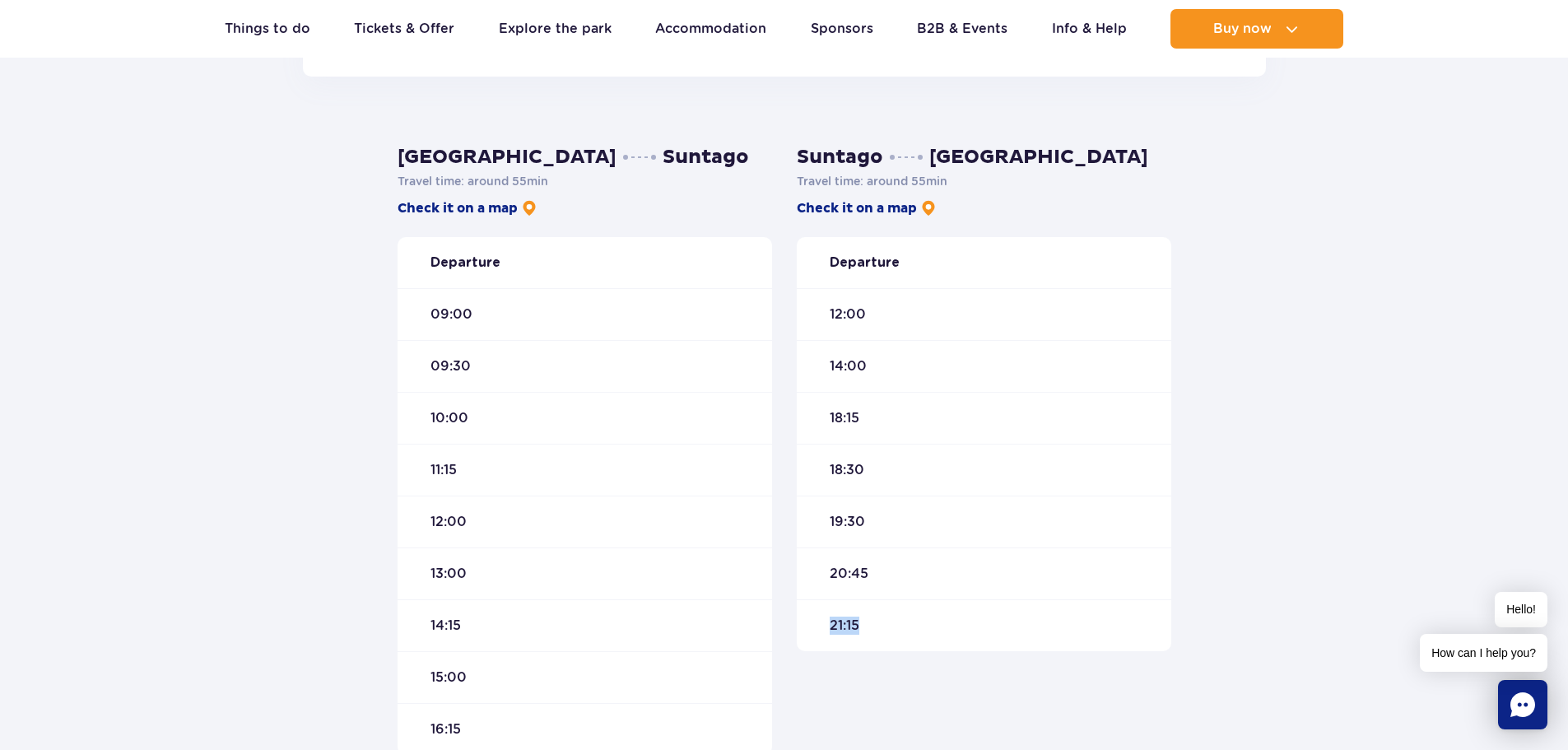
click at [861, 632] on div "21:15" at bounding box center [984, 625] width 375 height 52
drag, startPoint x: 861, startPoint y: 632, endPoint x: 817, endPoint y: 640, distance: 44.7
click at [819, 639] on div "21:15" at bounding box center [984, 625] width 375 height 52
click at [909, 685] on div "Suntago Warsaw Travel time : around 55 min Check it on a map Departure 12:00 14…" at bounding box center [984, 450] width 400 height 610
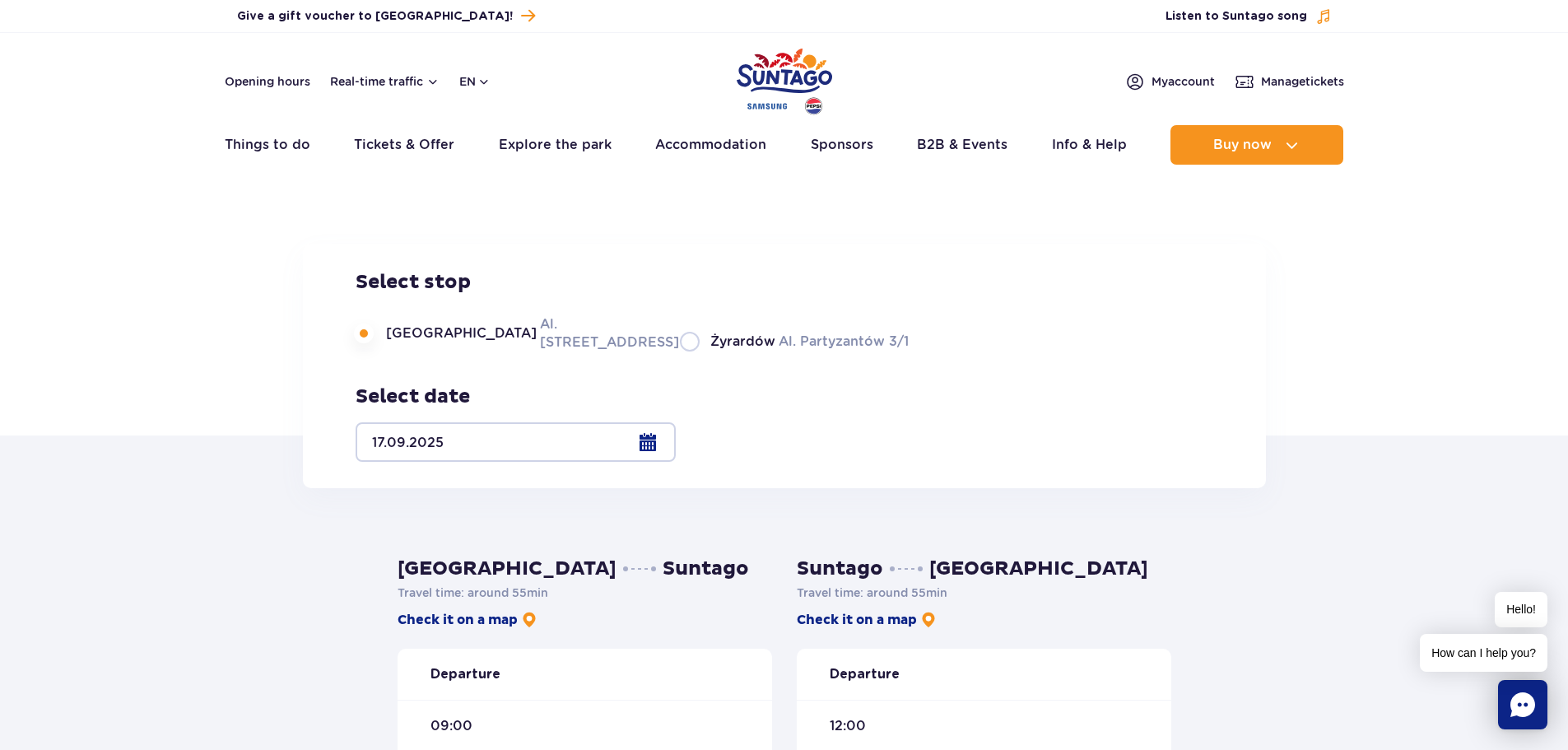
click at [710, 350] on span "Żyrardów" at bounding box center [743, 342] width 65 height 19
click at [680, 351] on input "Żyrardów Al. Partyzantów 3/1" at bounding box center [689, 350] width 19 height 4
radio input "true"
click at [515, 351] on label "Warsaw Al. Jerozolimskie 56" at bounding box center [507, 333] width 304 height 37
click at [374, 351] on input "Warsaw Al. Jerozolimskie 56" at bounding box center [364, 350] width 19 height 4
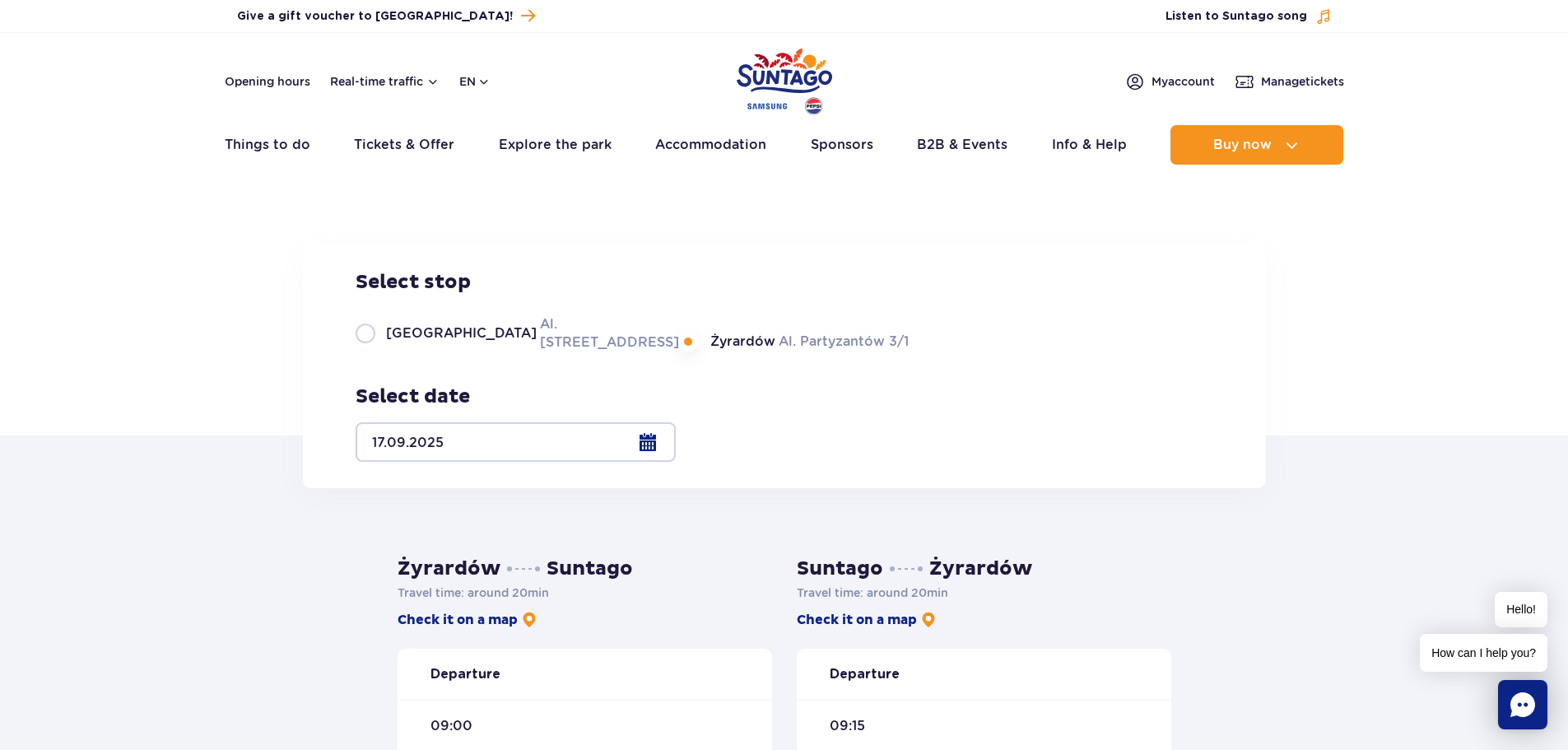
radio input "true"
click at [429, 128] on link "Tickets & Offer" at bounding box center [404, 145] width 100 height 40
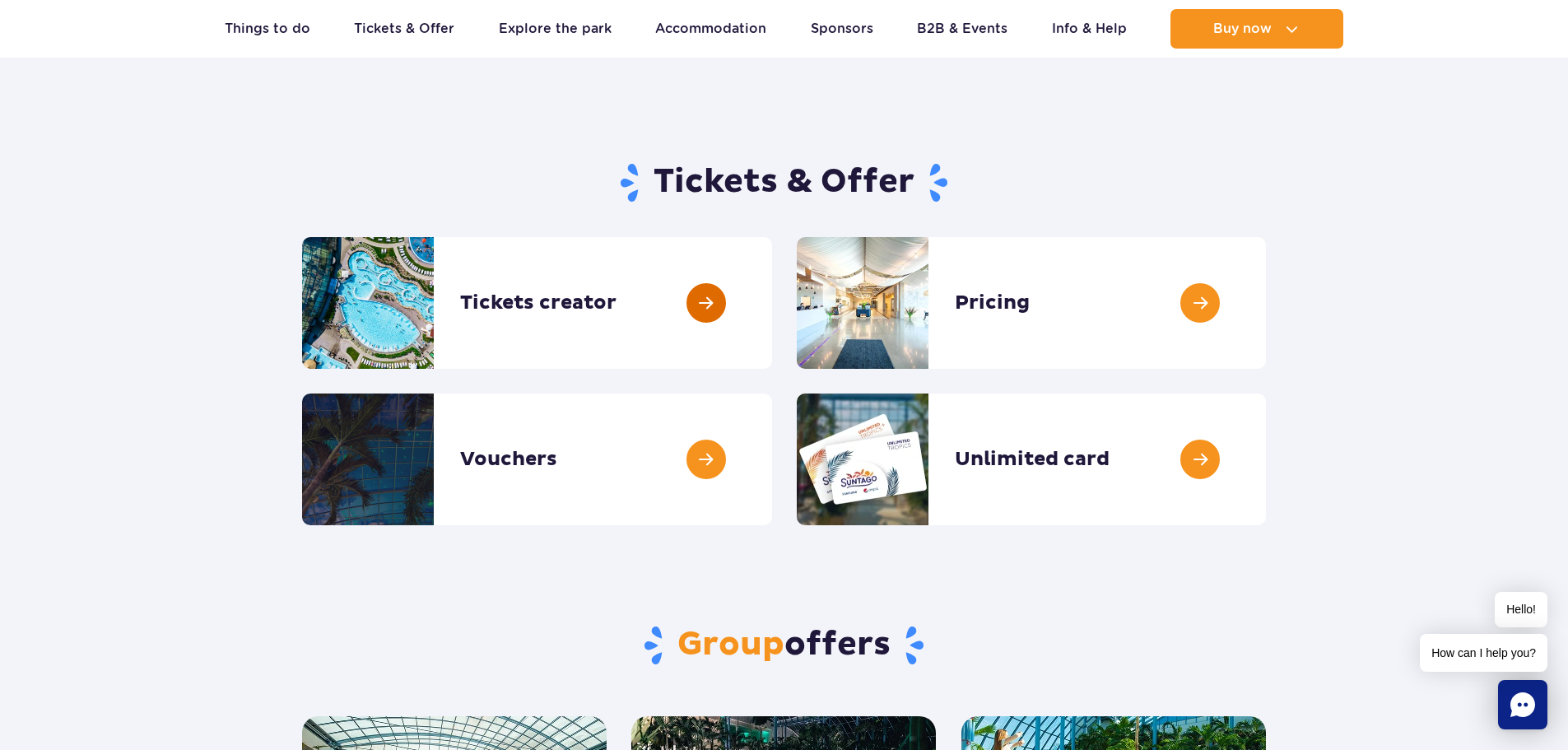
scroll to position [83, 0]
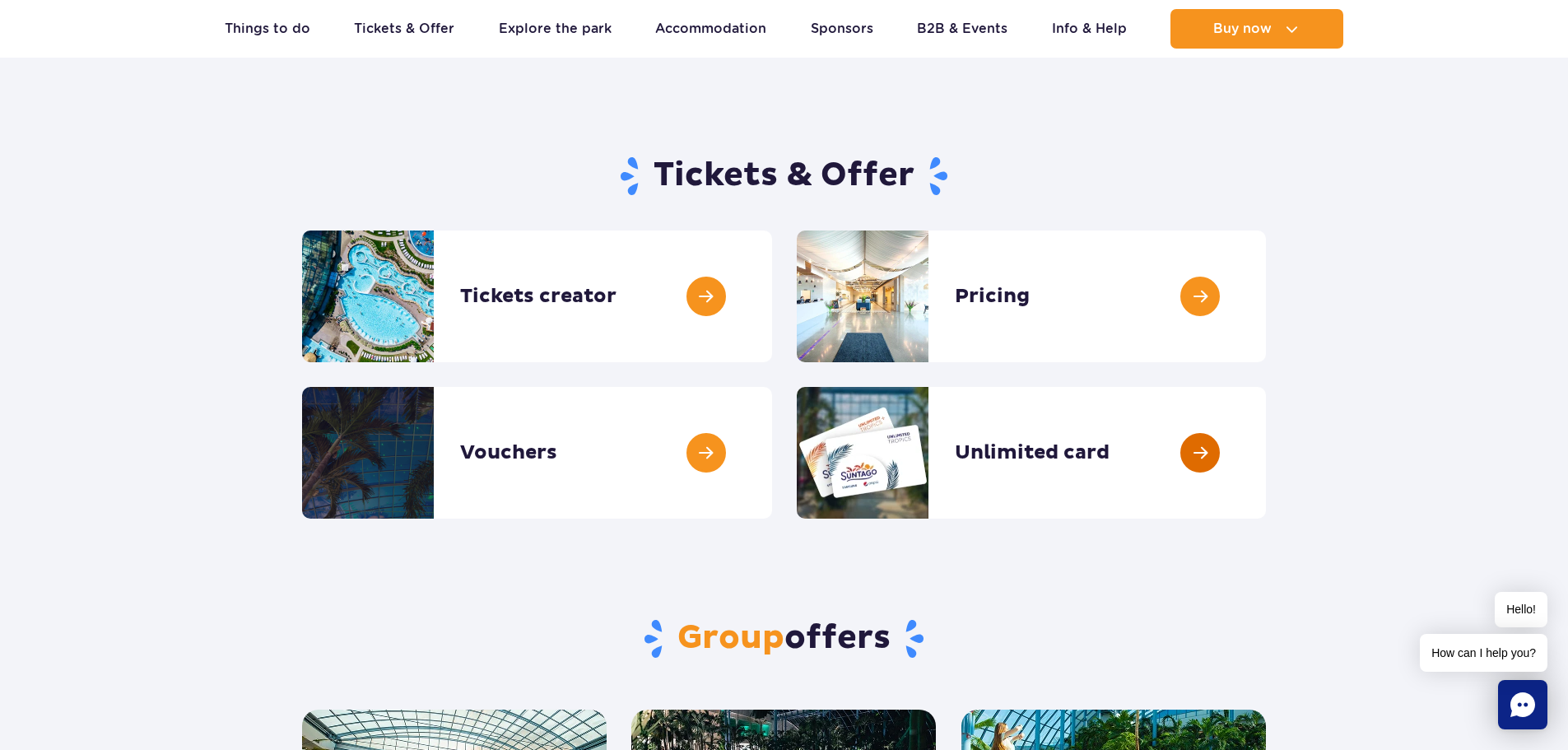
click at [1266, 439] on link at bounding box center [1266, 452] width 0 height 132
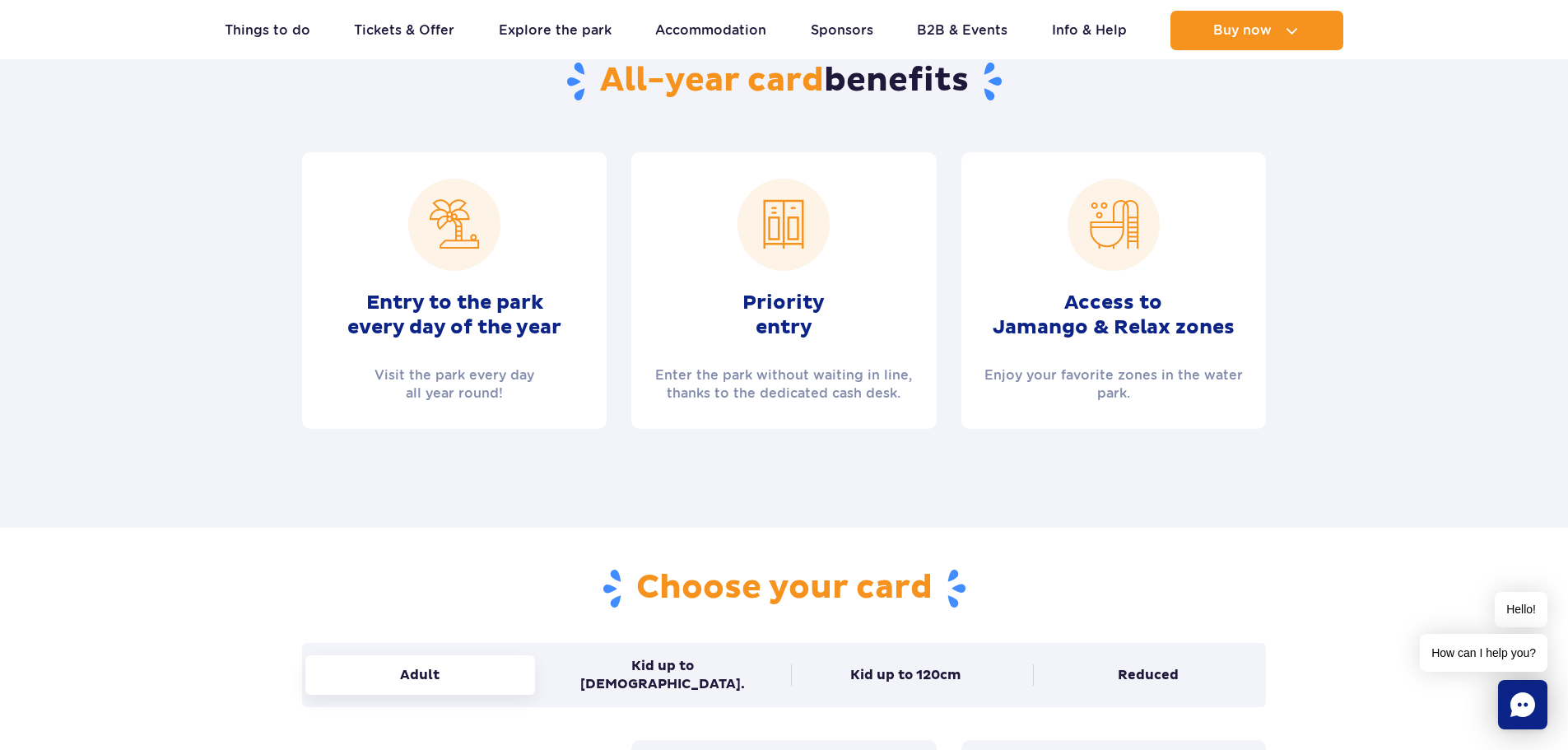
scroll to position [576, 0]
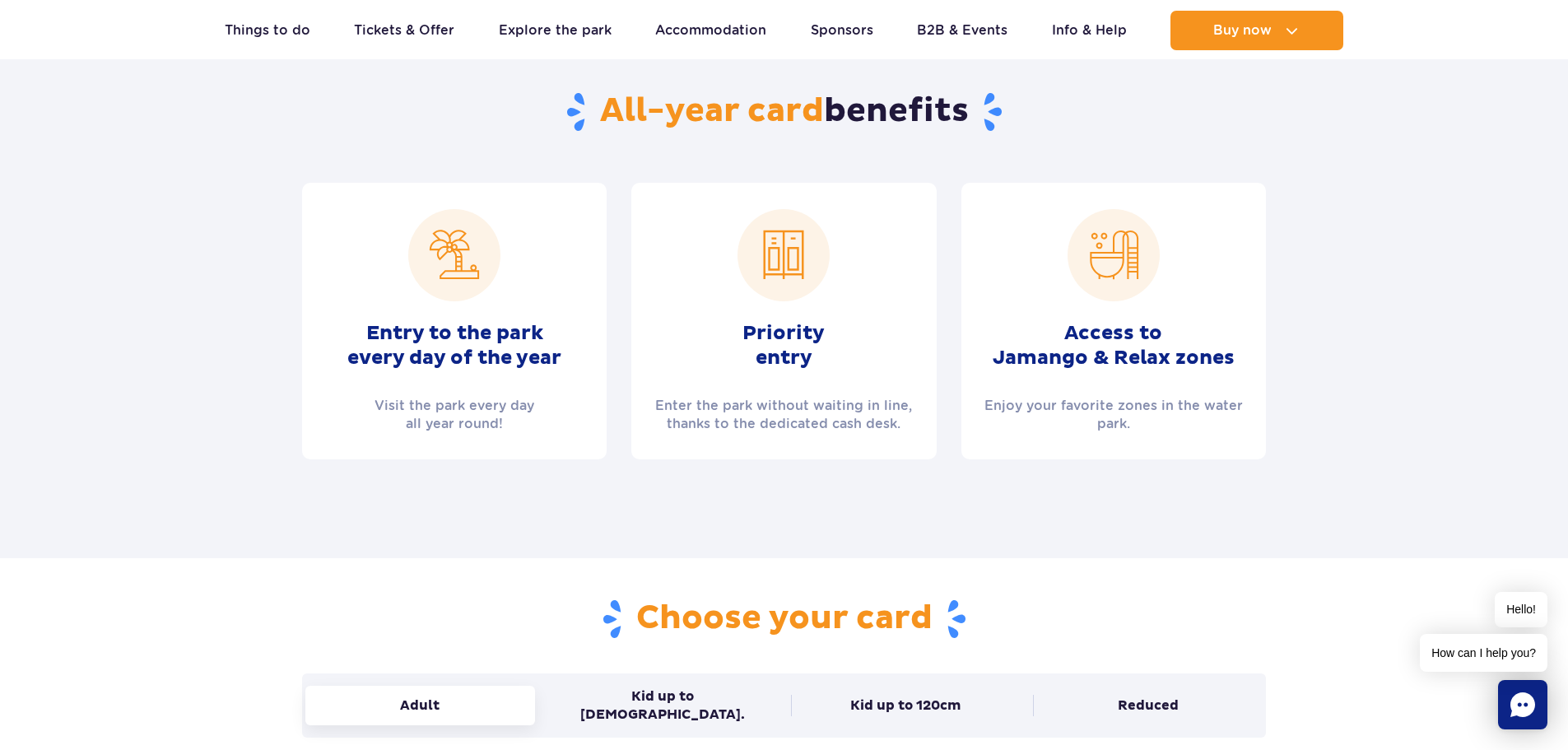
click at [762, 348] on h2 "Priority entry" at bounding box center [784, 345] width 83 height 49
click at [611, 381] on div "Entry to the park every day of the year Visit the park every day all year round!" at bounding box center [453, 321] width 329 height 276
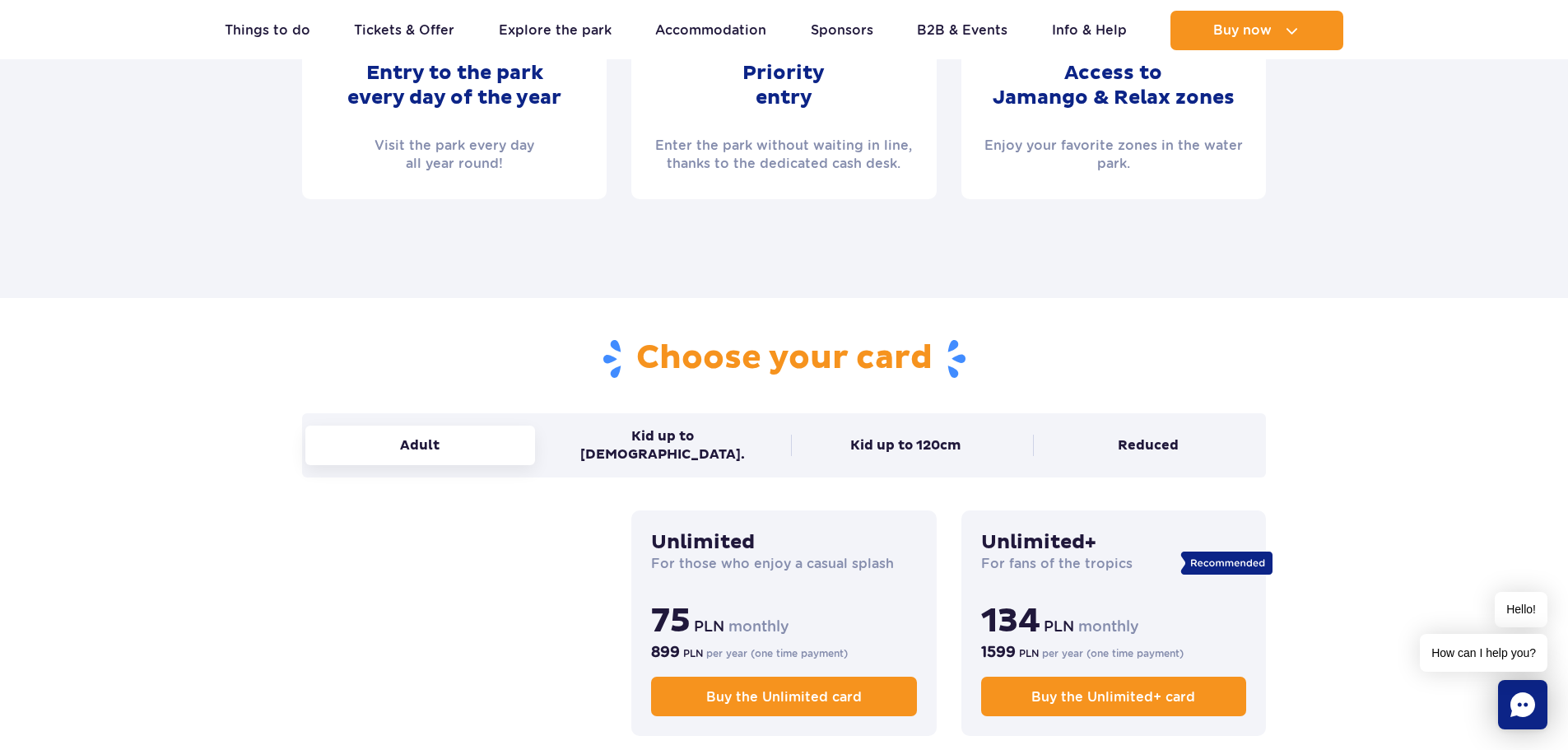
scroll to position [741, 0]
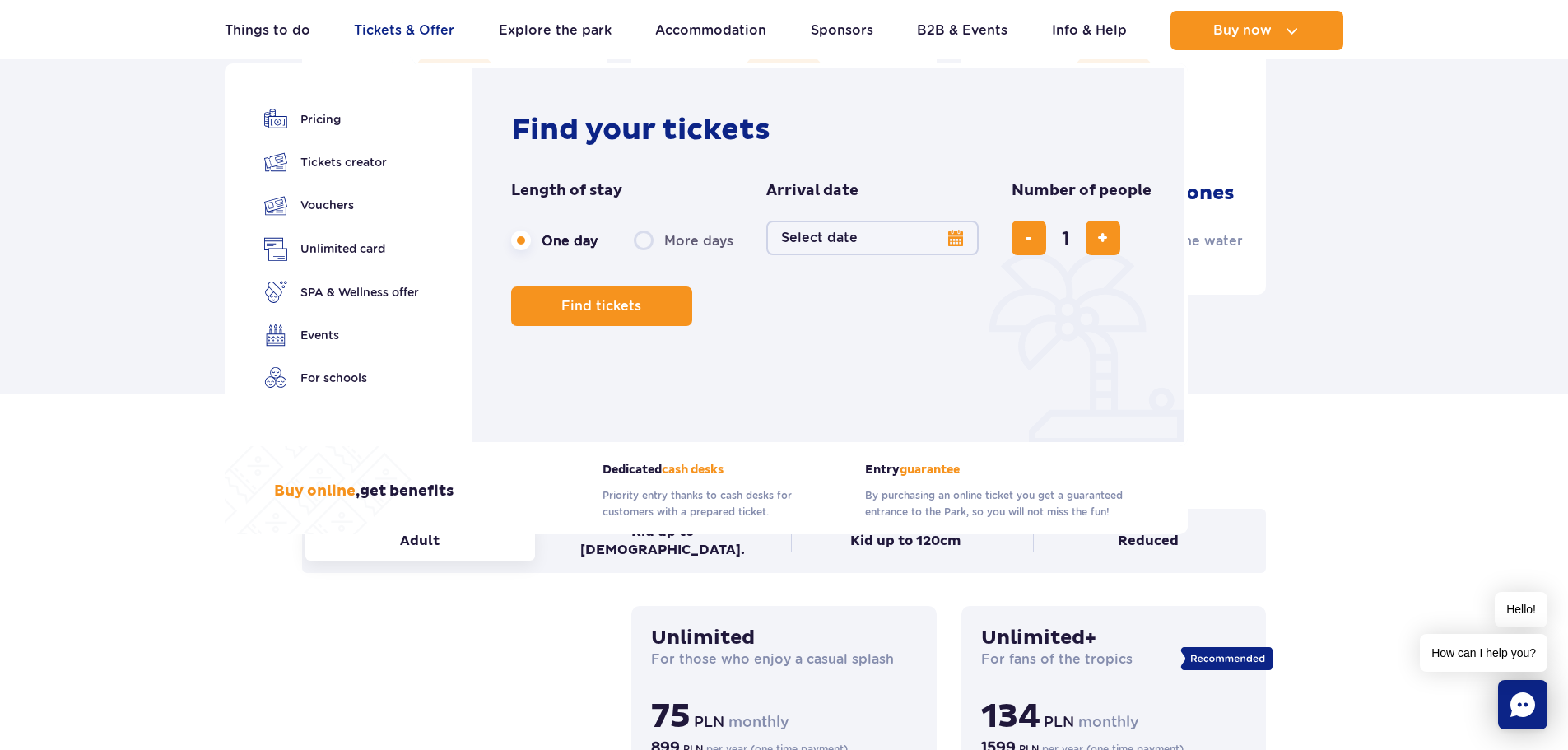
click at [415, 28] on link "Tickets & Offer" at bounding box center [404, 31] width 100 height 40
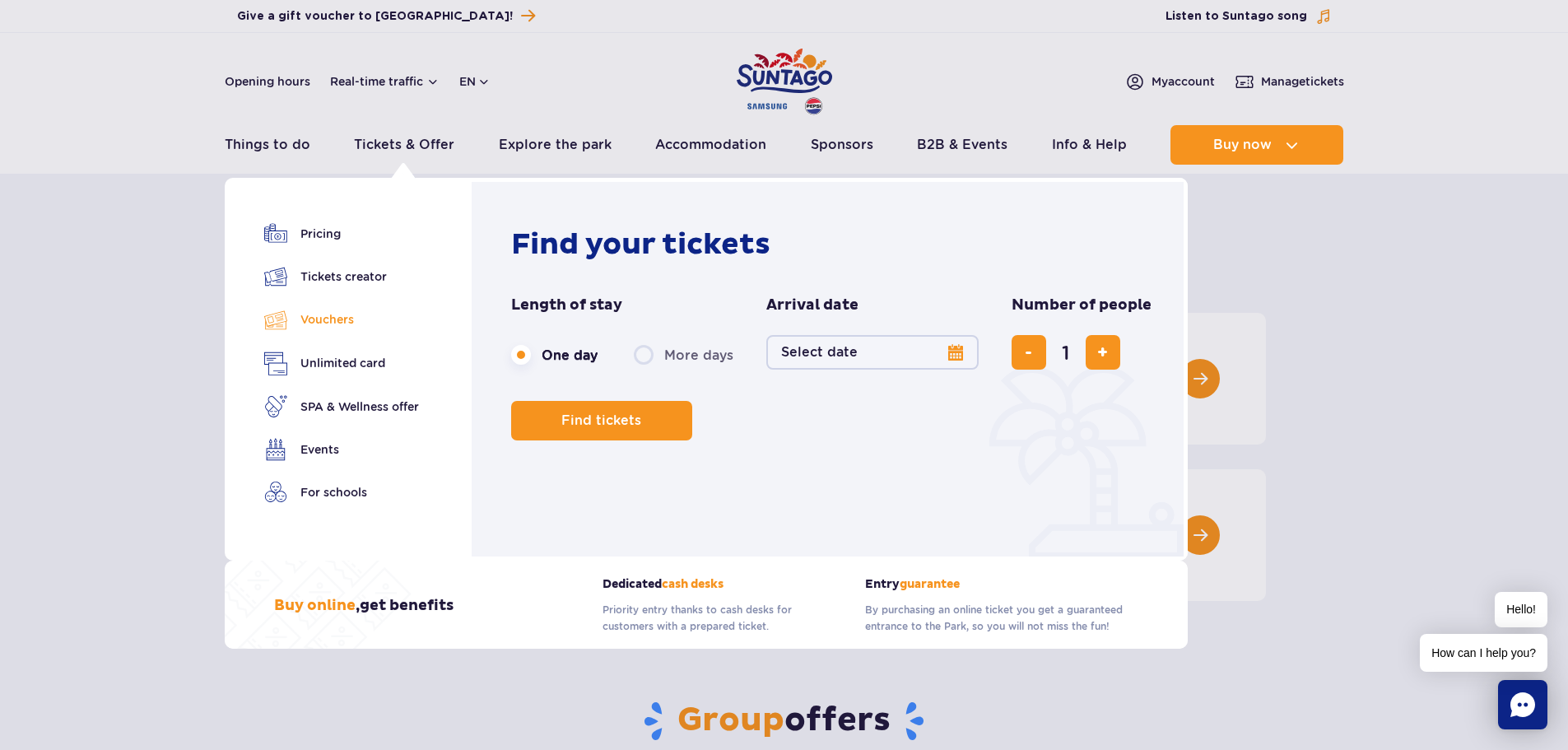
click at [328, 325] on link "Vouchers" at bounding box center [341, 320] width 155 height 24
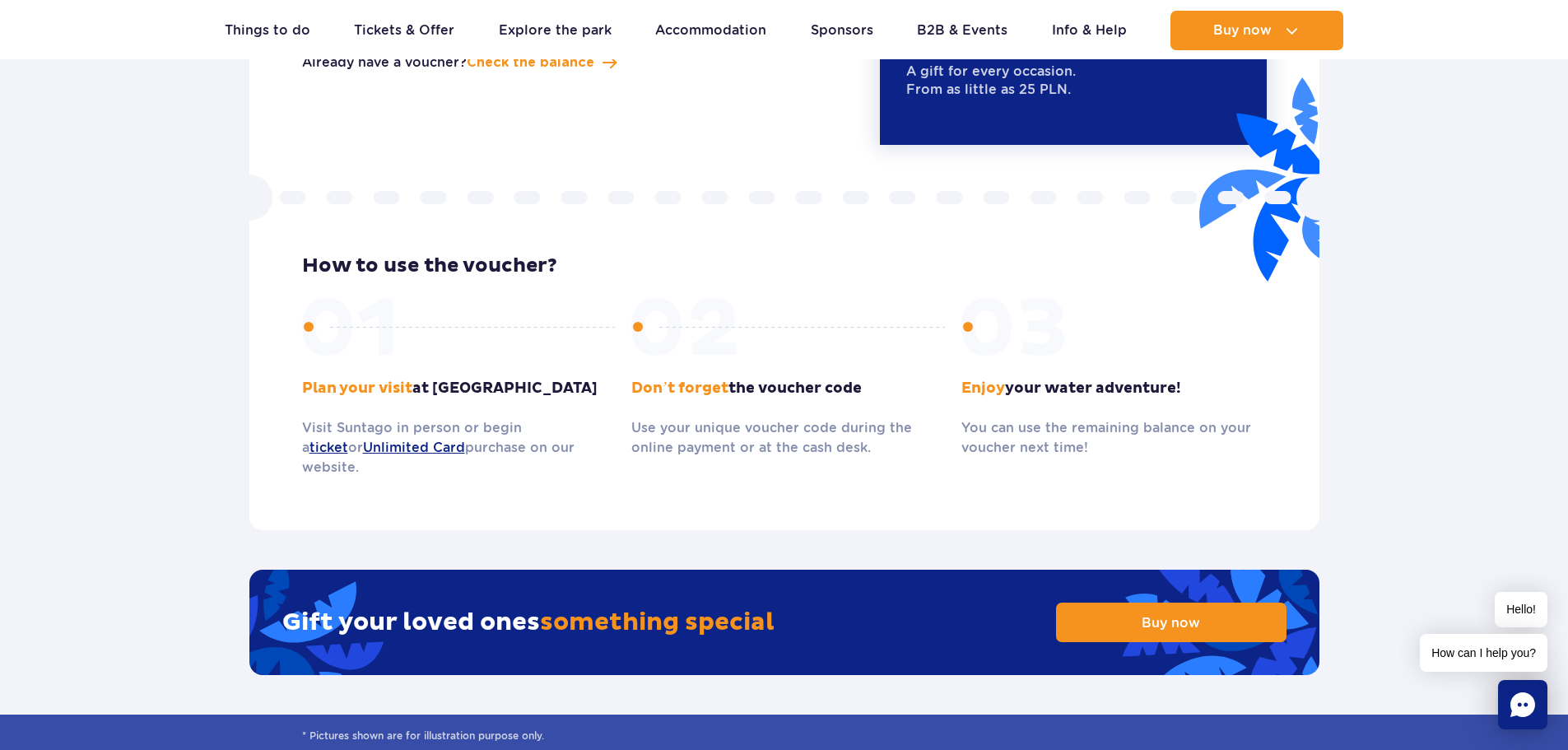
scroll to position [2386, 0]
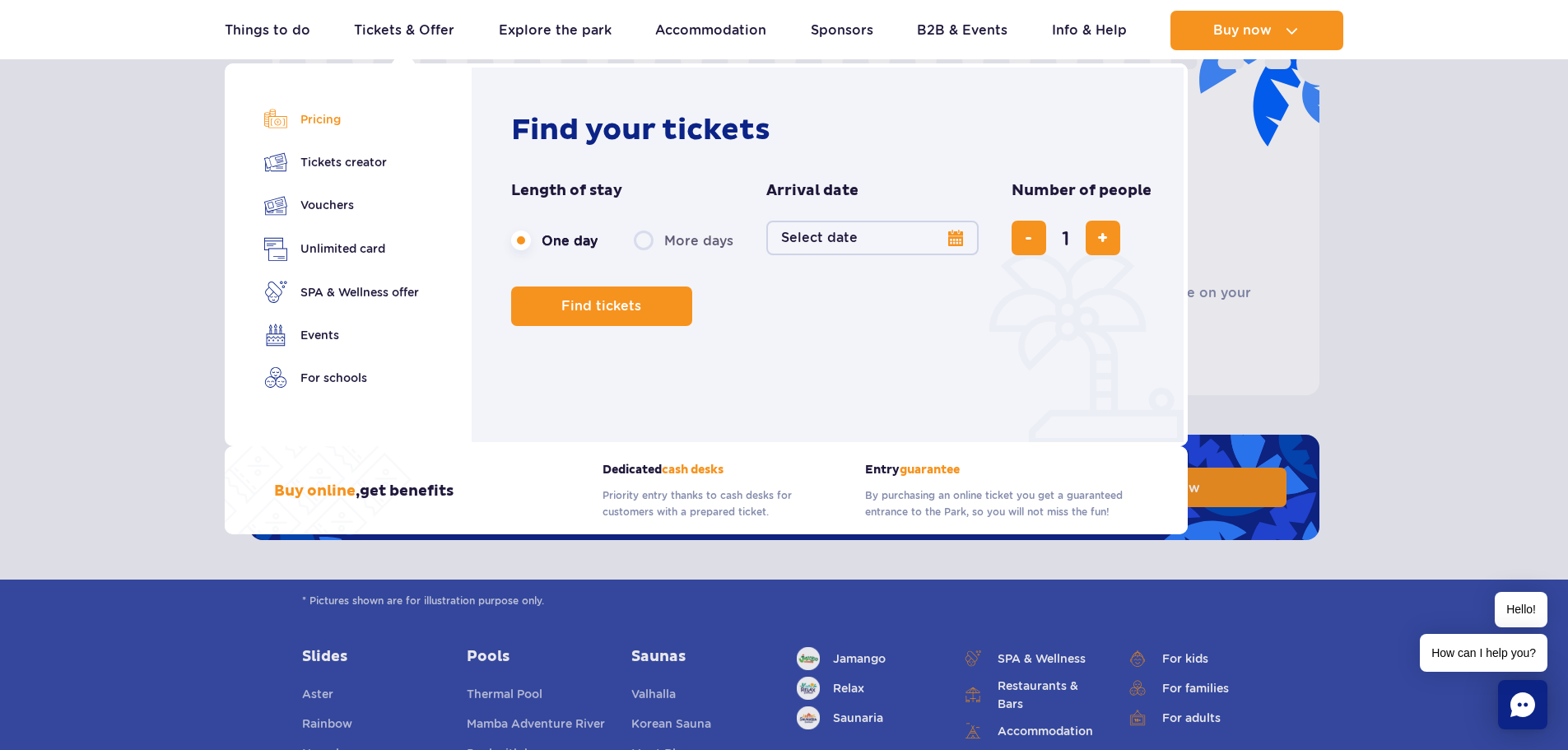
click at [324, 122] on link "Pricing" at bounding box center [341, 119] width 155 height 23
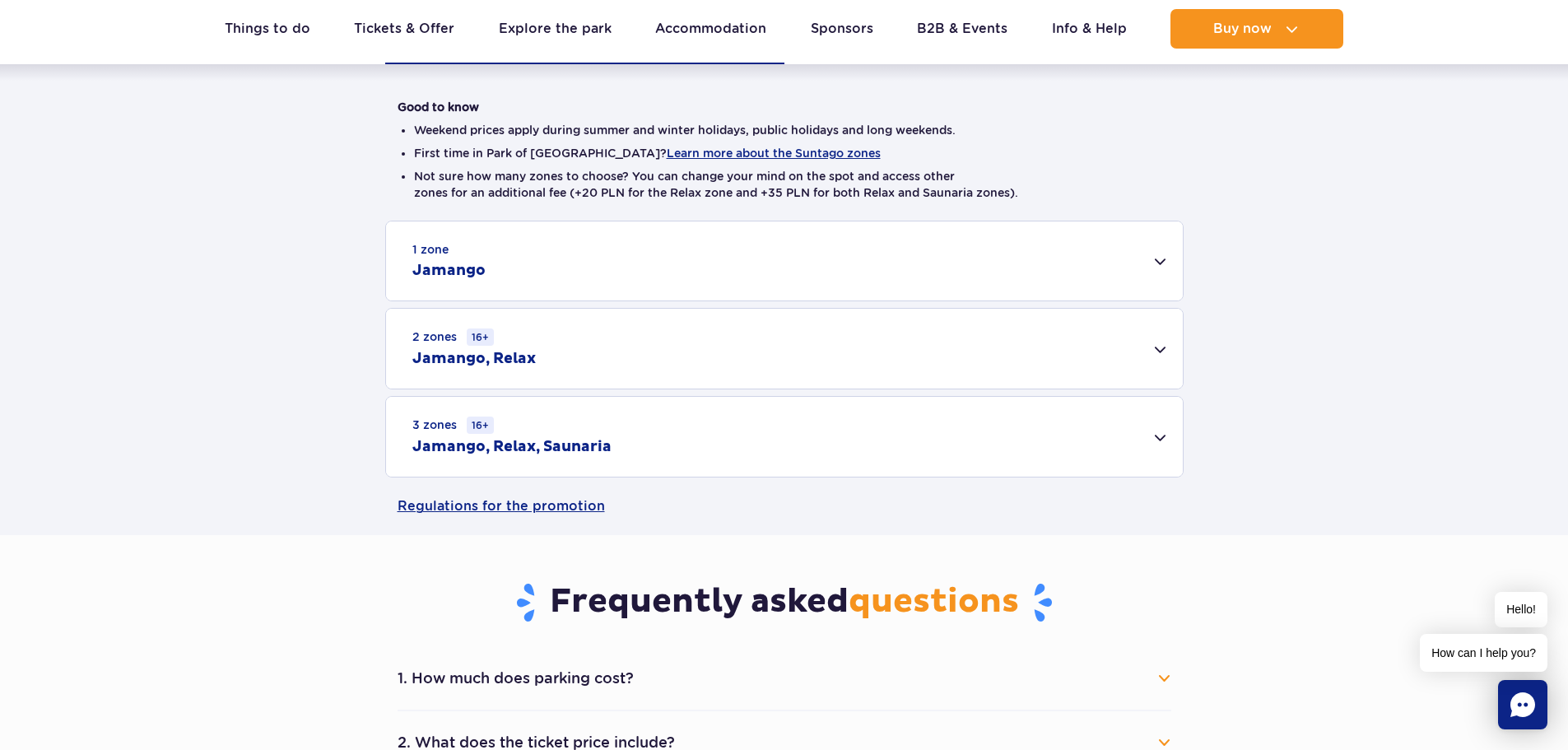
scroll to position [329, 0]
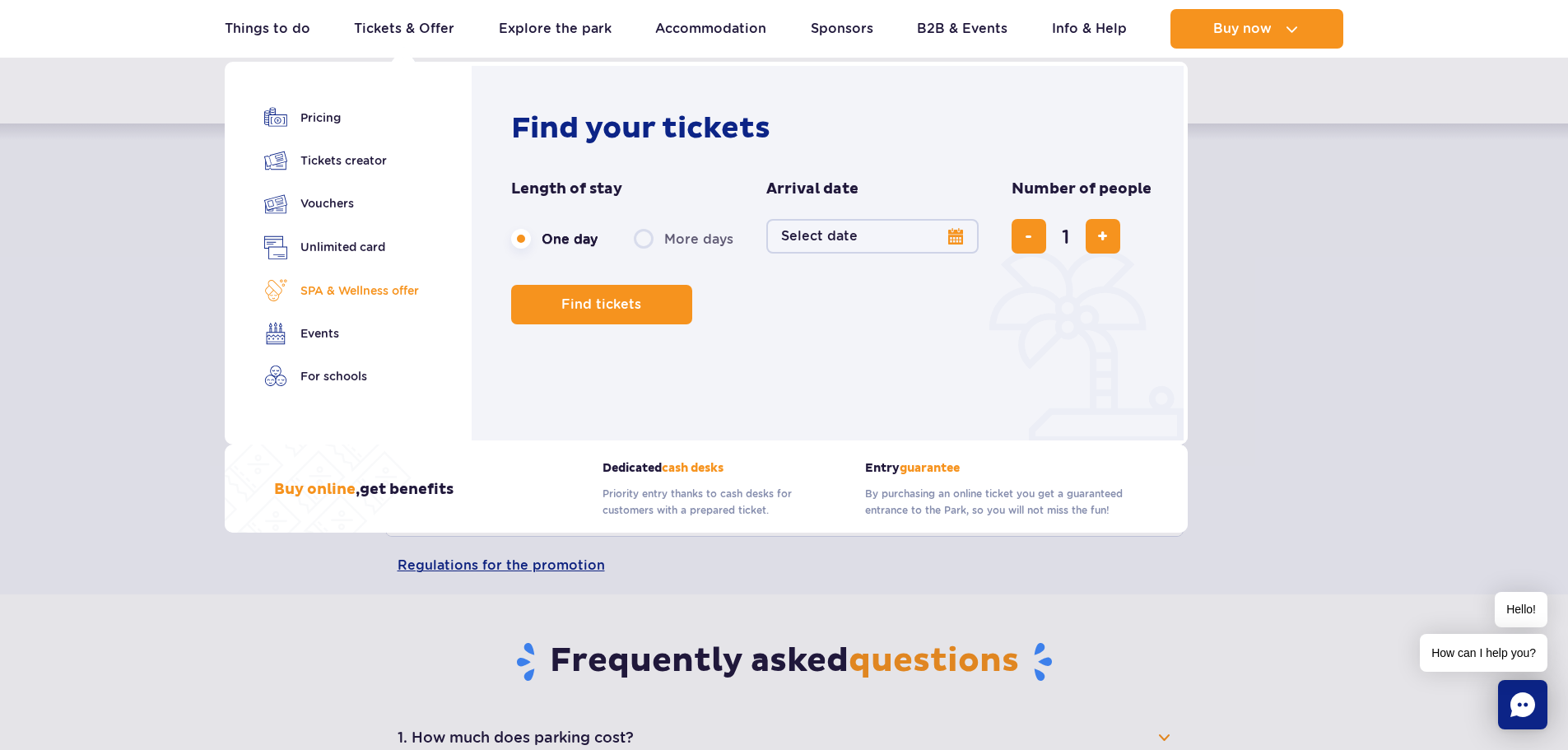
click at [351, 295] on link "SPA & Wellness offer" at bounding box center [341, 290] width 155 height 23
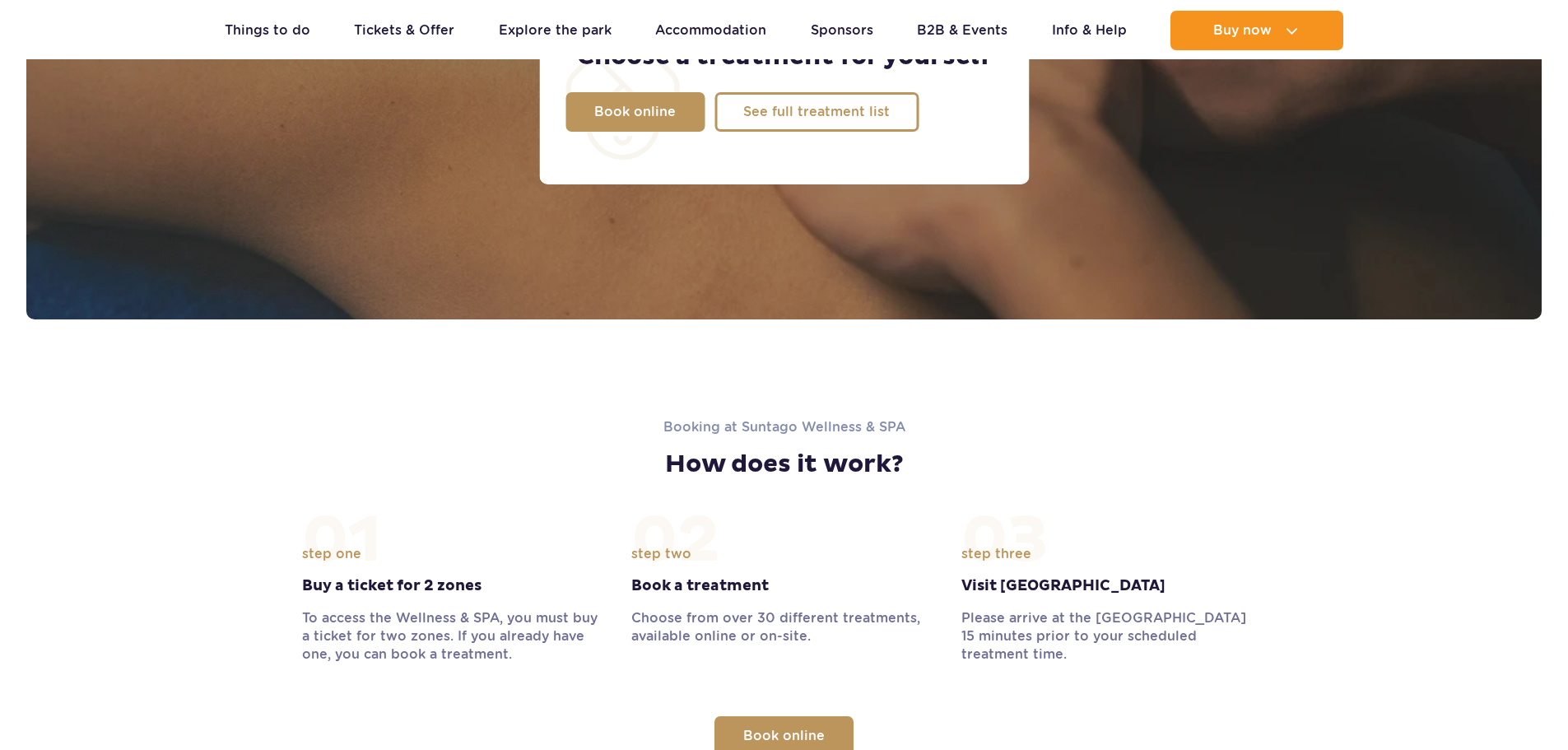
scroll to position [1710, 0]
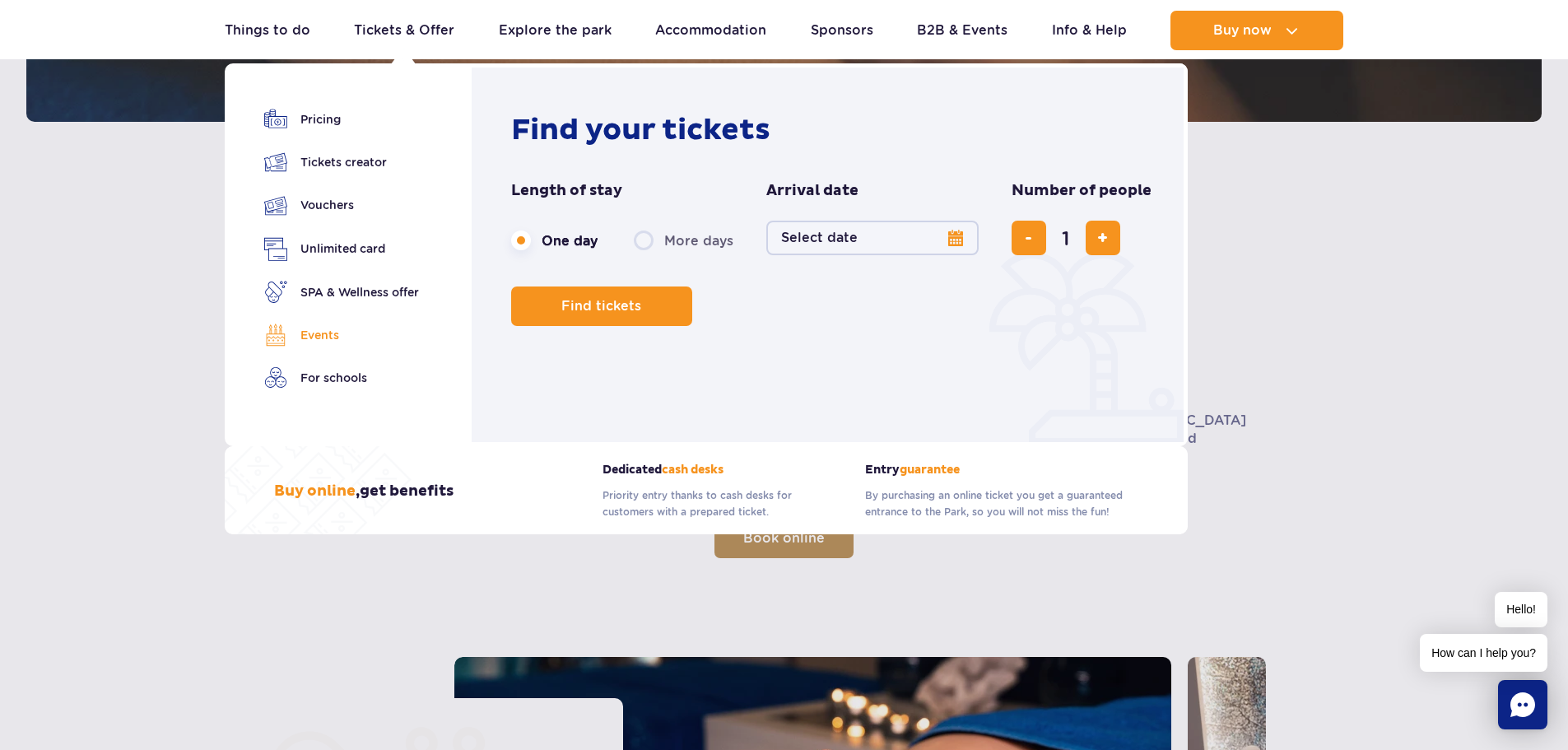
click at [351, 340] on link "Events" at bounding box center [341, 335] width 155 height 23
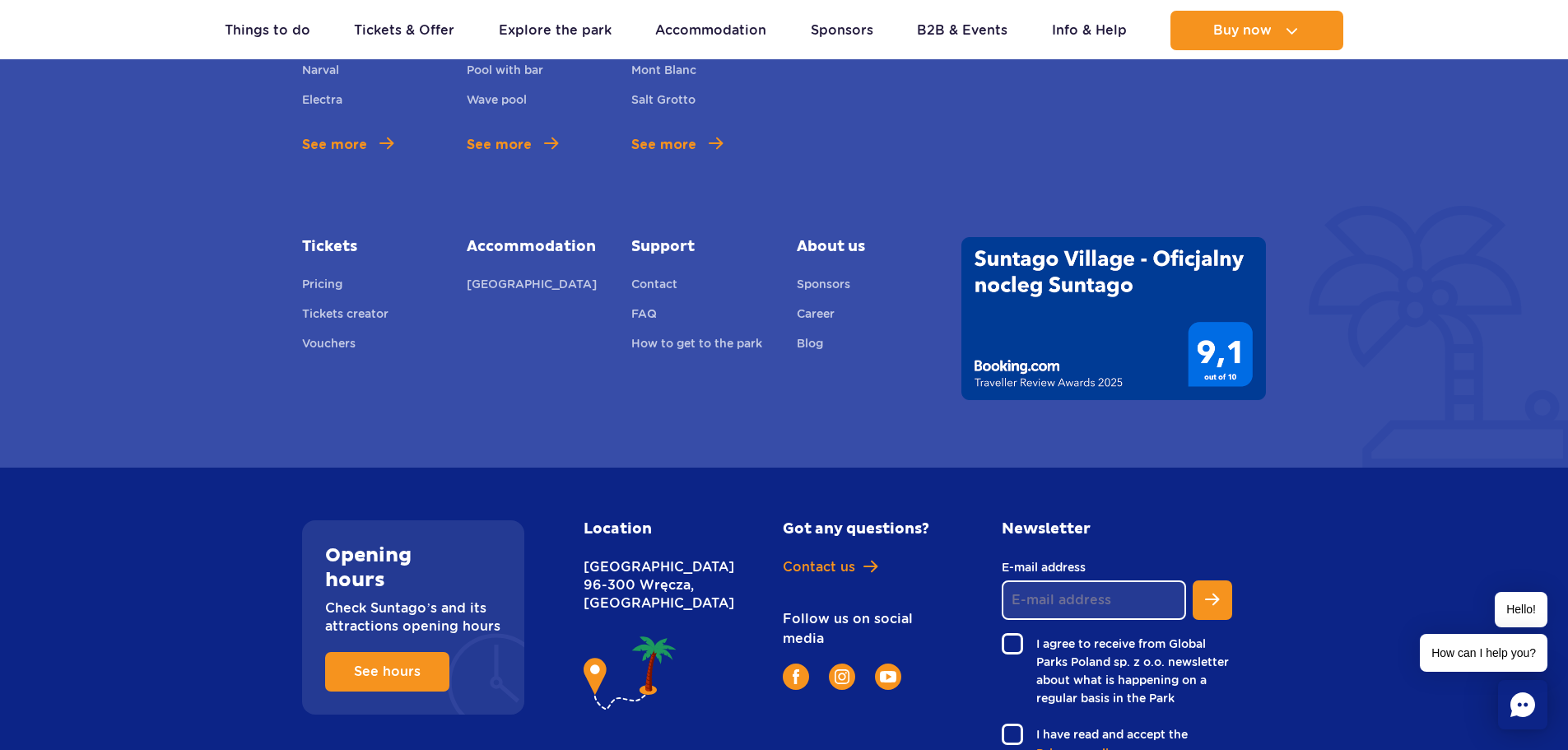
scroll to position [5385, 0]
